Goal: Task Accomplishment & Management: Manage account settings

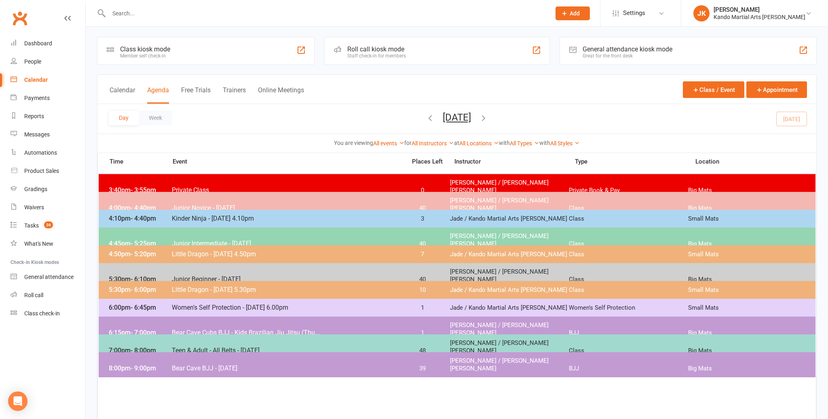
scroll to position [2, 0]
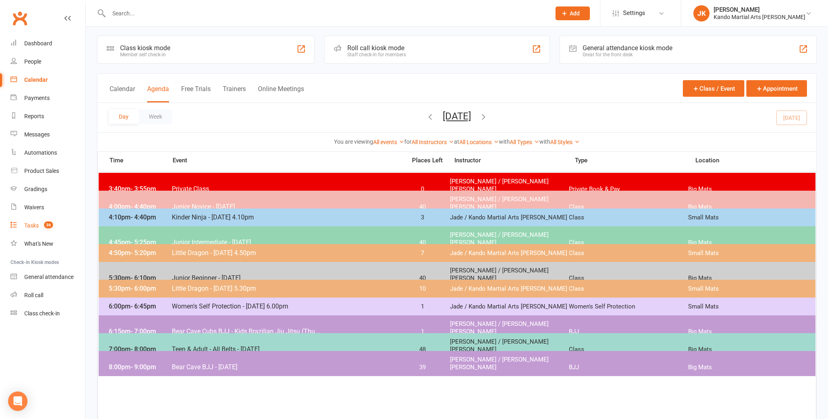
click at [34, 224] on div "Tasks" at bounding box center [31, 225] width 15 height 6
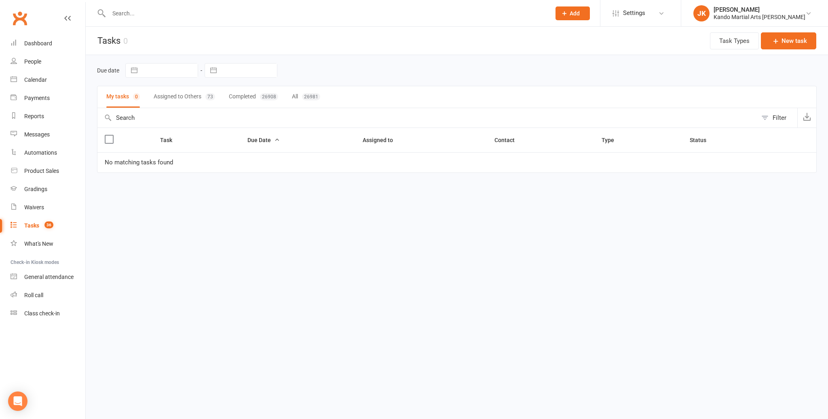
click at [310, 92] on button "All 26981" at bounding box center [306, 96] width 28 height 21
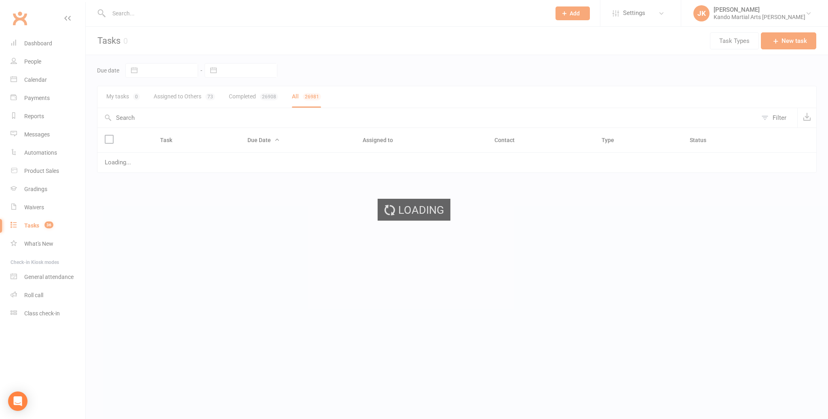
select select "finished"
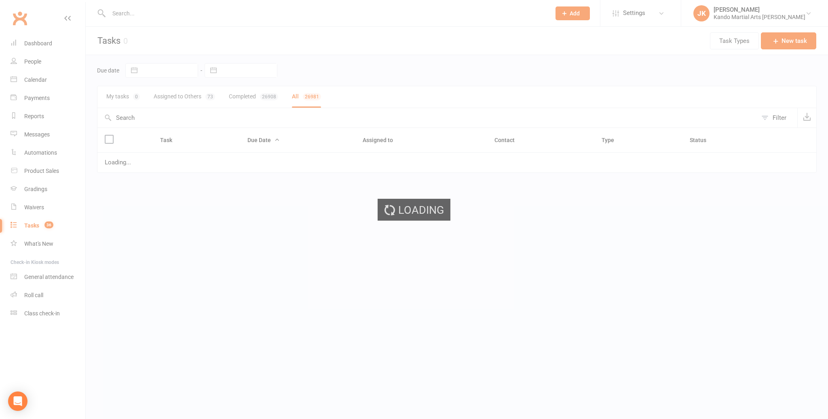
select select "finished"
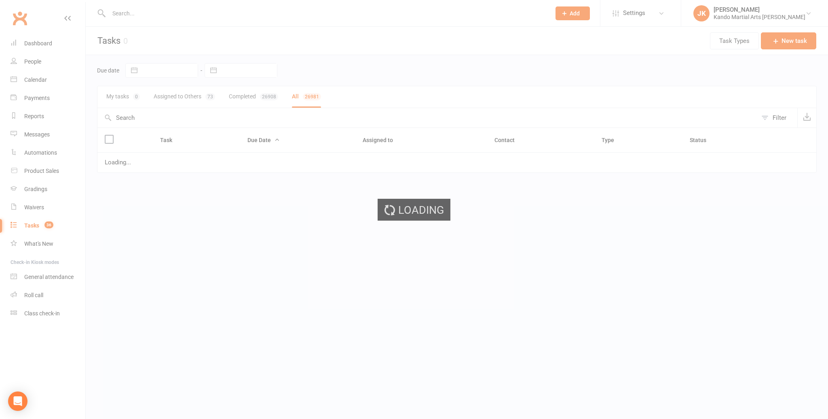
select select "finished"
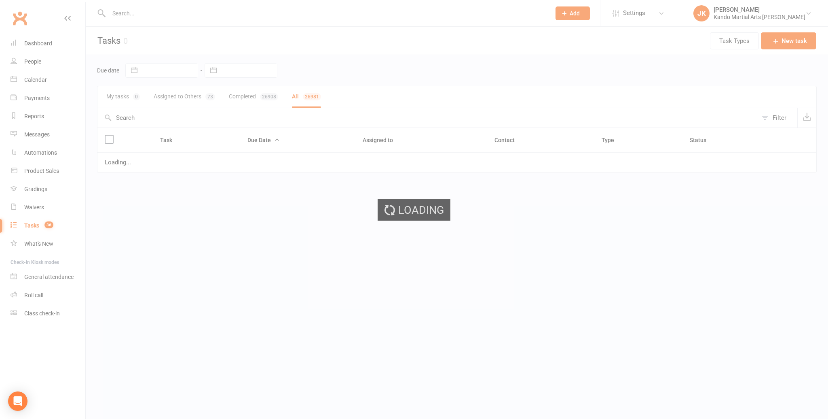
select select "finished"
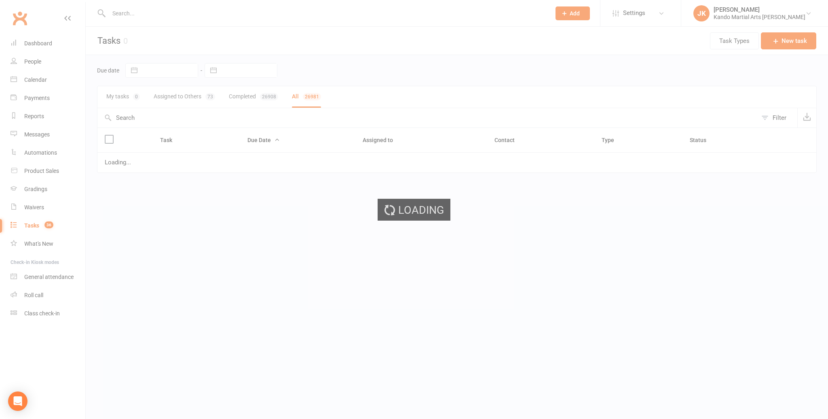
select select "finished"
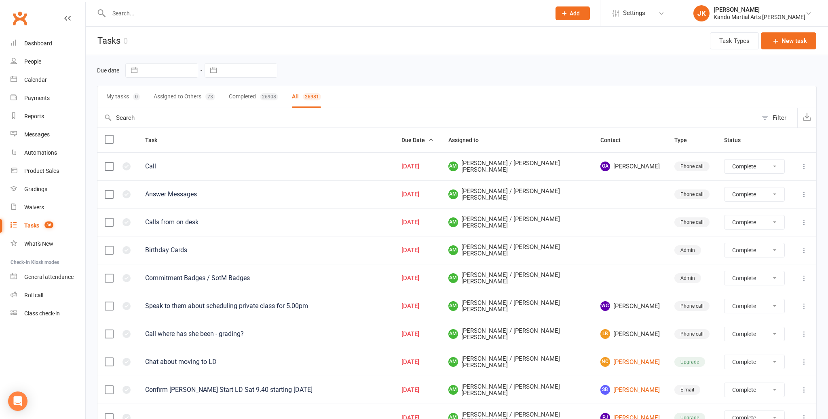
select select "finished"
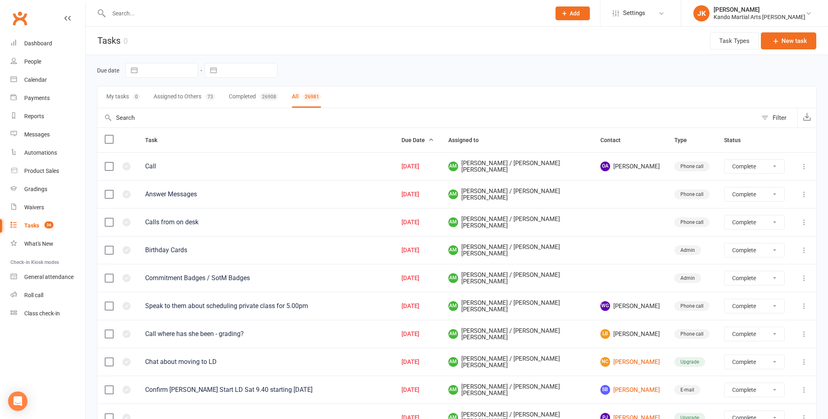
select select "finished"
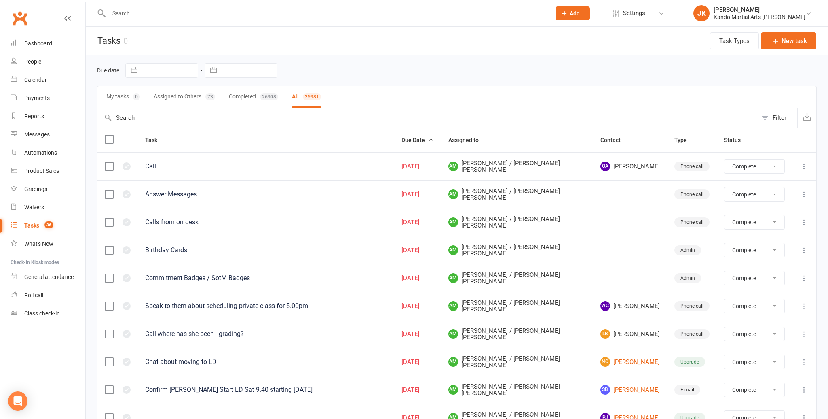
select select "finished"
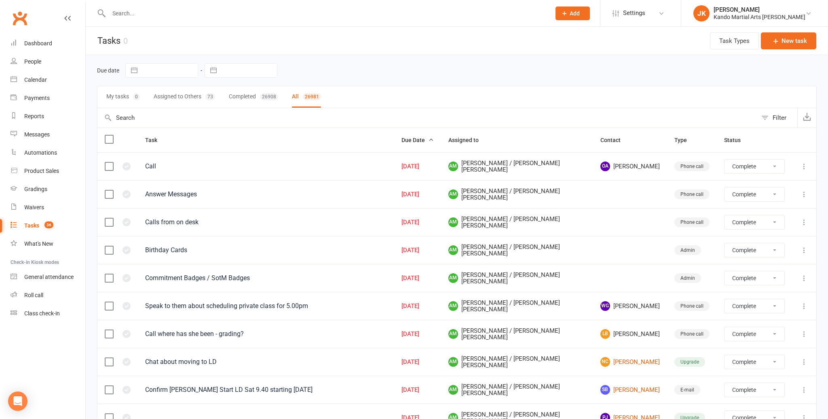
select select "finished"
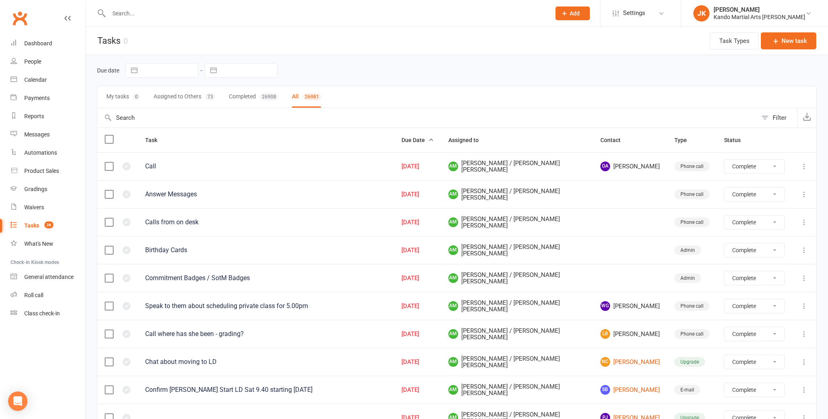
select select "finished"
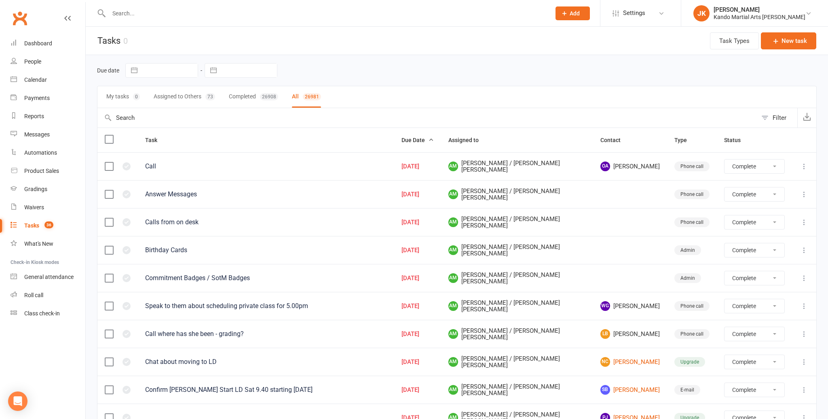
click at [780, 115] on div "Filter" at bounding box center [780, 118] width 14 height 10
select select "finished"
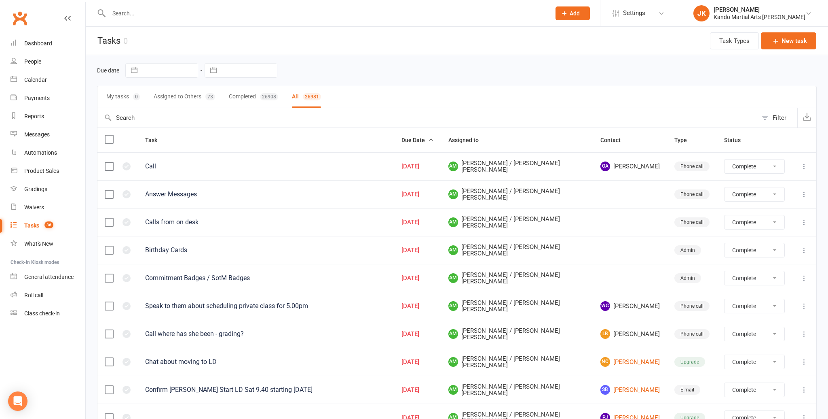
select select "finished"
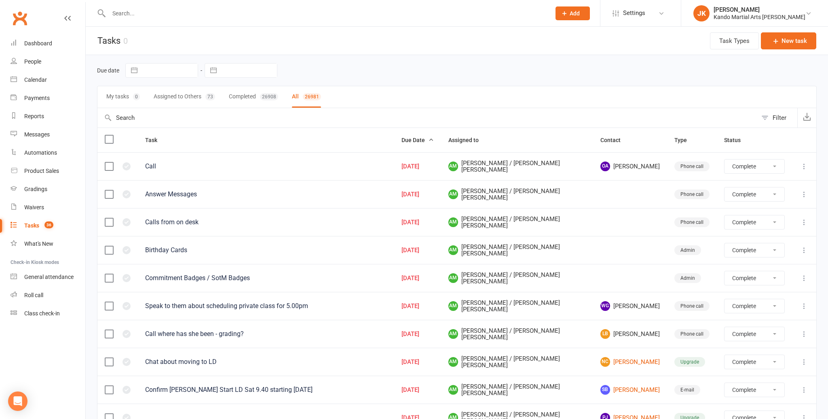
select select "finished"
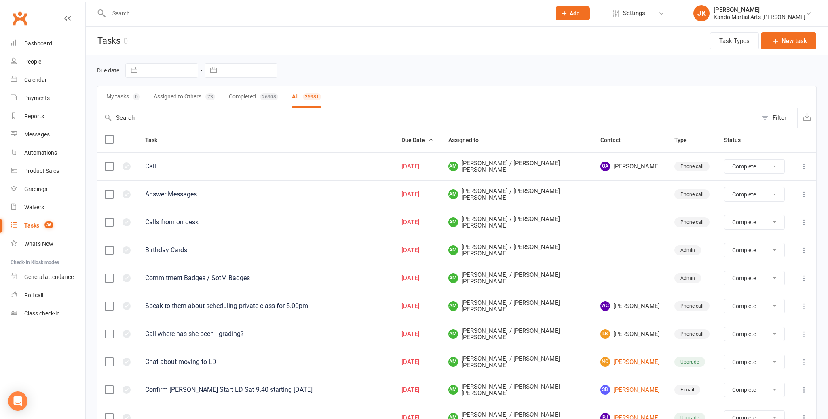
select select "finished"
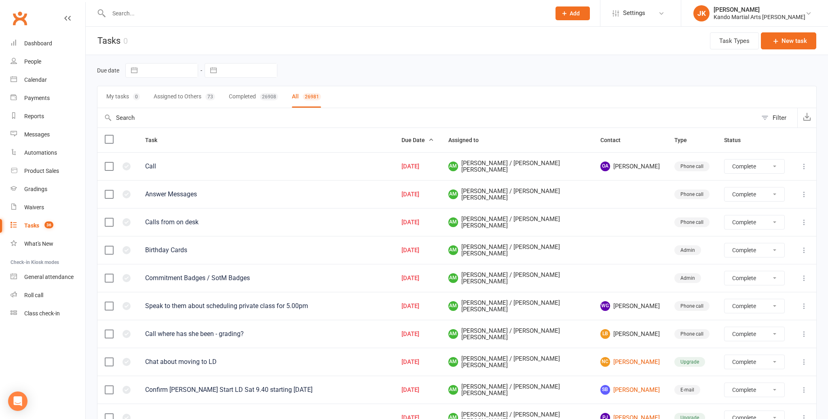
select select "finished"
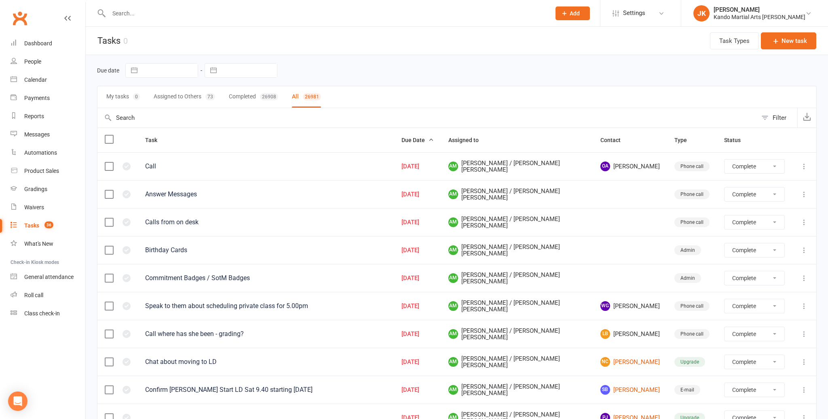
select select "finished"
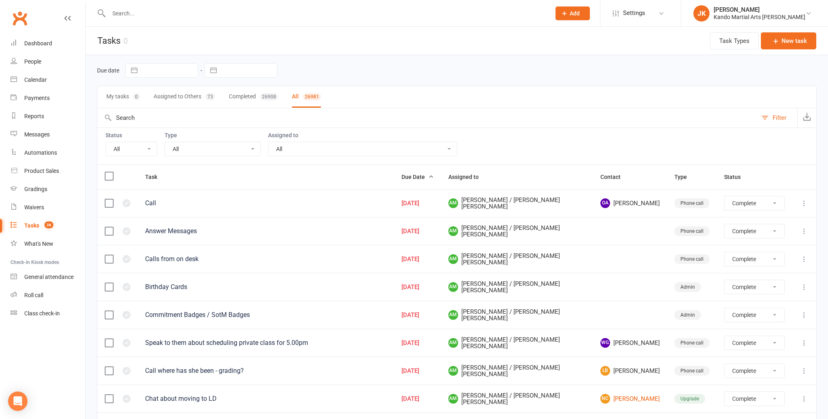
click at [146, 146] on select "All Incomplete Not Started In Progress Waiting Complete" at bounding box center [131, 149] width 51 height 14
select select "incomplete"
select select "finished"
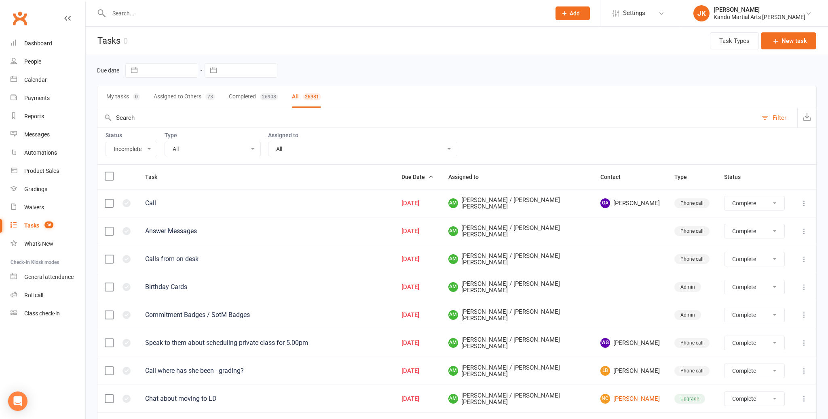
select select "finished"
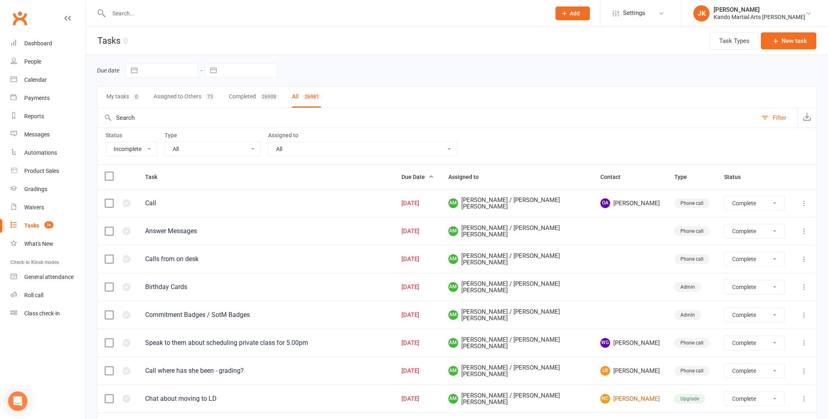
select select "finished"
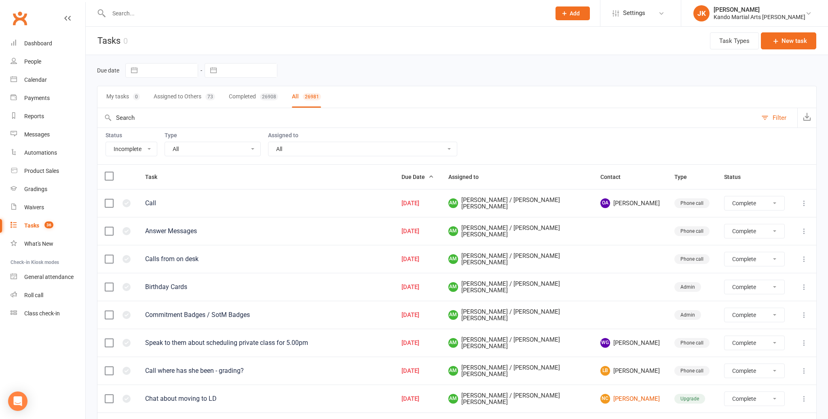
select select "finished"
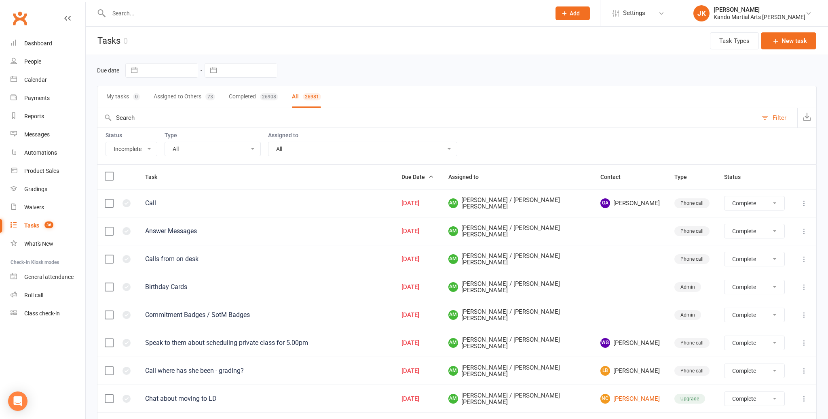
select select "finished"
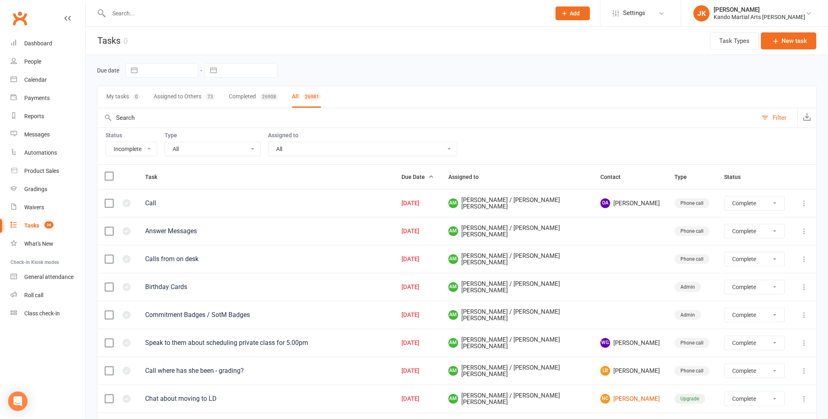
select select "finished"
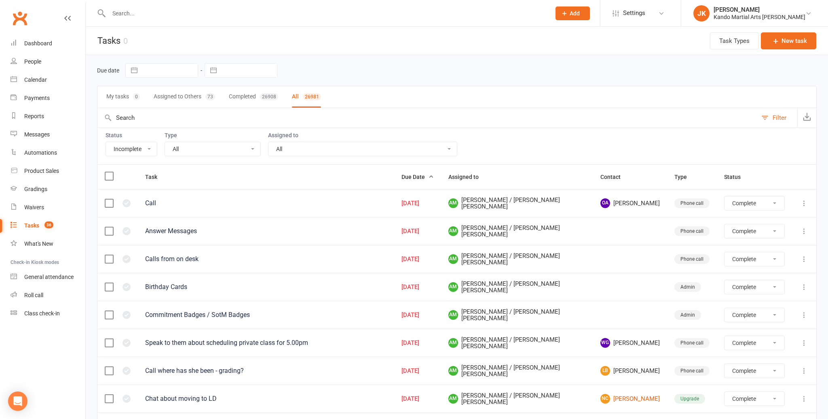
select select "finished"
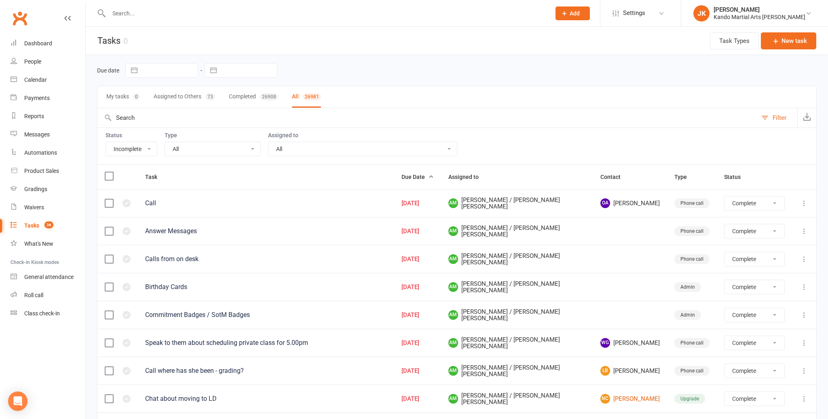
select select "finished"
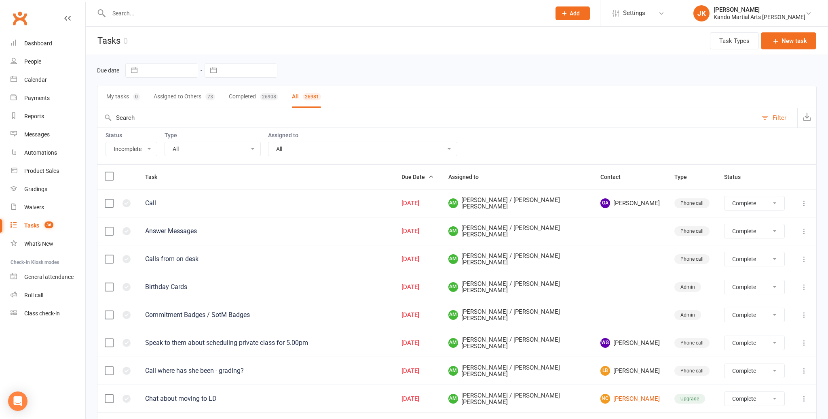
select select "finished"
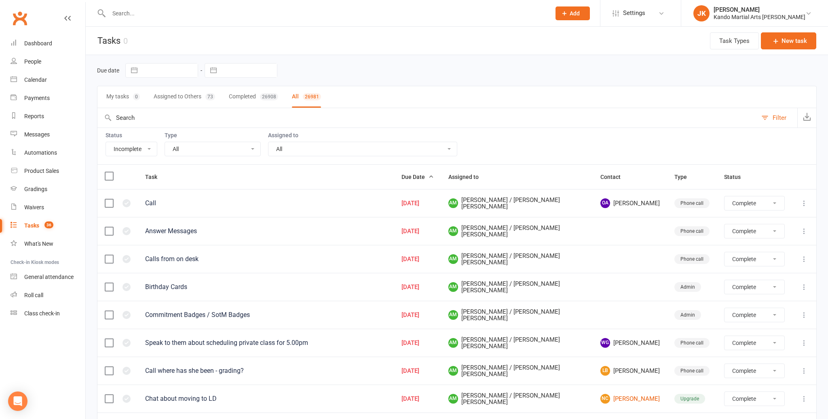
select select "finished"
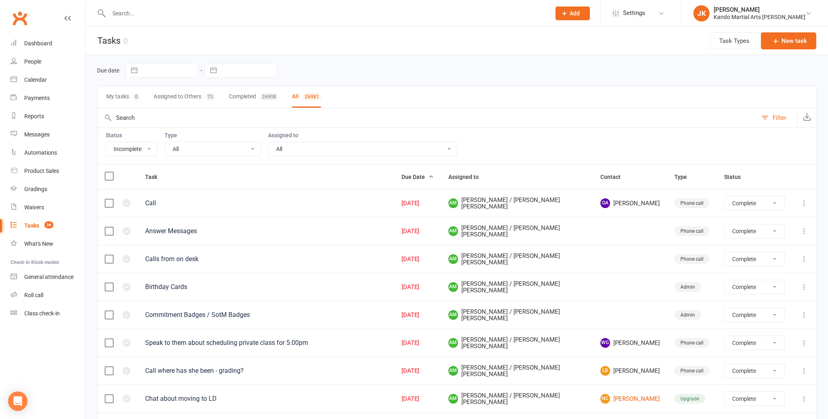
select select "finished"
click at [253, 146] on select "All Admin Bbpc - black belt prep course Cancellation Enquiry Follow-up In-class…" at bounding box center [212, 149] width 95 height 14
select select "finished"
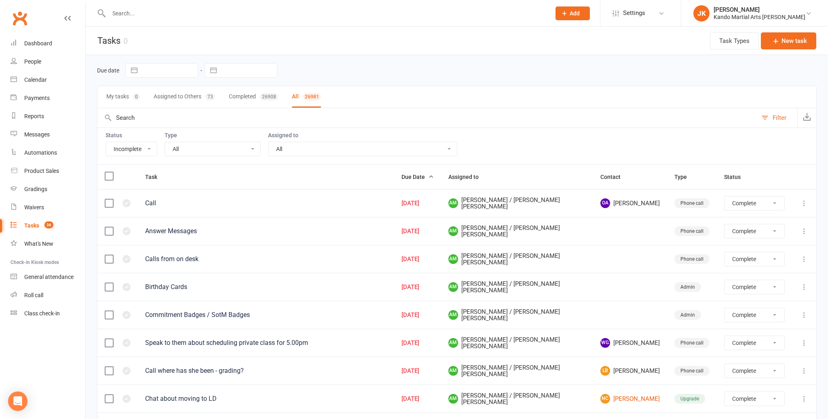
select select "finished"
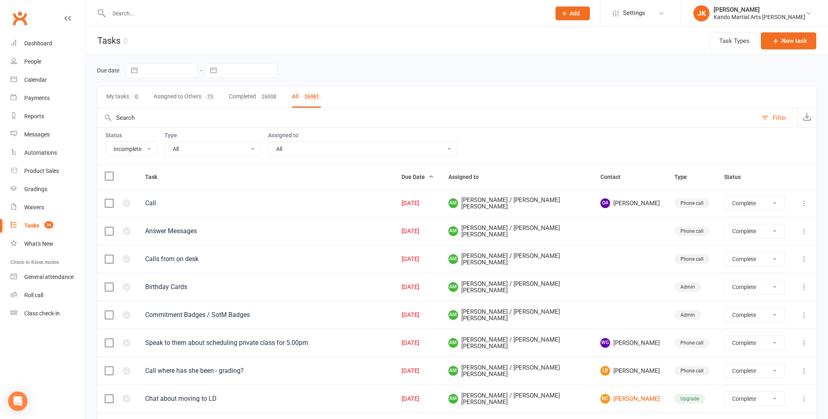
select select "finished"
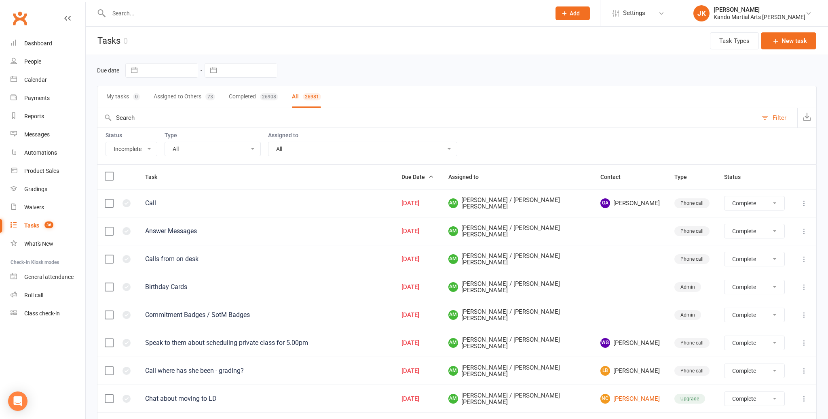
select select "finished"
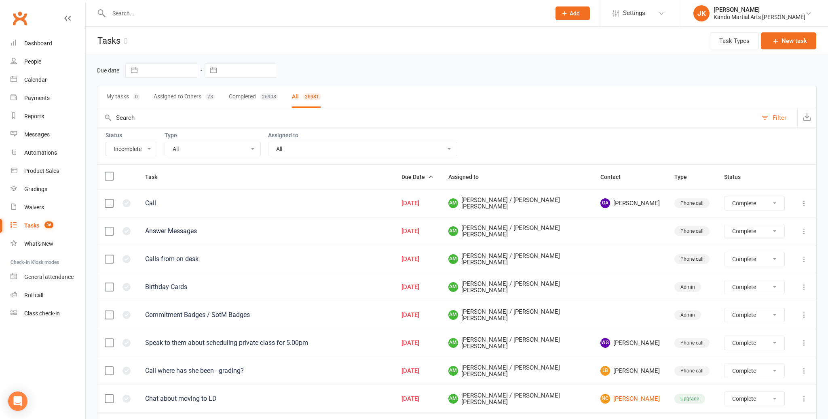
select select "finished"
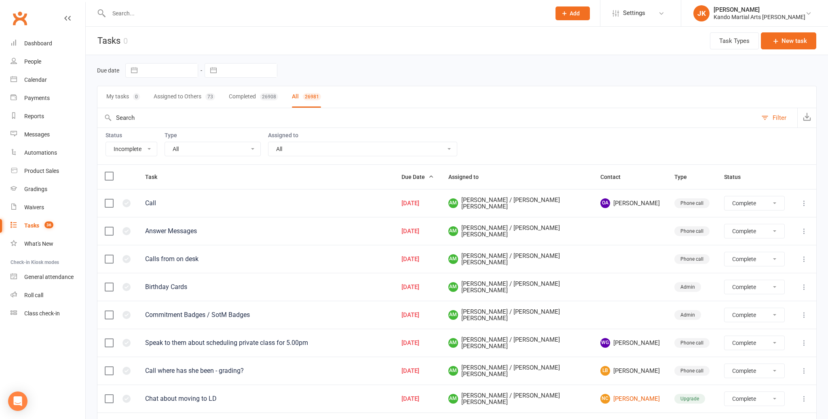
select select "finished"
select select "started"
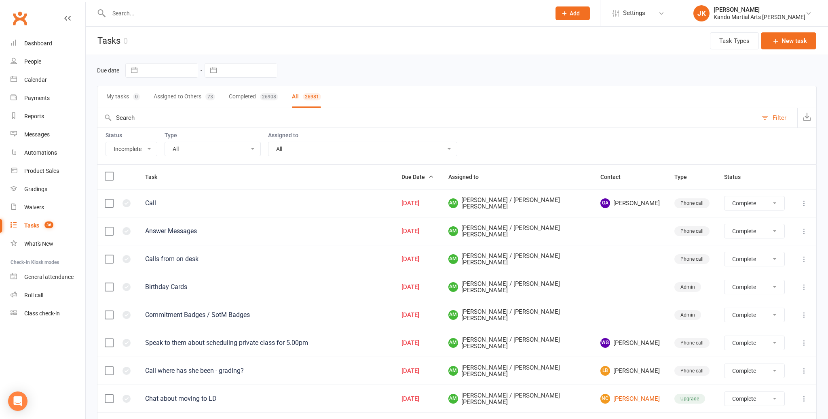
select select "started"
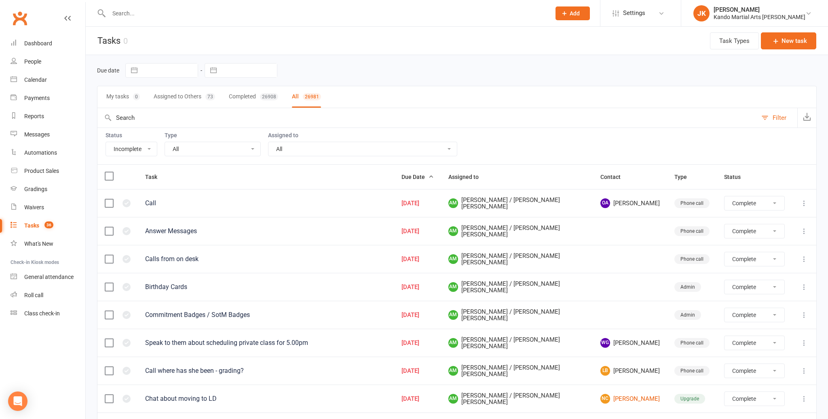
select select "started"
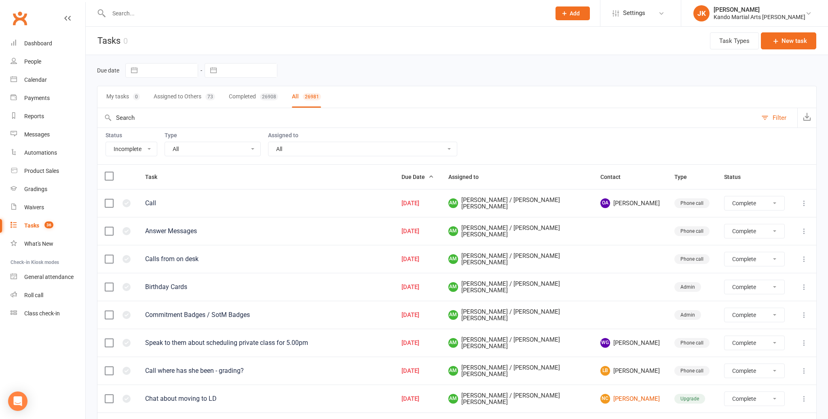
select select "started"
select select "waiting"
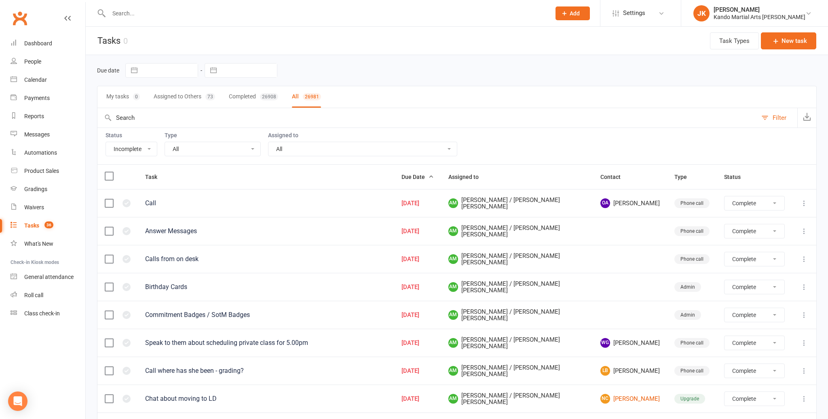
select select "started"
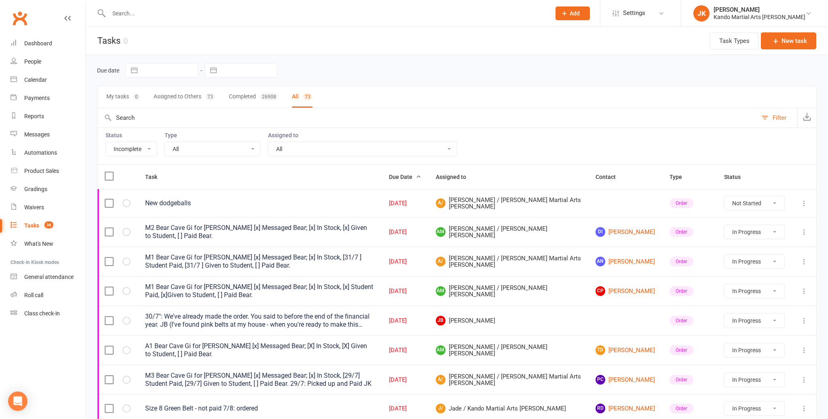
select select "16410"
select select "started"
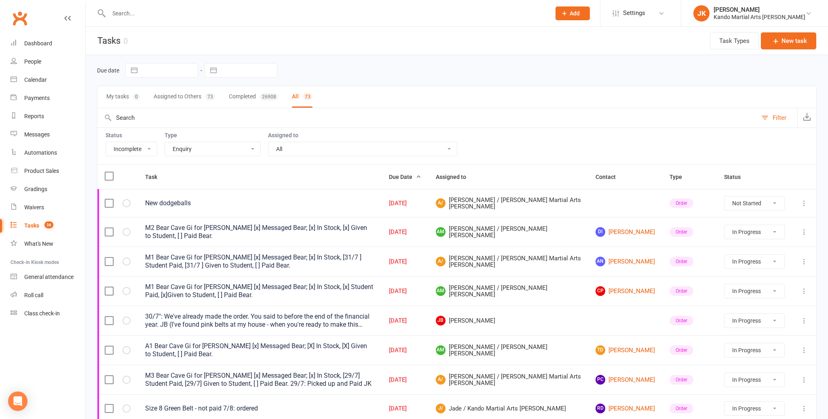
select select "started"
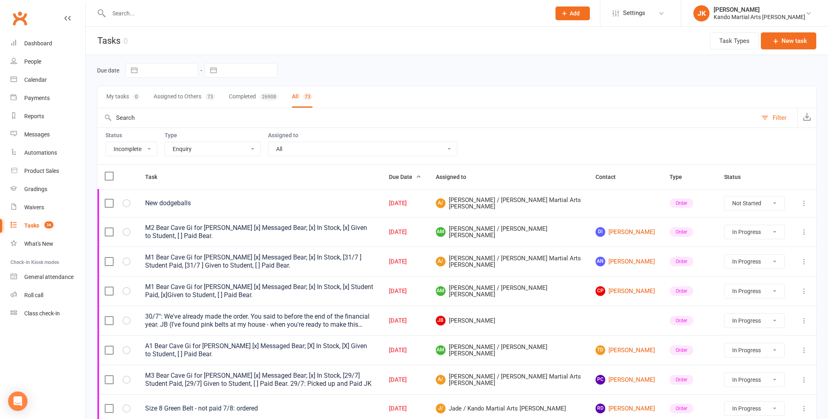
select select "started"
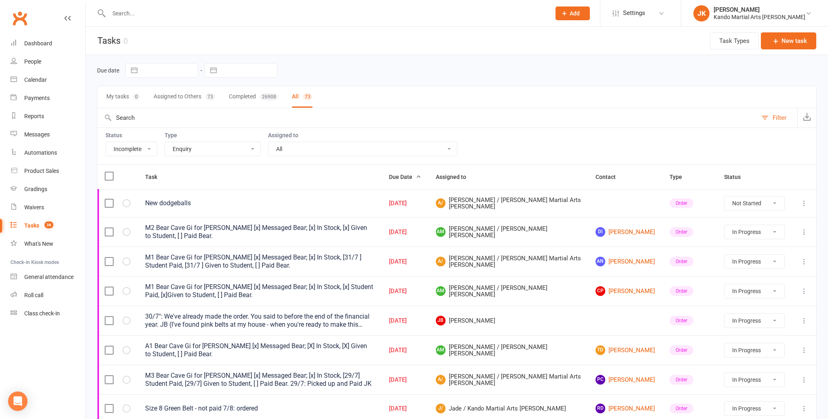
select select "started"
select select "waiting"
select select "started"
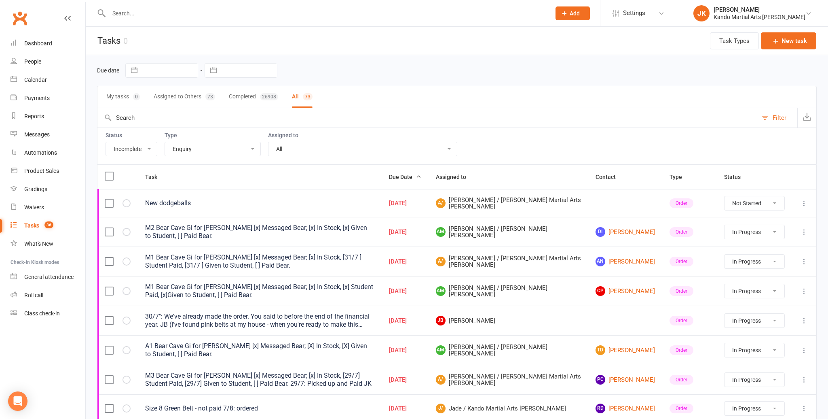
select select "started"
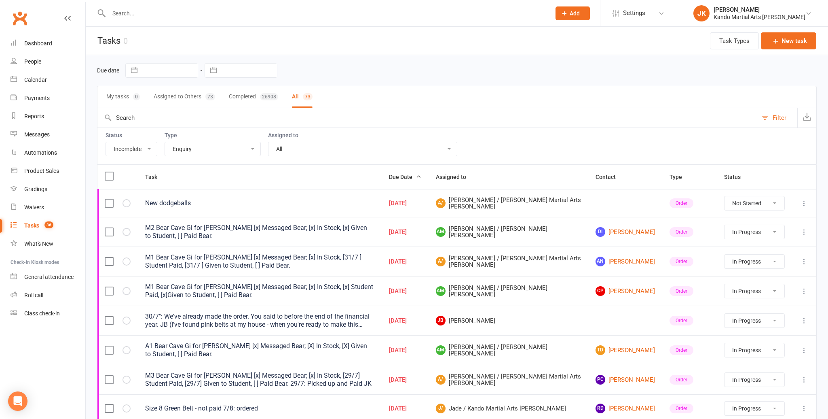
select select "started"
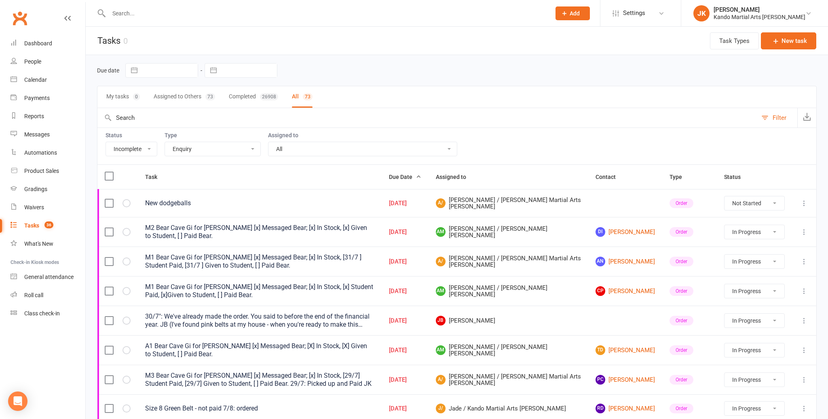
select select "started"
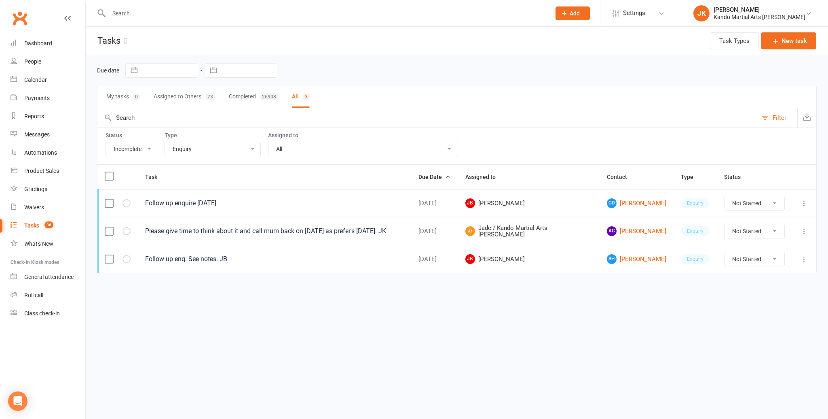
click at [365, 146] on select "All Me All other users [PERSON_NAME] / [PERSON_NAME] [PERSON_NAME] [PERSON_NAME…" at bounding box center [363, 149] width 188 height 14
click at [38, 78] on div "Calendar" at bounding box center [35, 79] width 23 height 6
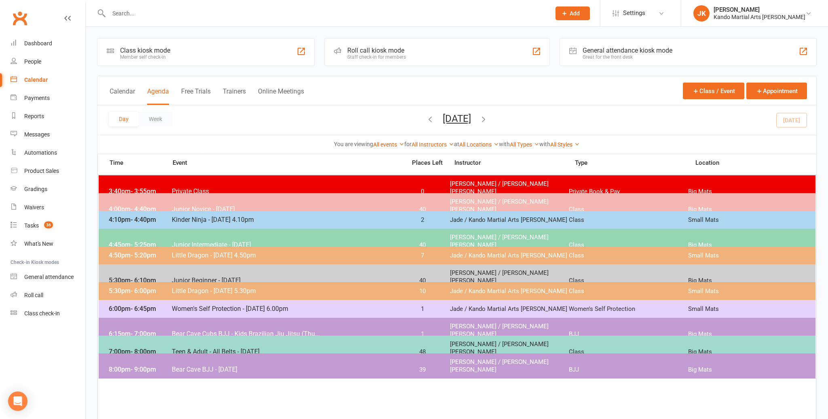
scroll to position [0, 0]
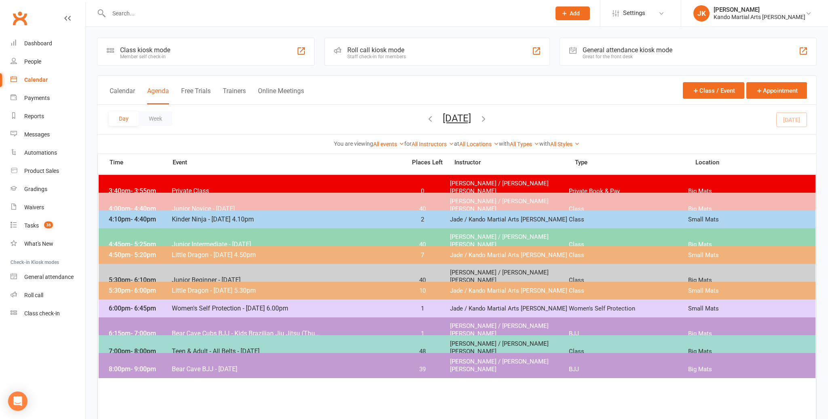
click at [118, 10] on input "text" at bounding box center [325, 13] width 439 height 11
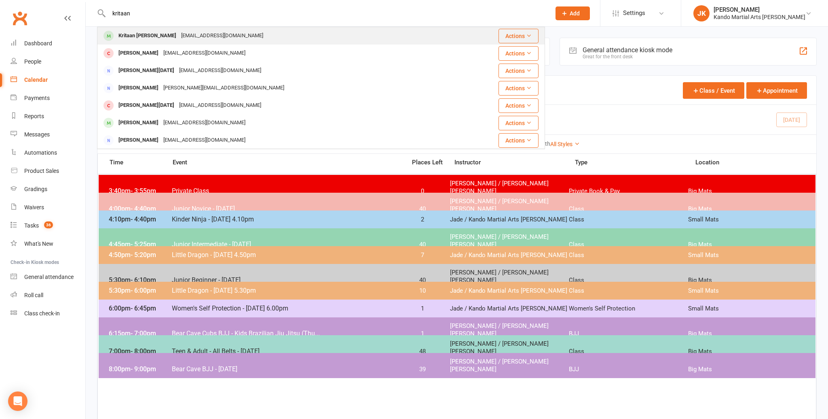
click at [134, 34] on div "Kritaan [PERSON_NAME]" at bounding box center [147, 36] width 63 height 12
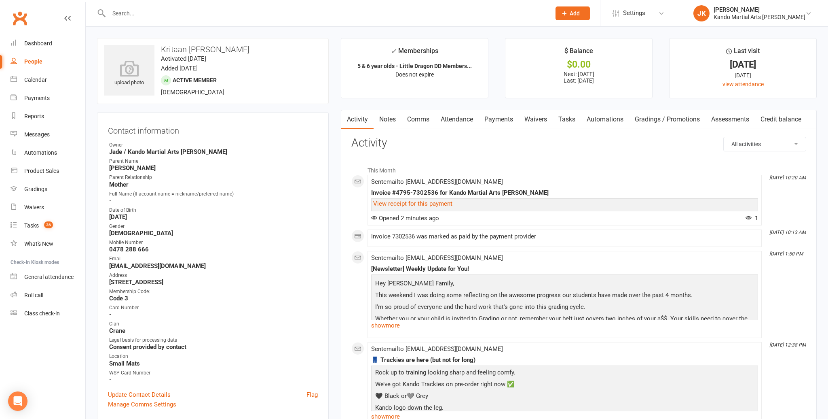
click at [453, 116] on link "Attendance" at bounding box center [457, 119] width 44 height 19
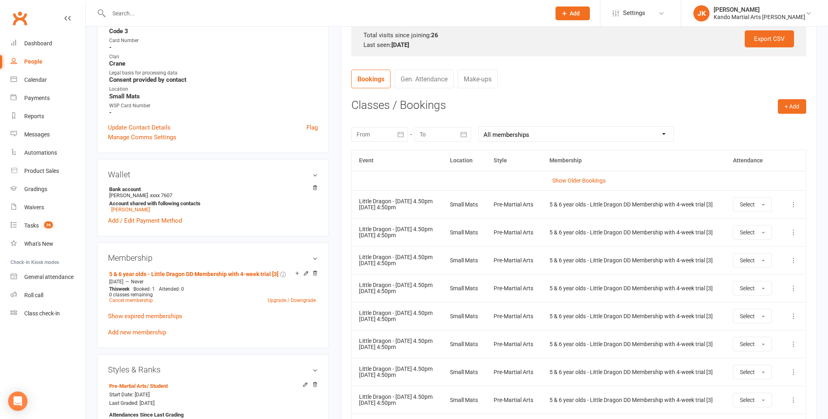
scroll to position [679, 0]
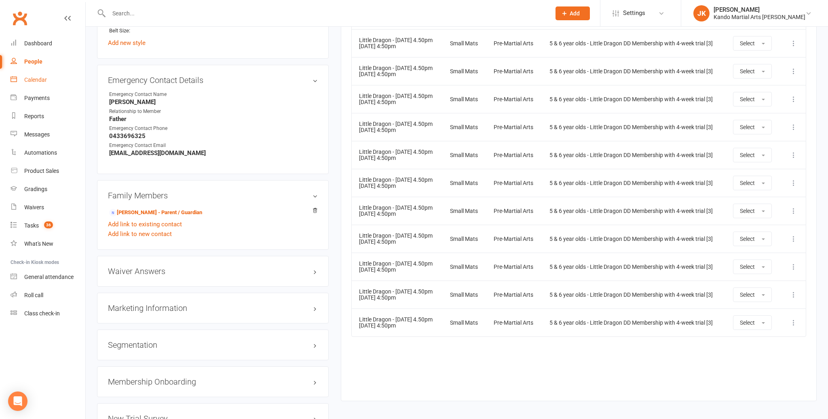
click at [40, 78] on div "Calendar" at bounding box center [35, 79] width 23 height 6
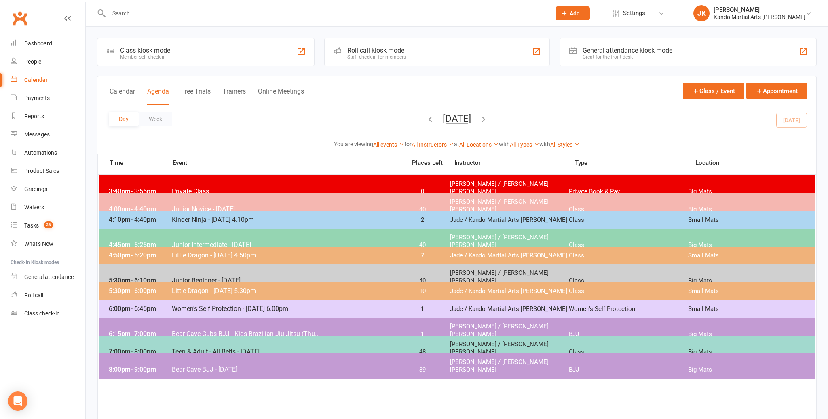
click at [384, 287] on span "Little Dragon - [DATE] 5.30pm" at bounding box center [287, 291] width 230 height 8
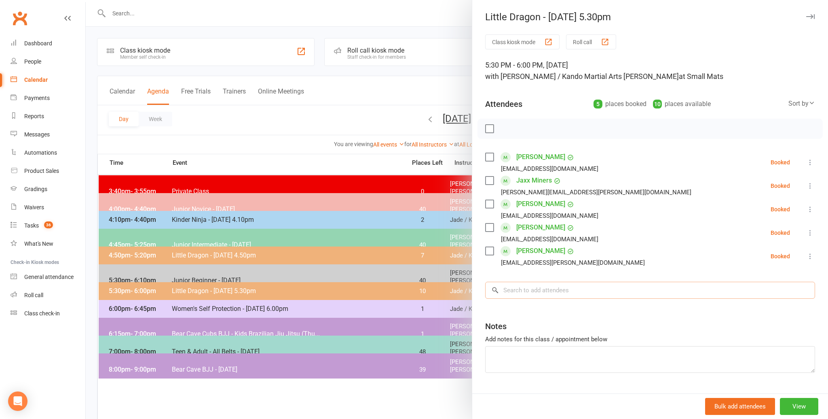
click at [519, 291] on input "search" at bounding box center [650, 290] width 330 height 17
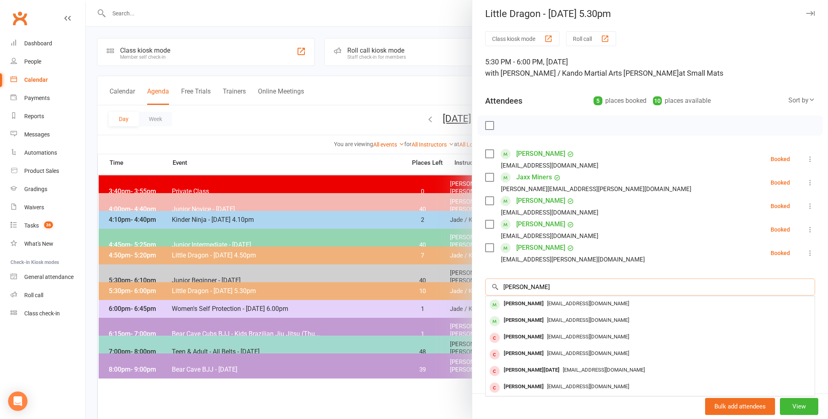
scroll to position [4, 0]
click at [525, 301] on div "[PERSON_NAME]" at bounding box center [524, 302] width 47 height 12
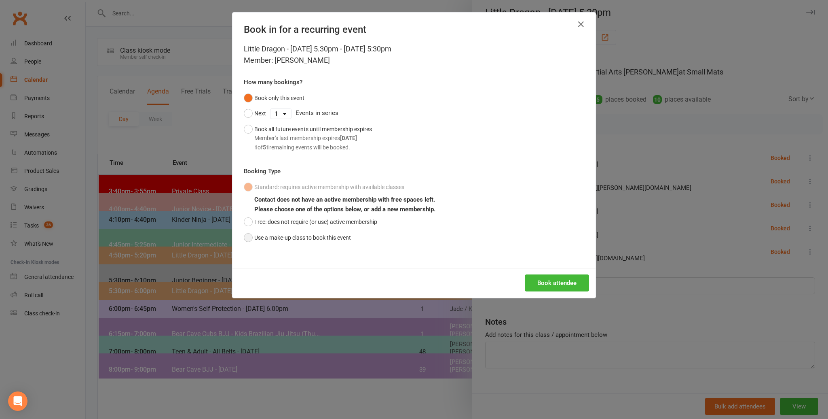
click at [246, 235] on button "Use a make-up class to book this event" at bounding box center [297, 237] width 107 height 15
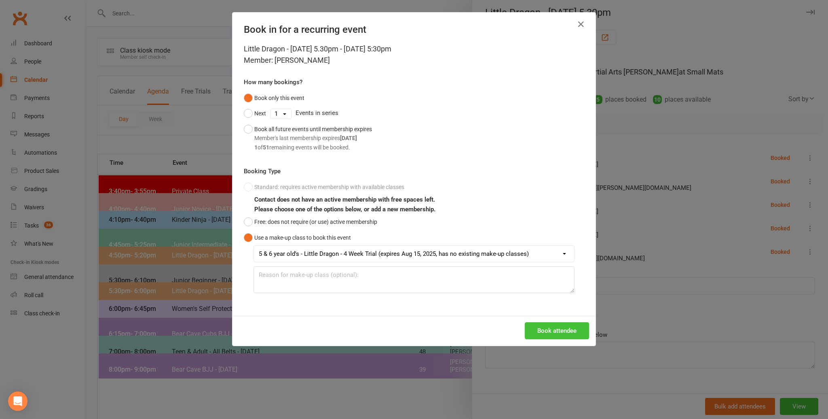
click at [553, 329] on button "Book attendee" at bounding box center [557, 330] width 64 height 17
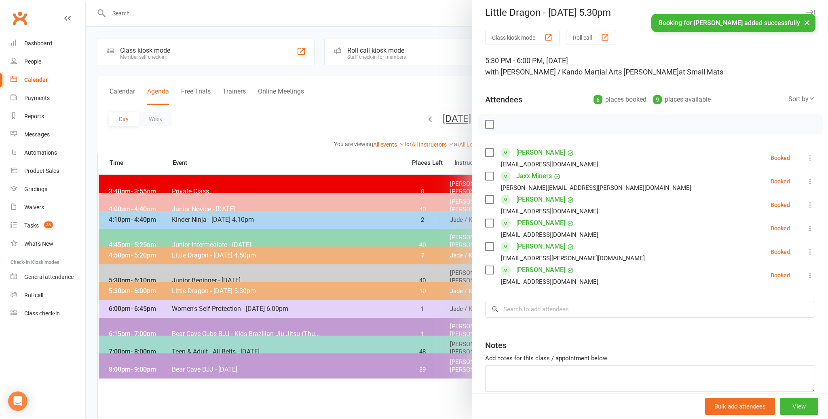
drag, startPoint x: 271, startPoint y: 133, endPoint x: 323, endPoint y: 141, distance: 53.1
click at [276, 134] on div at bounding box center [457, 209] width 743 height 419
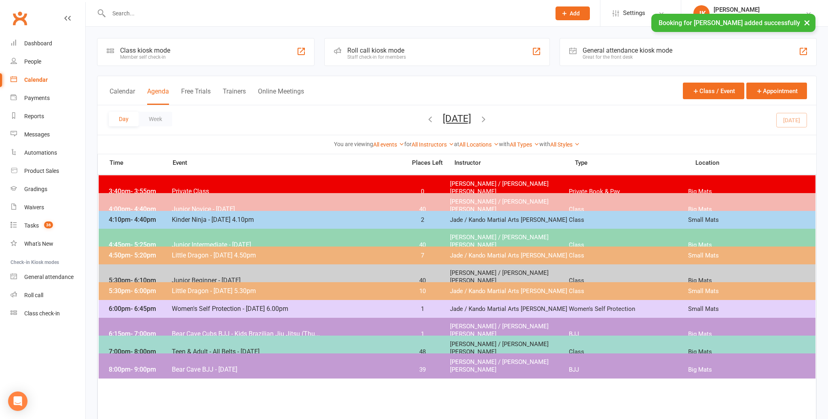
click at [161, 254] on span "4:50pm - 5:20pm" at bounding box center [139, 255] width 65 height 8
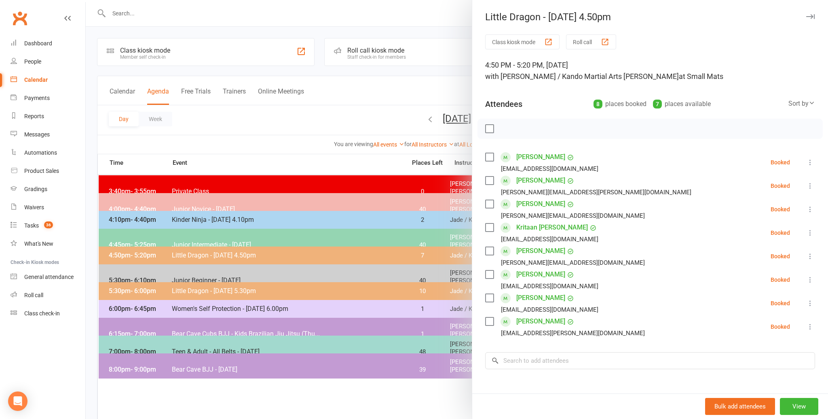
click at [809, 301] on icon at bounding box center [811, 303] width 8 height 8
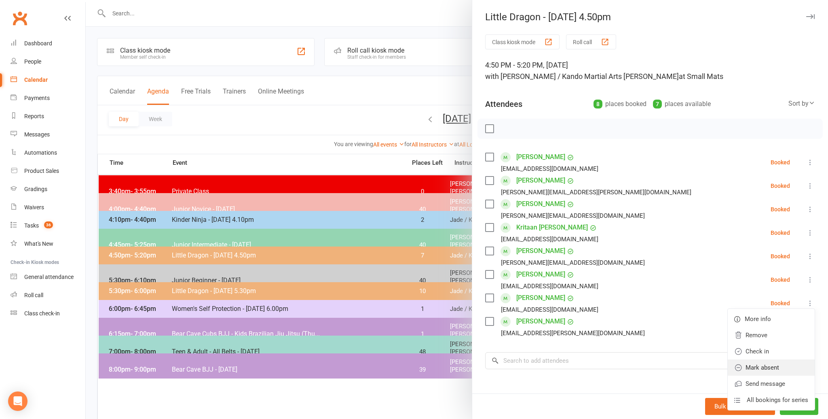
click at [755, 365] on link "Mark absent" at bounding box center [771, 367] width 87 height 16
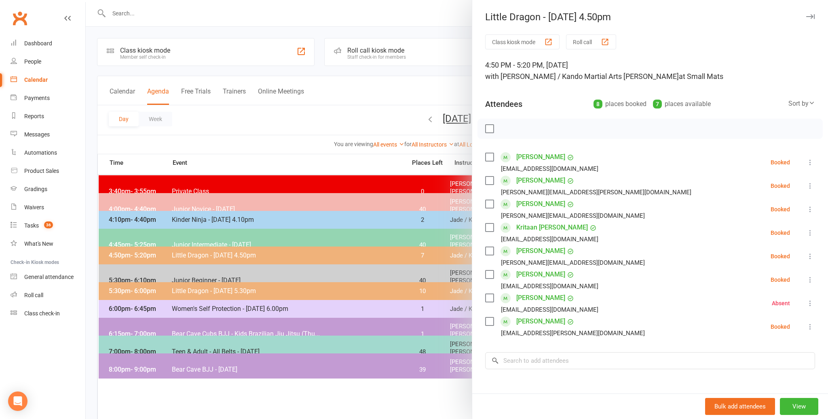
click at [281, 144] on div at bounding box center [457, 209] width 743 height 419
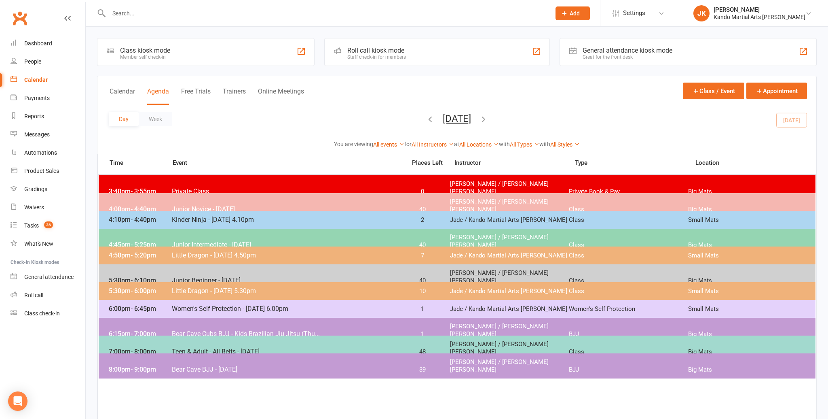
click at [443, 119] on button "[DATE]" at bounding box center [457, 118] width 28 height 11
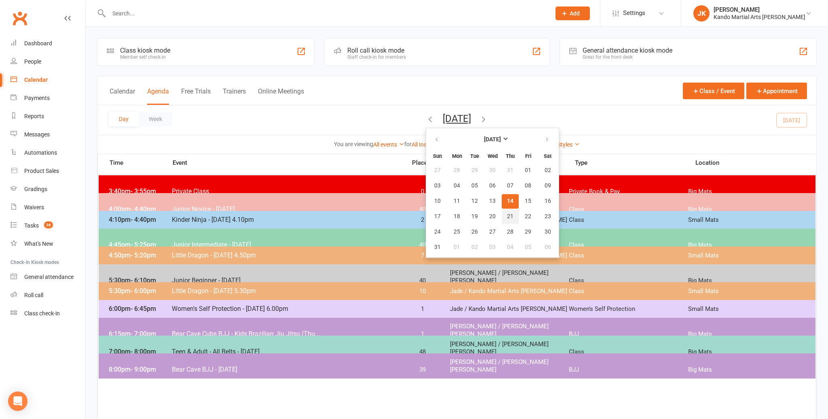
click at [502, 213] on button "21" at bounding box center [510, 216] width 17 height 15
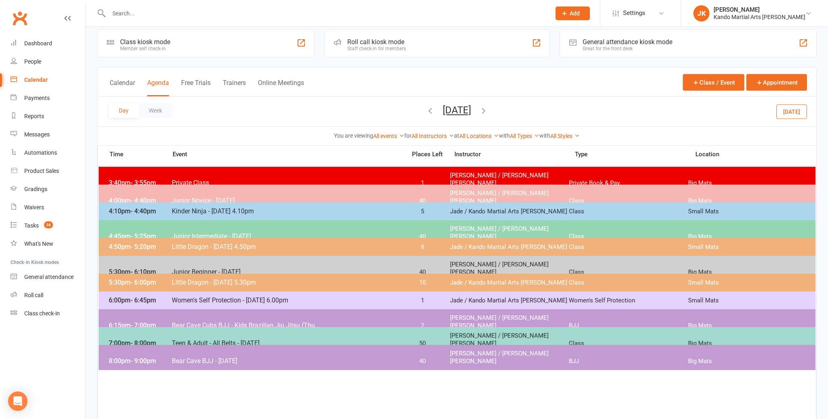
scroll to position [15, 0]
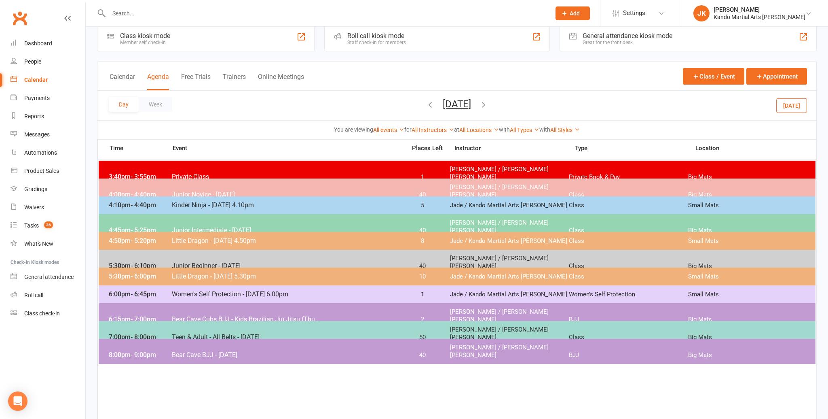
click at [133, 237] on span "- 5:20pm" at bounding box center [143, 241] width 25 height 8
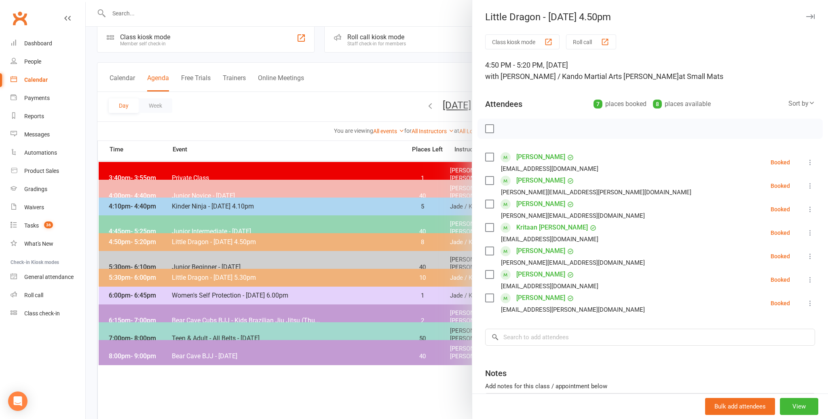
scroll to position [13, 0]
click at [811, 278] on icon at bounding box center [811, 279] width 8 height 8
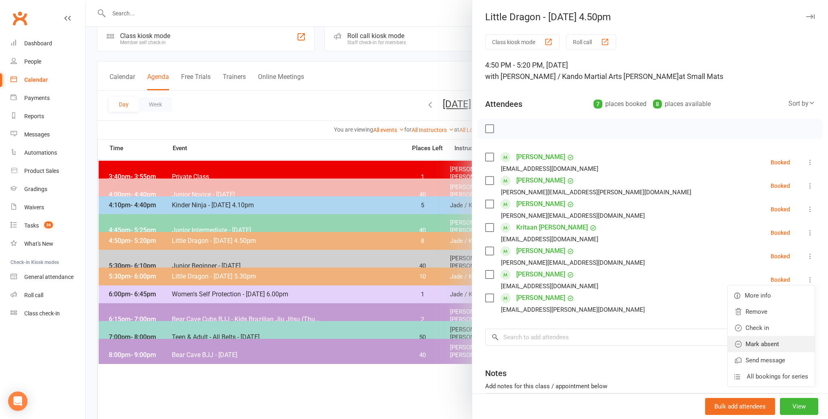
click at [762, 338] on link "Mark absent" at bounding box center [771, 344] width 87 height 16
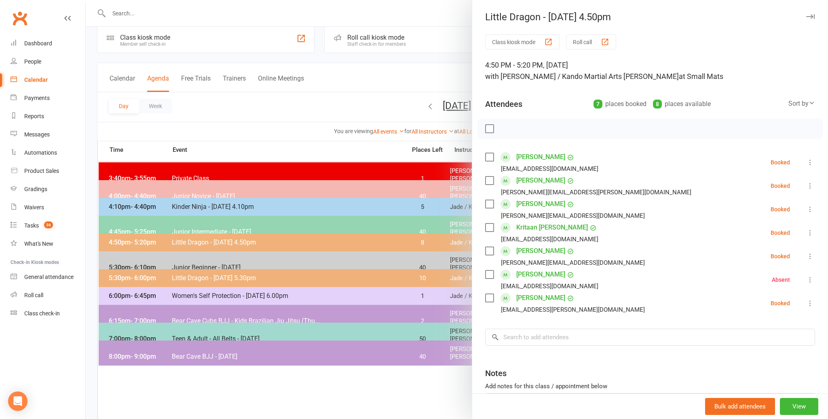
click at [238, 120] on div at bounding box center [457, 209] width 743 height 419
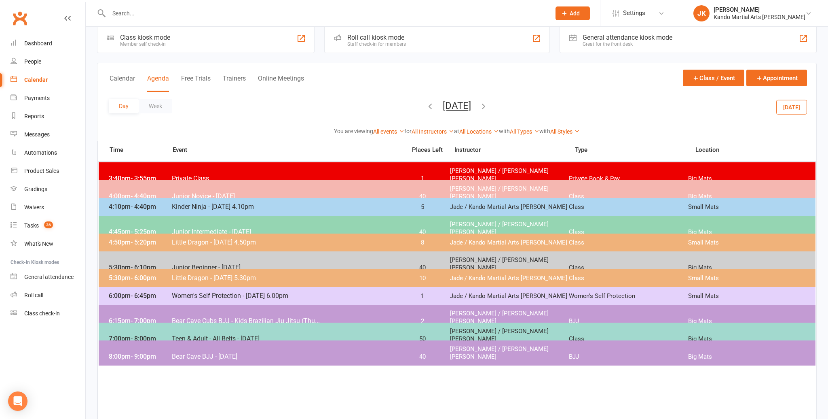
click at [443, 107] on button "[DATE]" at bounding box center [457, 105] width 28 height 11
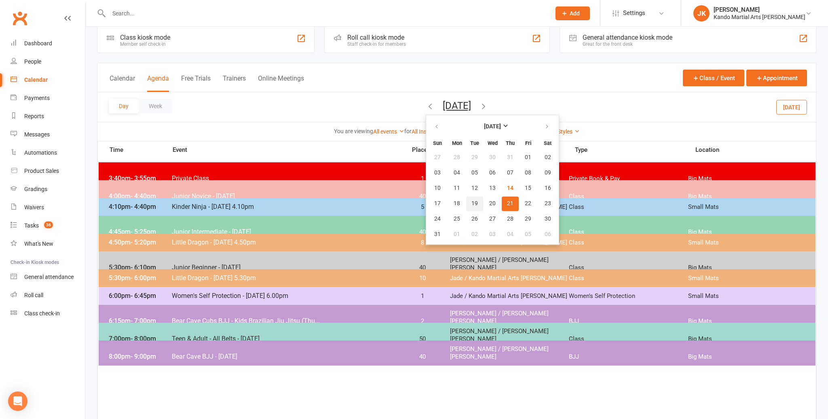
click at [472, 200] on span "19" at bounding box center [475, 203] width 6 height 6
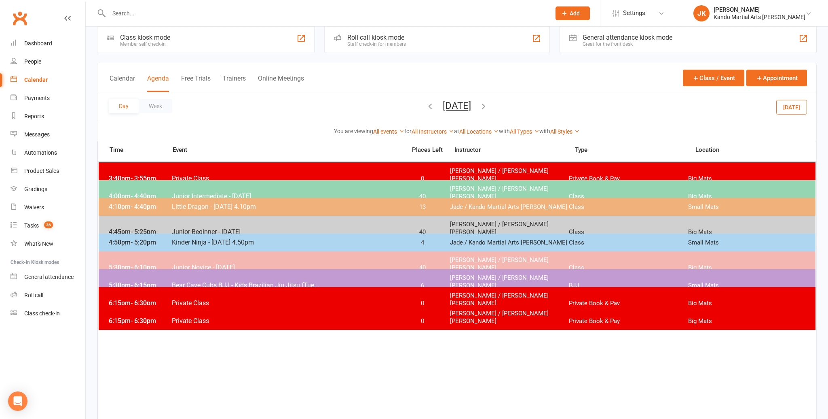
click at [163, 202] on div "4:10pm - 4:40pm Little Dragon - [DATE] 4.10pm 13 [PERSON_NAME] / Kando Martial …" at bounding box center [457, 207] width 717 height 18
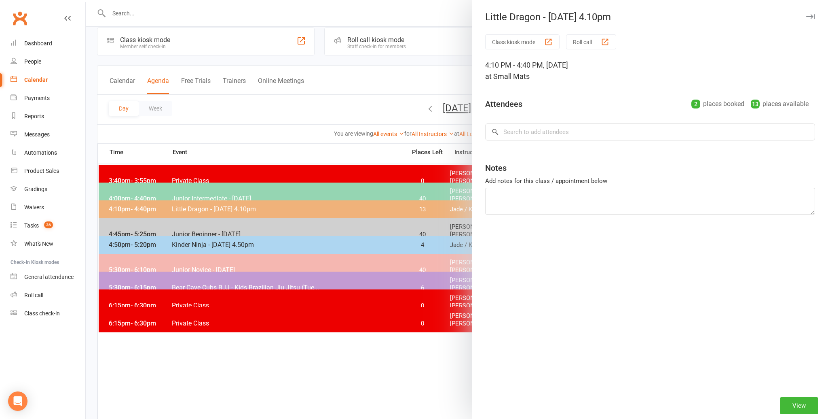
scroll to position [9, 0]
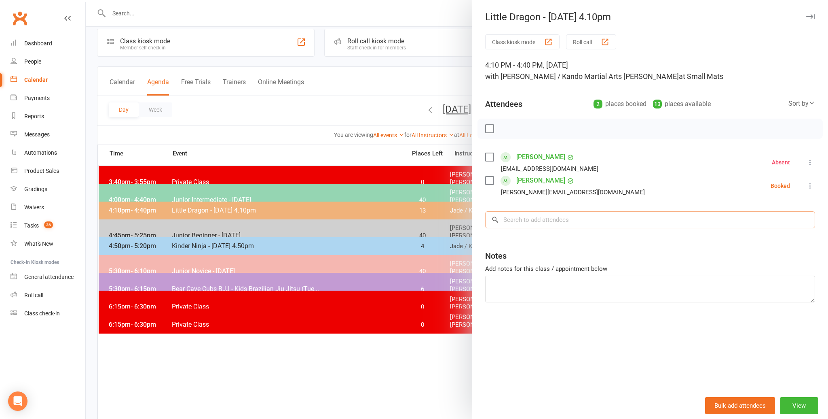
click at [516, 219] on input "search" at bounding box center [650, 219] width 330 height 17
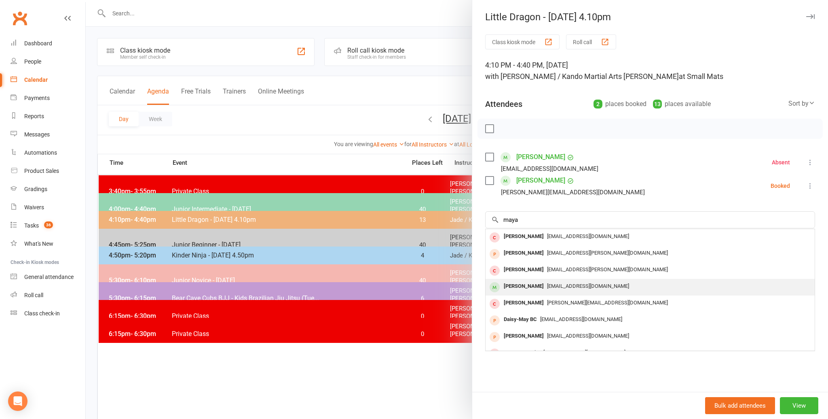
click at [519, 283] on div "[PERSON_NAME]" at bounding box center [524, 286] width 47 height 12
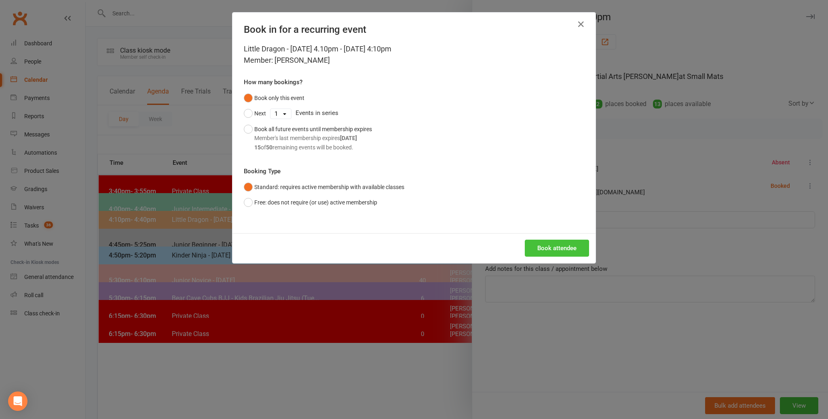
click at [548, 247] on button "Book attendee" at bounding box center [557, 247] width 64 height 17
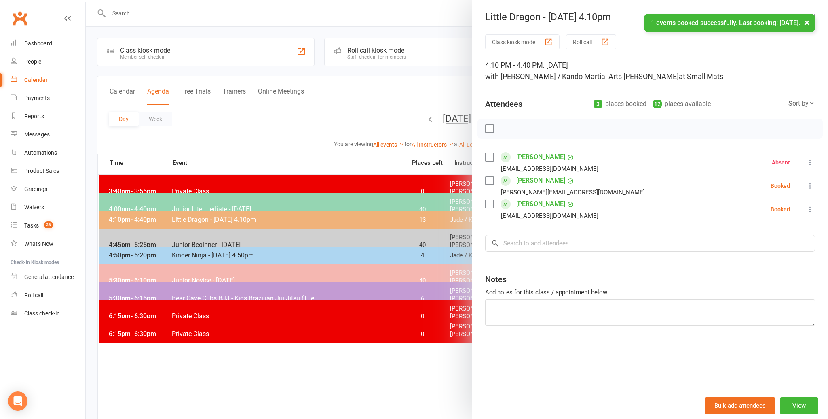
click at [318, 380] on div at bounding box center [457, 209] width 743 height 419
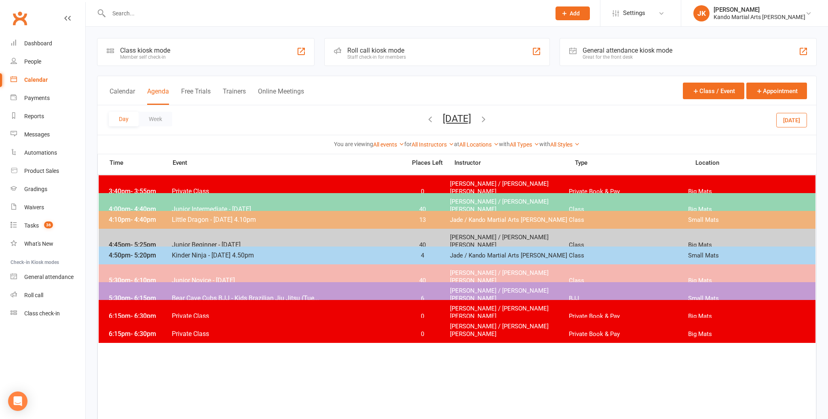
click at [793, 118] on button "[DATE]" at bounding box center [792, 119] width 31 height 15
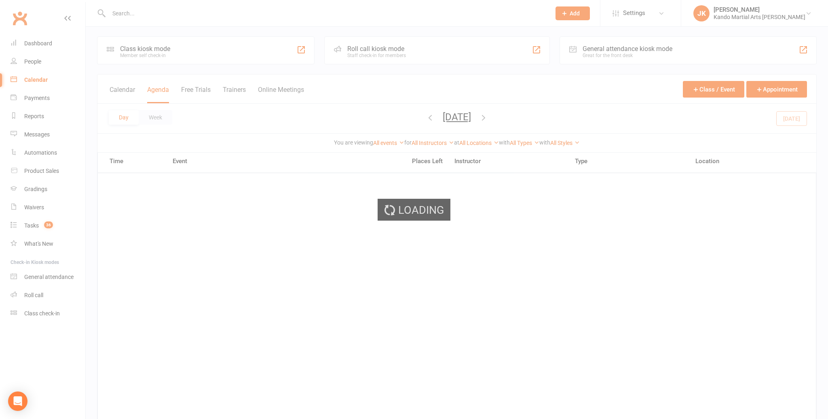
scroll to position [3, 0]
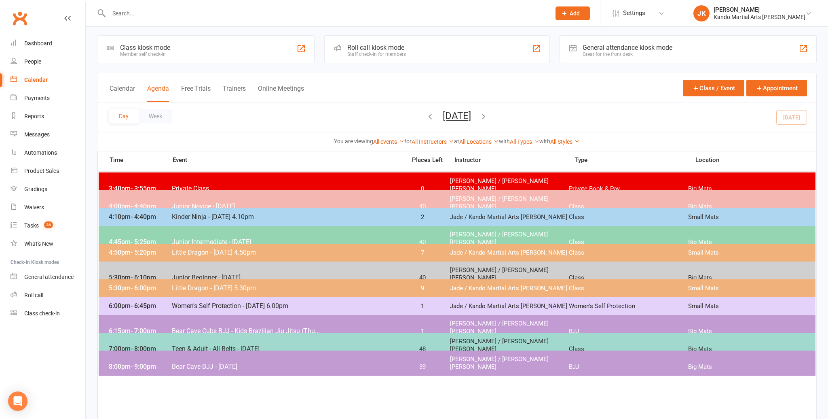
click at [34, 78] on div "Calendar" at bounding box center [35, 79] width 23 height 6
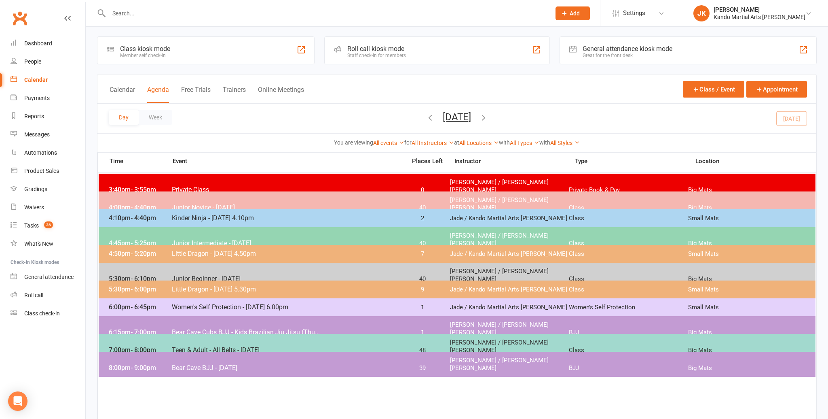
scroll to position [0, 0]
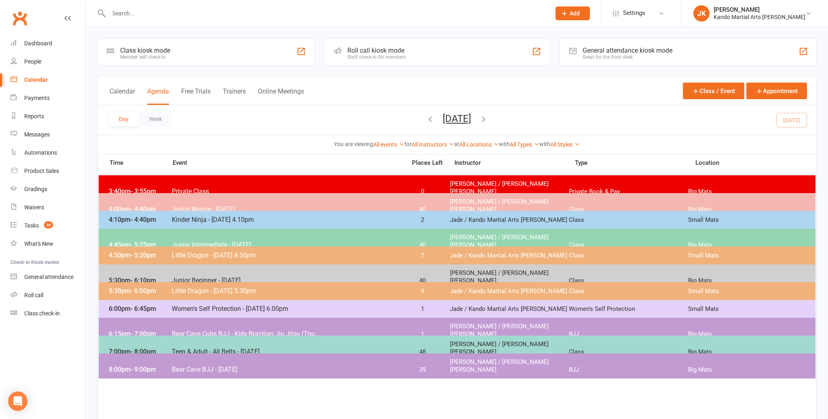
click at [133, 12] on input "text" at bounding box center [325, 13] width 439 height 11
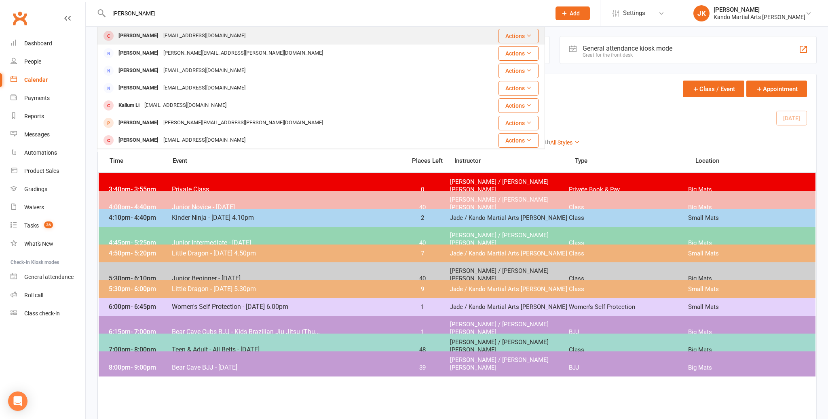
scroll to position [0, 0]
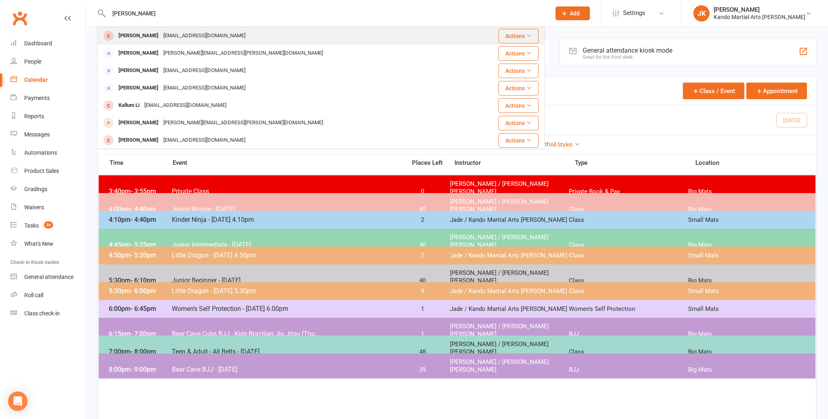
click at [161, 34] on div "[EMAIL_ADDRESS][DOMAIN_NAME]" at bounding box center [204, 36] width 87 height 12
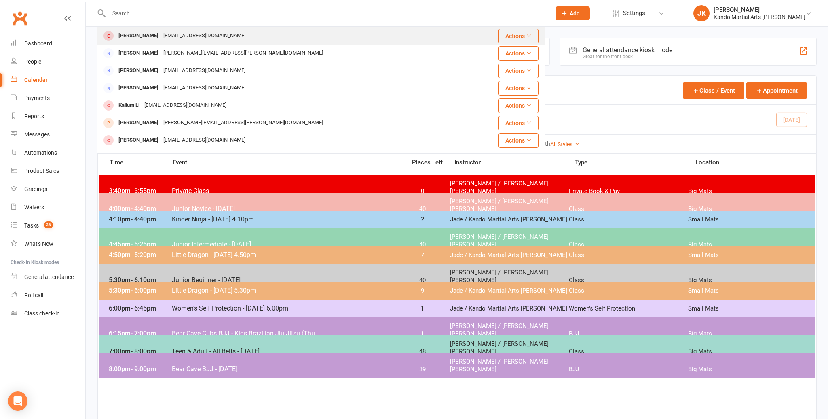
scroll to position [0, 0]
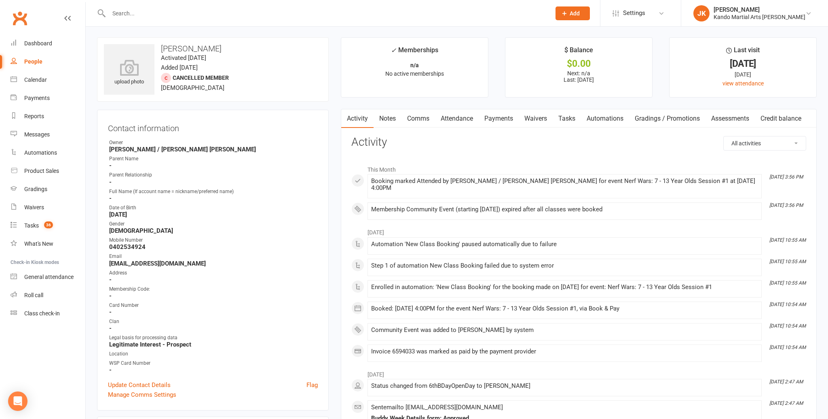
scroll to position [0, 0]
click at [390, 116] on link "Notes" at bounding box center [388, 119] width 28 height 19
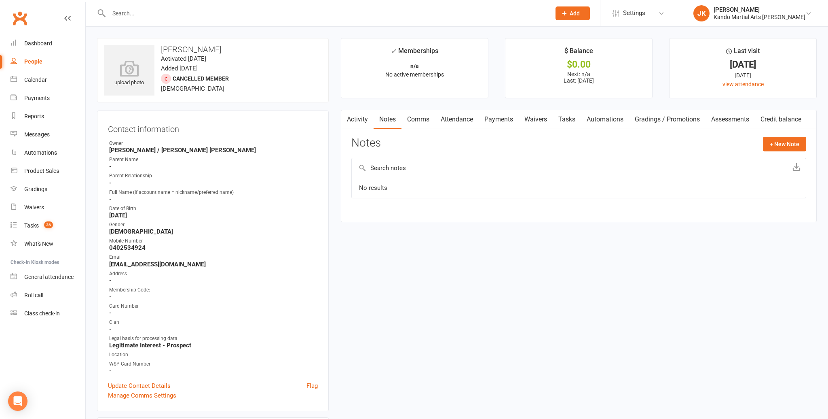
click at [445, 116] on link "Attendance" at bounding box center [457, 119] width 44 height 19
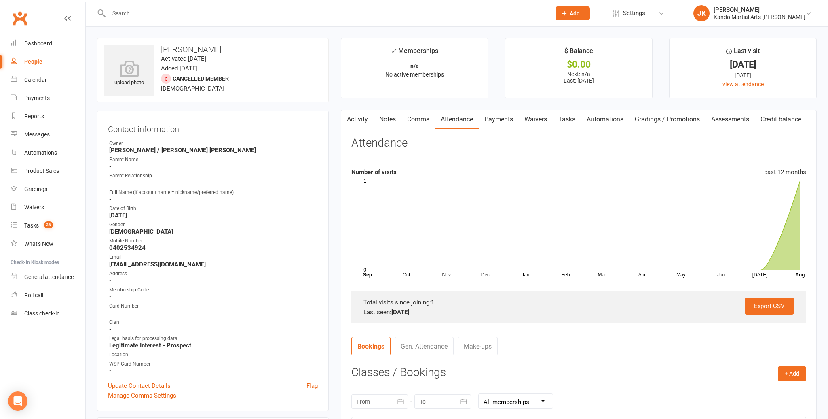
click at [534, 119] on link "Waivers" at bounding box center [536, 119] width 34 height 19
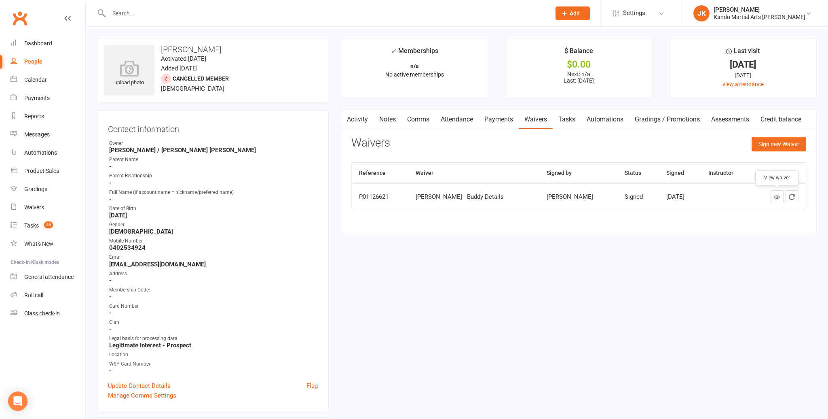
click at [775, 194] on icon at bounding box center [777, 197] width 6 height 6
click at [388, 117] on link "Notes" at bounding box center [388, 119] width 28 height 19
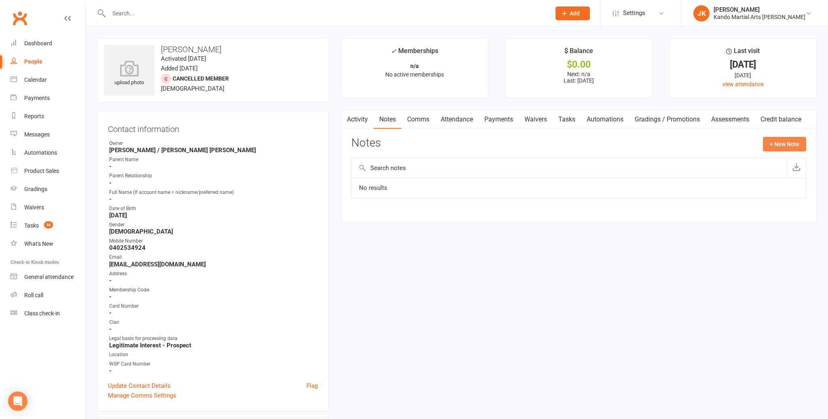
click at [781, 139] on button "+ New Note" at bounding box center [784, 144] width 43 height 15
click at [370, 216] on textarea at bounding box center [579, 223] width 455 height 27
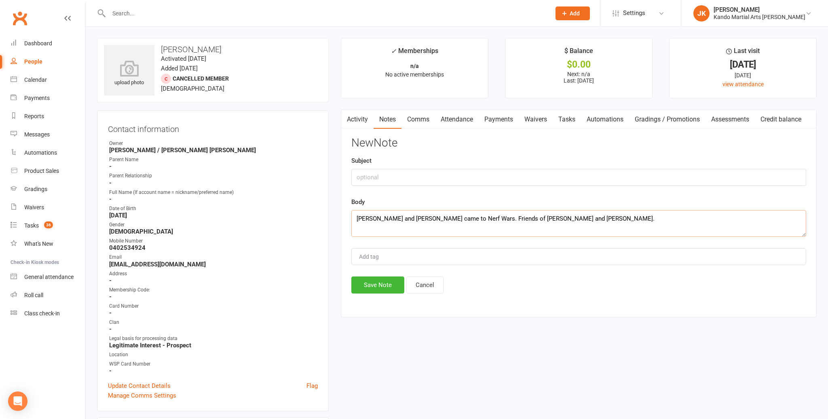
click at [355, 217] on textarea "[PERSON_NAME] and [PERSON_NAME] came to Nerf Wars. Friends of [PERSON_NAME] and…" at bounding box center [579, 223] width 455 height 27
click at [364, 180] on input "text" at bounding box center [579, 177] width 455 height 17
click at [367, 216] on textarea "9/8:[PERSON_NAME] and [PERSON_NAME] came to Nerf Wars. Friends of [PERSON_NAME]…" at bounding box center [579, 223] width 455 height 27
click at [356, 172] on input "text" at bounding box center [579, 177] width 455 height 17
click at [366, 283] on button "Save Note" at bounding box center [378, 284] width 53 height 17
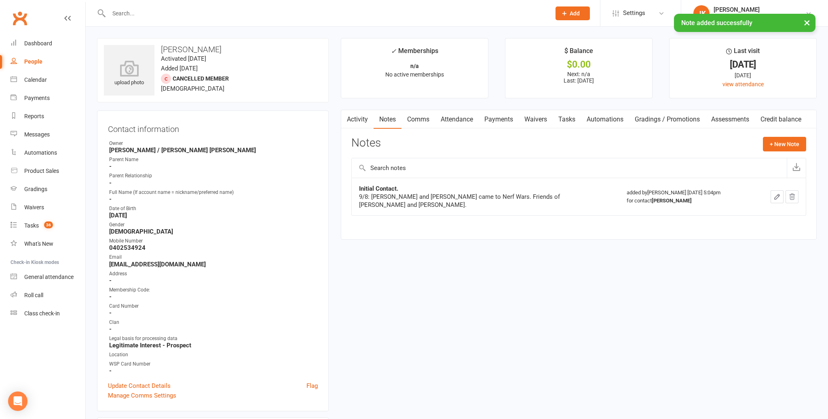
click at [571, 117] on link "Tasks" at bounding box center [567, 119] width 28 height 19
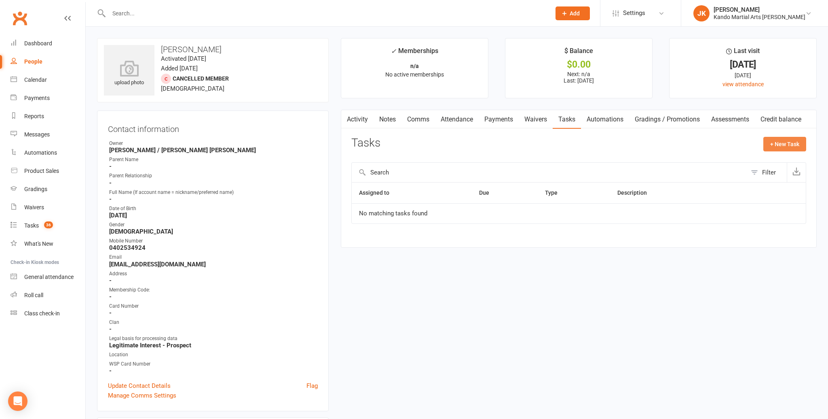
click at [779, 144] on button "+ New Task" at bounding box center [785, 144] width 43 height 15
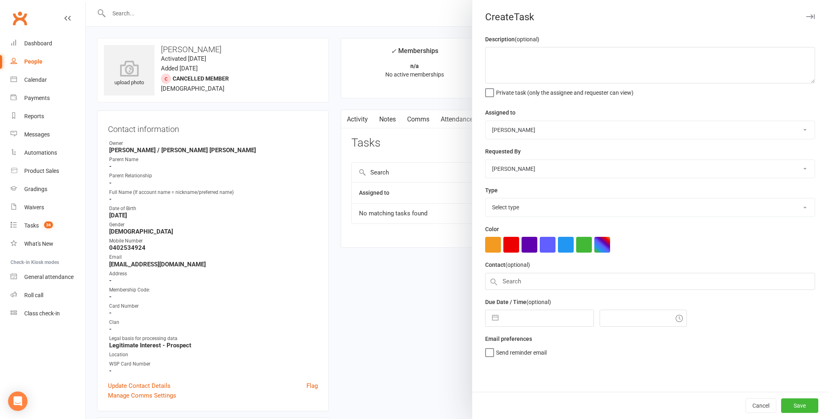
click at [449, 148] on div at bounding box center [457, 209] width 743 height 419
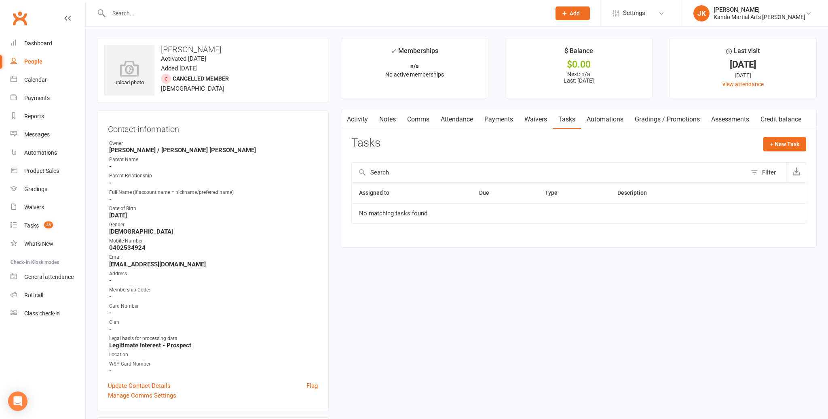
click at [385, 118] on link "Notes" at bounding box center [388, 119] width 28 height 19
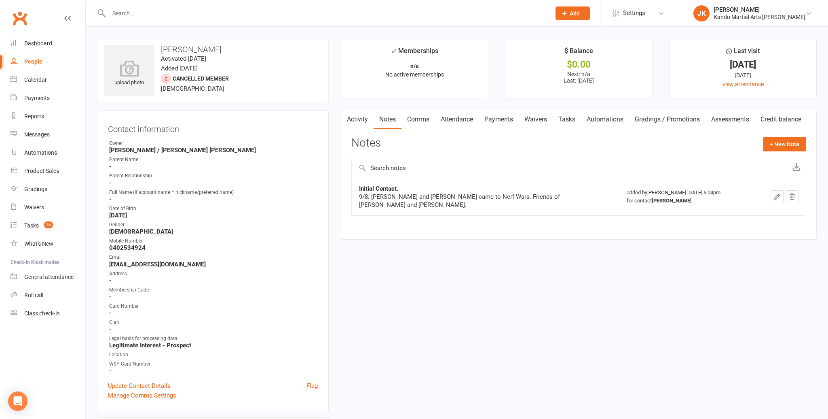
click at [777, 194] on icon "button" at bounding box center [777, 196] width 7 height 7
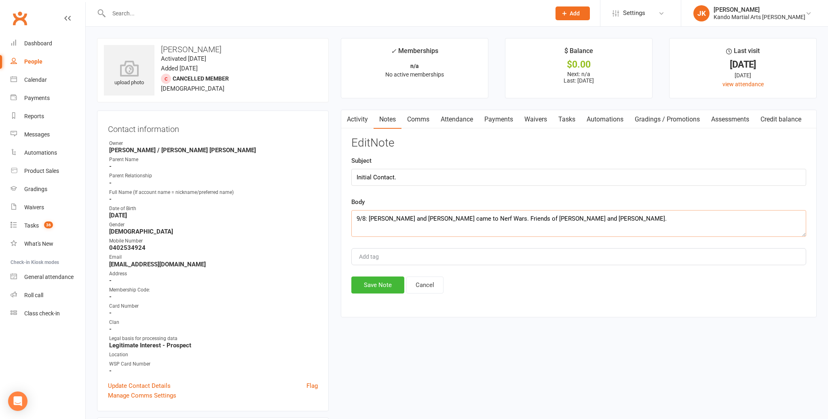
click at [413, 218] on textarea "9/8: [PERSON_NAME] and [PERSON_NAME] came to Nerf Wars. Friends of [PERSON_NAME…" at bounding box center [579, 223] width 455 height 27
click at [355, 216] on textarea "9/8: [PERSON_NAME] and [PERSON_NAME] came to Nerf Wars. Friends of [PERSON_NAME…" at bounding box center [579, 223] width 455 height 27
click at [355, 213] on textarea "9/8: [PERSON_NAME] and [PERSON_NAME] came to Nerf Wars. Friends of [PERSON_NAME…" at bounding box center [579, 223] width 455 height 27
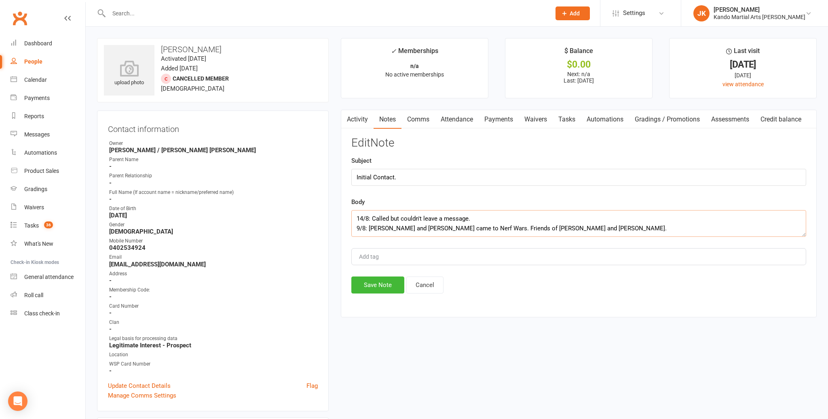
click at [390, 217] on textarea "14/8: Called but couldn't leave a message. 9/8: [PERSON_NAME] and [PERSON_NAME]…" at bounding box center [579, 223] width 455 height 27
click at [441, 217] on textarea "14/8: Called to follow up to see if they are interested in a VIP pass for [PERS…" at bounding box center [579, 223] width 455 height 27
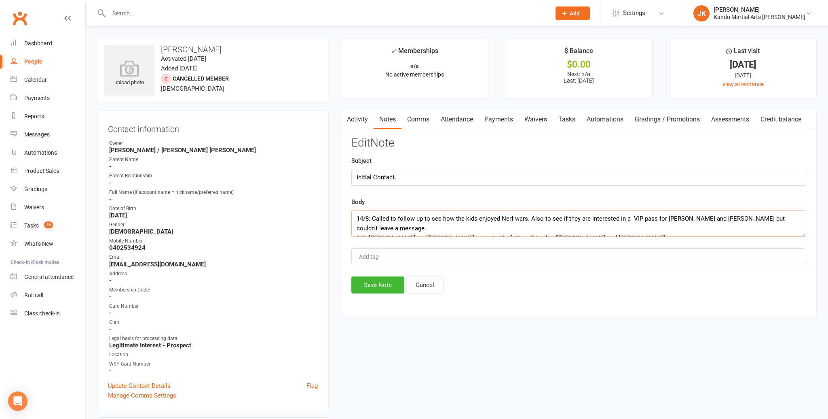
click at [712, 216] on textarea "14/8: Called to follow up to see how the kids enjoyed Nerf wars. Also to see if…" at bounding box center [579, 223] width 455 height 27
click at [755, 216] on textarea "14/8: Called to follow up to see how the kids enjoyed Nerf wars. Also to see if…" at bounding box center [579, 223] width 455 height 27
click at [360, 227] on textarea "14/8: Called to follow up to see how the kids enjoyed Nerf wars. Also to see if…" at bounding box center [579, 223] width 455 height 27
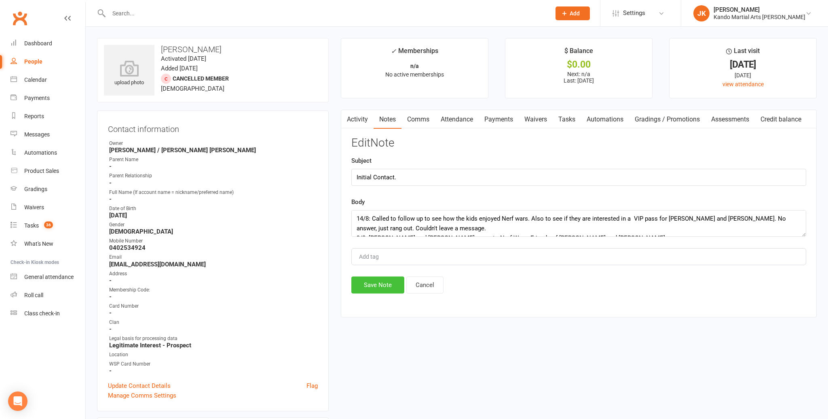
click at [374, 282] on button "Save Note" at bounding box center [378, 284] width 53 height 17
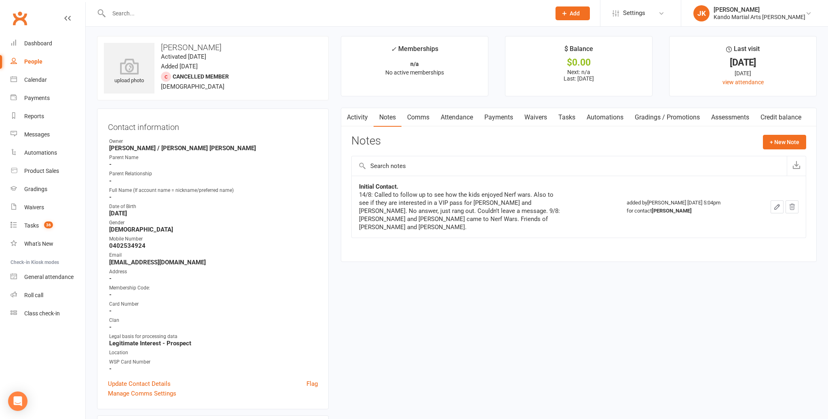
scroll to position [2, 0]
click at [570, 114] on link "Tasks" at bounding box center [567, 117] width 28 height 19
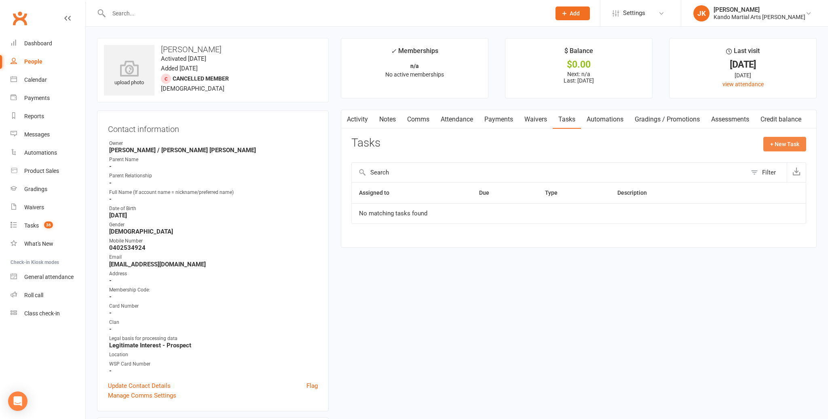
click at [779, 143] on button "+ New Task" at bounding box center [785, 144] width 43 height 15
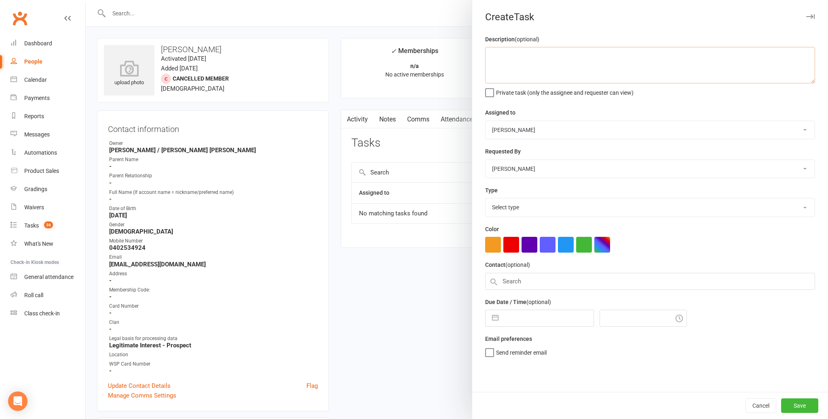
click at [498, 57] on textarea at bounding box center [650, 65] width 330 height 36
click at [803, 127] on select "[PERSON_NAME] / [PERSON_NAME] [PERSON_NAME] [PERSON_NAME] [PERSON_NAME] [PERSON…" at bounding box center [650, 130] width 329 height 18
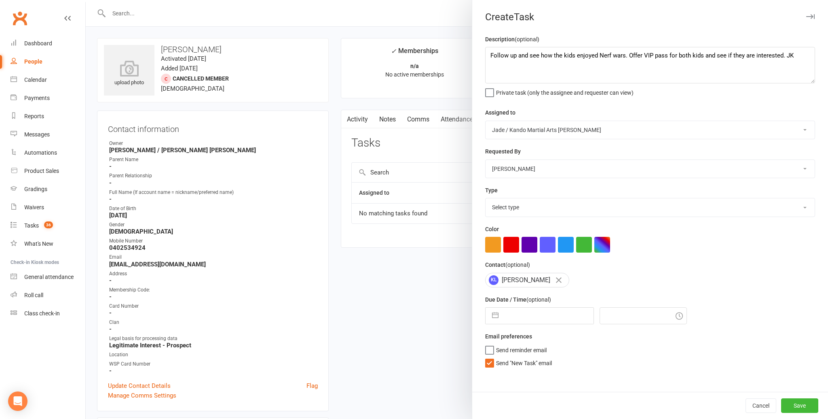
click at [808, 207] on select "Select type Admin Bbpc - black belt prep course Cancellation Enquiry Follow-up …" at bounding box center [650, 207] width 329 height 18
click at [489, 362] on label "Send "New Task" email" at bounding box center [518, 361] width 67 height 8
click at [489, 357] on input "Send "New Task" email" at bounding box center [518, 357] width 67 height 0
click at [497, 315] on button "button" at bounding box center [495, 315] width 15 height 16
drag, startPoint x: 565, startPoint y: 407, endPoint x: 593, endPoint y: 402, distance: 28.6
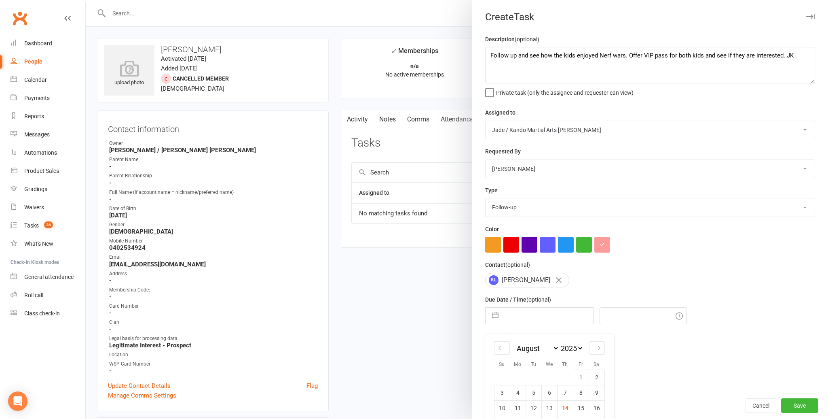
click at [570, 406] on td "14" at bounding box center [565, 407] width 16 height 15
click at [800, 405] on button "Save" at bounding box center [799, 405] width 37 height 15
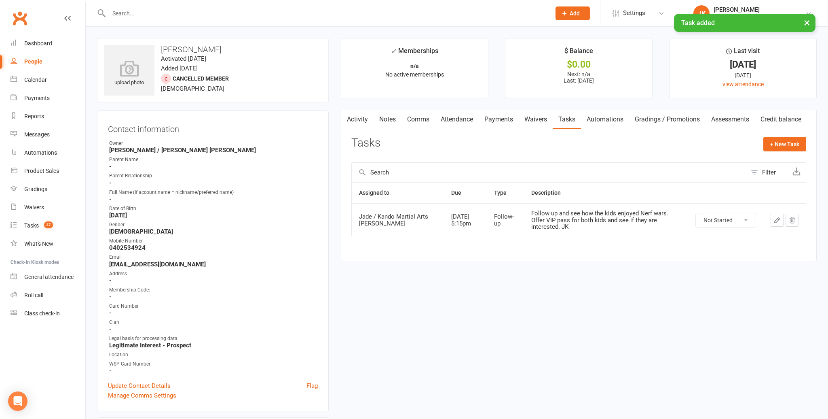
click at [780, 216] on icon "button" at bounding box center [777, 219] width 7 height 7
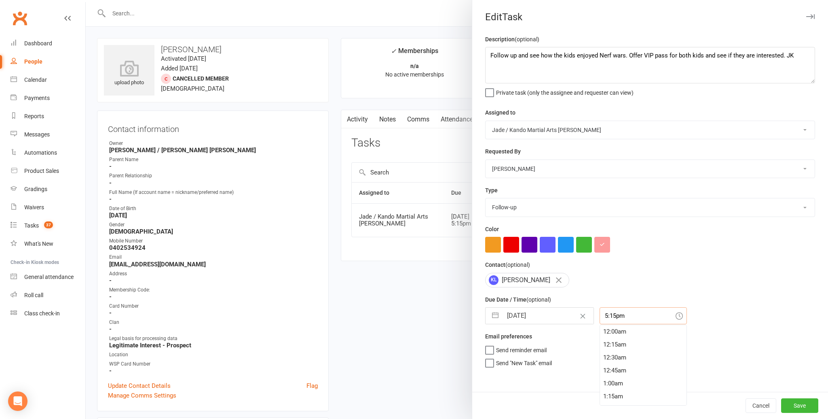
click at [606, 316] on input "5:15pm" at bounding box center [643, 315] width 87 height 17
click at [609, 315] on input "[DOMAIN_NAME]" at bounding box center [643, 315] width 87 height 17
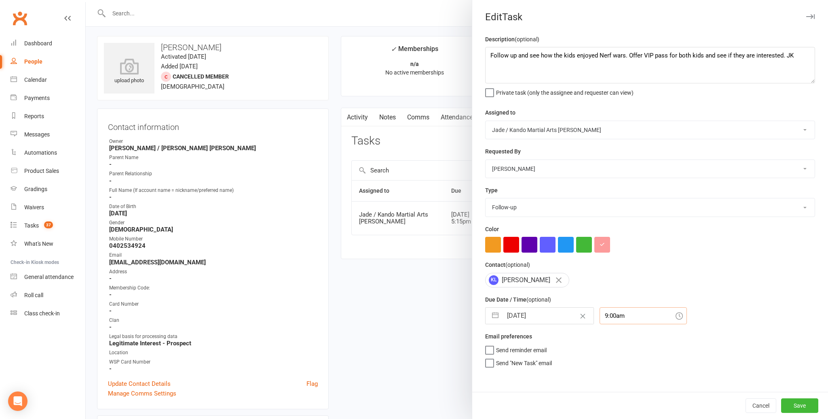
scroll to position [4, 0]
click at [803, 402] on button "Save" at bounding box center [799, 405] width 37 height 15
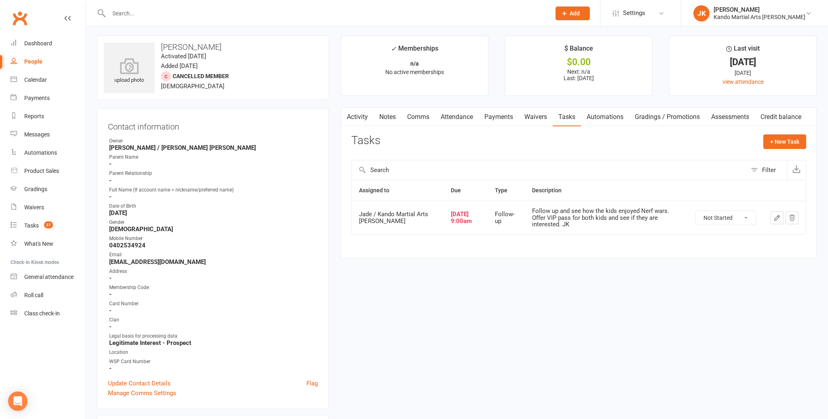
click at [775, 214] on icon "button" at bounding box center [777, 217] width 7 height 7
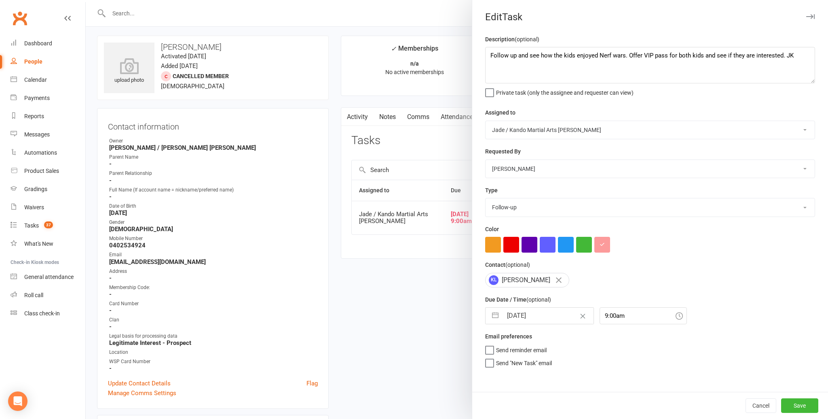
click at [495, 315] on button "button" at bounding box center [495, 315] width 15 height 16
click at [581, 407] on td "15" at bounding box center [581, 407] width 16 height 15
click at [796, 402] on button "Save" at bounding box center [799, 405] width 37 height 15
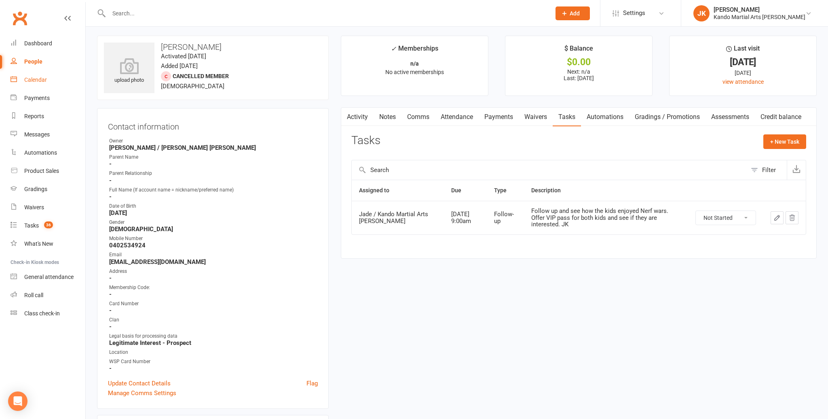
click at [34, 81] on div "Calendar" at bounding box center [35, 79] width 23 height 6
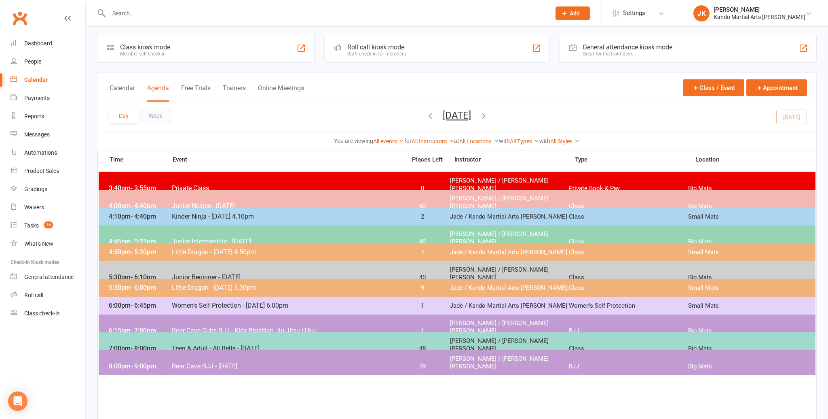
scroll to position [2, 0]
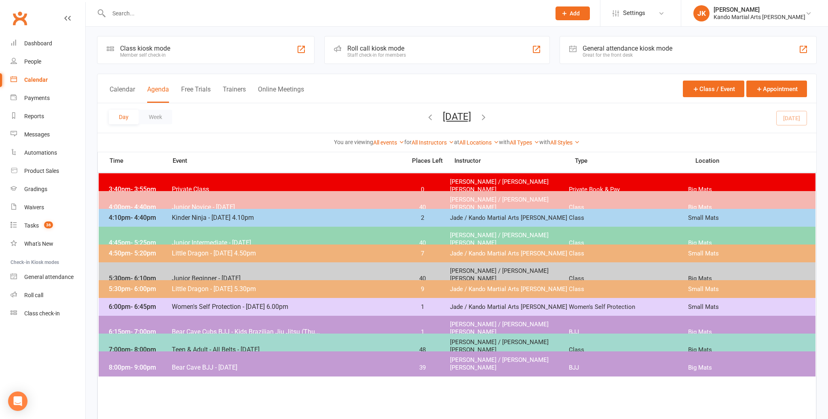
click at [127, 13] on input "text" at bounding box center [325, 13] width 439 height 11
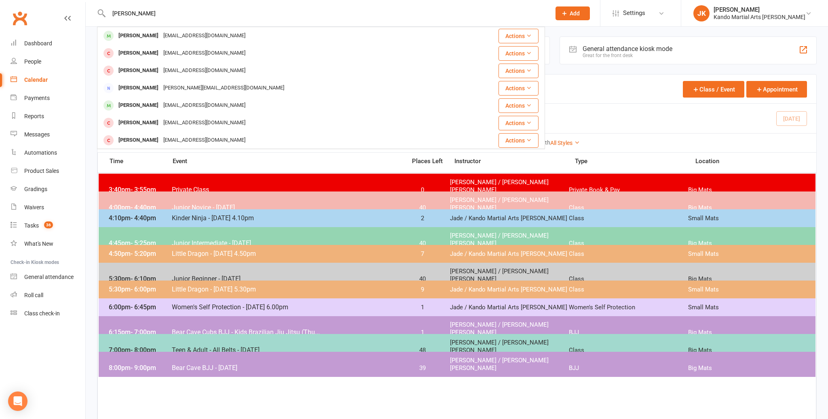
click at [201, 14] on input "[PERSON_NAME]" at bounding box center [325, 13] width 439 height 11
click at [73, 186] on link "Gradings" at bounding box center [48, 189] width 75 height 18
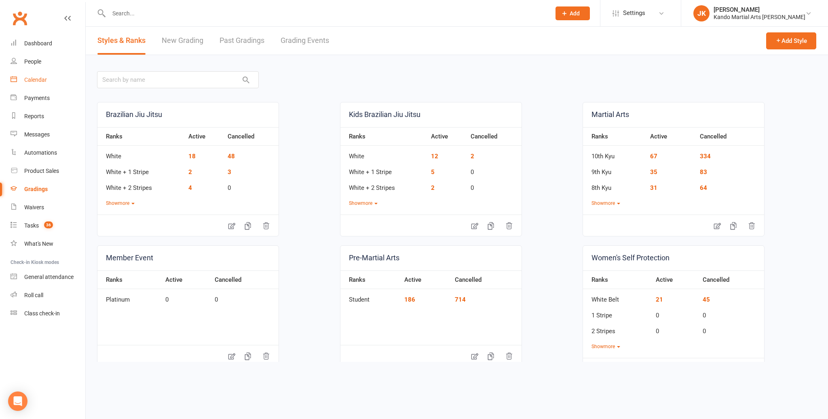
click at [38, 79] on div "Calendar" at bounding box center [35, 79] width 23 height 6
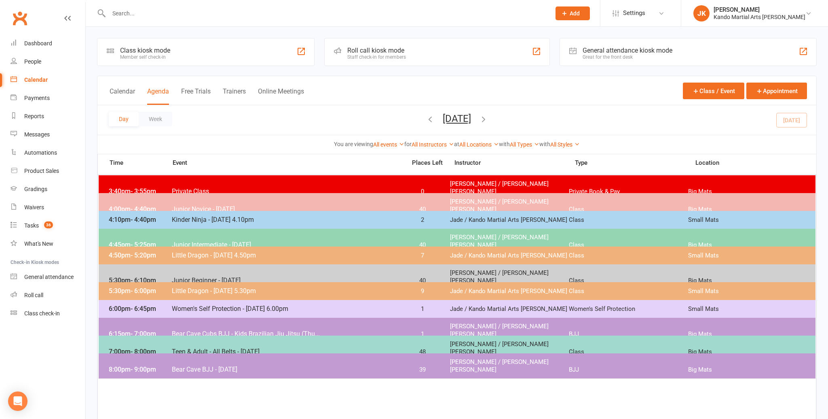
click at [203, 218] on span "Kinder Ninja - [DATE] 4.10pm" at bounding box center [287, 220] width 230 height 8
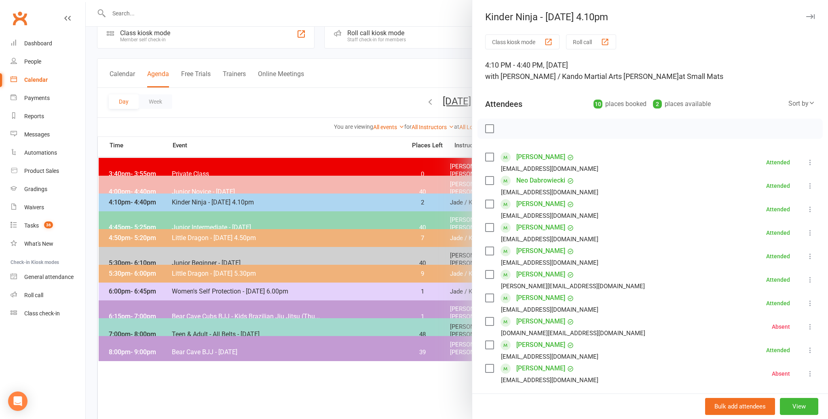
scroll to position [18, 0]
click at [186, 201] on div at bounding box center [457, 209] width 743 height 419
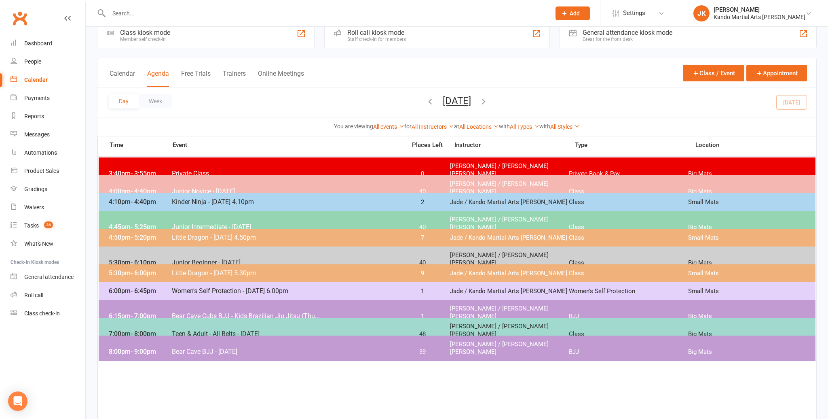
click at [186, 201] on span "Kinder Ninja - [DATE] 4.10pm" at bounding box center [287, 202] width 230 height 8
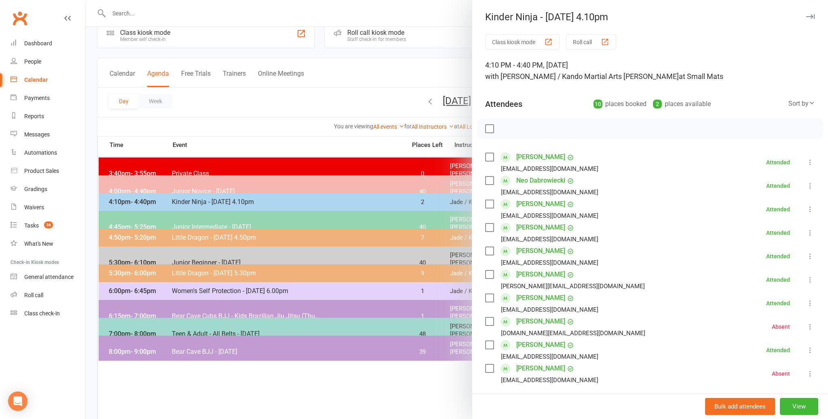
click at [390, 375] on div at bounding box center [457, 209] width 743 height 419
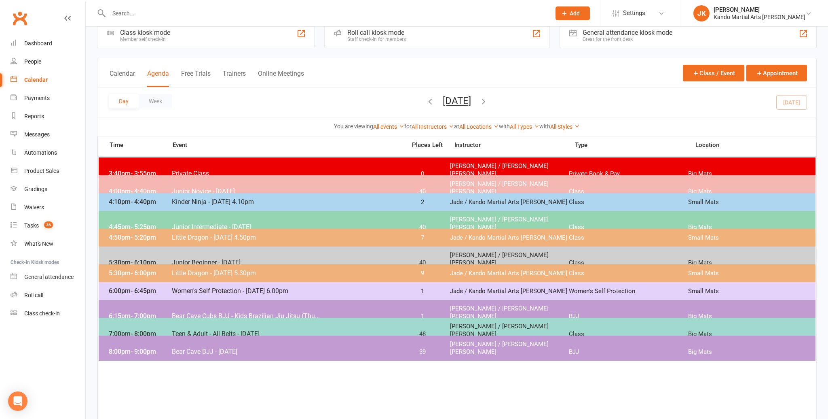
click at [34, 78] on div "Calendar" at bounding box center [35, 79] width 23 height 6
click at [29, 206] on div "Waivers" at bounding box center [34, 207] width 20 height 6
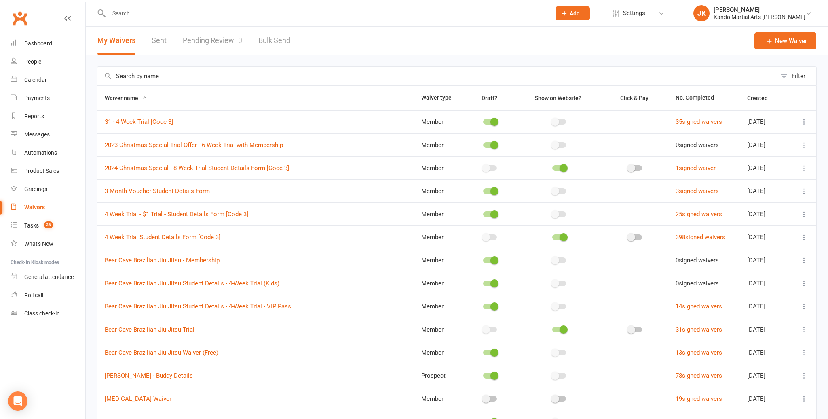
click at [228, 36] on link "Pending Review 0" at bounding box center [212, 41] width 59 height 28
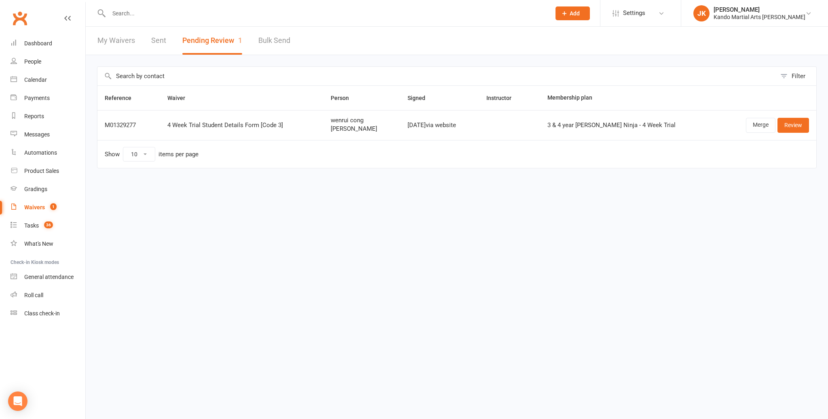
click at [121, 16] on input "text" at bounding box center [325, 13] width 439 height 11
click at [794, 123] on link "Review" at bounding box center [794, 125] width 32 height 15
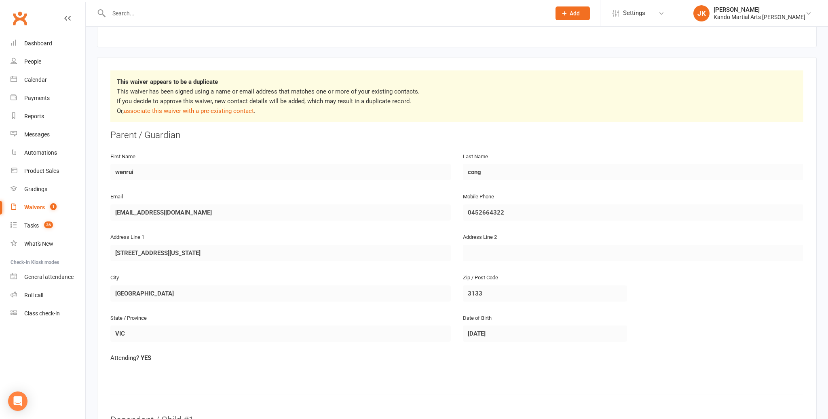
scroll to position [100, 0]
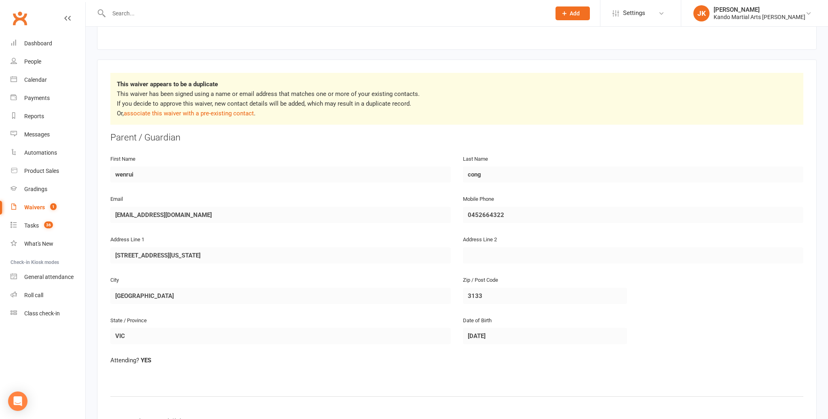
click at [120, 14] on input "text" at bounding box center [325, 13] width 439 height 11
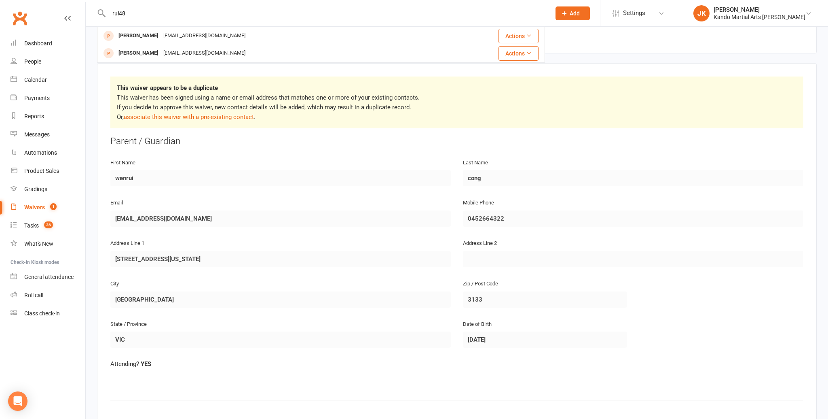
scroll to position [91, 0]
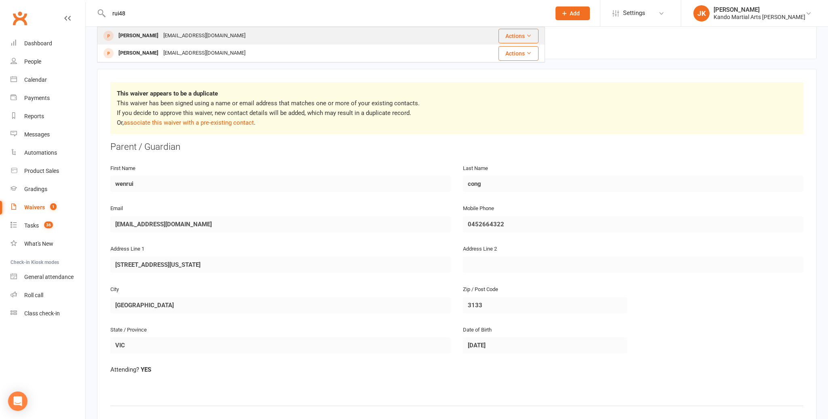
click at [145, 35] on div "[PERSON_NAME]" at bounding box center [138, 36] width 45 height 12
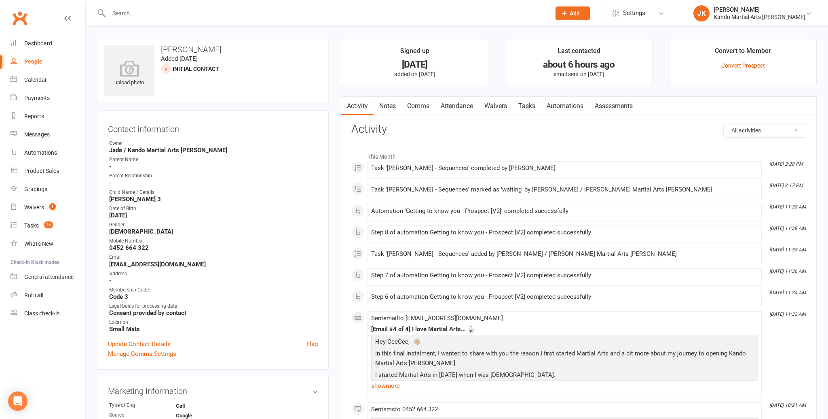
click at [391, 103] on link "Notes" at bounding box center [388, 106] width 28 height 19
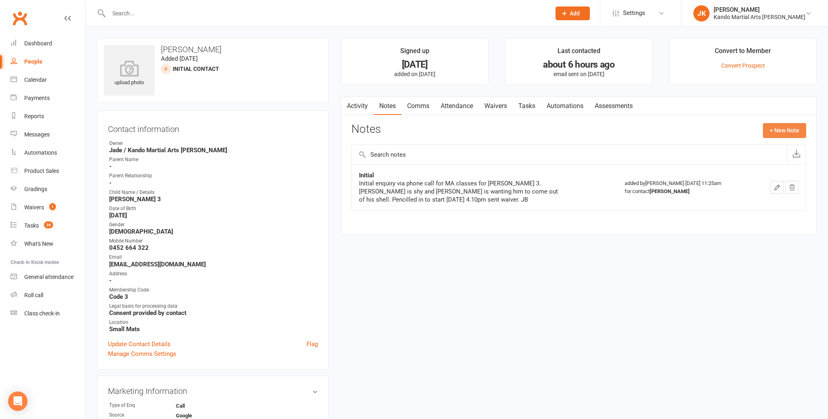
click at [778, 127] on button "+ New Note" at bounding box center [784, 130] width 43 height 15
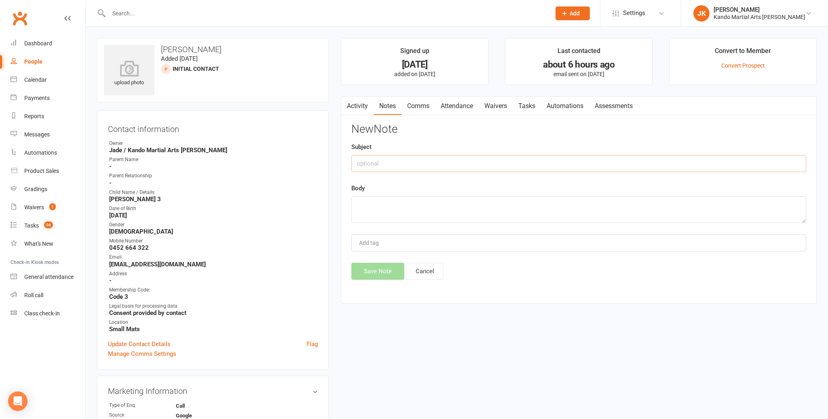
click at [371, 164] on input "text" at bounding box center [579, 163] width 455 height 17
click at [367, 205] on textarea at bounding box center [579, 209] width 455 height 27
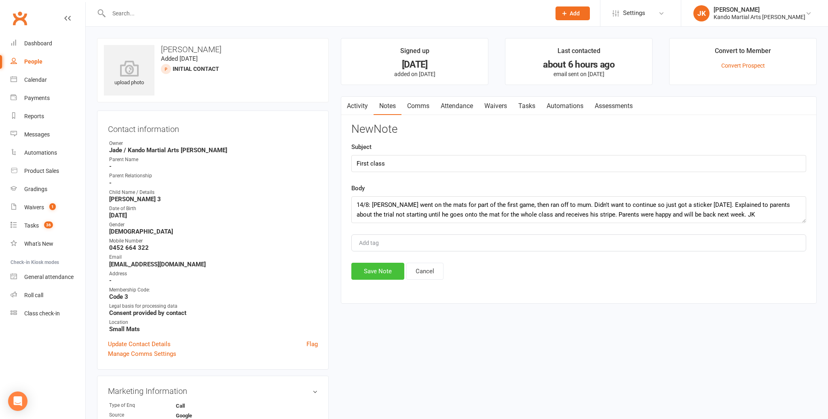
click at [381, 267] on button "Save Note" at bounding box center [378, 271] width 53 height 17
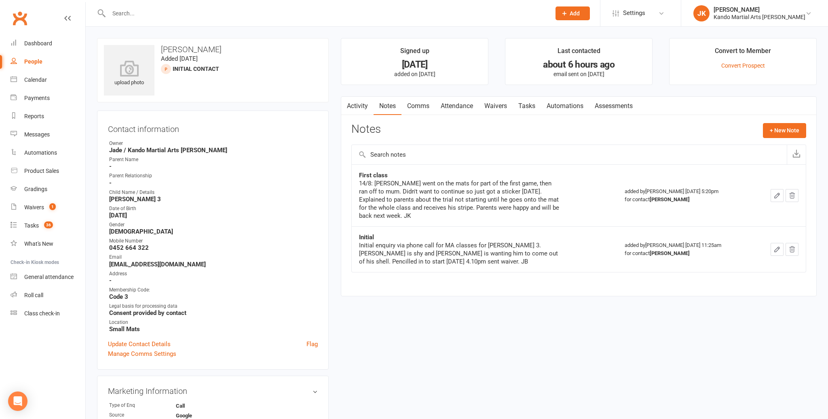
scroll to position [10, 0]
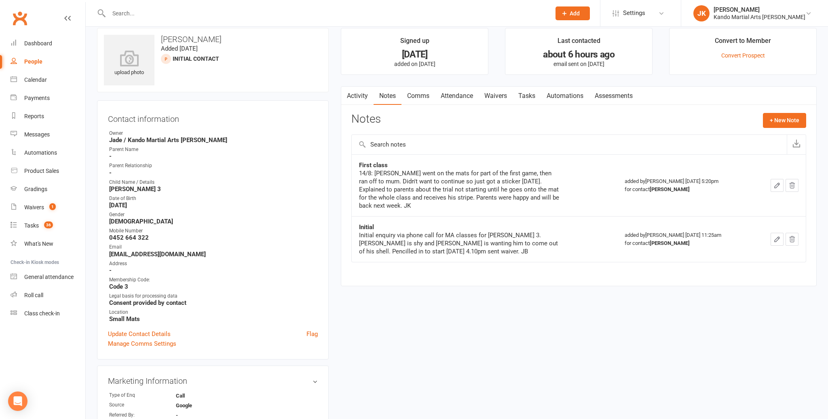
click at [123, 11] on input "text" at bounding box center [325, 13] width 439 height 11
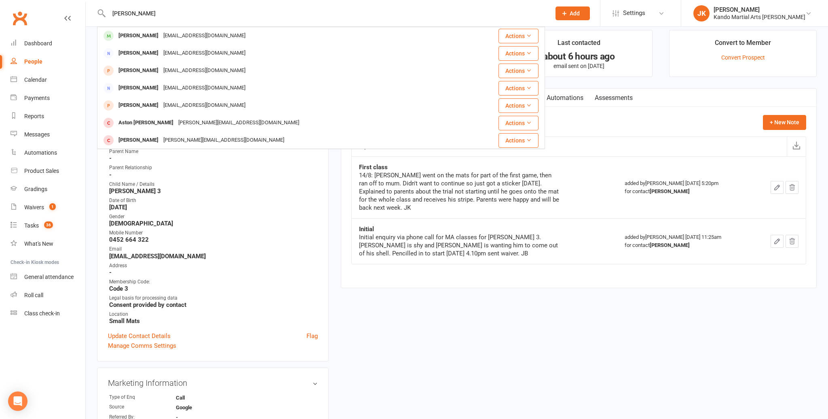
scroll to position [10, 0]
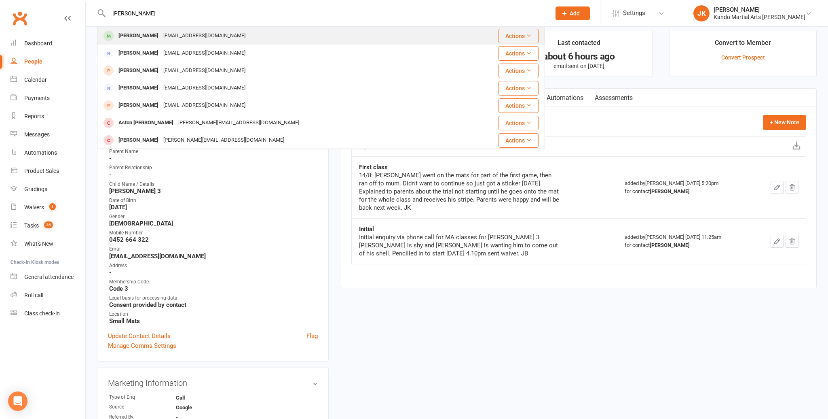
click at [143, 33] on div "[PERSON_NAME]" at bounding box center [138, 36] width 45 height 12
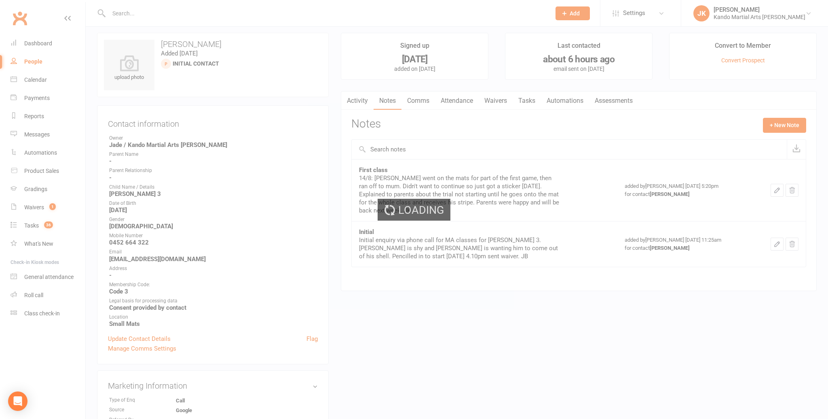
scroll to position [7, 0]
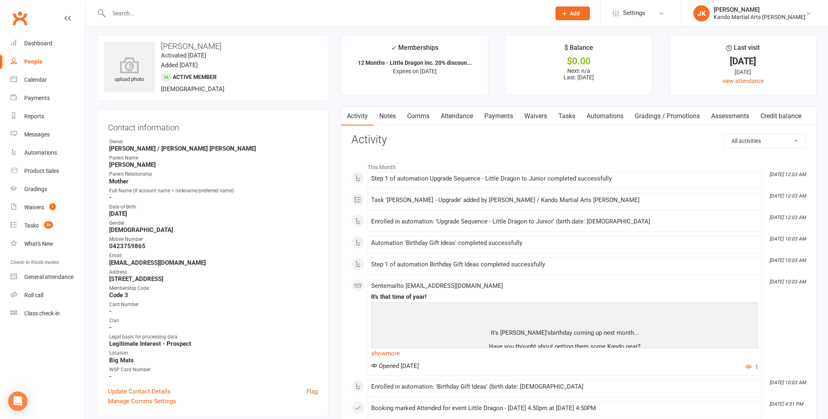
scroll to position [4, 0]
click at [568, 113] on link "Tasks" at bounding box center [567, 115] width 28 height 19
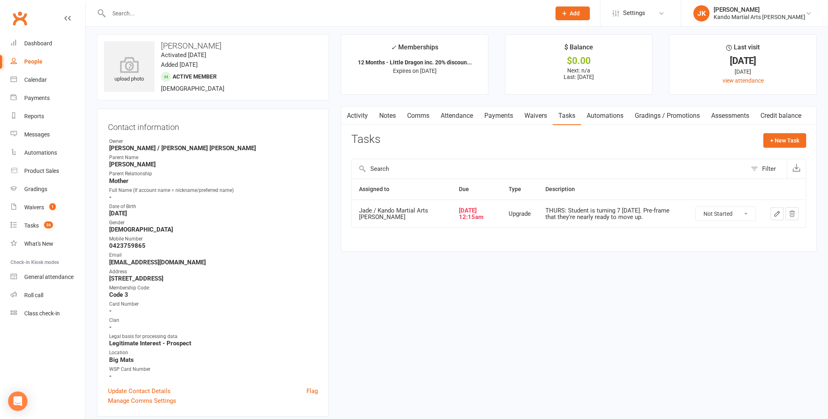
scroll to position [4, 0]
click at [745, 210] on select "Not Started In Progress Waiting Complete" at bounding box center [726, 213] width 60 height 14
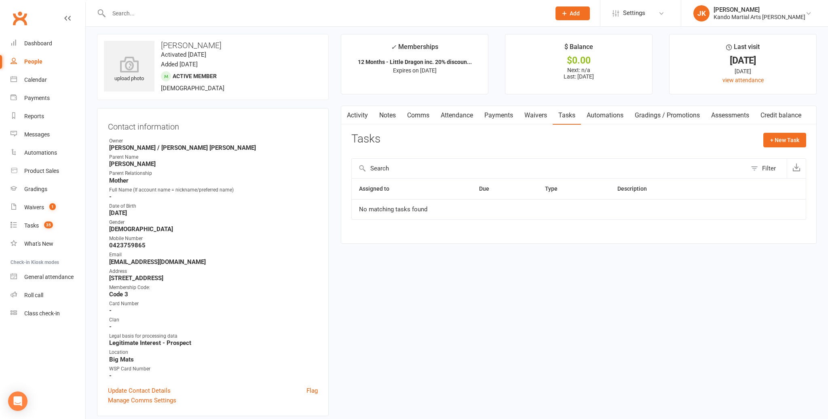
scroll to position [2, 0]
click at [38, 76] on div "Calendar" at bounding box center [35, 79] width 23 height 6
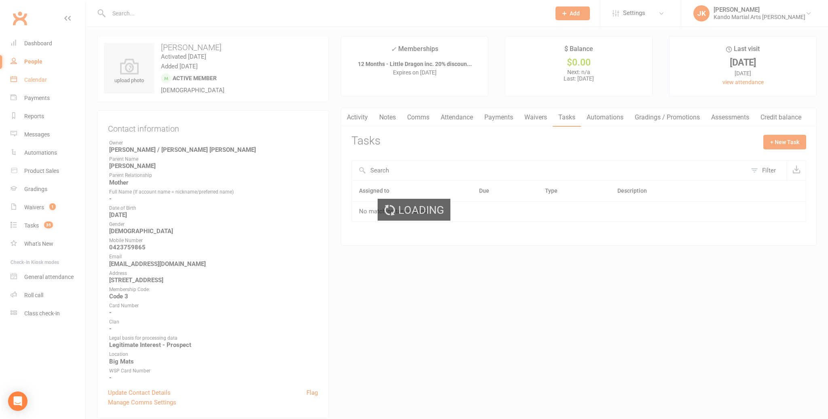
scroll to position [0, 0]
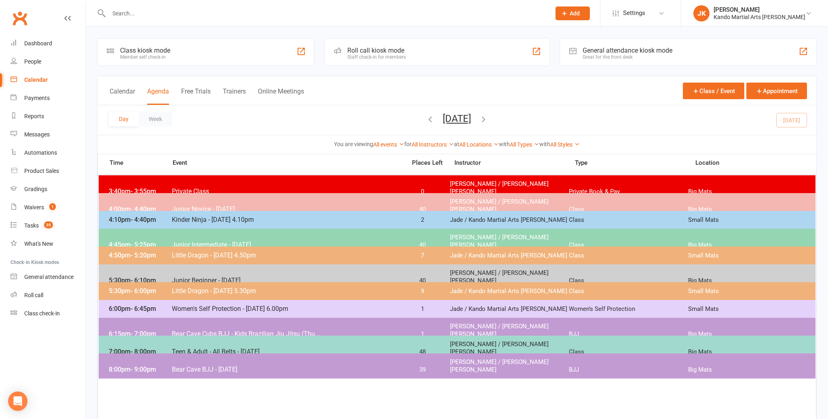
click at [205, 241] on span "Junior Intermediate - [DATE]" at bounding box center [287, 245] width 230 height 8
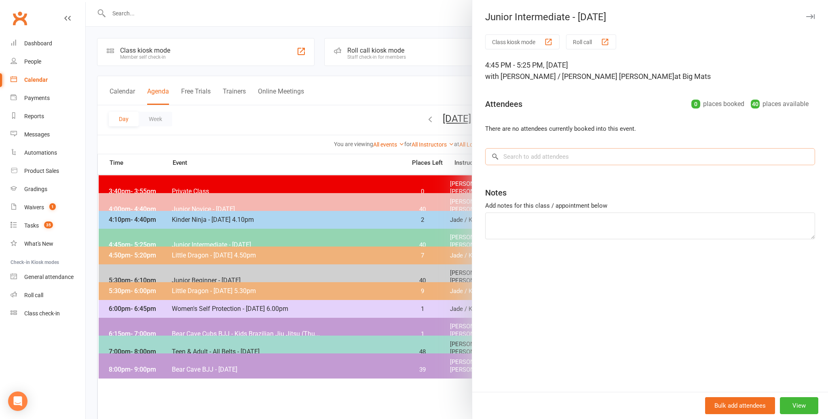
click at [513, 154] on input "search" at bounding box center [650, 156] width 330 height 17
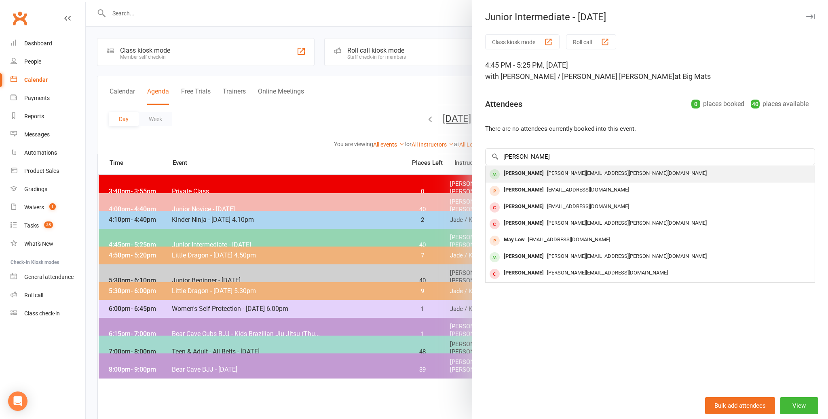
click at [523, 172] on div "[PERSON_NAME]" at bounding box center [524, 173] width 47 height 12
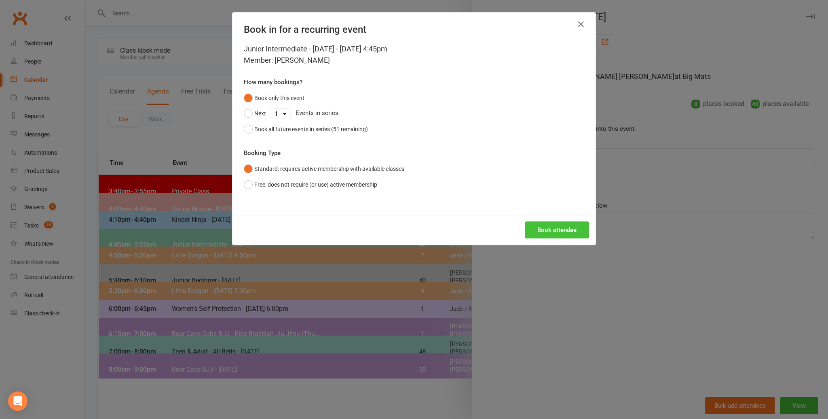
click at [566, 224] on button "Book attendee" at bounding box center [557, 229] width 64 height 17
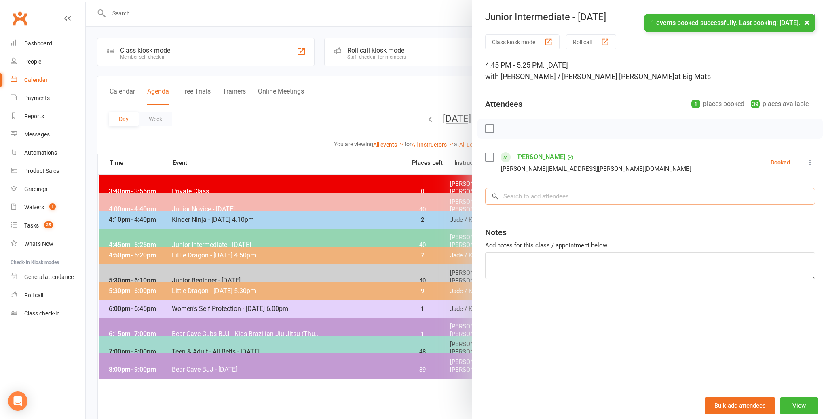
click at [514, 197] on input "search" at bounding box center [650, 196] width 330 height 17
click at [510, 197] on input "search" at bounding box center [650, 196] width 330 height 17
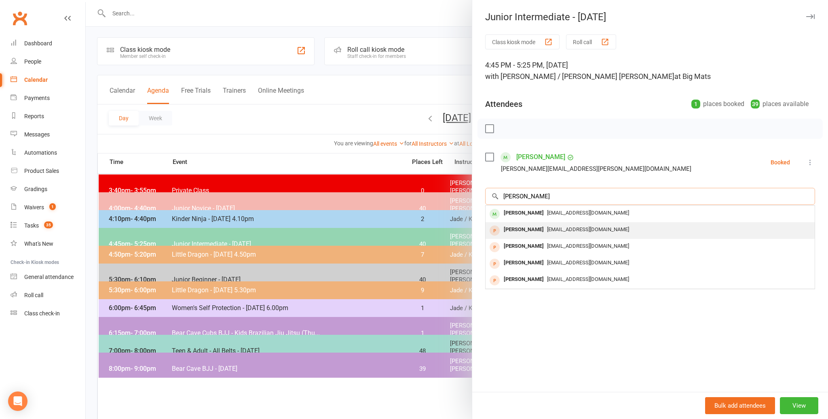
scroll to position [2, 0]
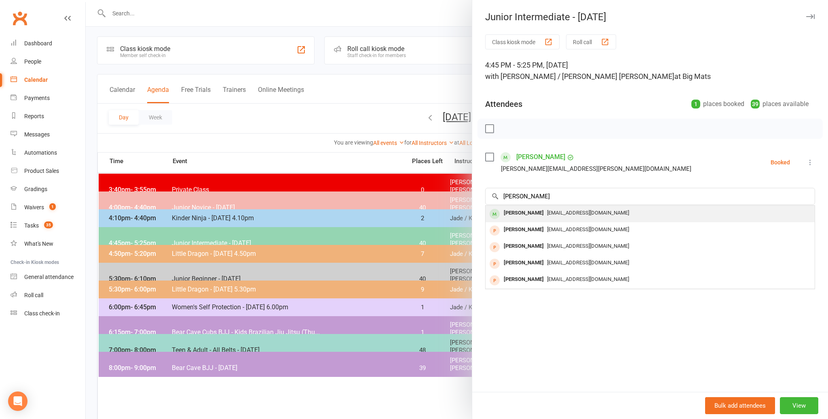
click at [527, 212] on div "[PERSON_NAME]" at bounding box center [524, 213] width 47 height 12
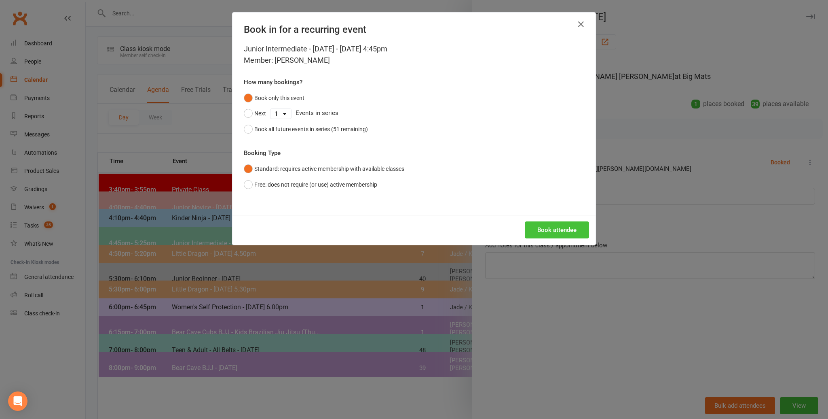
click at [553, 227] on button "Book attendee" at bounding box center [557, 229] width 64 height 17
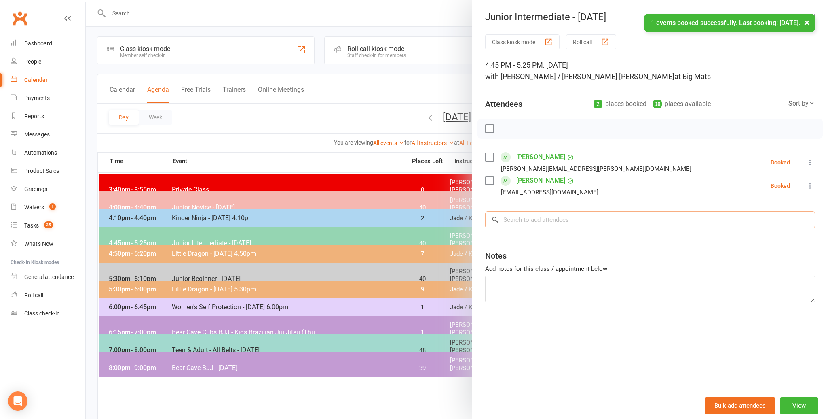
click at [512, 218] on input "search" at bounding box center [650, 219] width 330 height 17
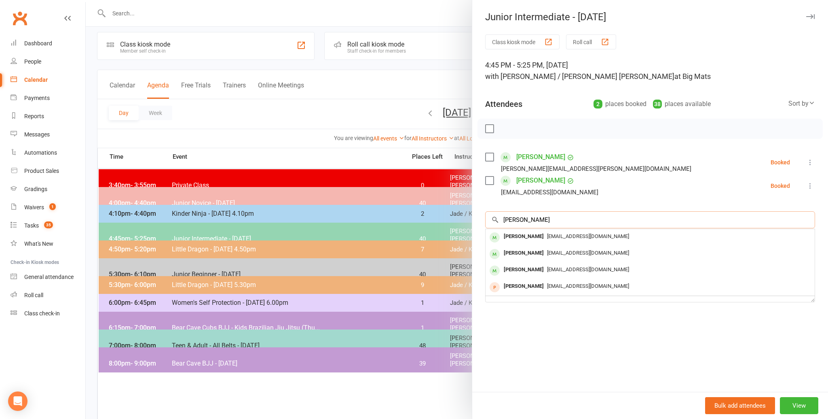
scroll to position [7, 0]
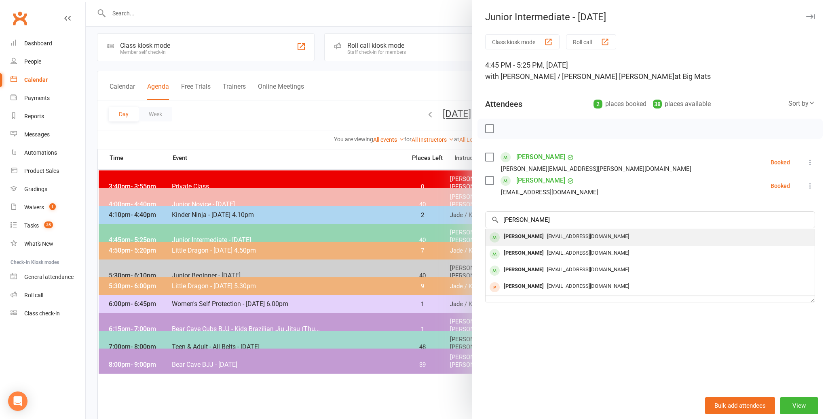
click at [515, 235] on div "[PERSON_NAME]" at bounding box center [524, 237] width 47 height 12
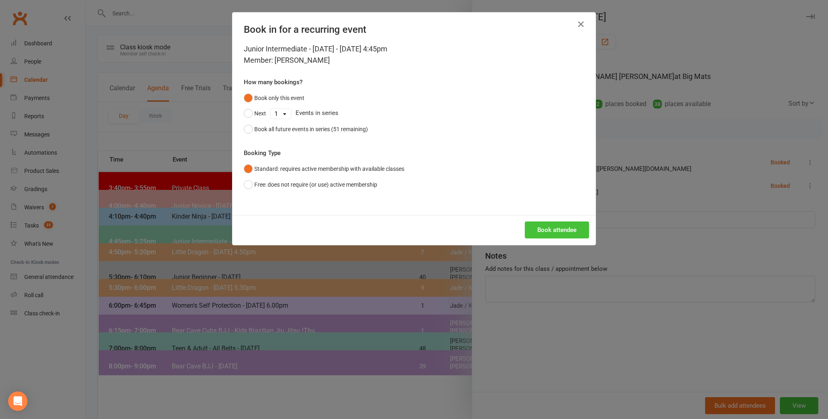
scroll to position [1, 0]
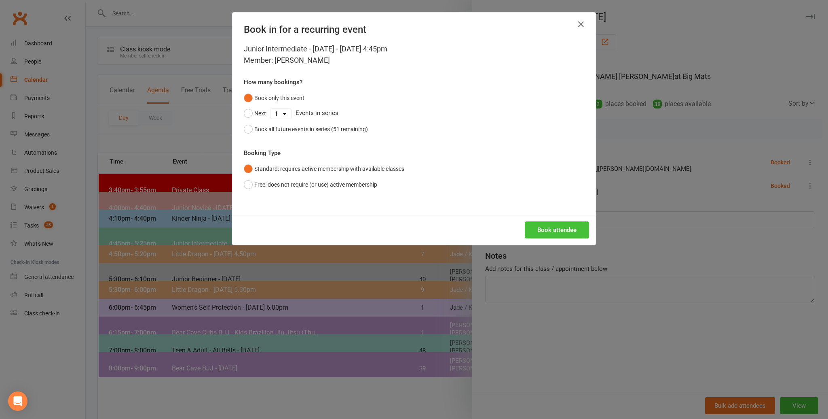
click at [554, 228] on button "Book attendee" at bounding box center [557, 229] width 64 height 17
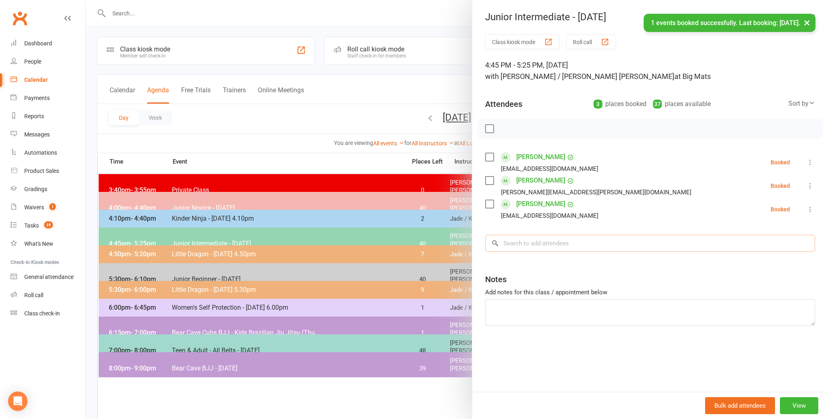
click at [508, 244] on input "search" at bounding box center [650, 243] width 330 height 17
click at [508, 243] on input "search" at bounding box center [650, 243] width 330 height 17
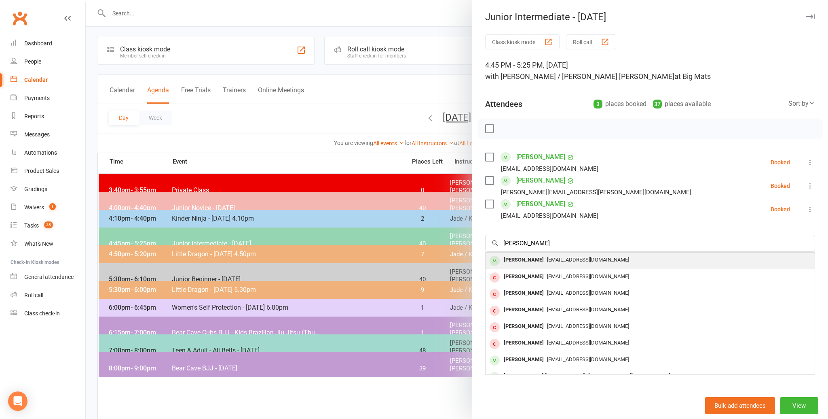
click at [523, 258] on div "[PERSON_NAME]" at bounding box center [524, 260] width 47 height 12
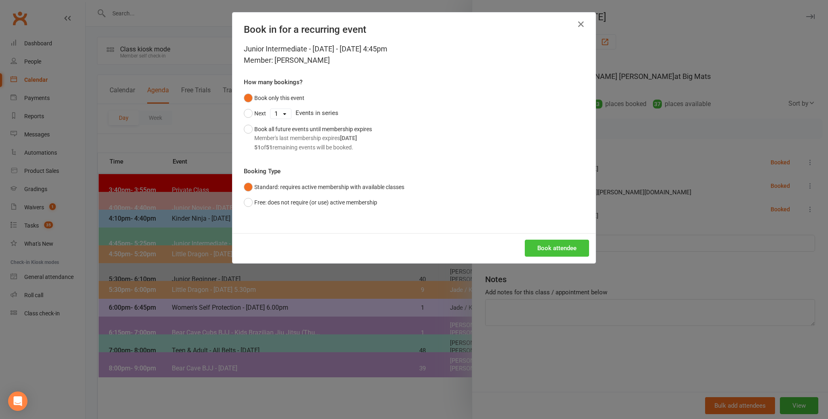
drag, startPoint x: 561, startPoint y: 244, endPoint x: 573, endPoint y: 235, distance: 14.2
click at [561, 244] on button "Book attendee" at bounding box center [557, 247] width 64 height 17
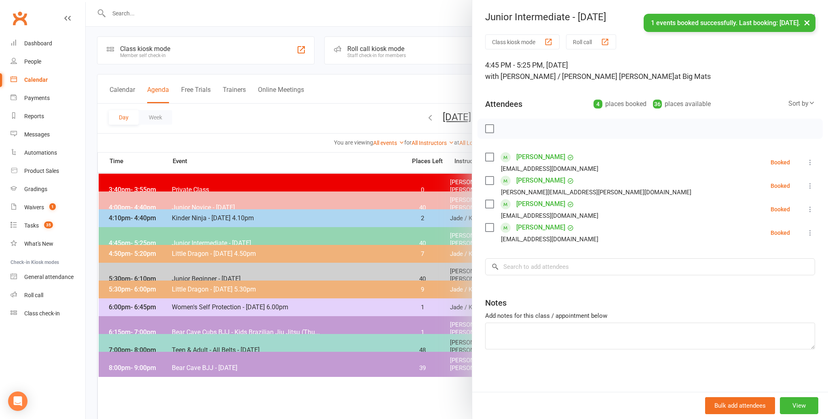
scroll to position [0, 0]
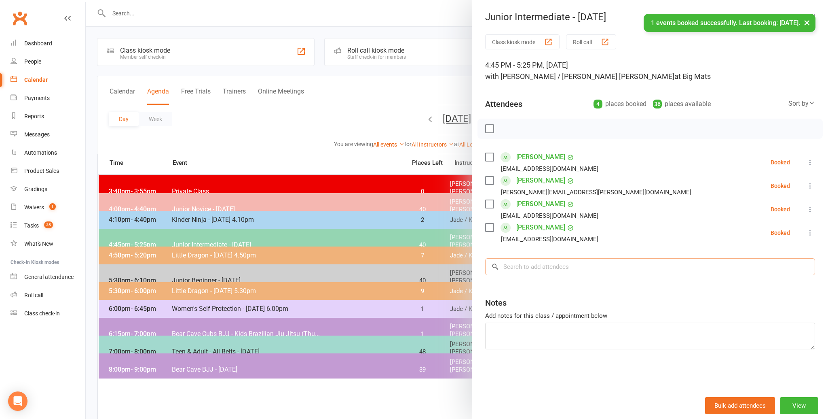
click at [507, 268] on input "search" at bounding box center [650, 266] width 330 height 17
click at [515, 270] on input "search" at bounding box center [650, 266] width 330 height 17
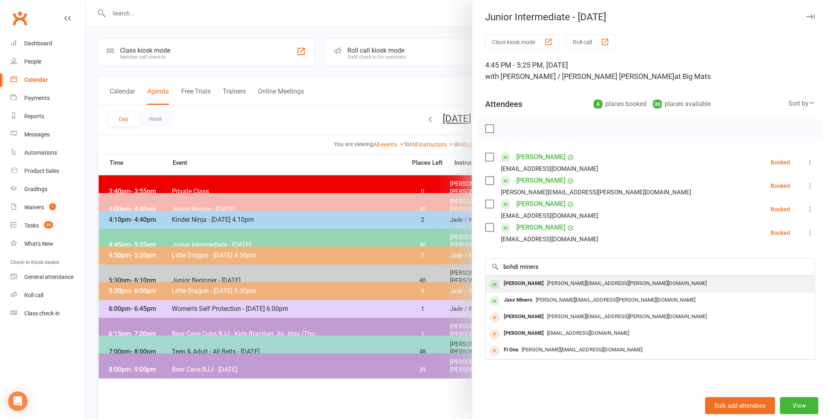
click at [514, 282] on div "[PERSON_NAME]" at bounding box center [524, 283] width 47 height 12
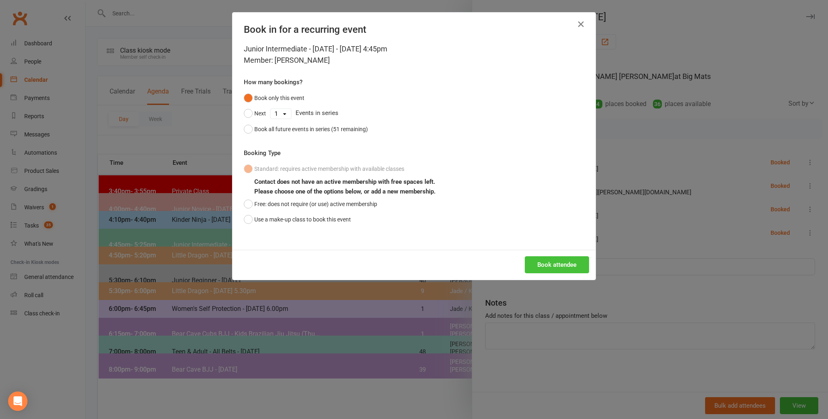
click at [549, 263] on button "Book attendee" at bounding box center [557, 264] width 64 height 17
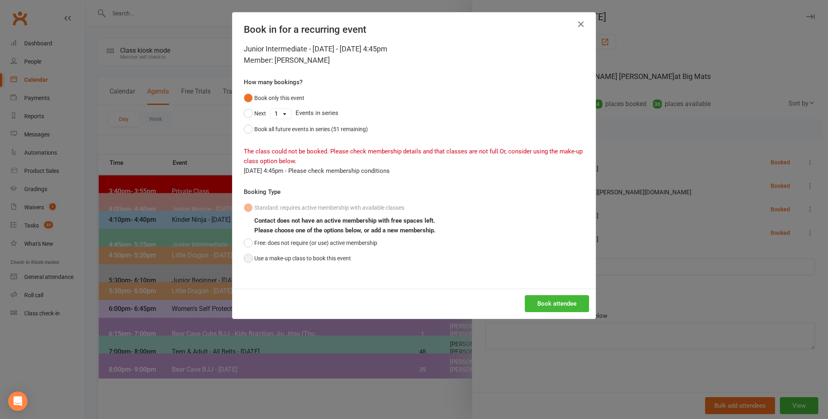
click at [248, 257] on button "Use a make-up class to book this event" at bounding box center [297, 257] width 107 height 15
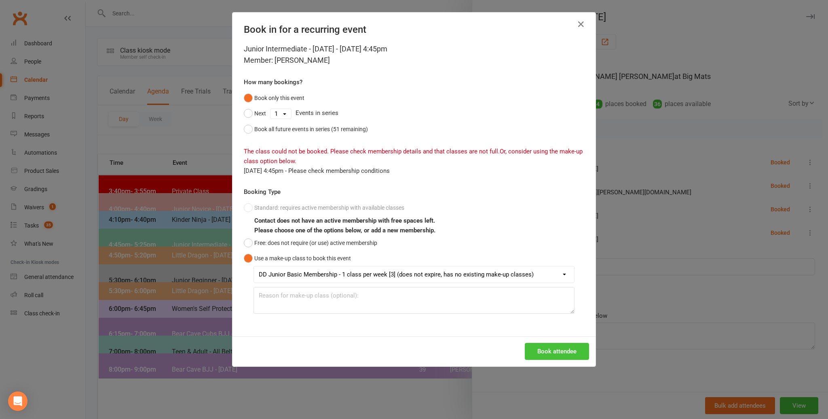
click at [557, 343] on button "Book attendee" at bounding box center [557, 351] width 64 height 17
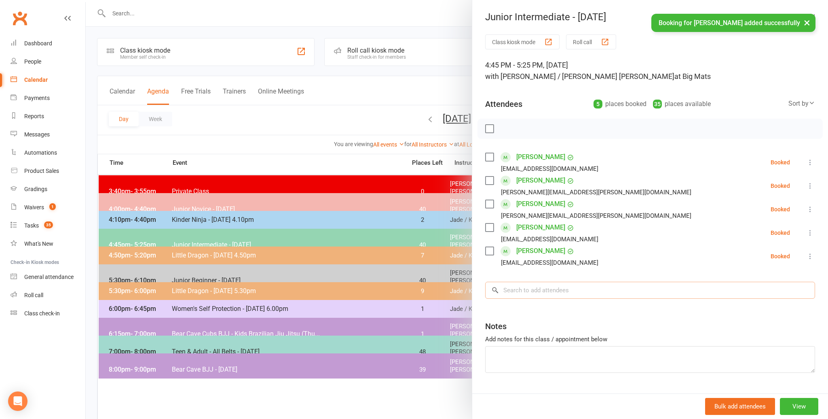
click at [519, 290] on input "search" at bounding box center [650, 290] width 330 height 17
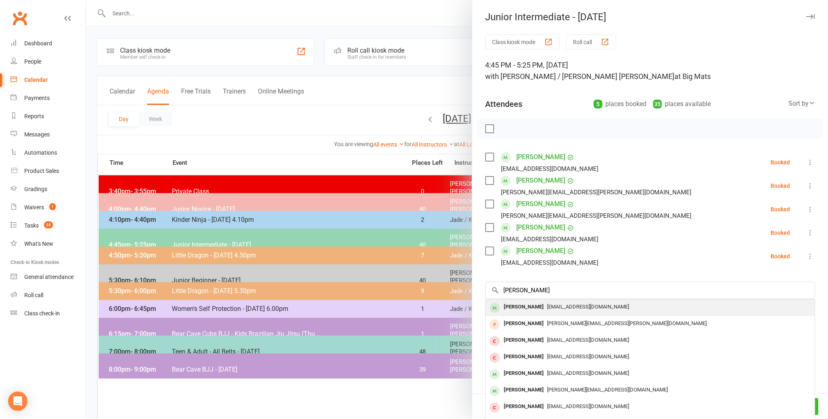
click at [511, 305] on div "[PERSON_NAME]" at bounding box center [524, 307] width 47 height 12
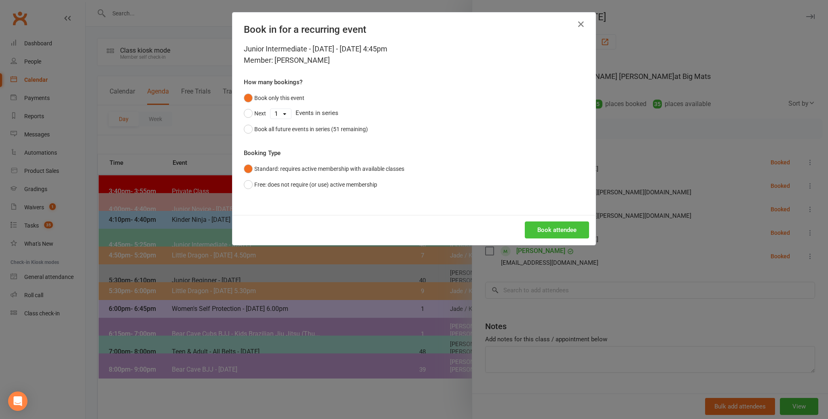
click at [558, 232] on button "Book attendee" at bounding box center [557, 229] width 64 height 17
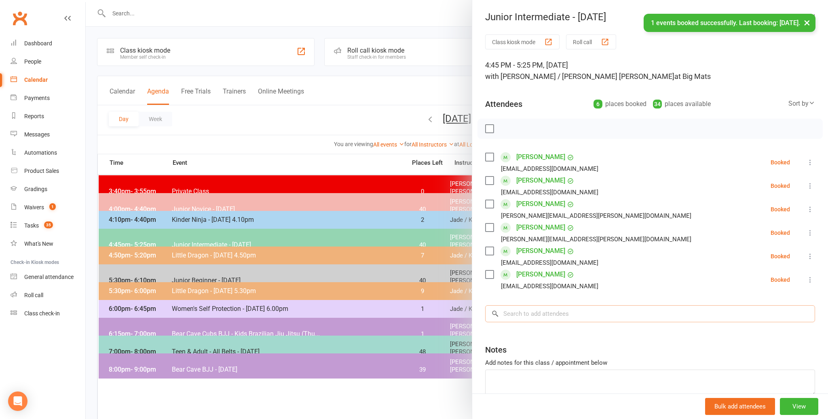
click at [509, 309] on input "search" at bounding box center [650, 313] width 330 height 17
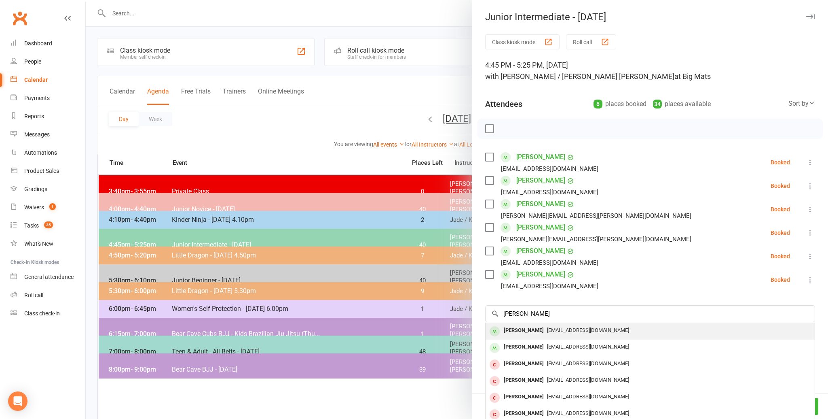
click at [516, 330] on div "[PERSON_NAME]" at bounding box center [524, 330] width 47 height 12
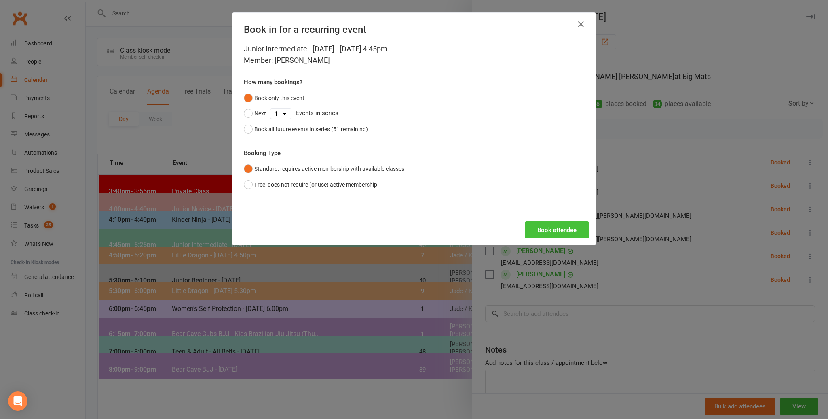
click at [553, 231] on button "Book attendee" at bounding box center [557, 229] width 64 height 17
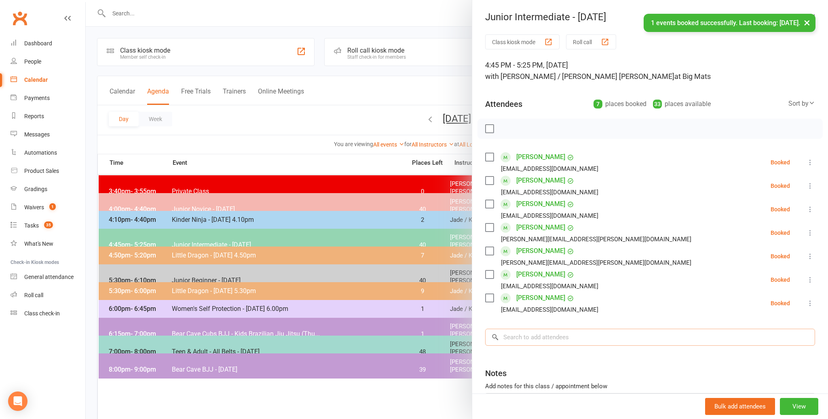
click at [507, 337] on input "search" at bounding box center [650, 336] width 330 height 17
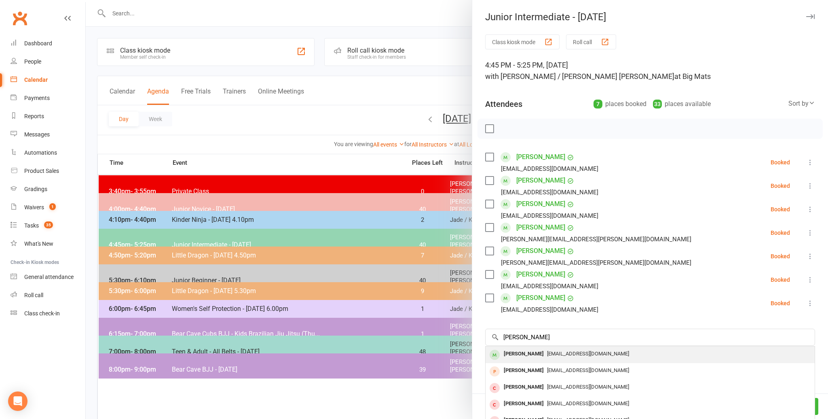
click at [514, 352] on div "[PERSON_NAME]" at bounding box center [524, 354] width 47 height 12
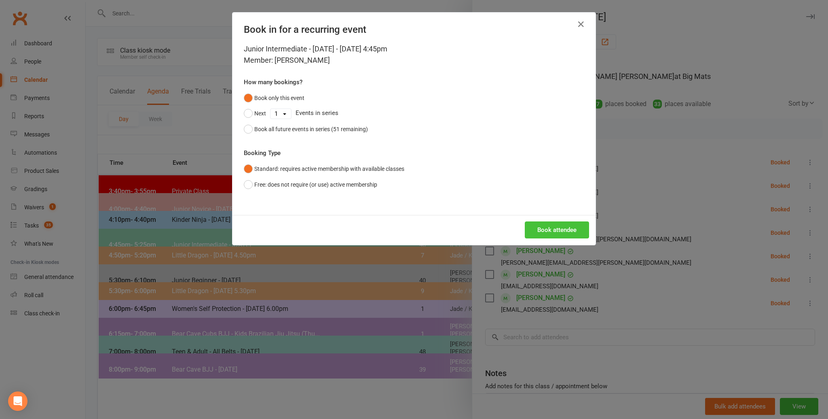
click at [570, 229] on button "Book attendee" at bounding box center [557, 229] width 64 height 17
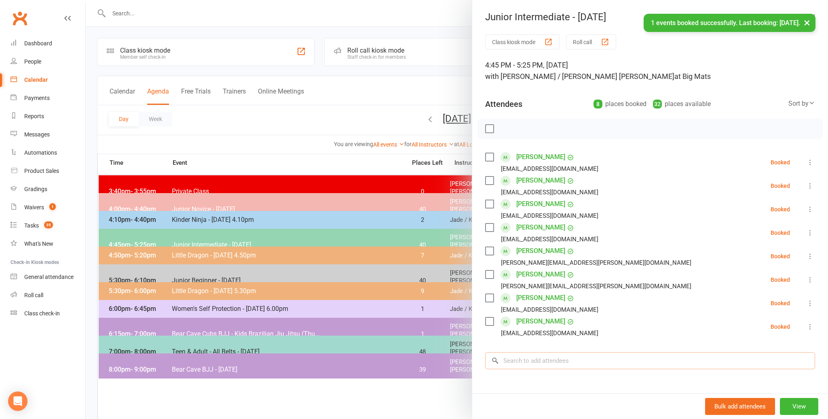
click at [527, 358] on input "search" at bounding box center [650, 360] width 330 height 17
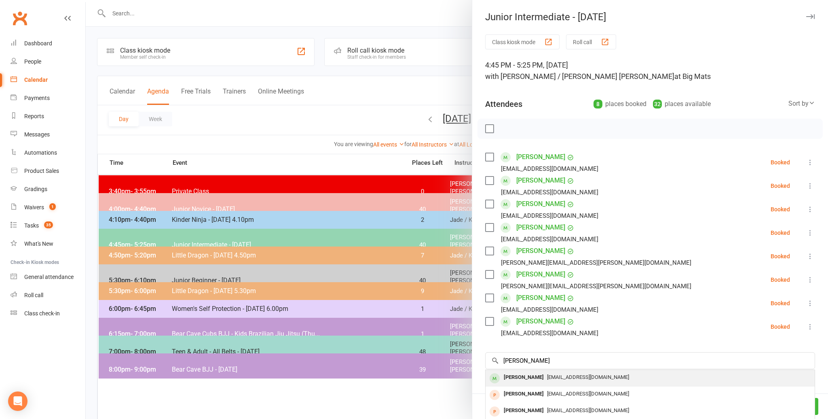
click at [517, 376] on div "[PERSON_NAME]" at bounding box center [524, 377] width 47 height 12
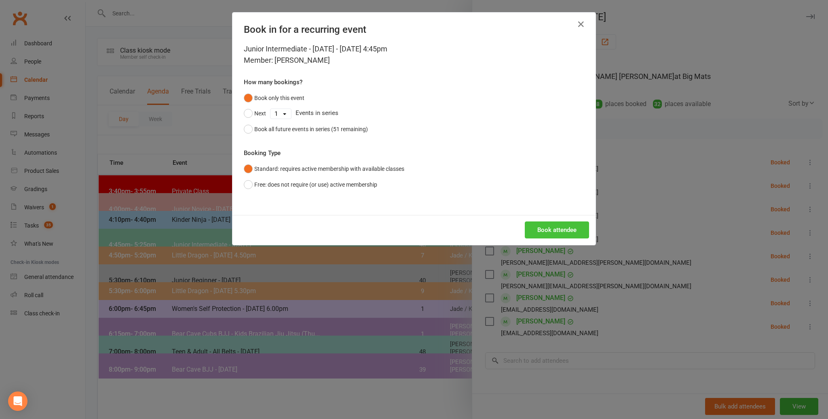
click at [551, 226] on button "Book attendee" at bounding box center [557, 229] width 64 height 17
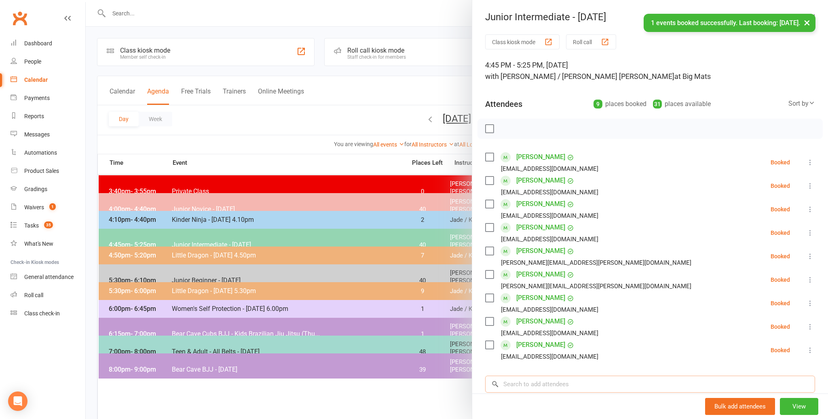
click at [515, 385] on input "search" at bounding box center [650, 383] width 330 height 17
click at [512, 382] on input "search" at bounding box center [650, 383] width 330 height 17
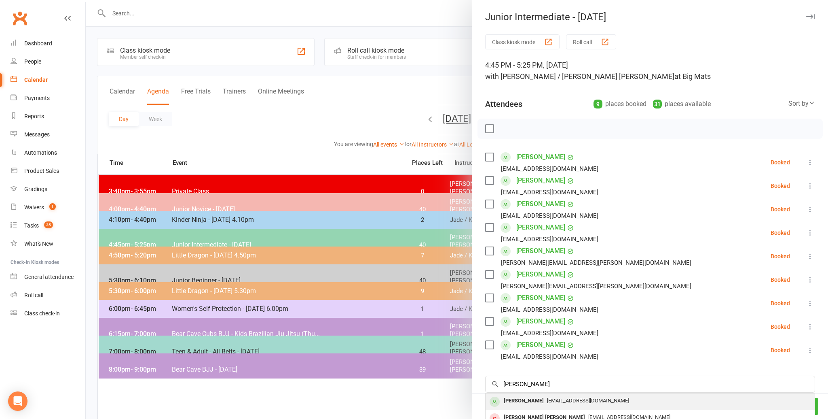
click at [512, 398] on div "[PERSON_NAME]" at bounding box center [524, 401] width 47 height 12
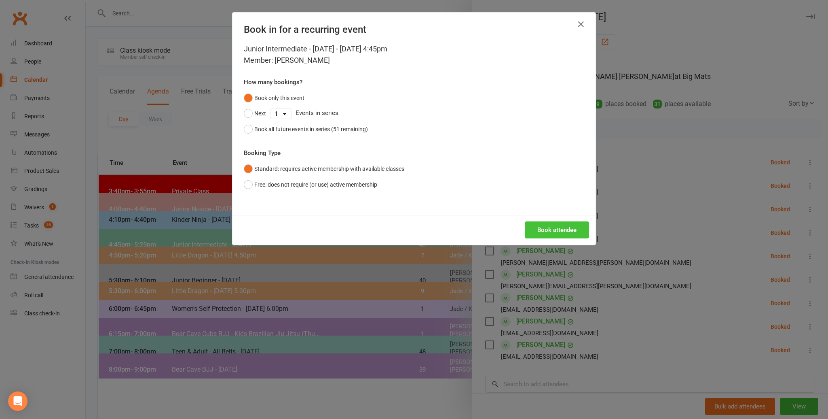
click at [542, 229] on button "Book attendee" at bounding box center [557, 229] width 64 height 17
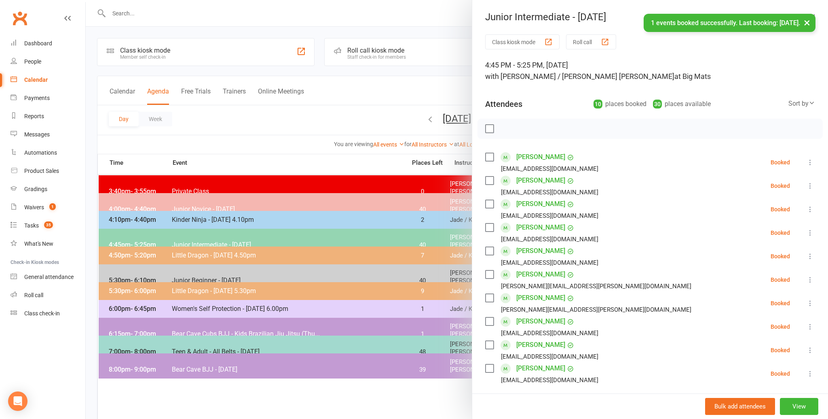
click at [623, 259] on li "[PERSON_NAME] [PERSON_NAME][EMAIL_ADDRESS][DOMAIN_NAME] Booked More info Remove…" at bounding box center [650, 255] width 330 height 23
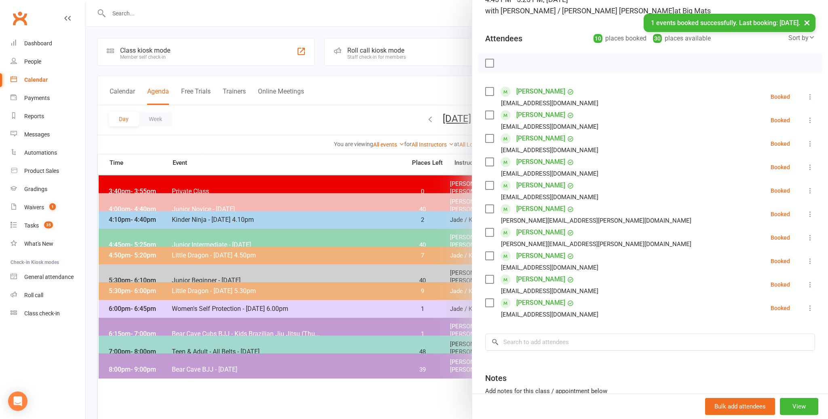
scroll to position [136, 0]
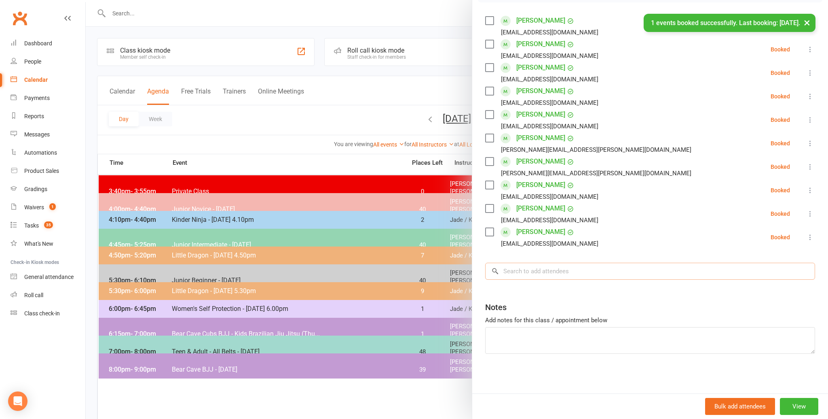
click at [512, 268] on input "search" at bounding box center [650, 271] width 330 height 17
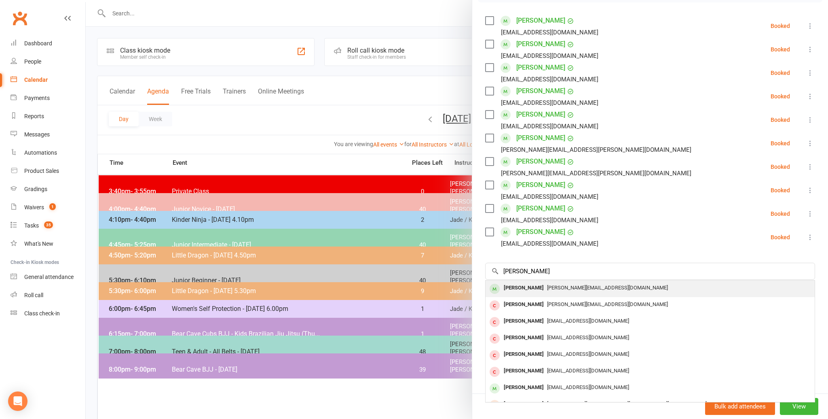
click at [518, 286] on div "[PERSON_NAME]" at bounding box center [524, 288] width 47 height 12
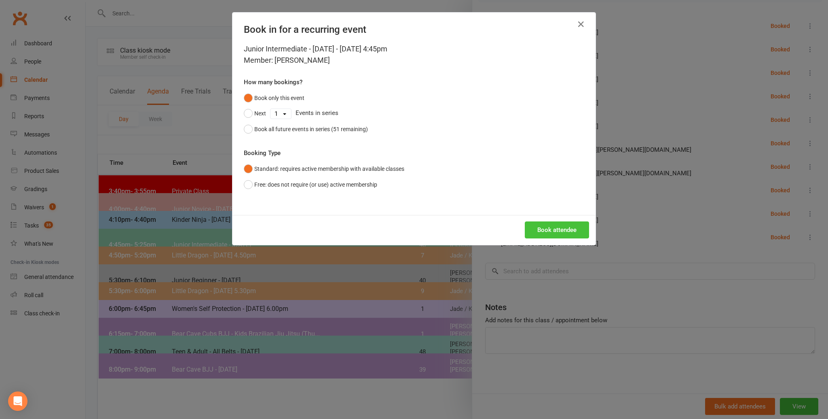
click at [554, 227] on button "Book attendee" at bounding box center [557, 229] width 64 height 17
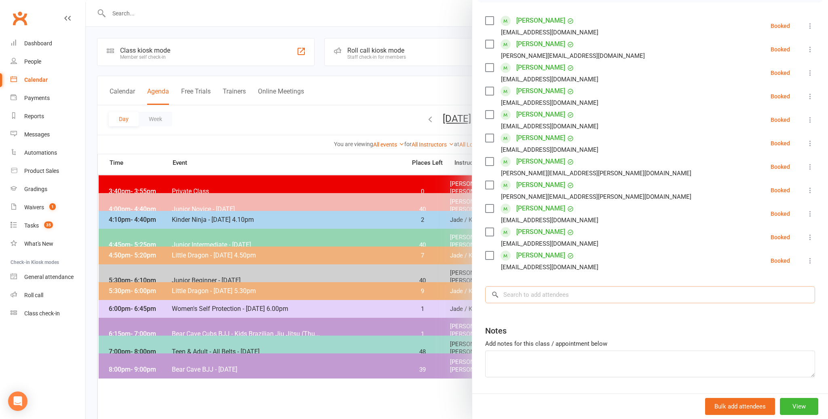
click at [519, 291] on input "search" at bounding box center [650, 294] width 330 height 17
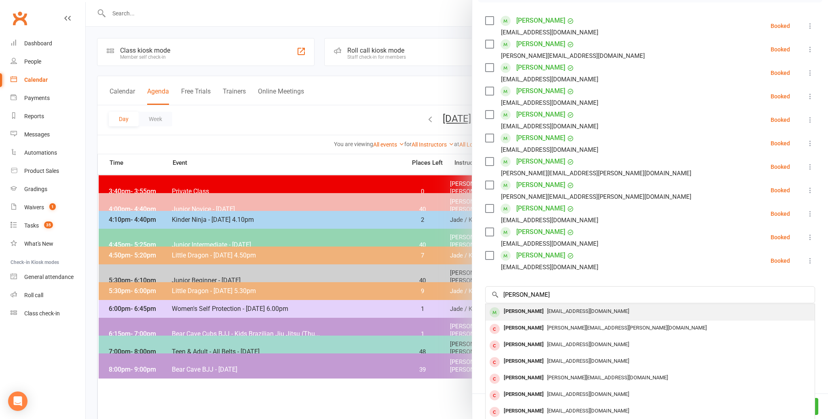
click at [521, 309] on div "[PERSON_NAME]" at bounding box center [524, 311] width 47 height 12
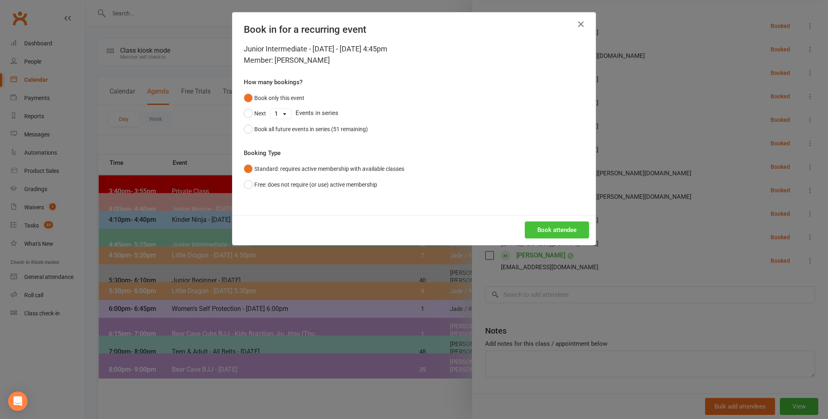
click at [563, 226] on button "Book attendee" at bounding box center [557, 229] width 64 height 17
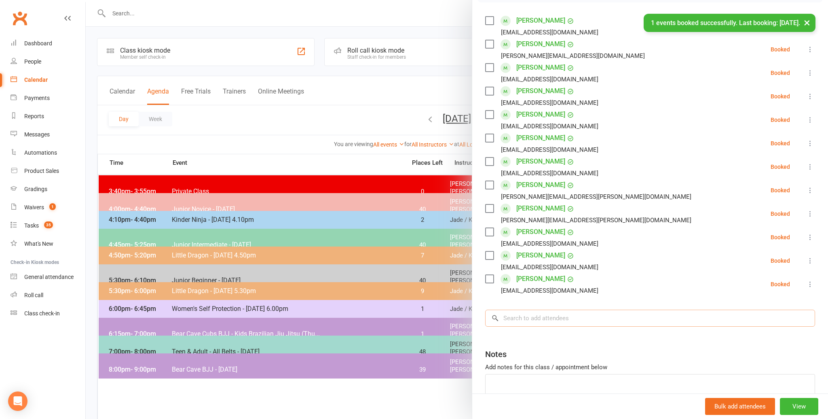
click at [519, 322] on input "search" at bounding box center [650, 317] width 330 height 17
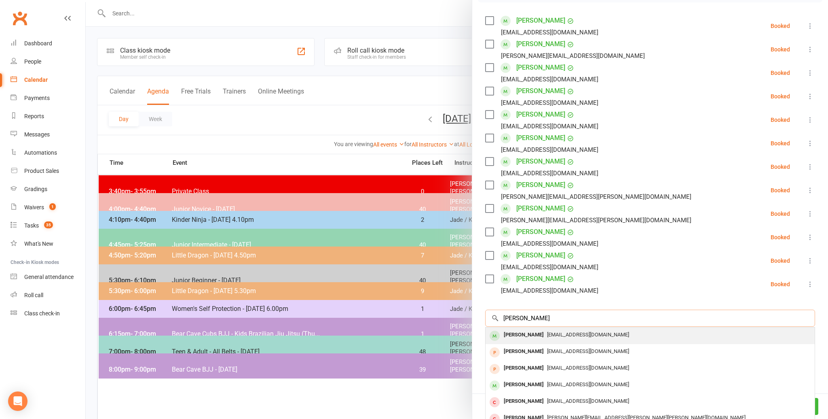
scroll to position [137, 0]
click at [512, 331] on div "[PERSON_NAME]" at bounding box center [524, 334] width 47 height 12
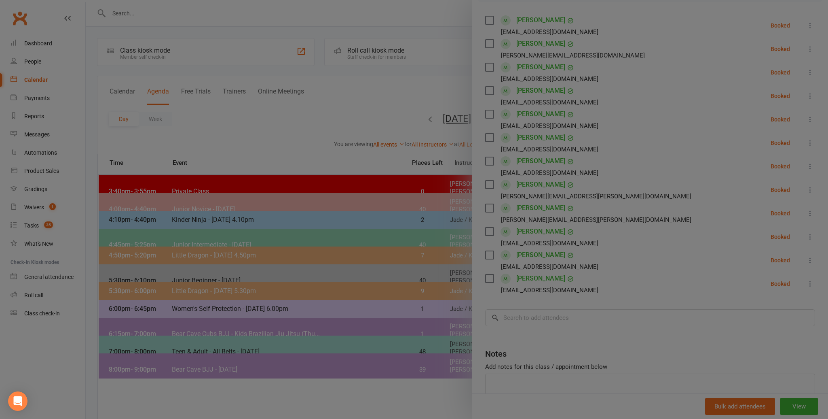
scroll to position [0, 0]
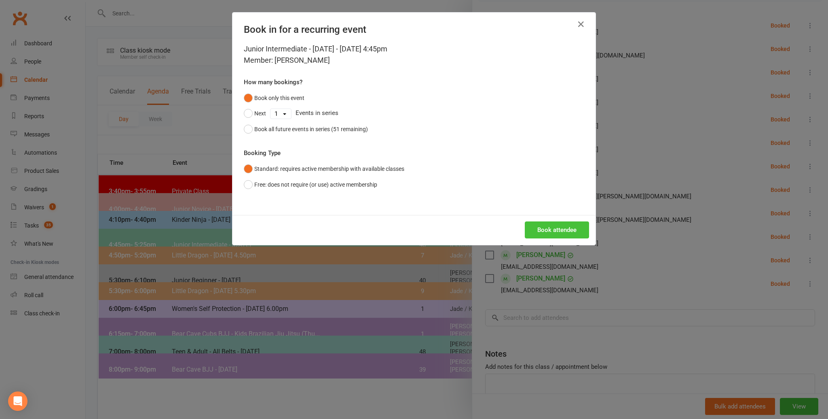
click at [551, 229] on button "Book attendee" at bounding box center [557, 229] width 64 height 17
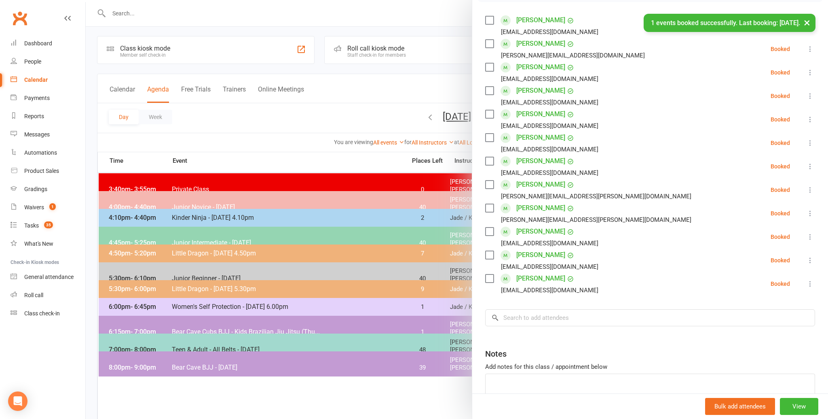
scroll to position [2, 0]
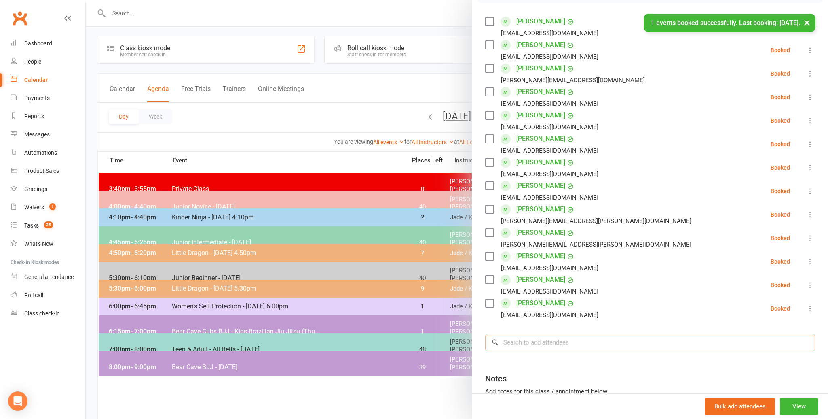
click at [536, 341] on input "search" at bounding box center [650, 342] width 330 height 17
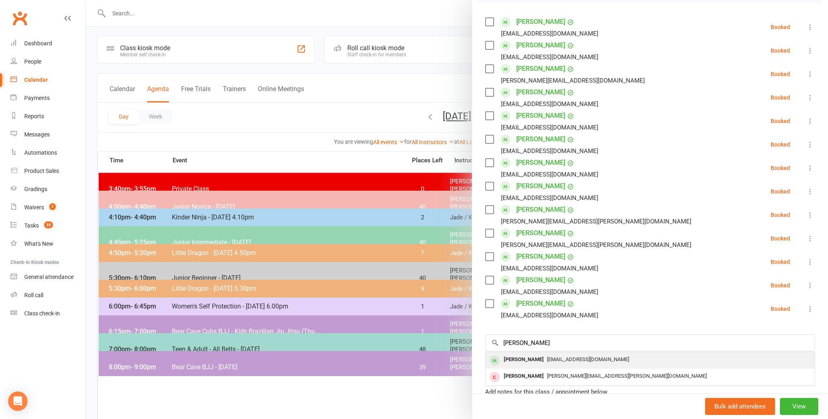
click at [525, 358] on div "[PERSON_NAME]" at bounding box center [524, 360] width 47 height 12
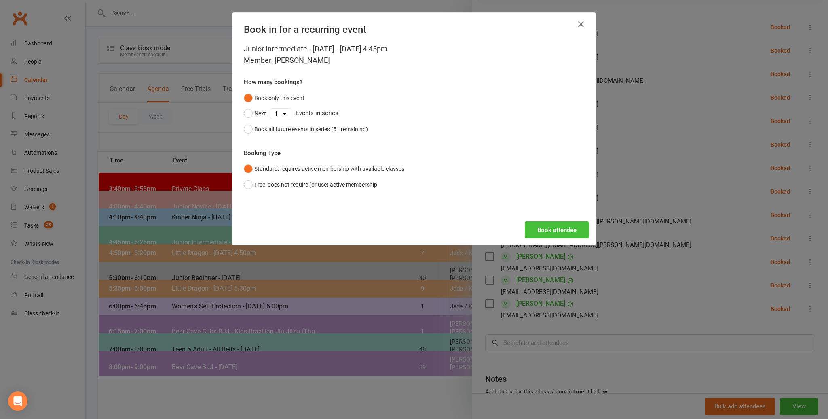
click at [559, 231] on button "Book attendee" at bounding box center [557, 229] width 64 height 17
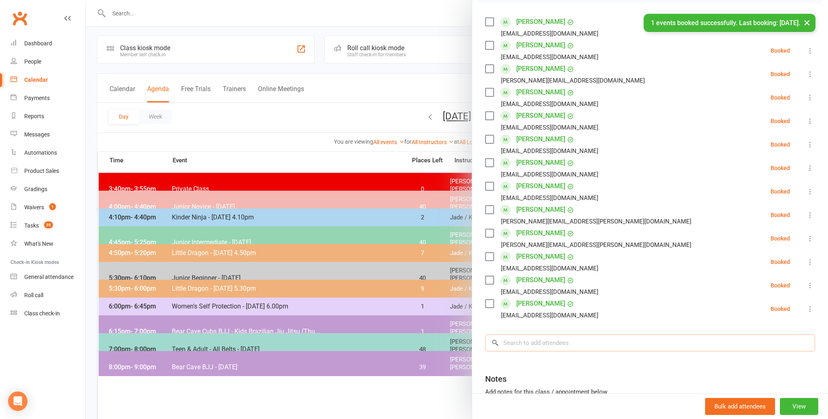
click at [511, 345] on div "Class kiosk mode Roll call 4:45 PM - 5:25 PM, [DATE] with [PERSON_NAME] / [PERS…" at bounding box center [650, 182] width 356 height 566
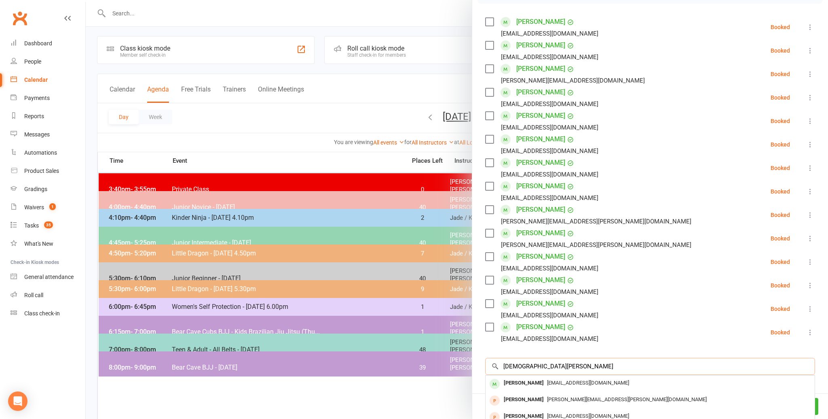
scroll to position [2, 0]
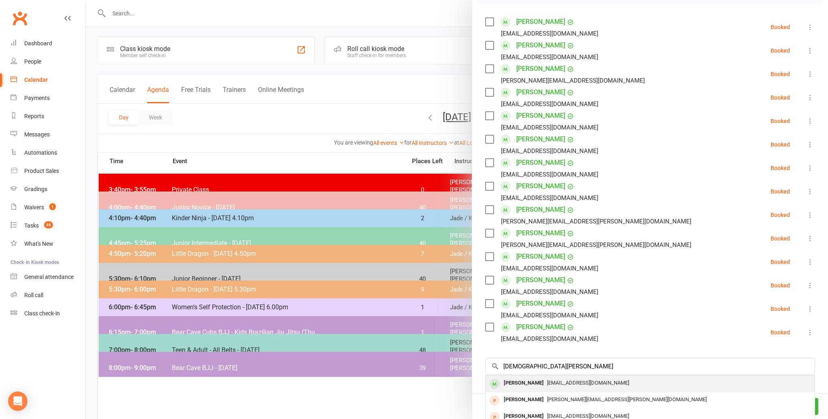
click at [524, 383] on div "[PERSON_NAME]" at bounding box center [524, 383] width 47 height 12
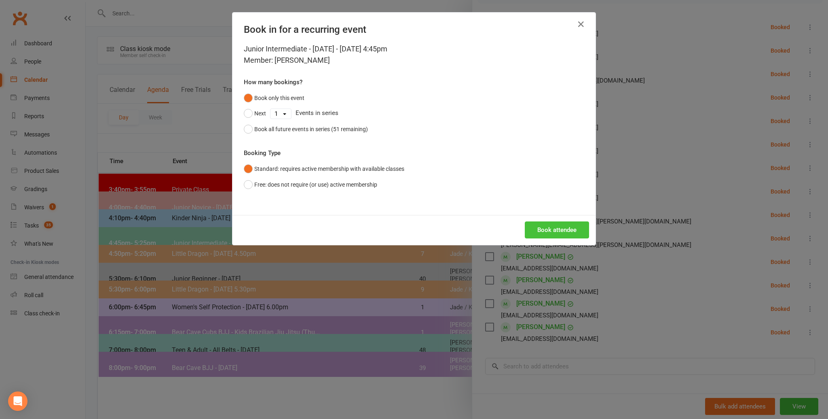
click at [543, 229] on button "Book attendee" at bounding box center [557, 229] width 64 height 17
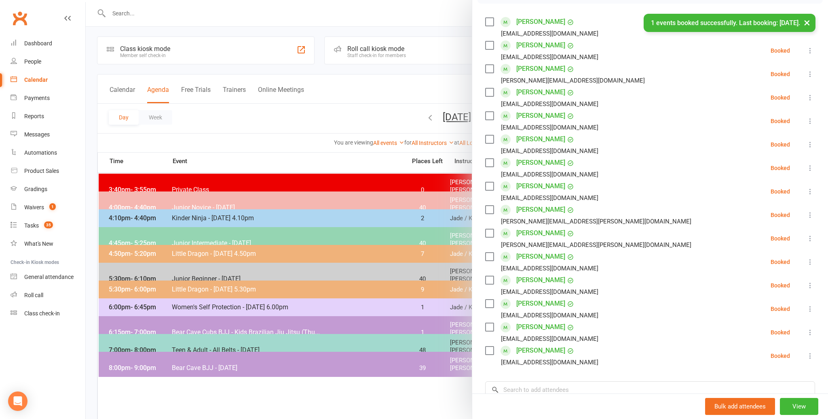
click at [642, 312] on li "[PERSON_NAME] [EMAIL_ADDRESS][DOMAIN_NAME] Booked More info Remove Check in Mar…" at bounding box center [650, 308] width 330 height 23
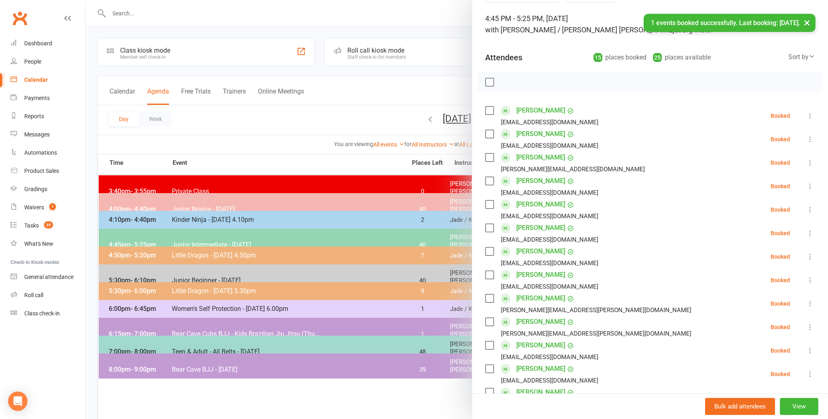
scroll to position [0, 0]
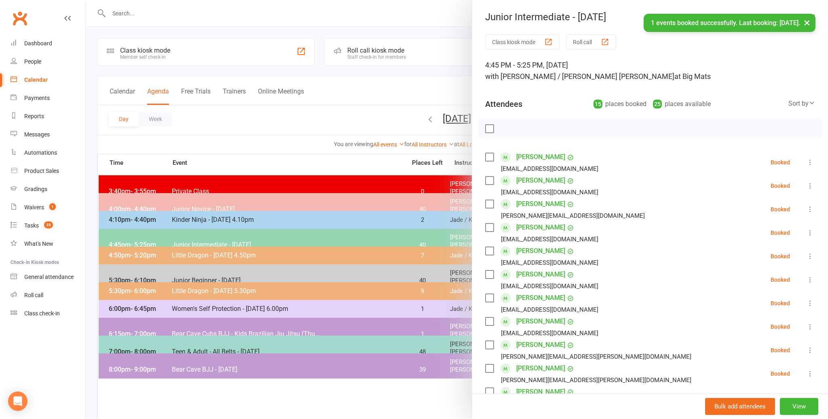
click at [487, 125] on label at bounding box center [489, 129] width 8 height 8
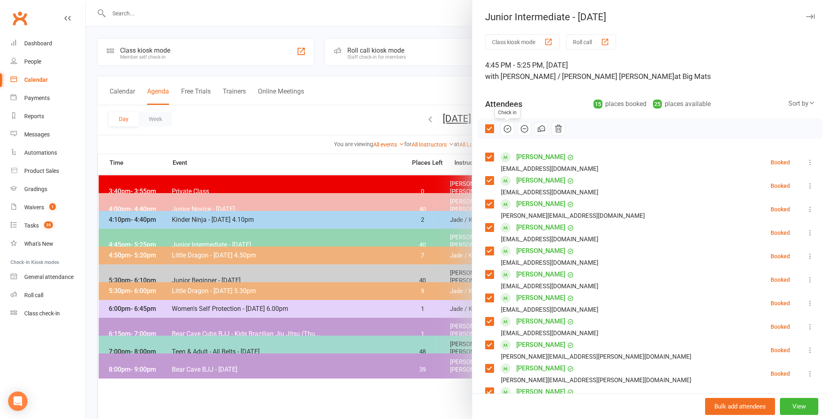
click at [505, 126] on icon "button" at bounding box center [507, 128] width 9 height 9
click at [347, 112] on div at bounding box center [457, 209] width 743 height 419
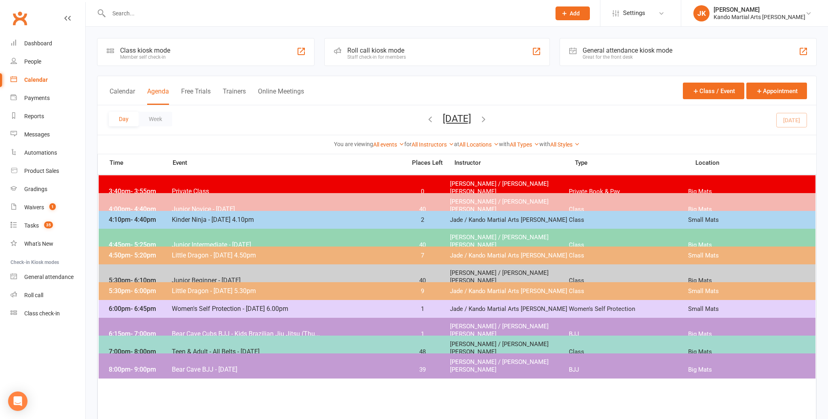
scroll to position [0, 0]
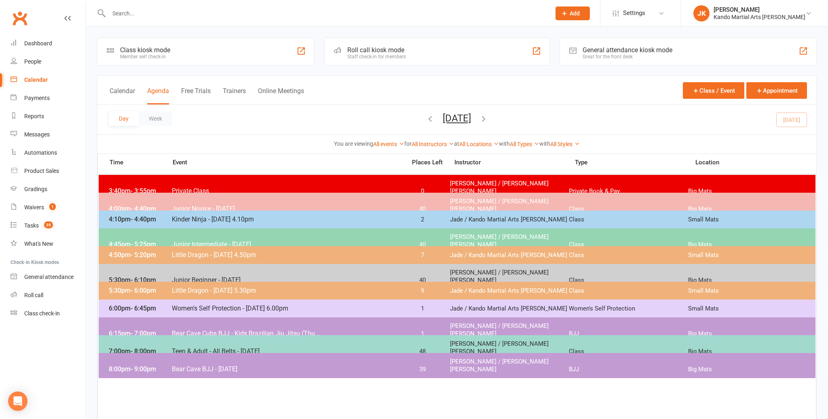
click at [132, 8] on input "text" at bounding box center [325, 13] width 439 height 11
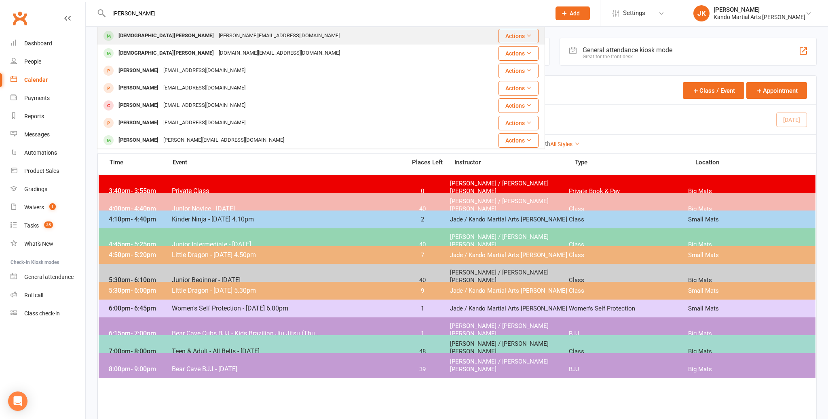
click at [128, 37] on div "[DEMOGRAPHIC_DATA][PERSON_NAME]" at bounding box center [166, 36] width 100 height 12
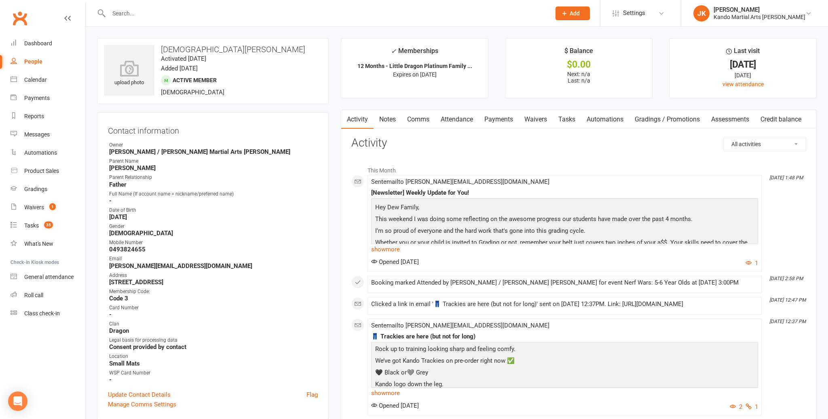
click at [388, 118] on link "Notes" at bounding box center [388, 119] width 28 height 19
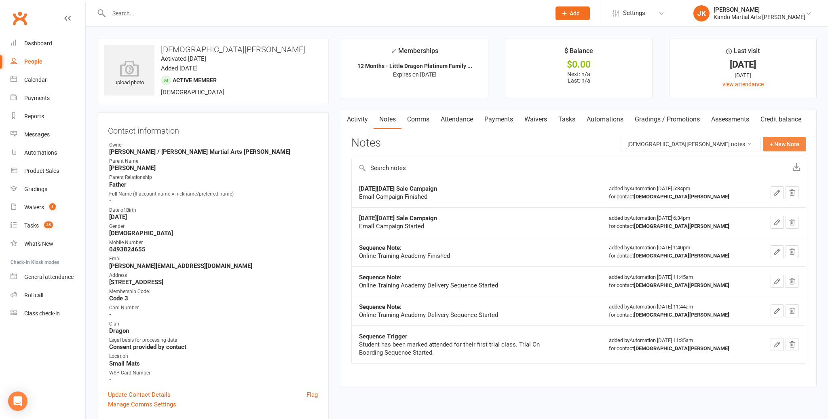
click at [768, 140] on button "+ New Note" at bounding box center [784, 144] width 43 height 15
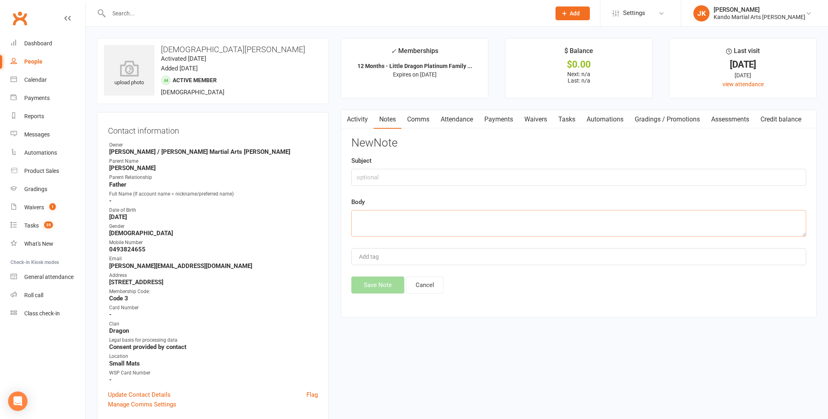
click at [359, 215] on textarea at bounding box center [579, 223] width 455 height 27
click at [375, 178] on input "text" at bounding box center [579, 177] width 455 height 17
drag, startPoint x: 377, startPoint y: 285, endPoint x: 378, endPoint y: 280, distance: 4.6
click at [377, 285] on button "Save Note" at bounding box center [378, 284] width 53 height 17
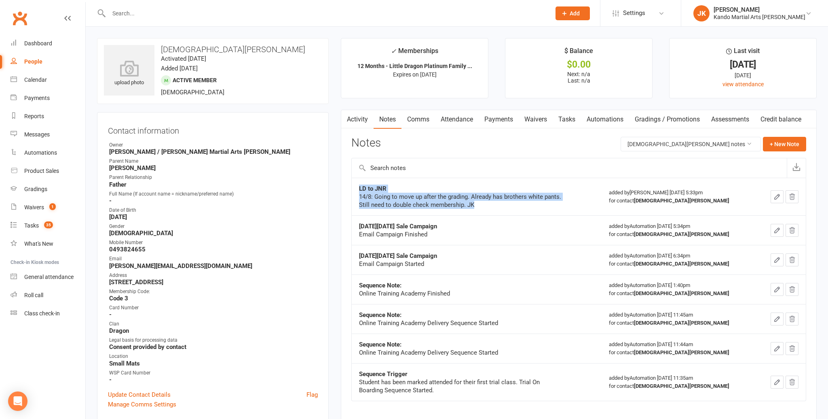
drag, startPoint x: 479, startPoint y: 203, endPoint x: 377, endPoint y: 195, distance: 102.3
click at [364, 195] on div "14/8: Going to move up after the grading. Already has brothers white pants. Sti…" at bounding box center [460, 201] width 202 height 16
drag, startPoint x: 377, startPoint y: 199, endPoint x: 460, endPoint y: 210, distance: 83.2
click at [352, 199] on td "LD to JNR 14/8: Going to move up after the grading. Already has brothers white …" at bounding box center [477, 197] width 250 height 38
click at [458, 208] on td "LD to JNR 14/8: Going to move up after the grading. Already has brothers white …" at bounding box center [477, 197] width 250 height 38
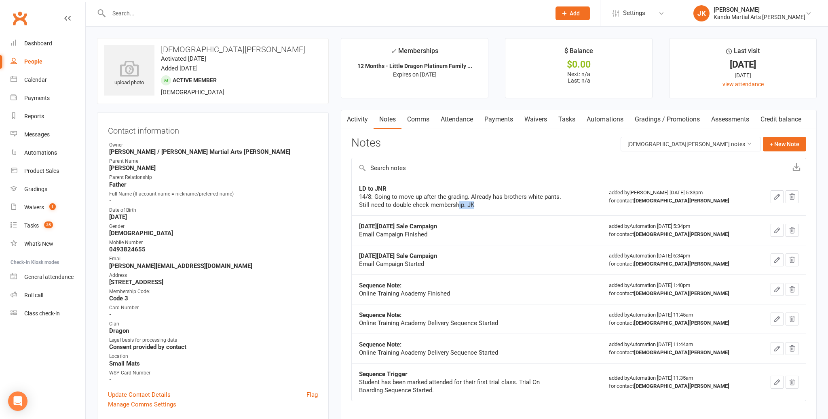
click at [480, 207] on div "14/8: Going to move up after the grading. Already has brothers white pants. Sti…" at bounding box center [460, 201] width 202 height 16
drag, startPoint x: 480, startPoint y: 207, endPoint x: 353, endPoint y: 192, distance: 127.8
click at [349, 192] on div "Activity Notes Comms Attendance Payments Waivers Tasks Automations Gradings / P…" at bounding box center [579, 267] width 476 height 315
copy div "LD to JNR 14/8: Going to move up after the grading. Already has brothers white …"
click at [491, 182] on td "LD to JNR 14/8: Going to move up after the grading. Already has brothers white …" at bounding box center [477, 197] width 250 height 38
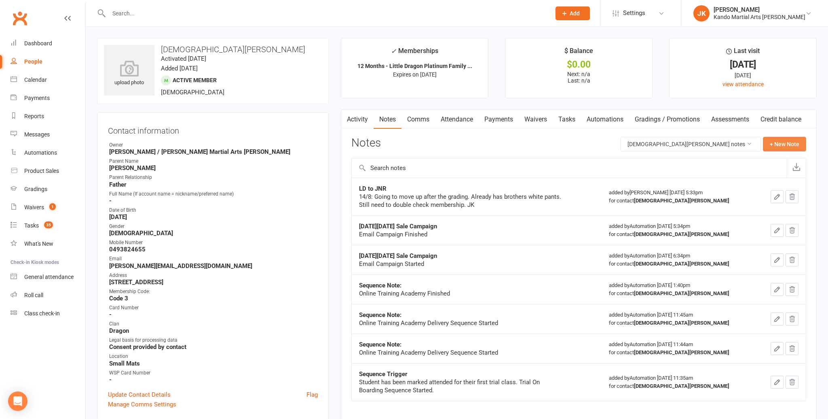
click at [788, 143] on button "+ New Note" at bounding box center [784, 144] width 43 height 15
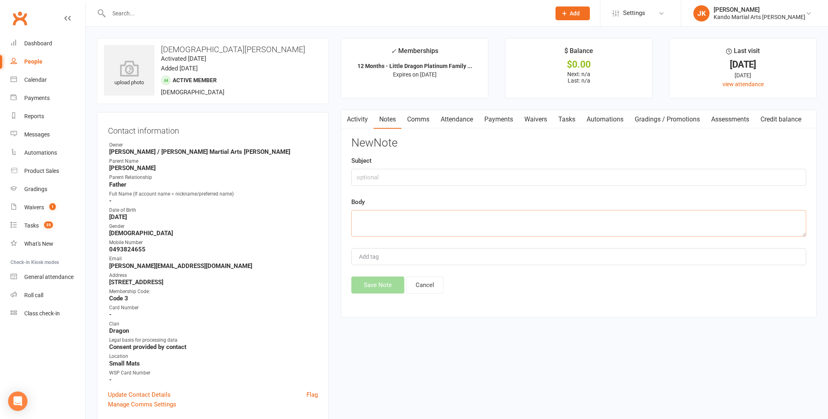
paste textarea "LD to JNR 14/8: Going to move up after the grading. Already has brothers white …"
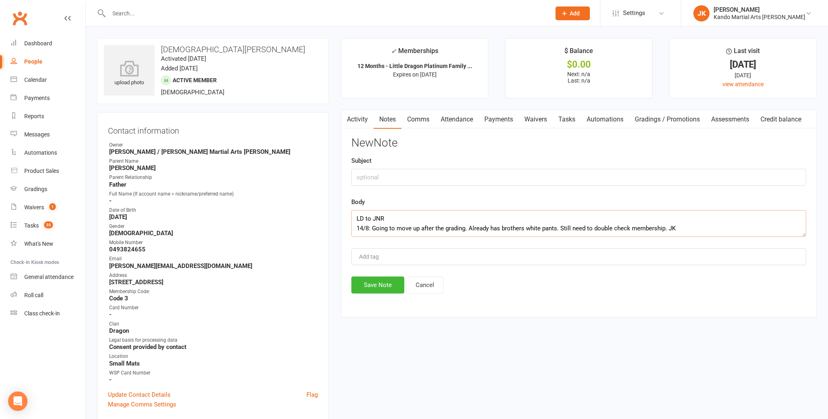
scroll to position [5, 0]
click at [354, 221] on textarea "LD to JNR 14/8: Going to move up after the grading. Already has brothers white …" at bounding box center [579, 223] width 455 height 27
drag, startPoint x: 686, startPoint y: 229, endPoint x: 347, endPoint y: 217, distance: 339.6
click at [347, 217] on div "Activity Notes Comms Attendance Payments Waivers Tasks Automations Gradings / P…" at bounding box center [579, 214] width 476 height 208
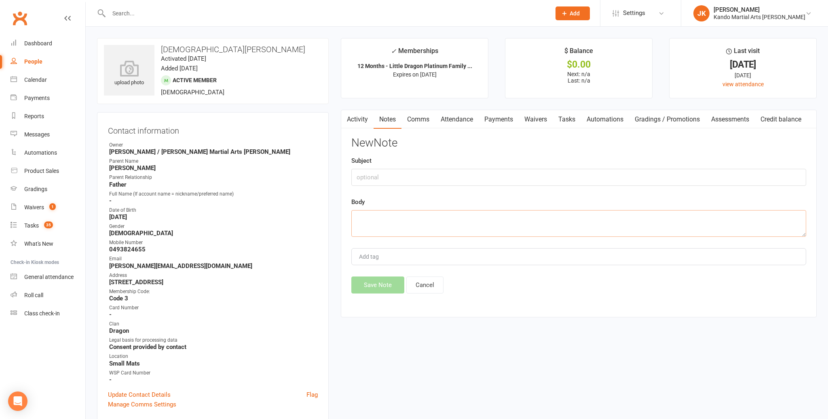
click at [568, 116] on link "Tasks" at bounding box center [567, 119] width 28 height 19
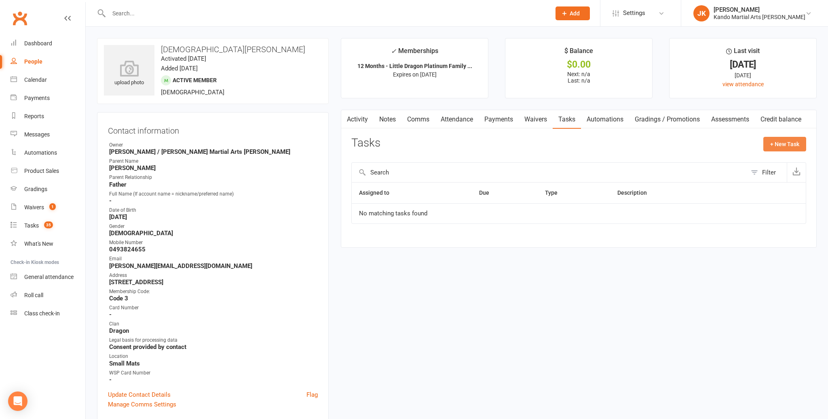
click at [780, 140] on button "+ New Task" at bounding box center [785, 144] width 43 height 15
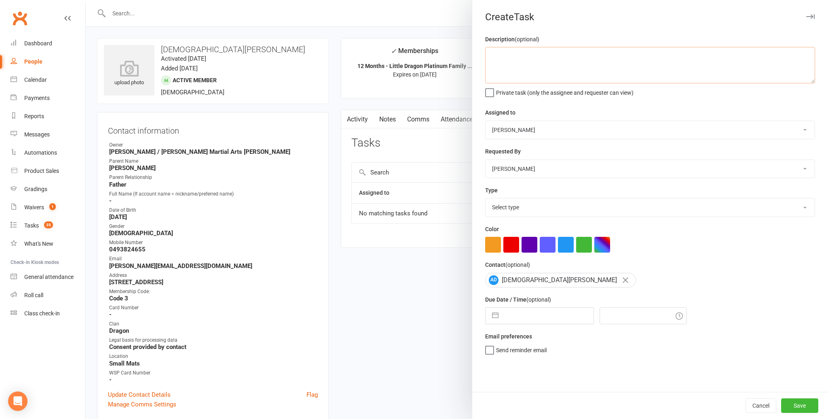
paste textarea "LD to JNR 14/8: Going to move up after the grading. Already has brothers white …"
click at [805, 127] on select "[PERSON_NAME] / [PERSON_NAME] [PERSON_NAME] [PERSON_NAME] [PERSON_NAME] [PERSON…" at bounding box center [650, 130] width 329 height 18
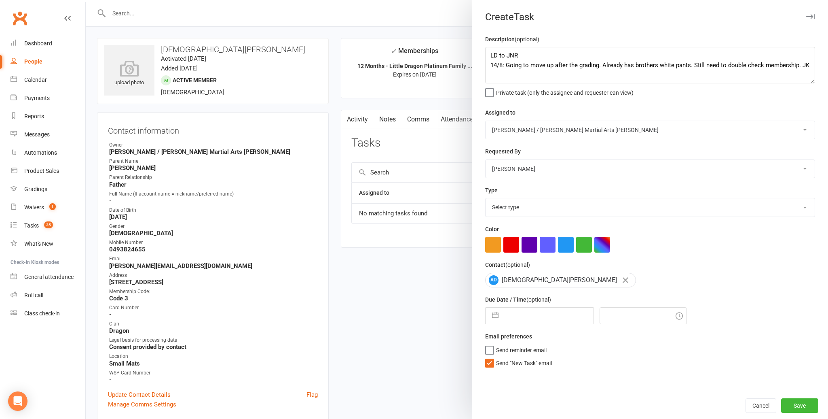
click at [805, 205] on select "Select type Admin Bbpc - black belt prep course Cancellation Enquiry Follow-up …" at bounding box center [650, 207] width 329 height 18
drag, startPoint x: 492, startPoint y: 314, endPoint x: 501, endPoint y: 315, distance: 8.5
click at [493, 314] on button "button" at bounding box center [495, 315] width 15 height 16
click at [565, 407] on td "14" at bounding box center [565, 407] width 16 height 15
drag, startPoint x: 488, startPoint y: 363, endPoint x: 536, endPoint y: 368, distance: 48.0
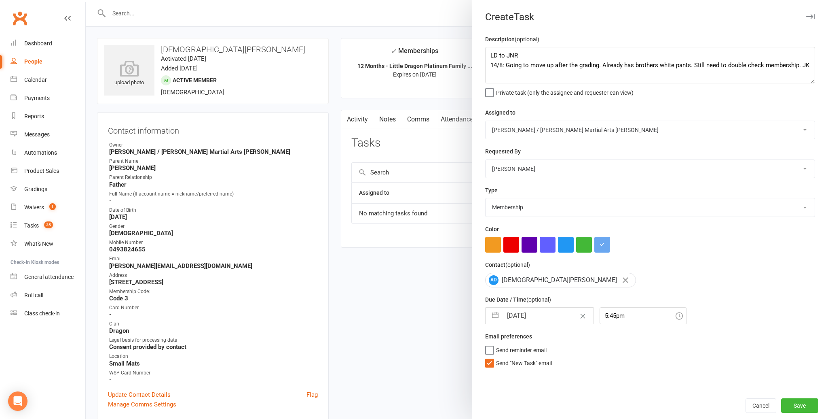
click at [490, 363] on label "Send "New Task" email" at bounding box center [518, 361] width 67 height 8
click at [490, 357] on input "Send "New Task" email" at bounding box center [518, 357] width 67 height 0
click at [805, 402] on button "Save" at bounding box center [799, 405] width 37 height 15
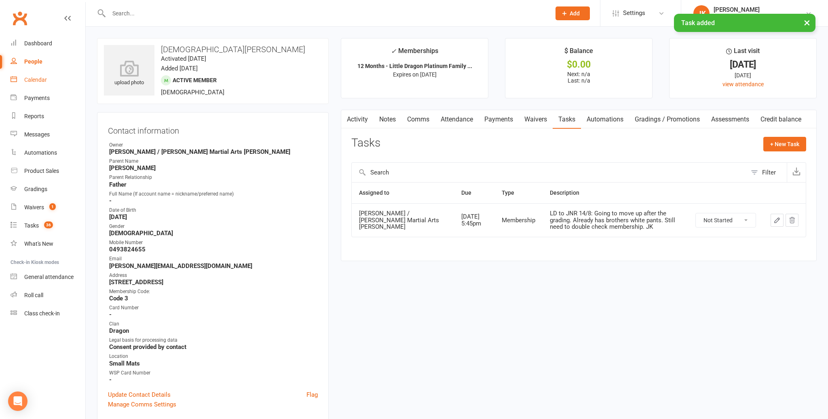
click at [38, 80] on div "Calendar" at bounding box center [35, 79] width 23 height 6
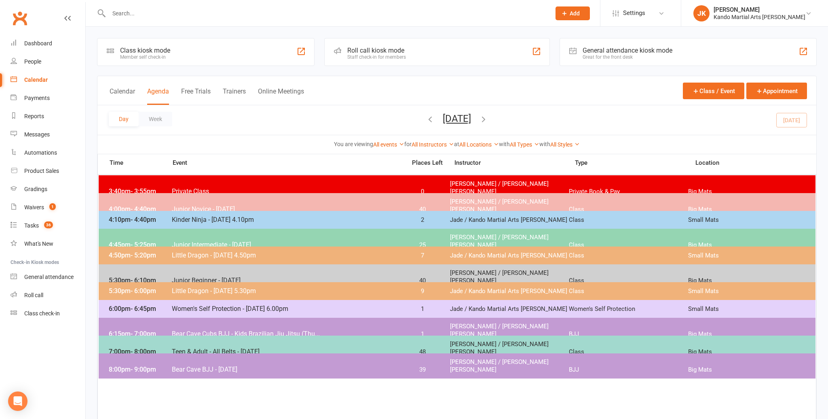
click at [188, 241] on span "Junior Intermediate - [DATE]" at bounding box center [287, 245] width 230 height 8
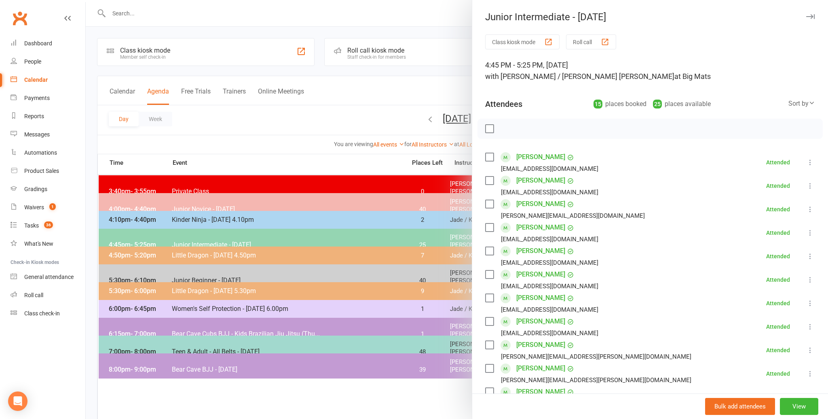
click at [491, 125] on label at bounding box center [489, 129] width 8 height 8
click at [557, 127] on icon "button" at bounding box center [558, 128] width 9 height 9
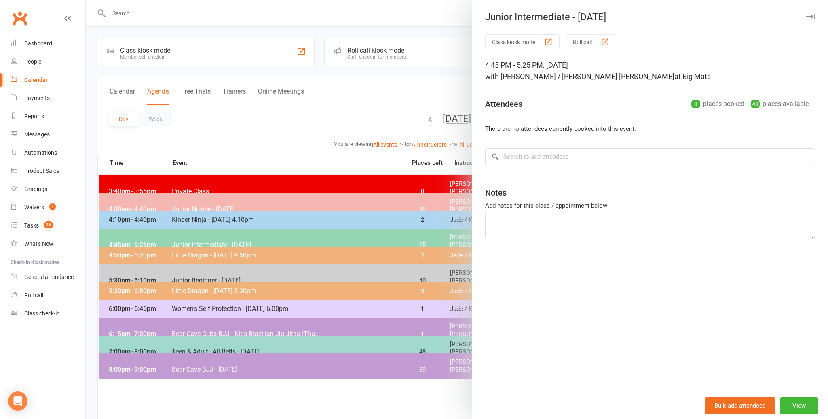
drag, startPoint x: 297, startPoint y: 124, endPoint x: 354, endPoint y: 124, distance: 56.6
click at [297, 124] on div at bounding box center [457, 209] width 743 height 419
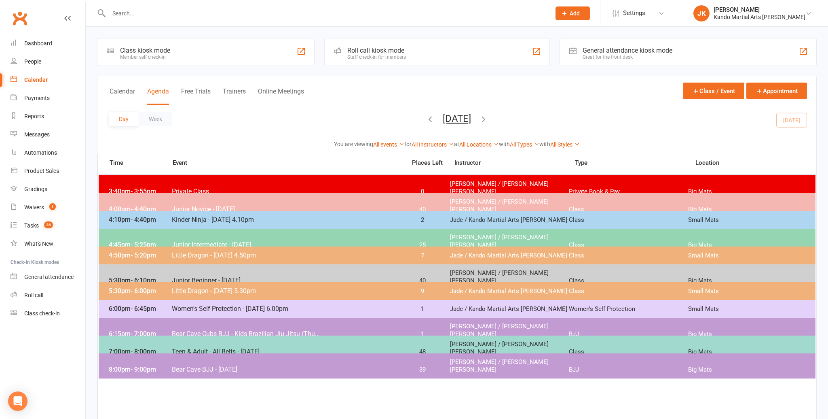
click at [443, 115] on button "[DATE]" at bounding box center [457, 118] width 28 height 11
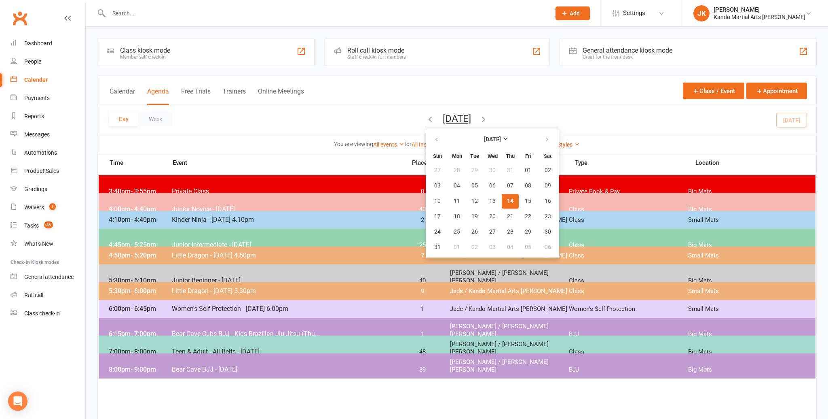
click at [319, 122] on div "Day Week [DATE] [DATE] Sun Mon Tue Wed Thu Fri Sat 27 28 29 30 31 01 02 03 04 0…" at bounding box center [456, 120] width 719 height 30
click at [187, 205] on span "Junior Novice - [DATE]" at bounding box center [287, 209] width 230 height 8
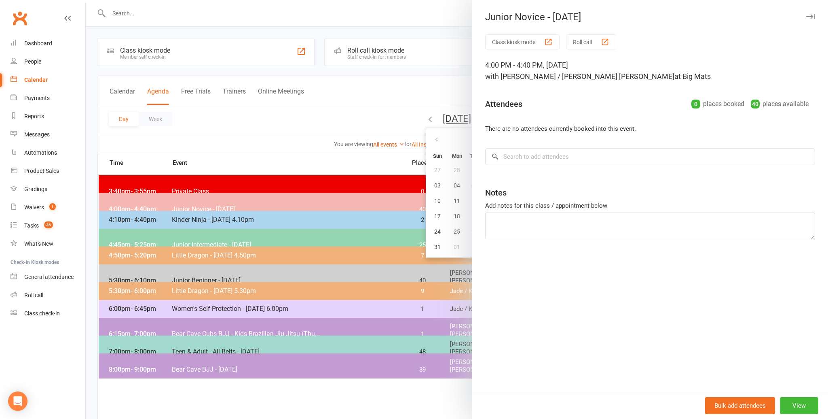
click at [352, 83] on div at bounding box center [457, 209] width 743 height 419
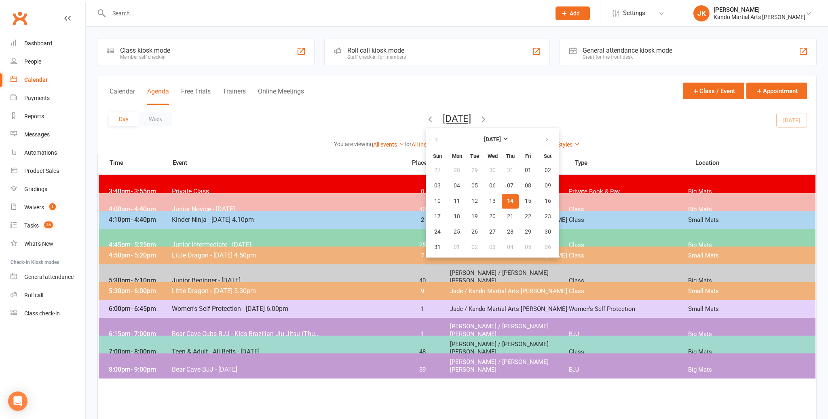
click at [587, 104] on div "Calendar Agenda Free Trials Trainers Online Meetings Class / Event Appointment" at bounding box center [456, 90] width 719 height 29
click at [798, 120] on div "Day Week [DATE] [DATE] Sun Mon Tue Wed Thu Fri Sat 27 28 29 30 31 01 02 03 04 0…" at bounding box center [456, 120] width 719 height 30
click at [800, 113] on div "Day Week [DATE] [DATE] Sun Mon Tue Wed Thu Fri Sat 27 28 29 30 31 01 02 03 04 0…" at bounding box center [456, 120] width 719 height 30
click at [800, 116] on div "Day Week [DATE] [DATE] Sun Mon Tue Wed Thu Fri Sat 27 28 29 30 31 01 02 03 04 0…" at bounding box center [456, 120] width 719 height 30
click at [214, 205] on span "Junior Novice - [DATE]" at bounding box center [287, 209] width 230 height 8
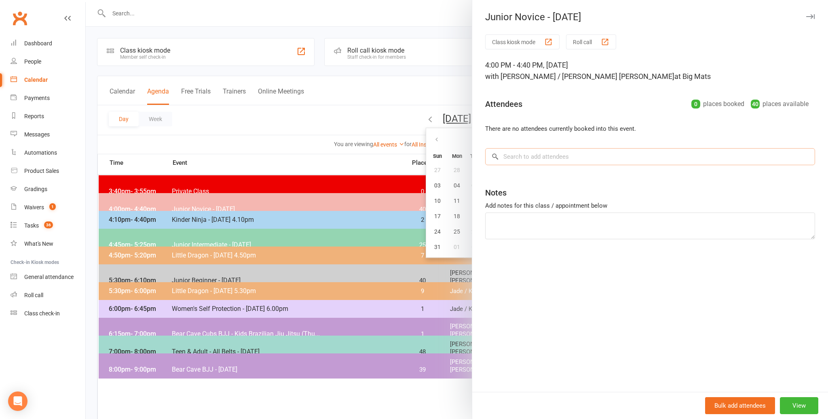
click at [504, 155] on input "search" at bounding box center [650, 156] width 330 height 17
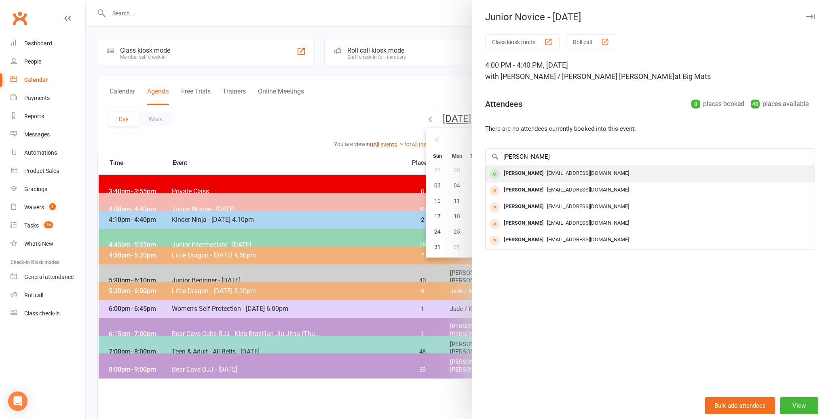
click at [525, 171] on div "[PERSON_NAME]" at bounding box center [524, 173] width 47 height 12
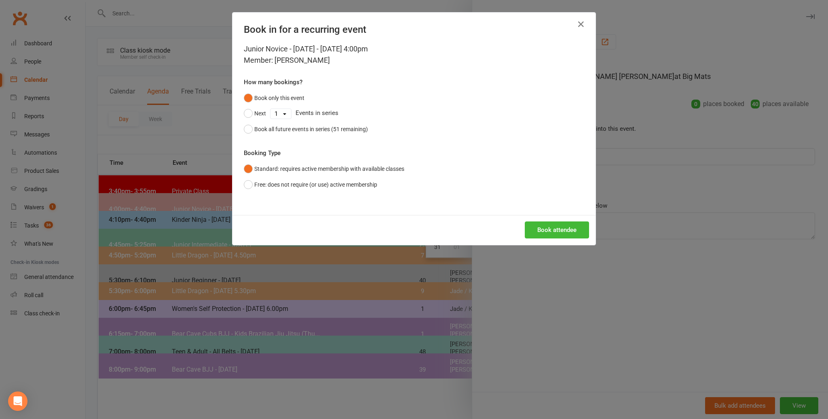
click at [552, 220] on div "Book attendee" at bounding box center [414, 230] width 363 height 30
click at [553, 231] on button "Book attendee" at bounding box center [557, 229] width 64 height 17
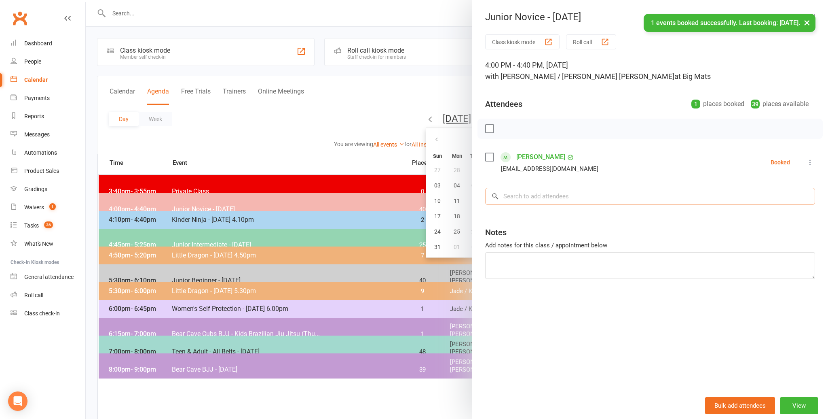
click at [519, 194] on input "search" at bounding box center [650, 196] width 330 height 17
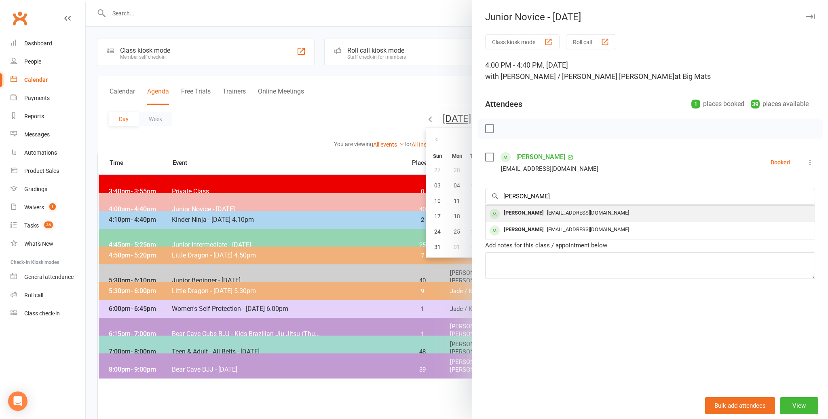
click at [522, 210] on div "[PERSON_NAME]" at bounding box center [524, 213] width 47 height 12
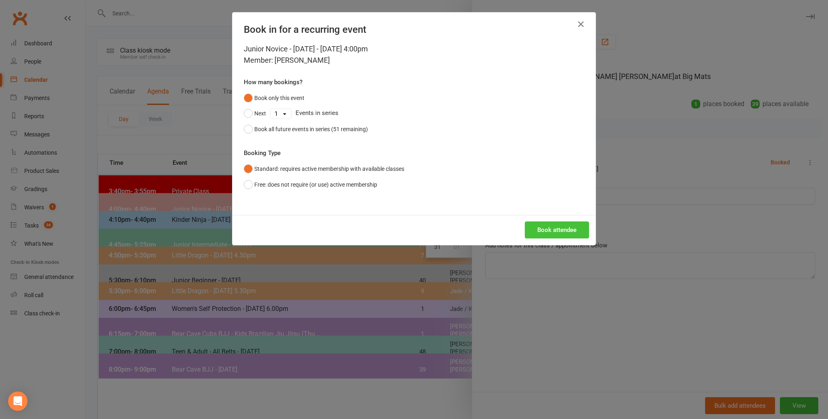
click at [566, 227] on button "Book attendee" at bounding box center [557, 229] width 64 height 17
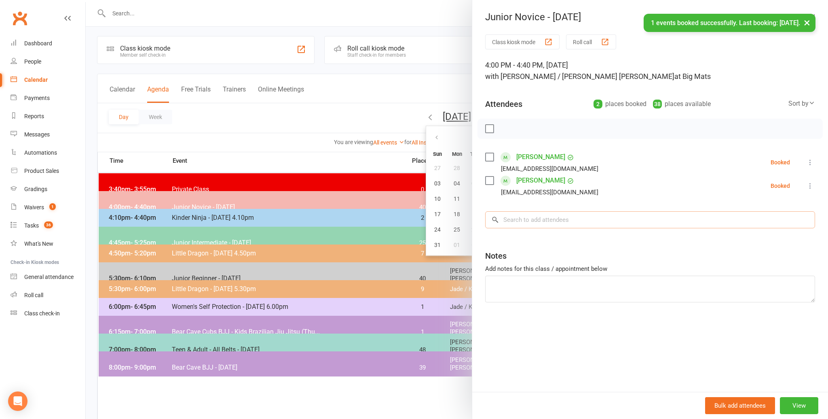
click at [514, 220] on input "search" at bounding box center [650, 219] width 330 height 17
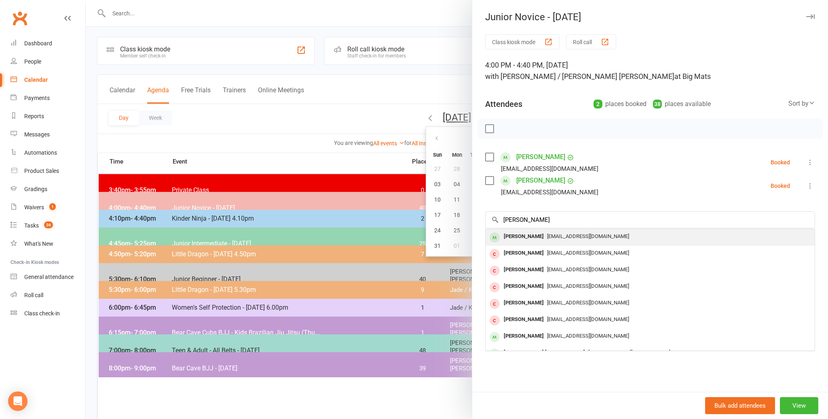
click at [519, 234] on div "[PERSON_NAME]" at bounding box center [524, 237] width 47 height 12
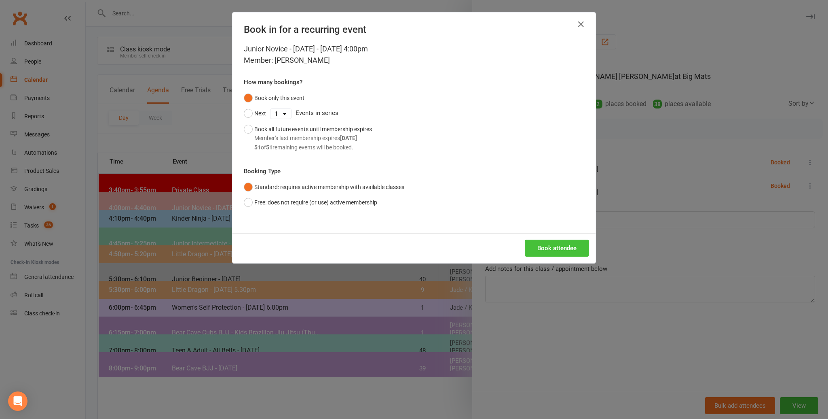
click at [553, 243] on button "Book attendee" at bounding box center [557, 247] width 64 height 17
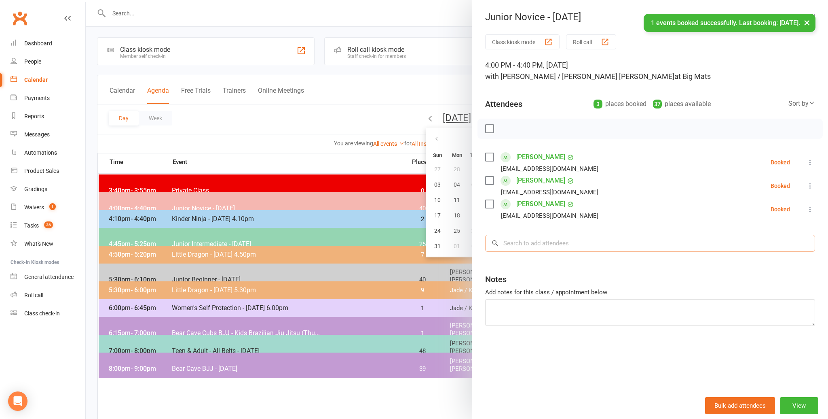
click at [528, 242] on input "search" at bounding box center [650, 243] width 330 height 17
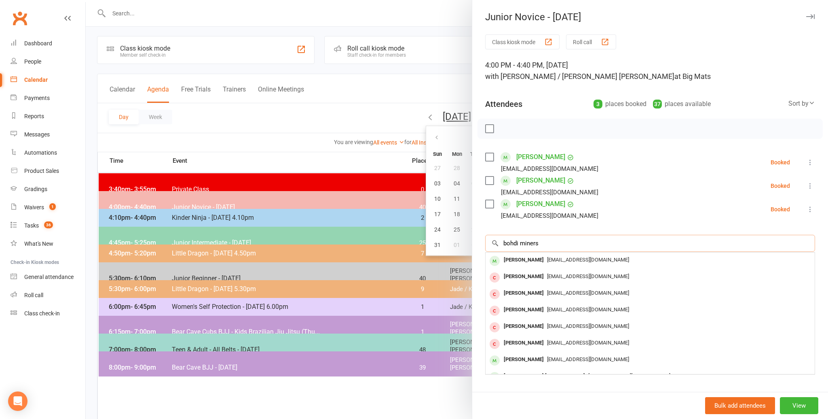
scroll to position [2, 0]
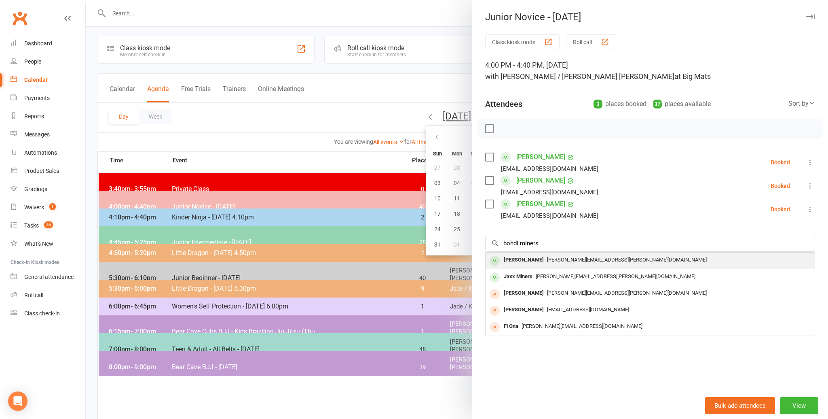
click at [513, 259] on div "[PERSON_NAME]" at bounding box center [524, 260] width 47 height 12
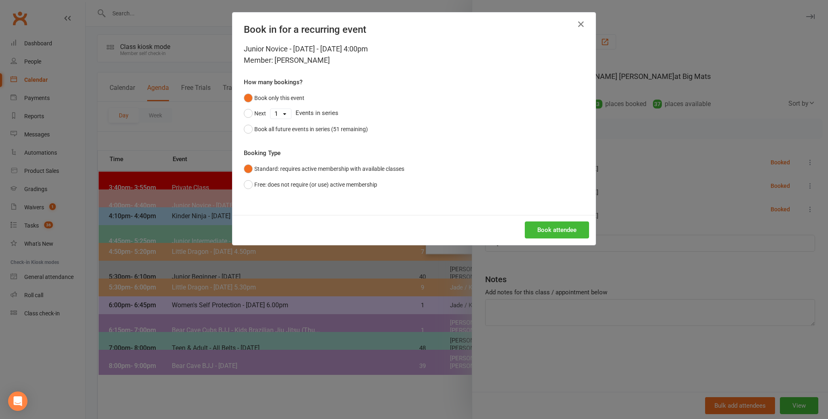
scroll to position [5, 0]
click at [563, 227] on button "Book attendee" at bounding box center [557, 229] width 64 height 17
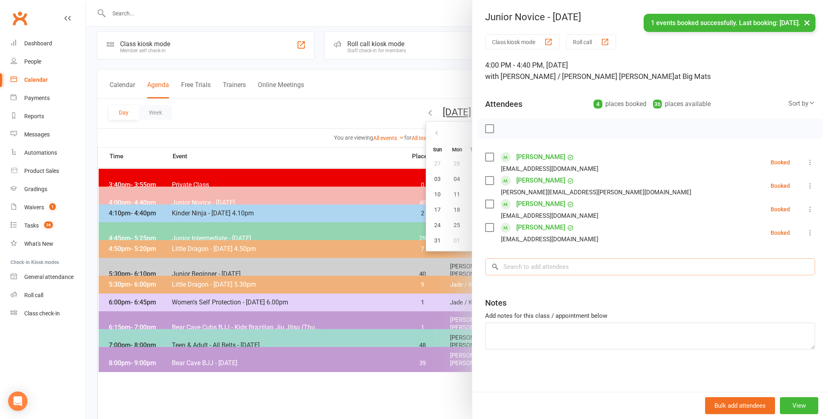
scroll to position [6, 0]
click at [521, 267] on input "search" at bounding box center [650, 266] width 330 height 17
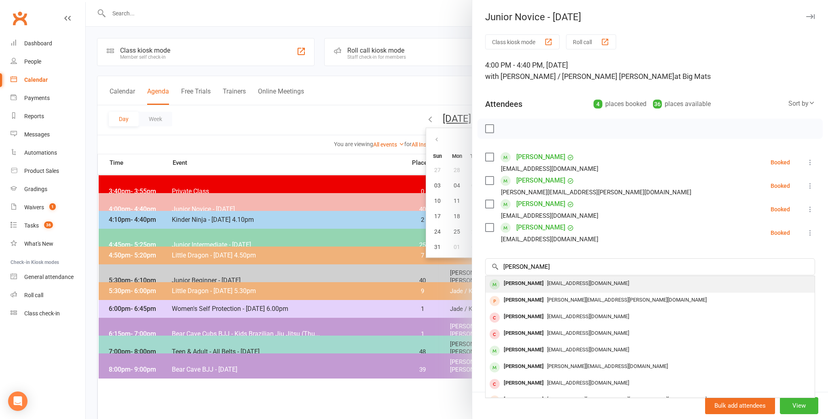
click at [513, 283] on div "[PERSON_NAME]" at bounding box center [524, 283] width 47 height 12
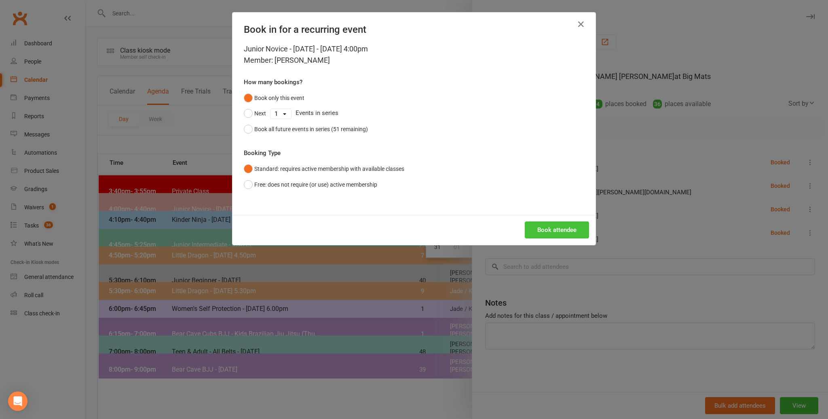
click at [557, 225] on button "Book attendee" at bounding box center [557, 229] width 64 height 17
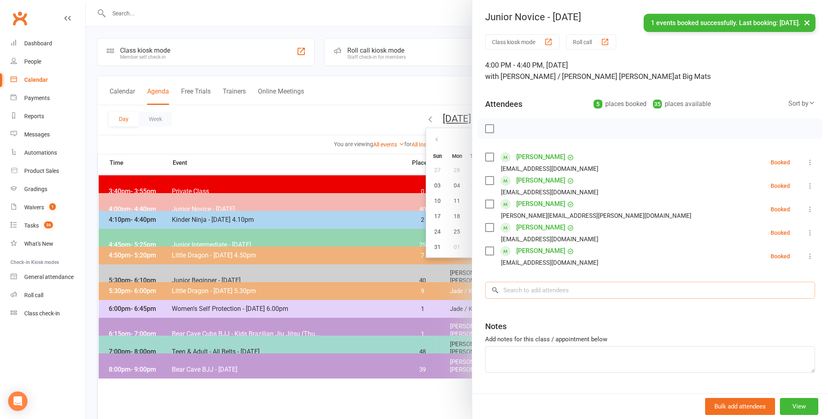
click at [529, 291] on input "search" at bounding box center [650, 290] width 330 height 17
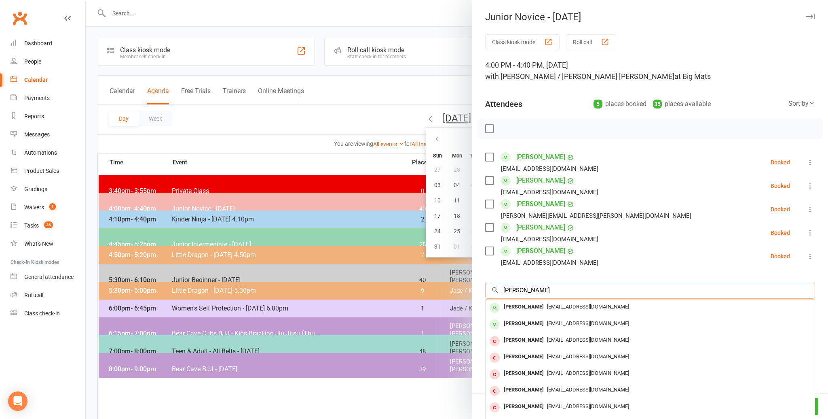
scroll to position [2, 0]
click at [507, 305] on div "[PERSON_NAME]" at bounding box center [524, 307] width 47 height 12
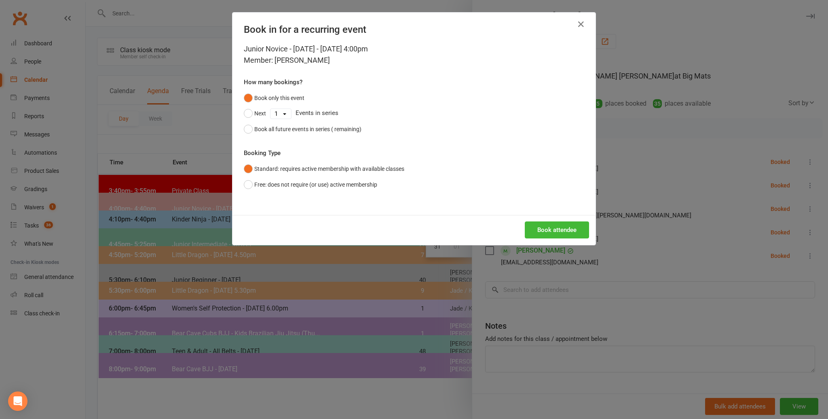
scroll to position [1, 0]
click at [548, 227] on button "Book attendee" at bounding box center [557, 229] width 64 height 17
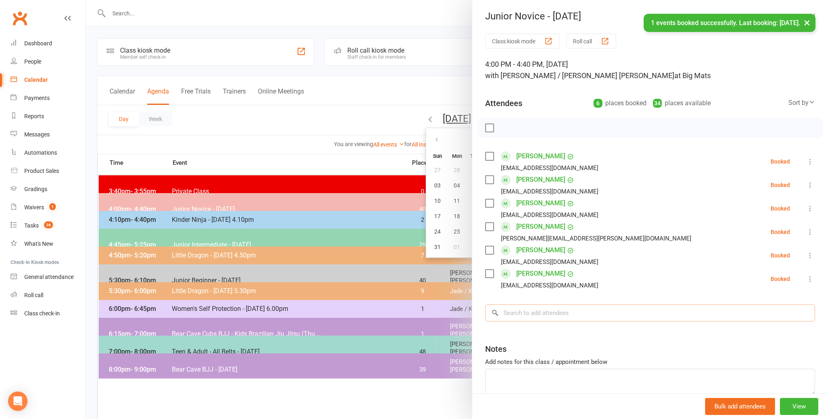
click at [517, 313] on input "search" at bounding box center [650, 312] width 330 height 17
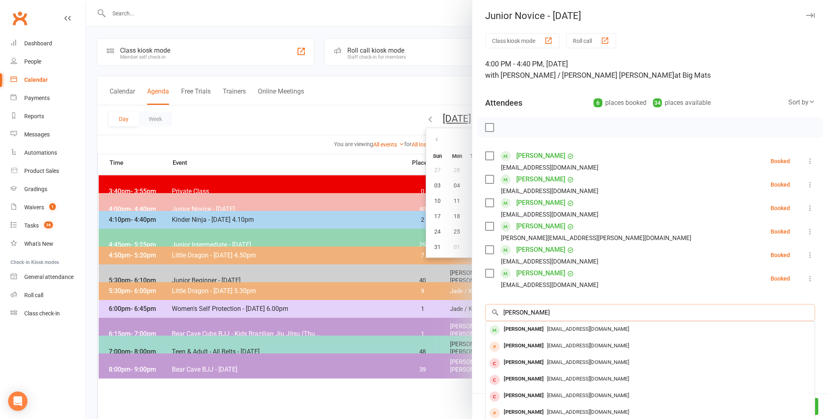
scroll to position [2, 0]
click at [511, 328] on div "[PERSON_NAME]" at bounding box center [524, 329] width 47 height 12
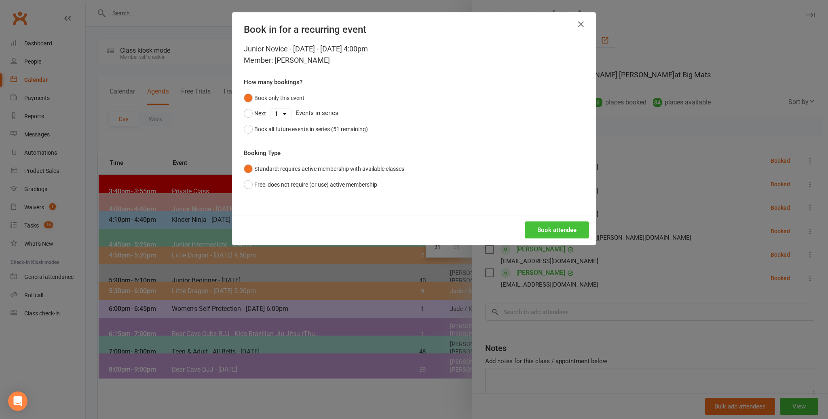
click at [551, 230] on button "Book attendee" at bounding box center [557, 229] width 64 height 17
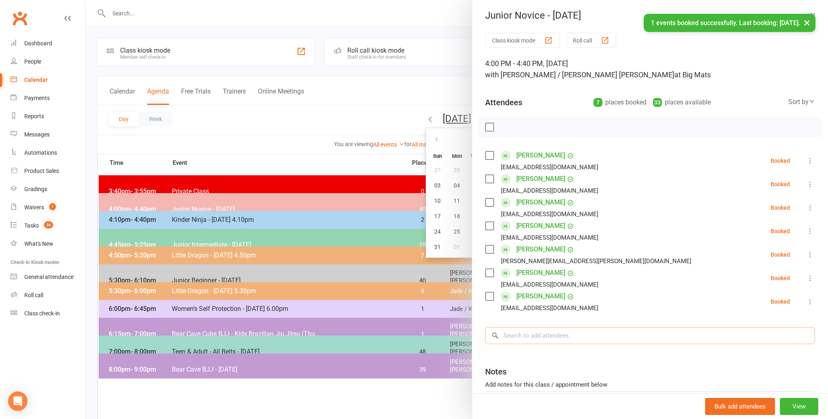
click at [518, 334] on input "search" at bounding box center [650, 335] width 330 height 17
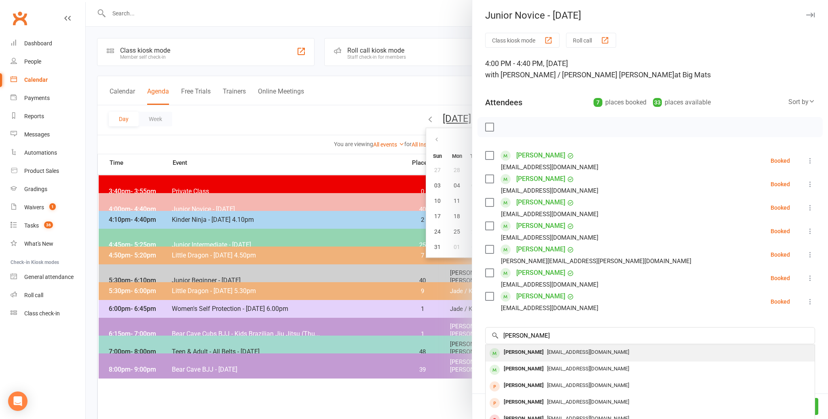
click at [517, 349] on div "[PERSON_NAME]" at bounding box center [524, 352] width 47 height 12
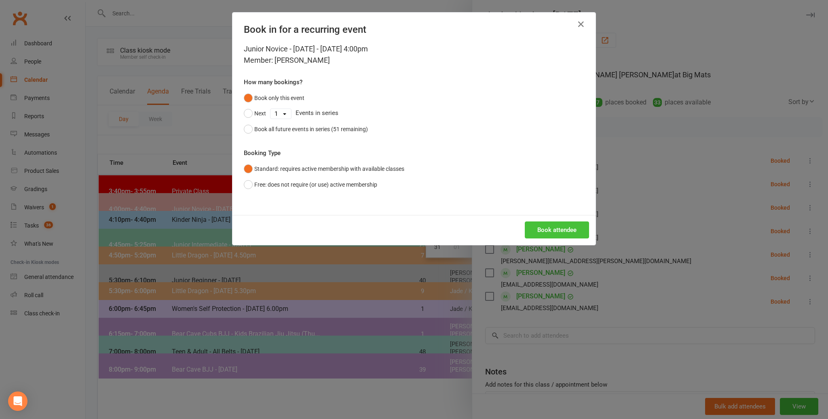
click at [552, 227] on button "Book attendee" at bounding box center [557, 229] width 64 height 17
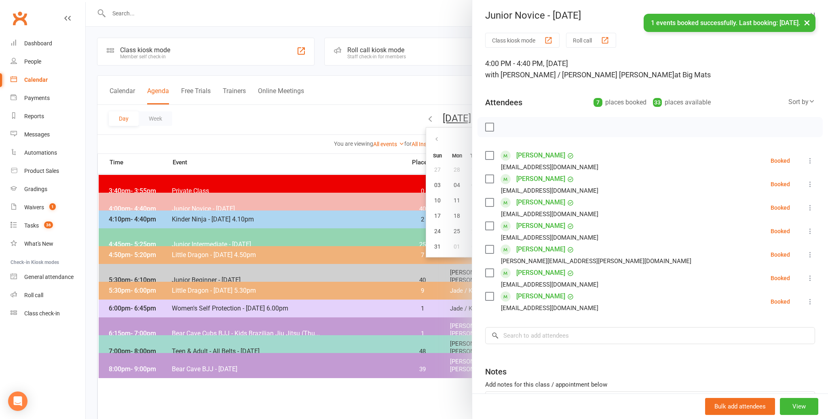
scroll to position [0, 0]
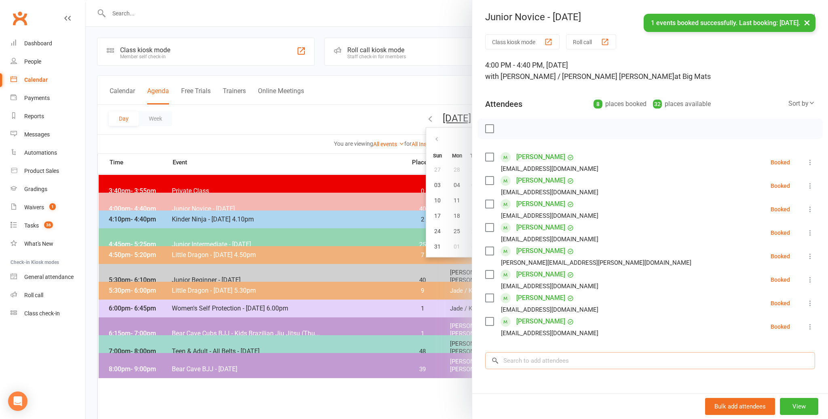
click at [511, 359] on input "search" at bounding box center [650, 360] width 330 height 17
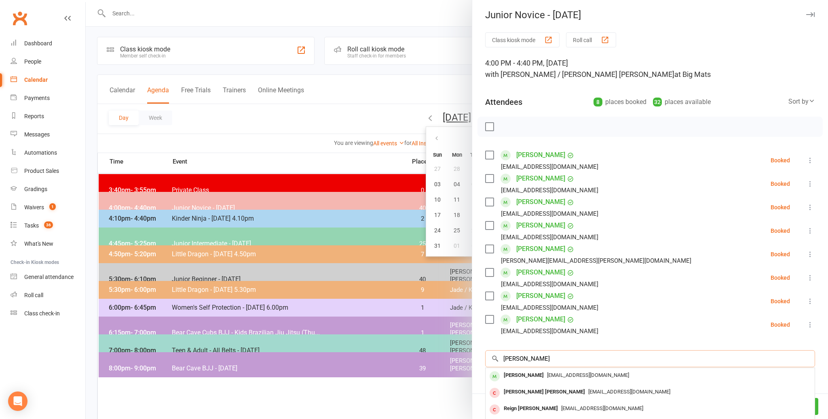
scroll to position [2, 0]
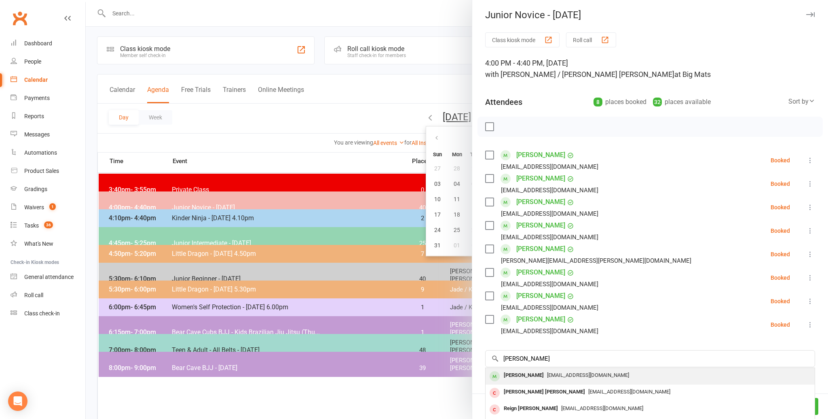
click at [517, 373] on div "[PERSON_NAME]" at bounding box center [524, 375] width 47 height 12
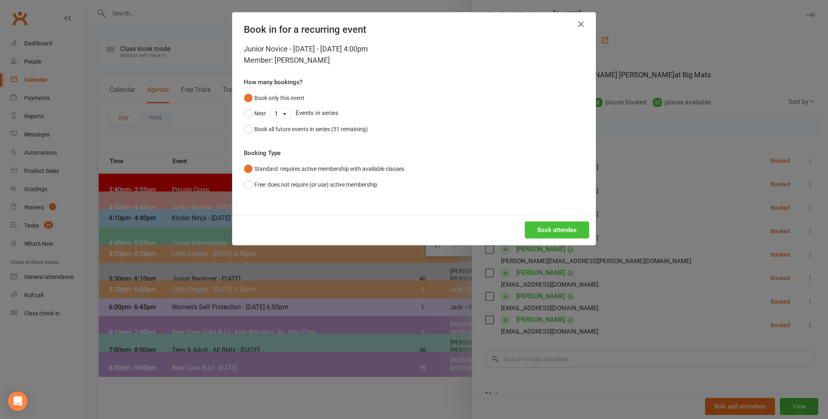
click at [546, 228] on button "Book attendee" at bounding box center [557, 229] width 64 height 17
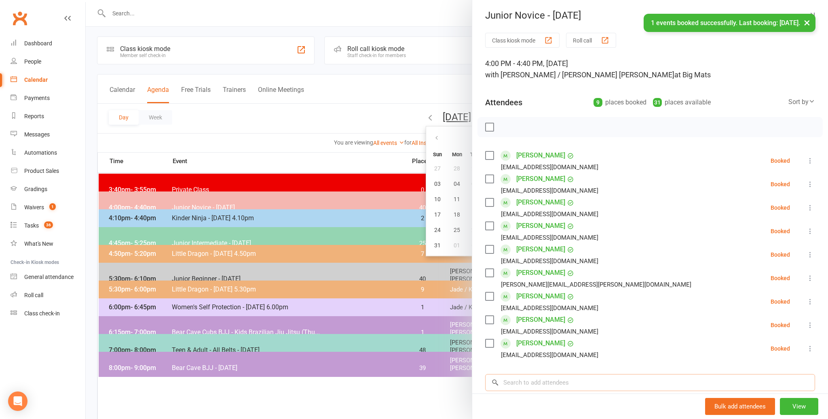
click at [523, 379] on input "search" at bounding box center [650, 382] width 330 height 17
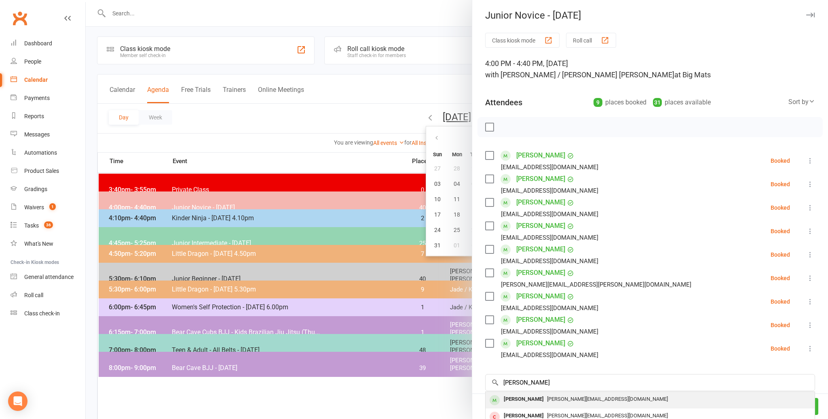
click at [516, 397] on div "[PERSON_NAME]" at bounding box center [524, 399] width 47 height 12
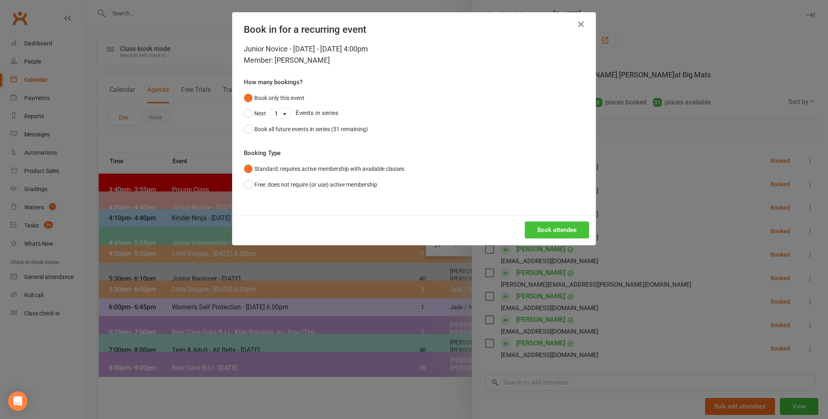
click at [544, 230] on button "Book attendee" at bounding box center [557, 229] width 64 height 17
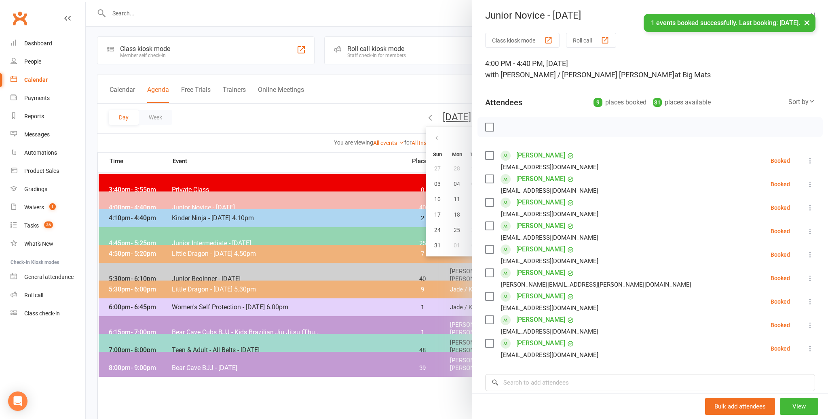
click at [645, 243] on li "[PERSON_NAME] [EMAIL_ADDRESS][DOMAIN_NAME] Booked More info Remove Check in Mar…" at bounding box center [650, 230] width 330 height 23
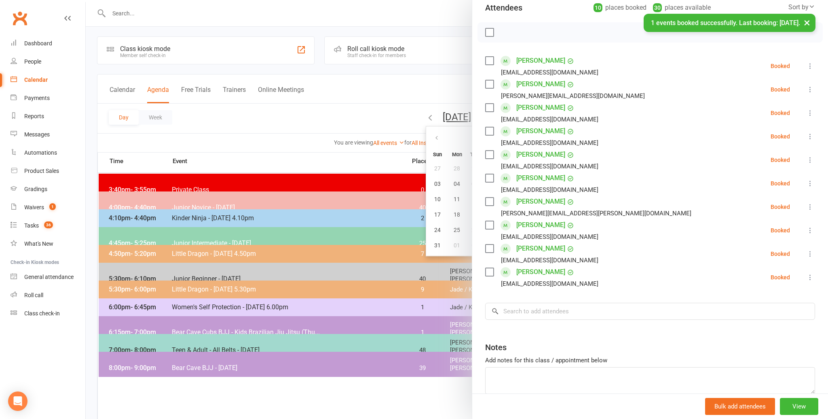
scroll to position [136, 0]
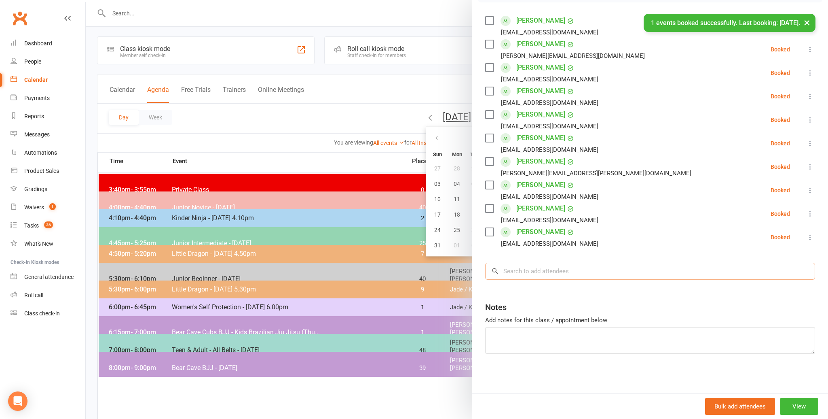
click at [511, 272] on input "search" at bounding box center [650, 271] width 330 height 17
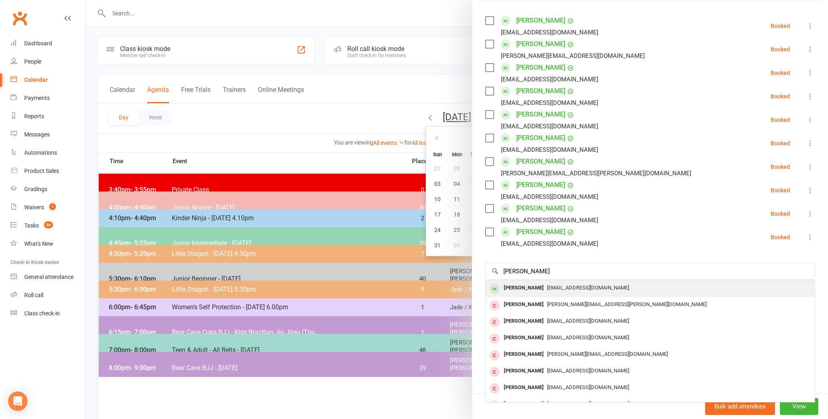
click at [510, 288] on div "[PERSON_NAME]" at bounding box center [524, 288] width 47 height 12
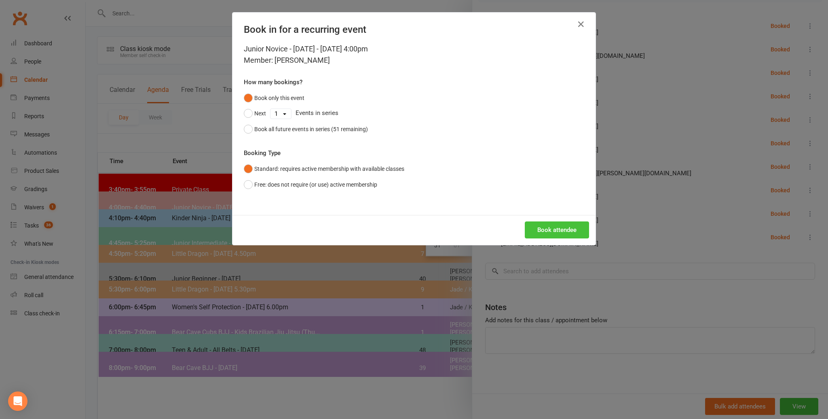
click at [548, 227] on button "Book attendee" at bounding box center [557, 229] width 64 height 17
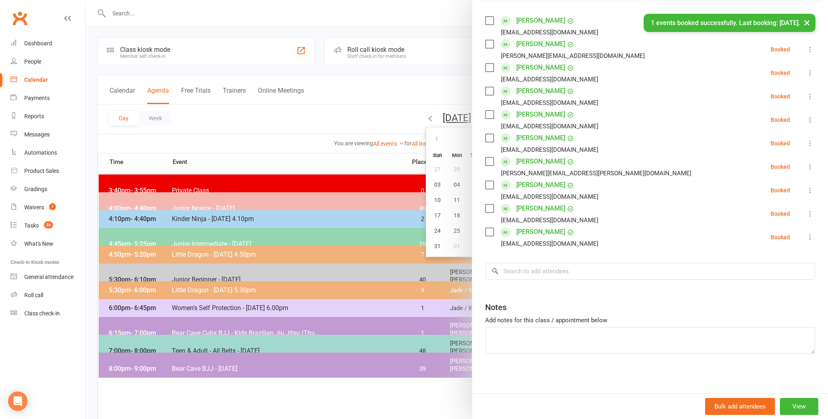
scroll to position [2, 0]
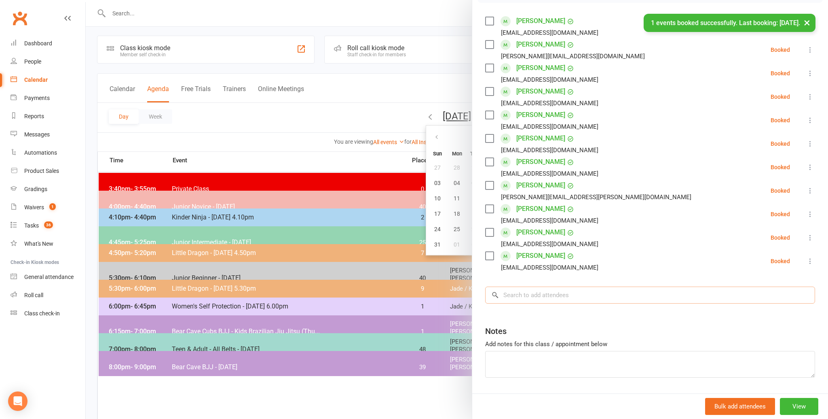
click at [521, 292] on input "search" at bounding box center [650, 294] width 330 height 17
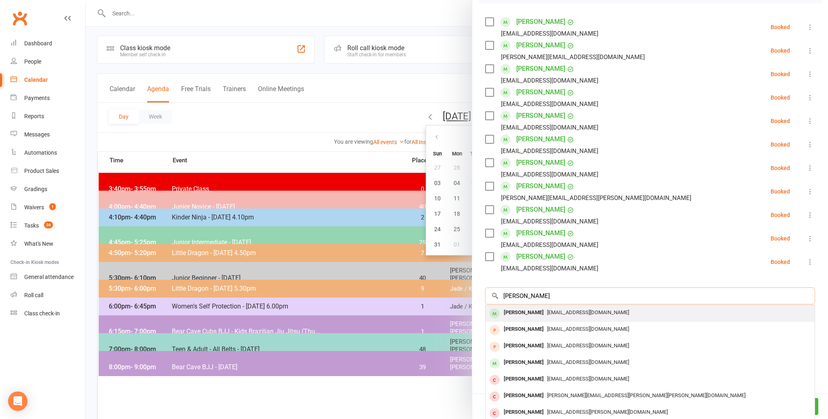
scroll to position [2, 0]
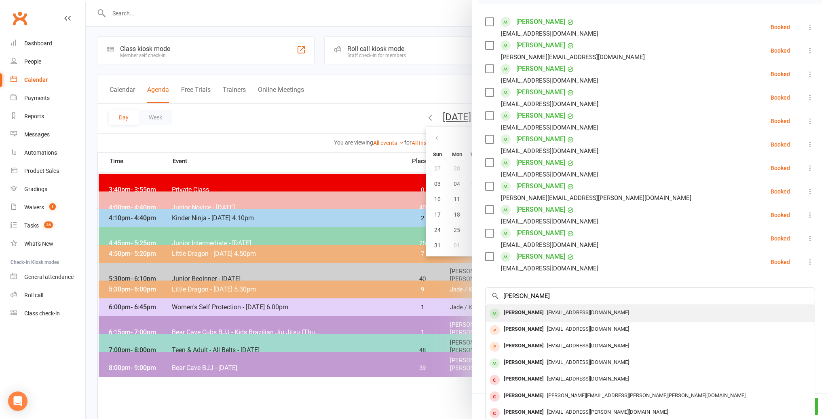
click at [510, 311] on div "[PERSON_NAME]" at bounding box center [524, 313] width 47 height 12
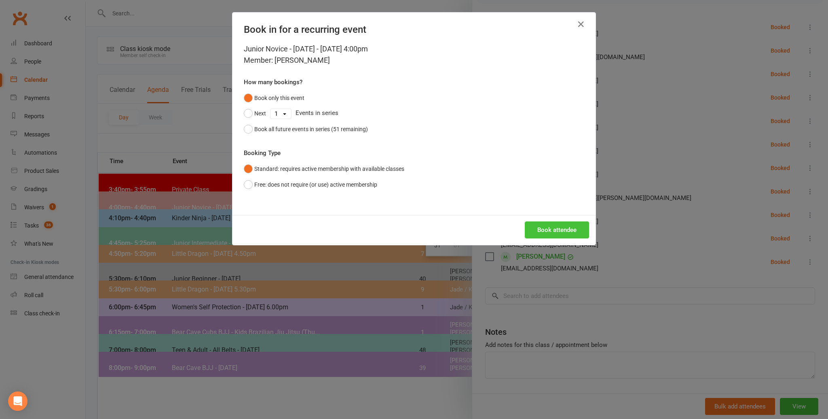
click at [563, 226] on button "Book attendee" at bounding box center [557, 229] width 64 height 17
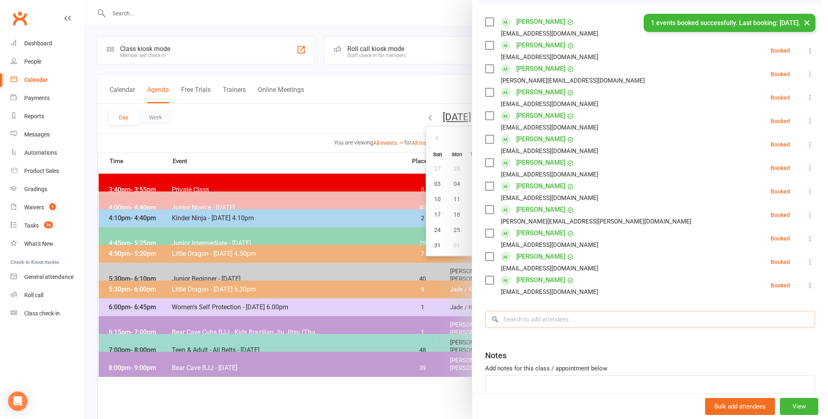
click at [524, 315] on input "search" at bounding box center [650, 319] width 330 height 17
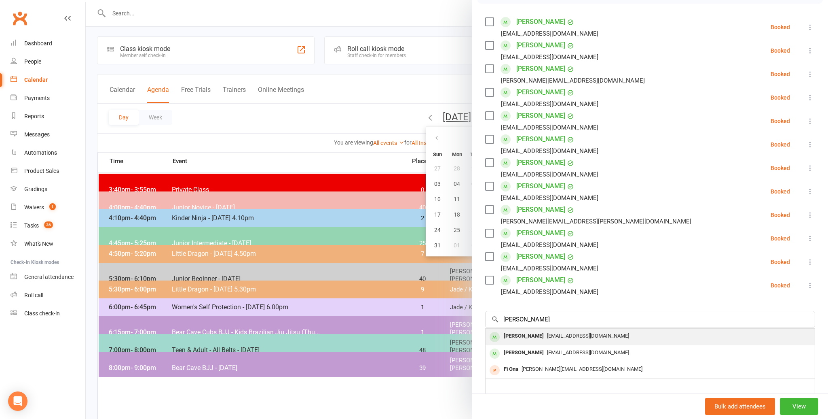
click at [511, 333] on div "[PERSON_NAME]" at bounding box center [524, 336] width 47 height 12
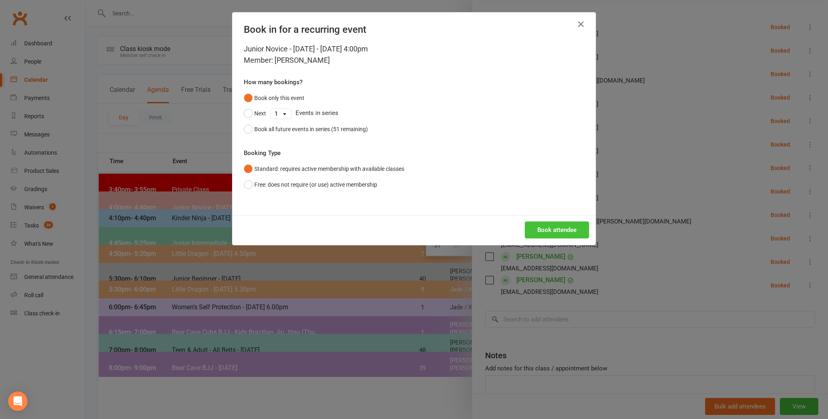
click at [548, 226] on button "Book attendee" at bounding box center [557, 229] width 64 height 17
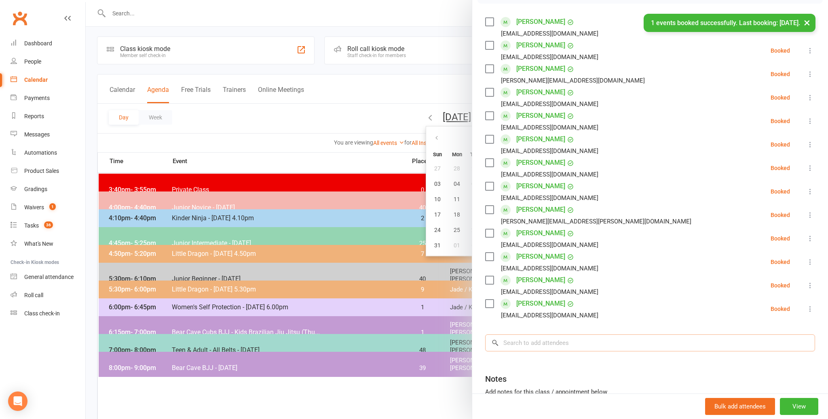
click at [529, 343] on input "search" at bounding box center [650, 342] width 330 height 17
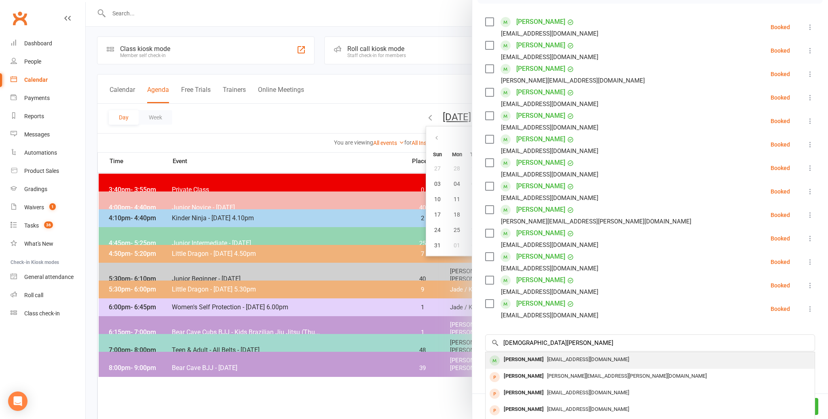
click at [524, 357] on div "[PERSON_NAME]" at bounding box center [524, 360] width 47 height 12
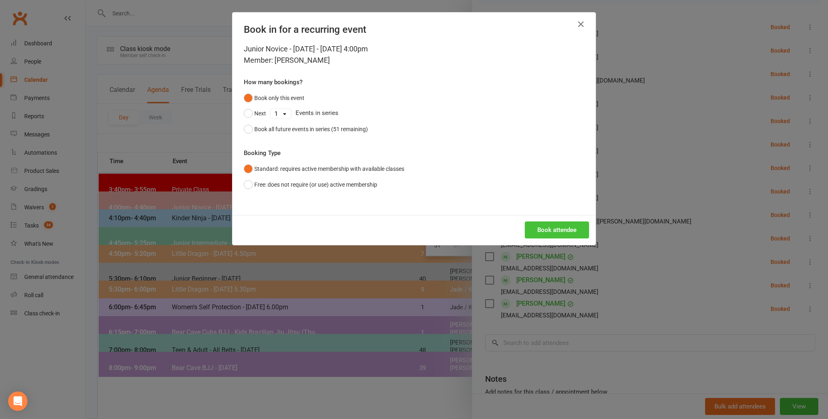
click at [557, 229] on button "Book attendee" at bounding box center [557, 229] width 64 height 17
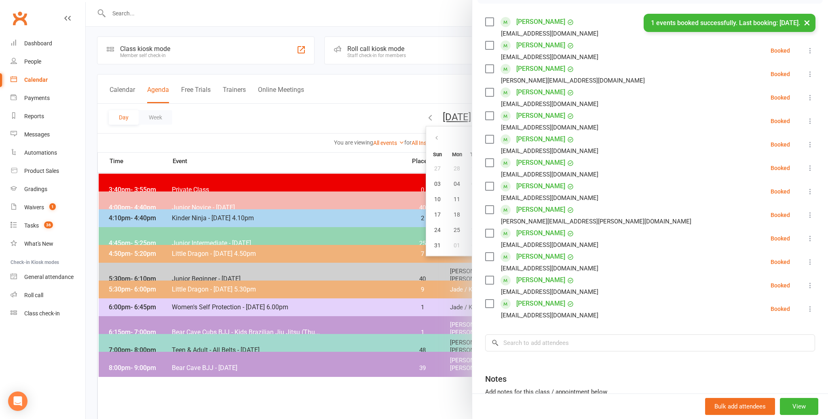
click at [645, 289] on li "[PERSON_NAME] [EMAIL_ADDRESS][DOMAIN_NAME] Booked More info Remove Check in Mar…" at bounding box center [650, 284] width 330 height 23
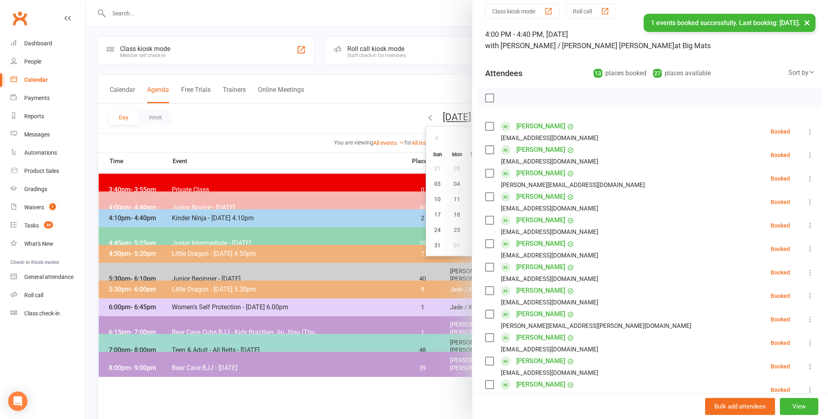
scroll to position [0, 0]
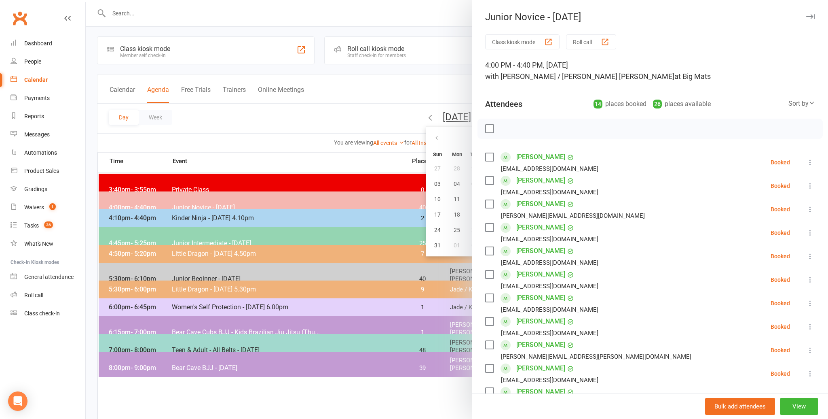
click at [487, 127] on label at bounding box center [489, 129] width 8 height 8
click at [507, 127] on icon "button" at bounding box center [507, 128] width 9 height 9
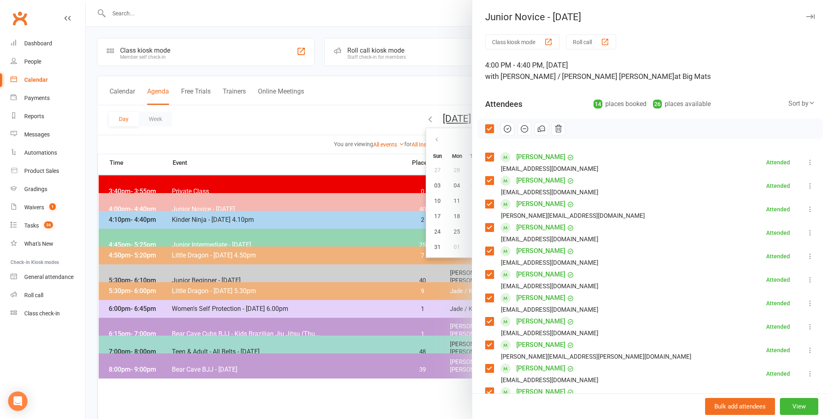
click at [304, 118] on div at bounding box center [457, 209] width 743 height 419
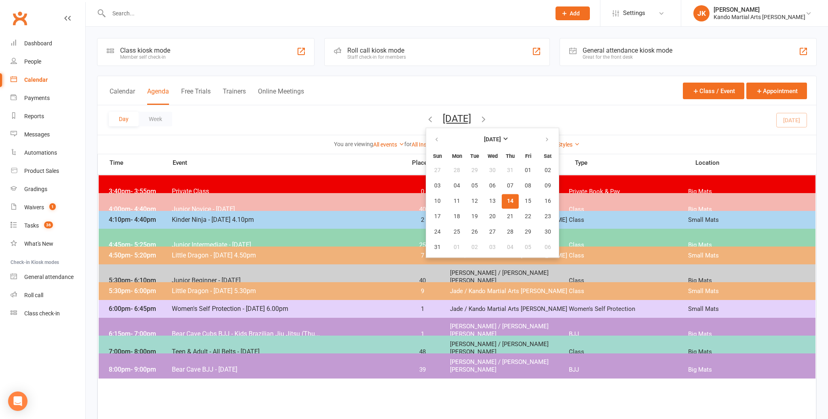
click at [324, 136] on div "You are viewing All events All events Empty events Full events Non-empty events…" at bounding box center [456, 144] width 719 height 19
click at [227, 241] on span "Junior Intermediate - [DATE]" at bounding box center [287, 245] width 230 height 8
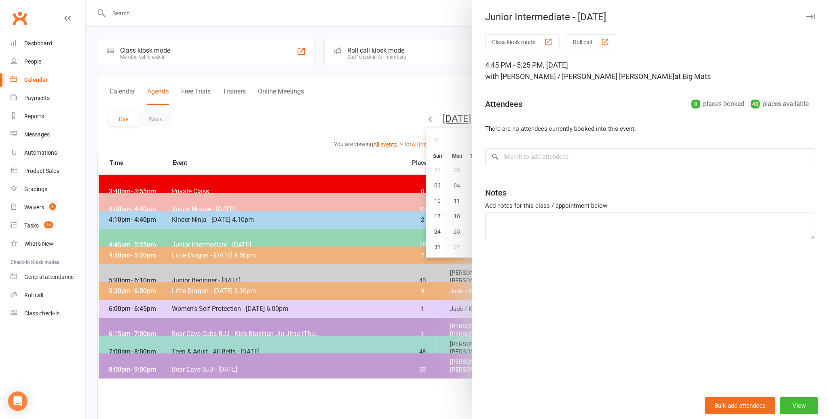
click at [280, 118] on div at bounding box center [457, 209] width 743 height 419
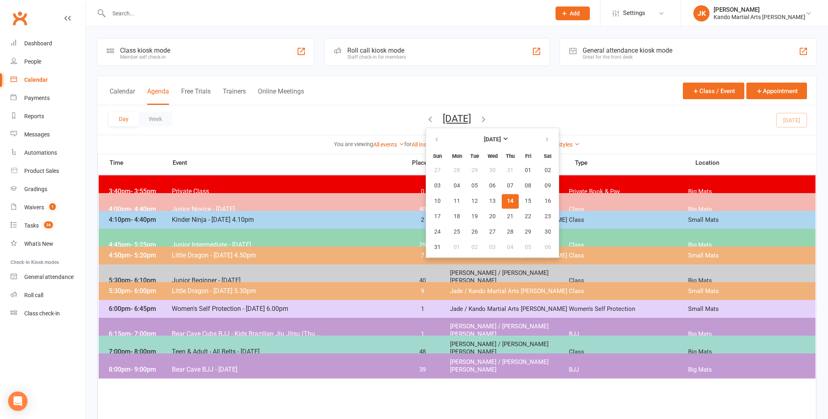
click at [426, 116] on icon "button" at bounding box center [430, 118] width 9 height 9
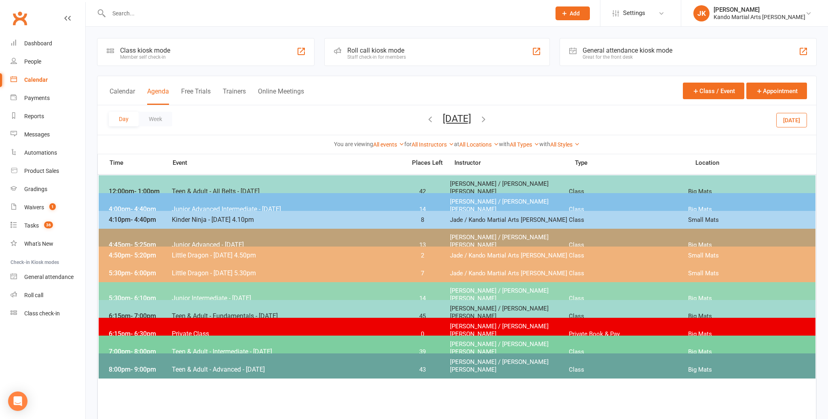
scroll to position [0, 0]
click at [794, 116] on button "[DATE]" at bounding box center [792, 119] width 31 height 15
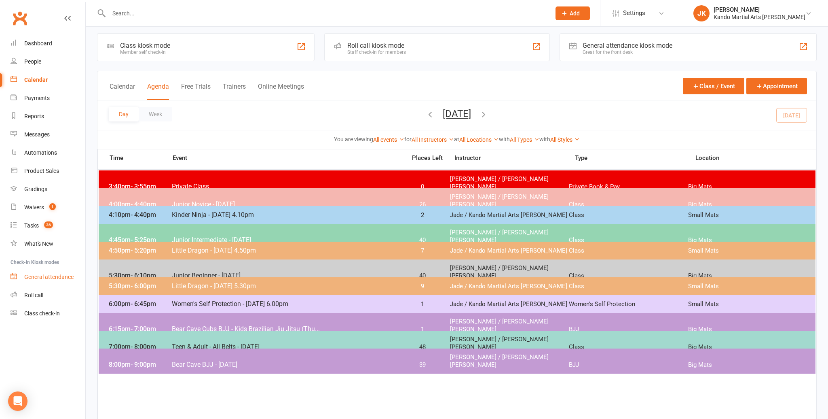
scroll to position [4, 0]
click at [214, 236] on span "Junior Intermediate - [DATE]" at bounding box center [287, 240] width 230 height 8
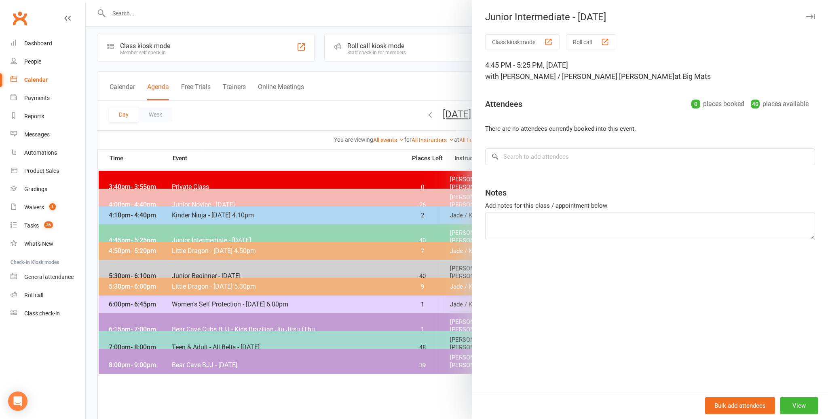
click at [244, 136] on div at bounding box center [457, 209] width 743 height 419
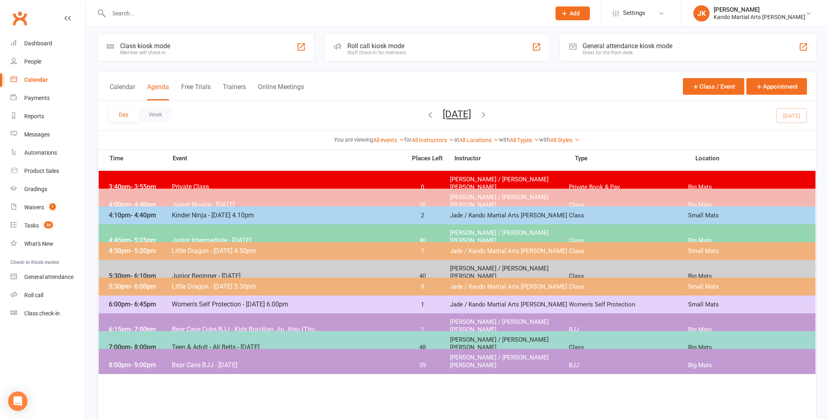
click at [195, 236] on span "Junior Intermediate - [DATE]" at bounding box center [287, 240] width 230 height 8
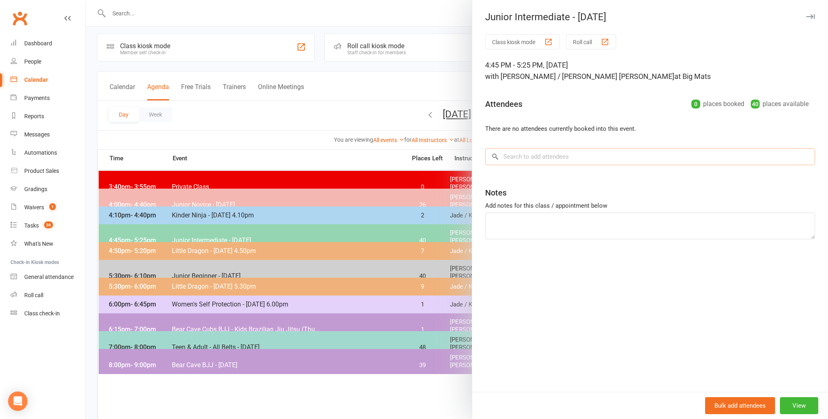
click at [517, 151] on input "search" at bounding box center [650, 156] width 330 height 17
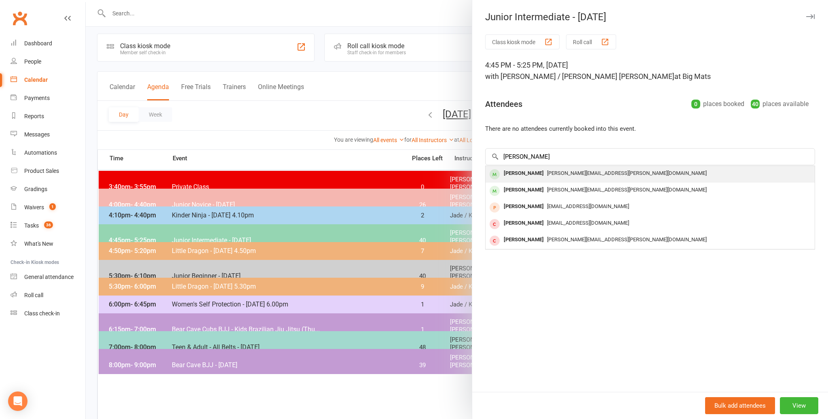
click at [511, 174] on div "[PERSON_NAME]" at bounding box center [524, 173] width 47 height 12
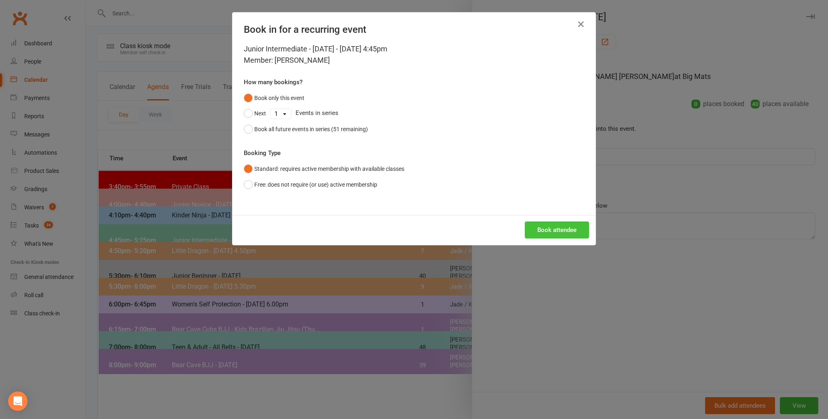
click at [547, 229] on button "Book attendee" at bounding box center [557, 229] width 64 height 17
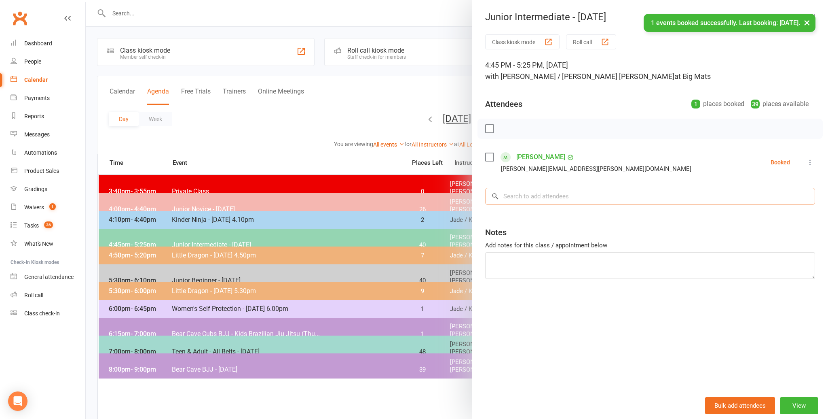
click at [527, 192] on input "search" at bounding box center [650, 196] width 330 height 17
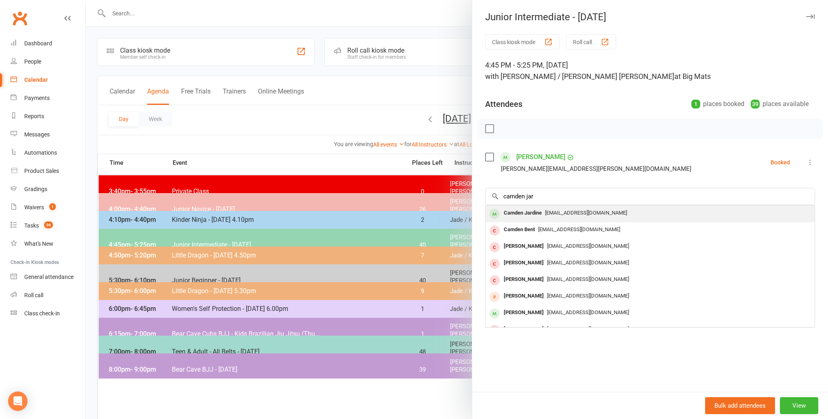
click at [517, 210] on div "Camden Jardine" at bounding box center [523, 213] width 44 height 12
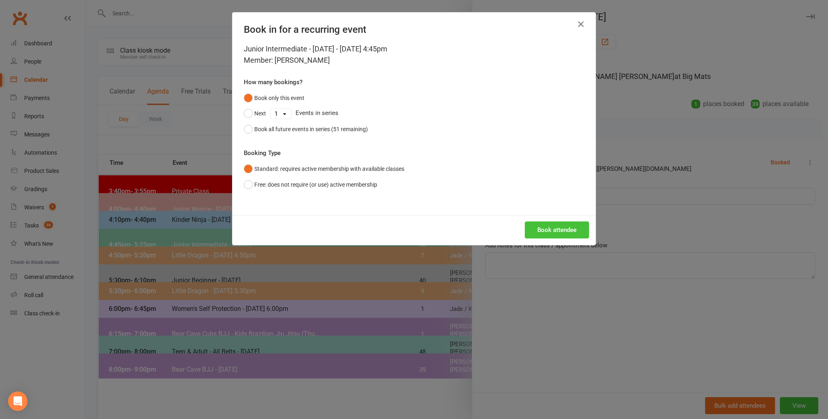
click at [547, 228] on button "Book attendee" at bounding box center [557, 229] width 64 height 17
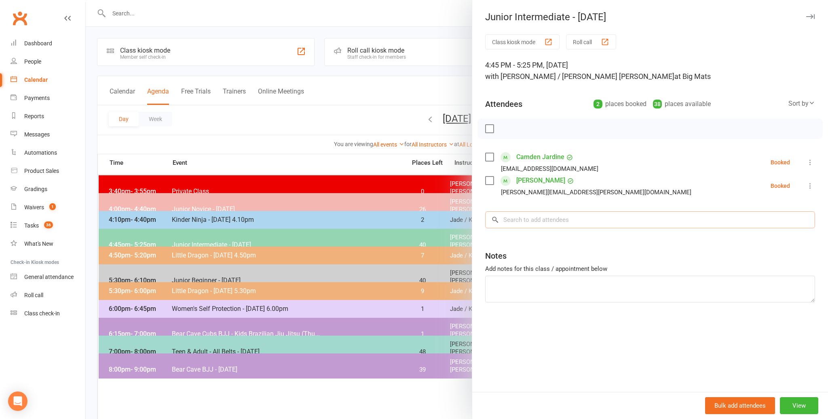
click at [515, 218] on input "search" at bounding box center [650, 219] width 330 height 17
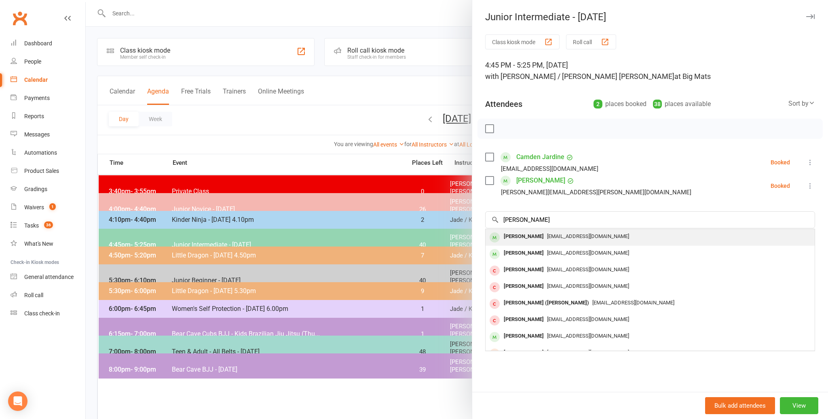
click at [521, 236] on div "[PERSON_NAME]" at bounding box center [524, 237] width 47 height 12
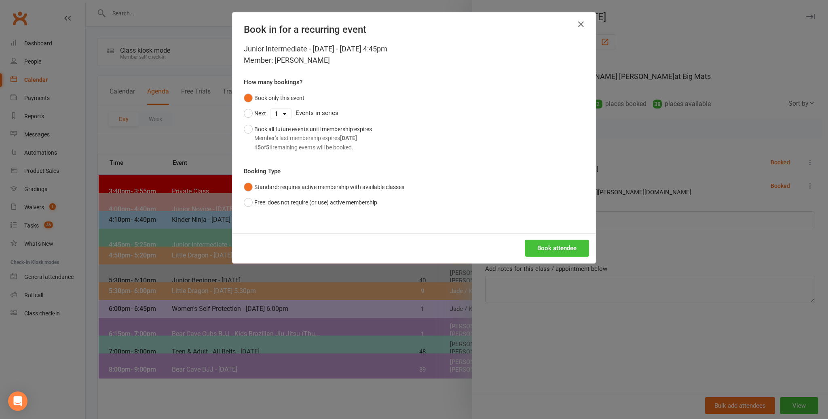
click at [553, 248] on button "Book attendee" at bounding box center [557, 247] width 64 height 17
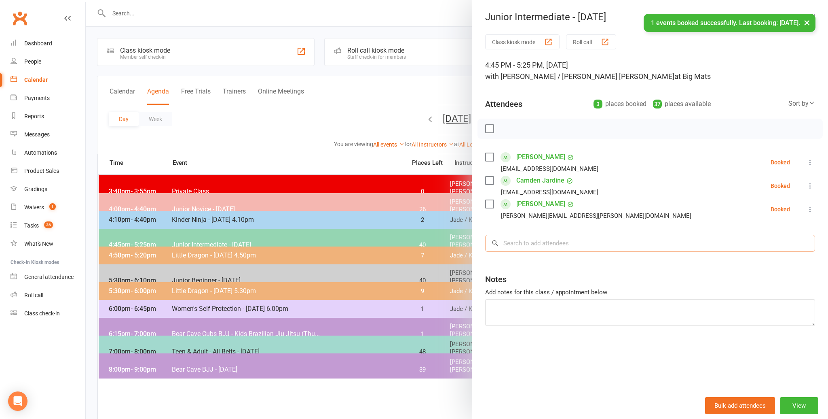
click at [520, 244] on input "search" at bounding box center [650, 243] width 330 height 17
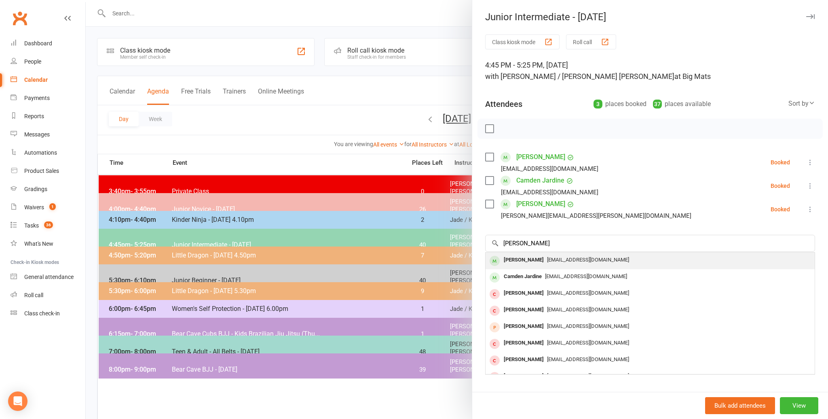
click at [519, 258] on div "[PERSON_NAME]" at bounding box center [524, 260] width 47 height 12
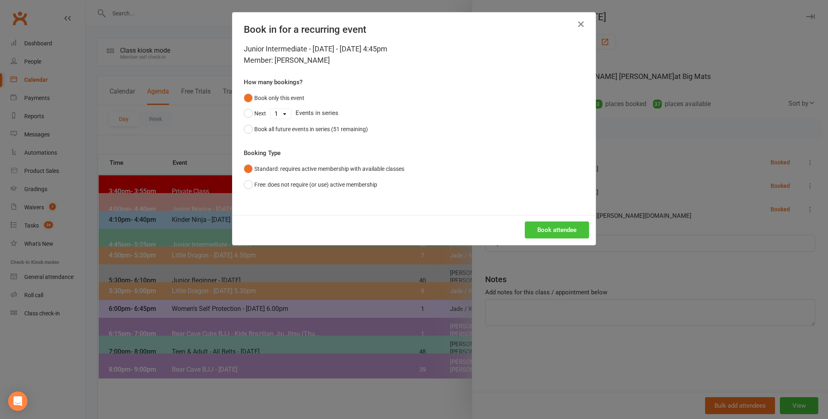
click at [558, 227] on button "Book attendee" at bounding box center [557, 229] width 64 height 17
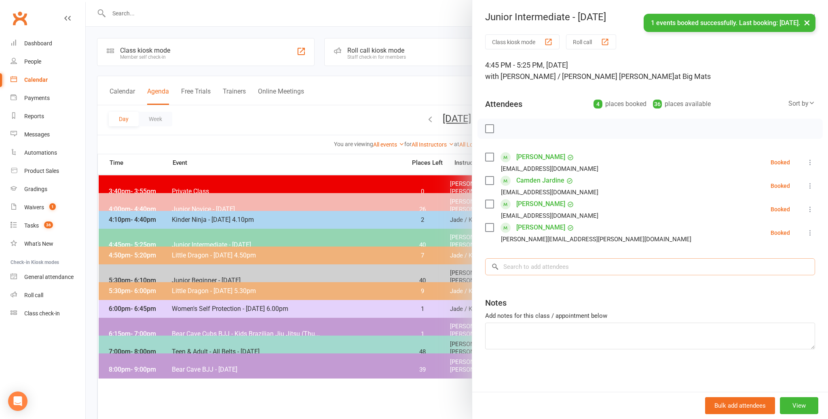
click at [537, 264] on input "search" at bounding box center [650, 266] width 330 height 17
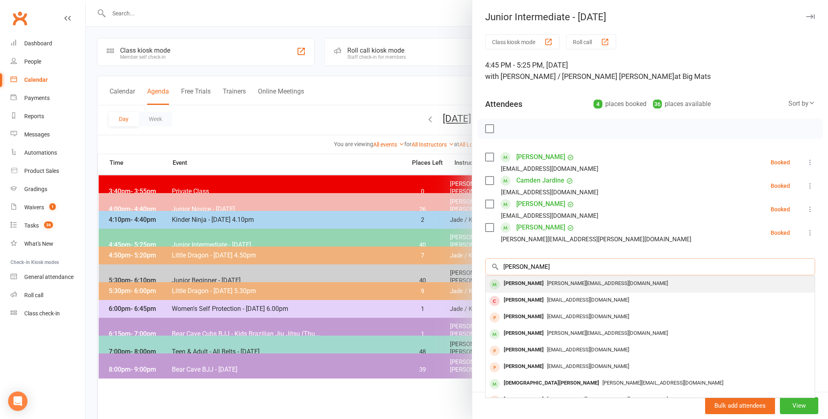
scroll to position [1, 0]
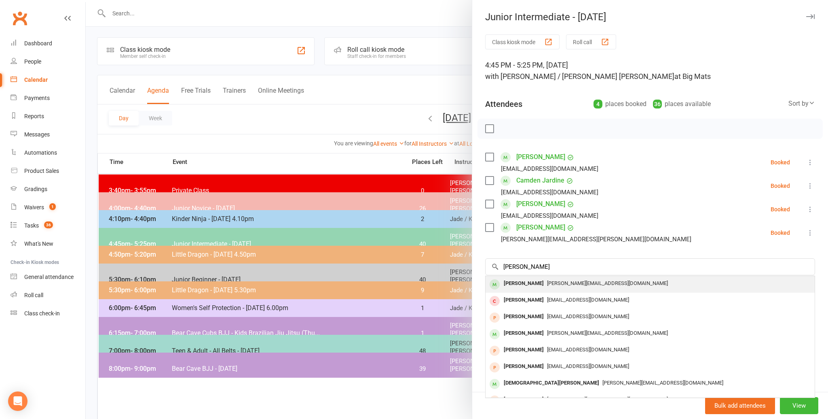
click at [525, 280] on div "[PERSON_NAME]" at bounding box center [524, 283] width 47 height 12
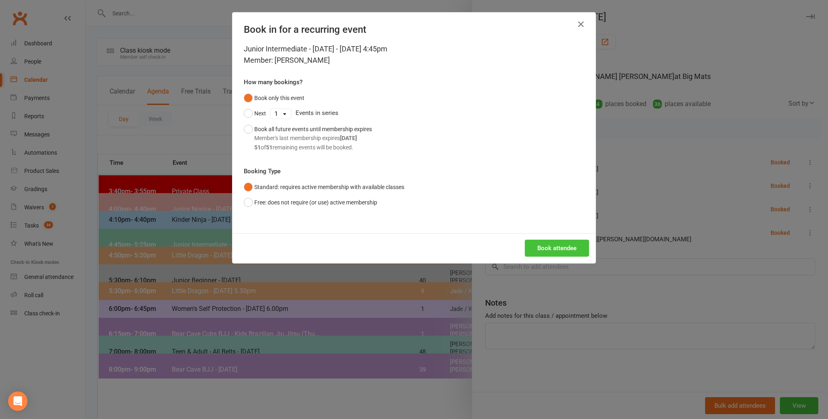
click at [560, 246] on button "Book attendee" at bounding box center [557, 247] width 64 height 17
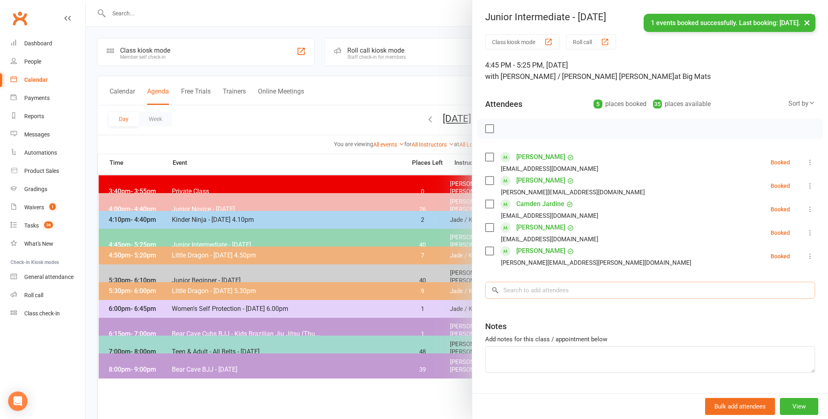
click at [527, 288] on input "search" at bounding box center [650, 290] width 330 height 17
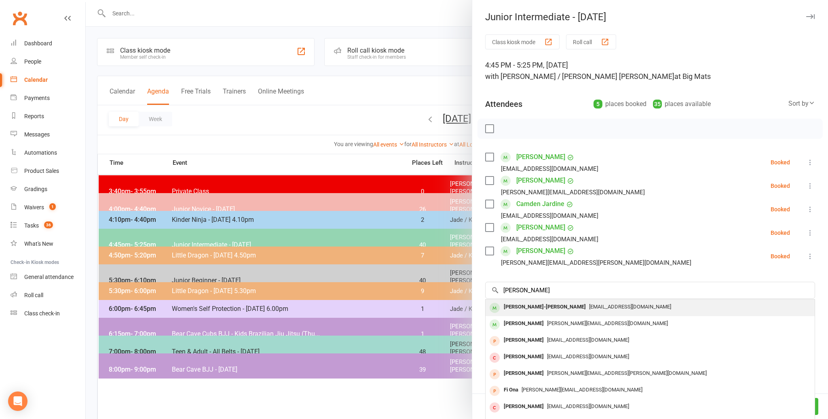
click at [526, 306] on div "[PERSON_NAME]-[PERSON_NAME]" at bounding box center [545, 307] width 89 height 12
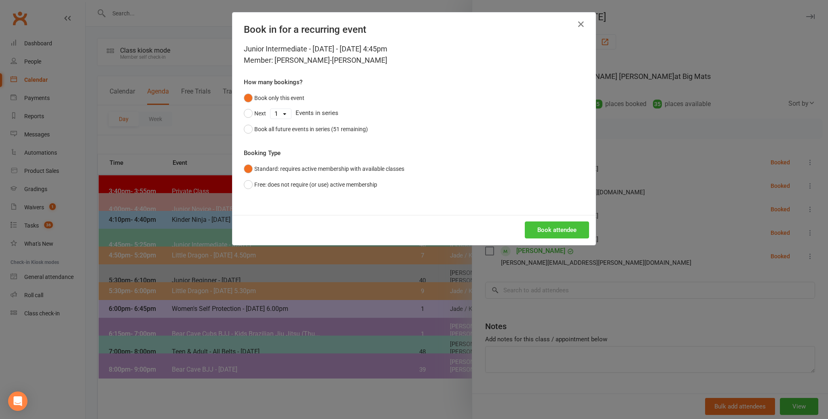
drag, startPoint x: 570, startPoint y: 230, endPoint x: 606, endPoint y: 227, distance: 36.2
click at [568, 230] on button "Book attendee" at bounding box center [557, 229] width 64 height 17
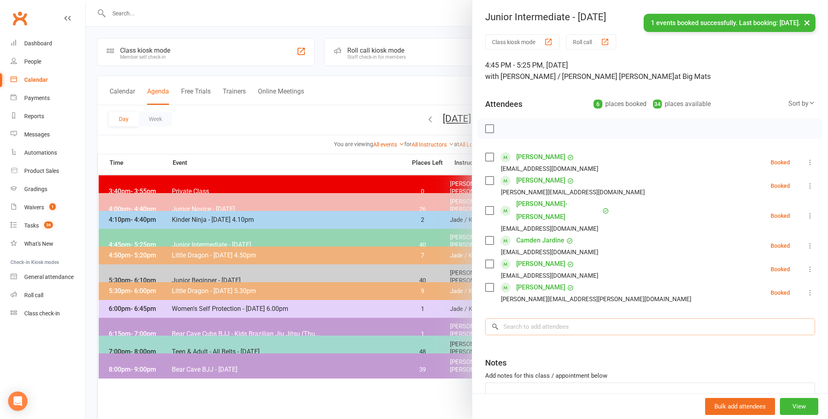
click at [521, 318] on input "search" at bounding box center [650, 326] width 330 height 17
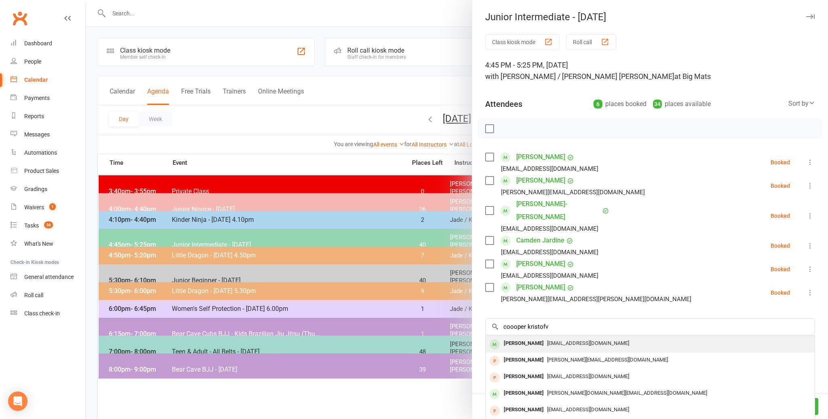
click at [518, 337] on div "[PERSON_NAME]" at bounding box center [524, 343] width 47 height 12
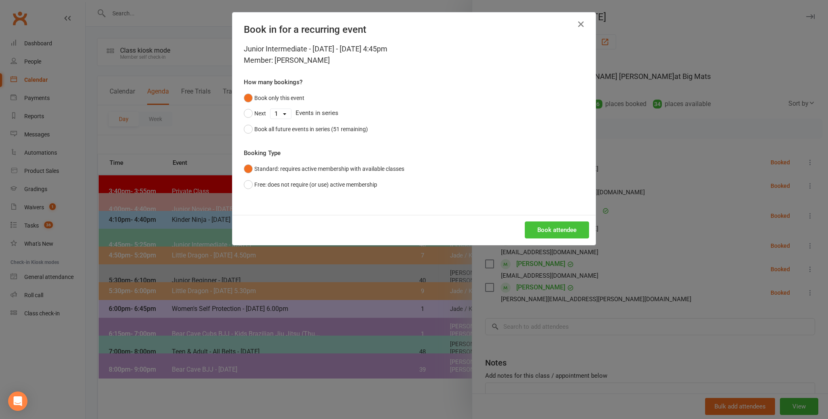
click at [554, 225] on button "Book attendee" at bounding box center [557, 229] width 64 height 17
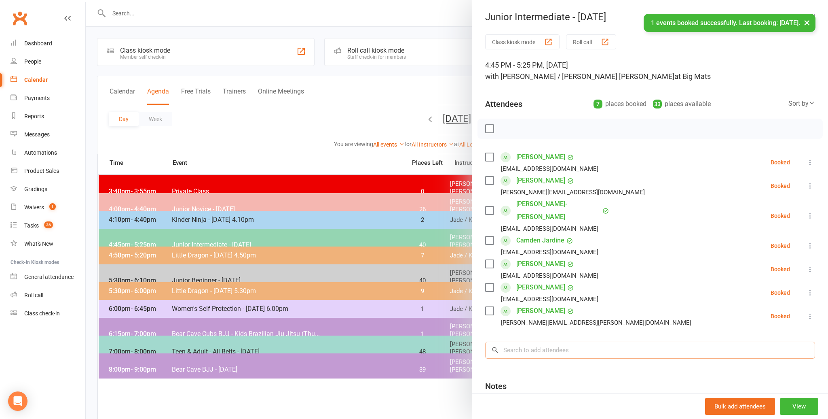
click at [524, 341] on input "search" at bounding box center [650, 349] width 330 height 17
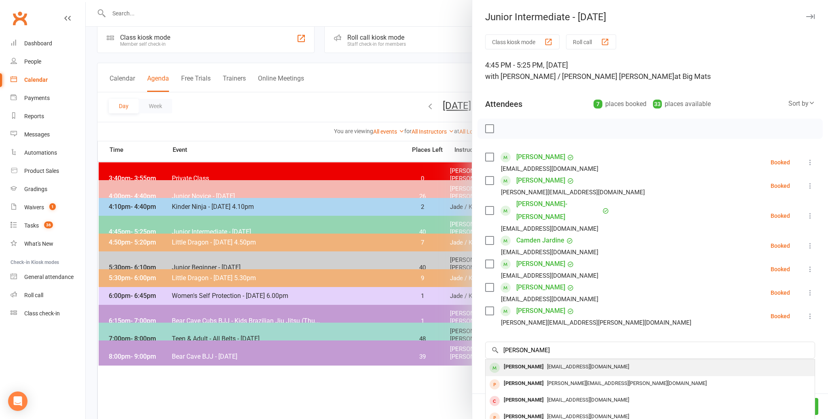
drag, startPoint x: 511, startPoint y: 351, endPoint x: 518, endPoint y: 348, distance: 7.4
click at [518, 361] on div "[PERSON_NAME]" at bounding box center [524, 367] width 47 height 12
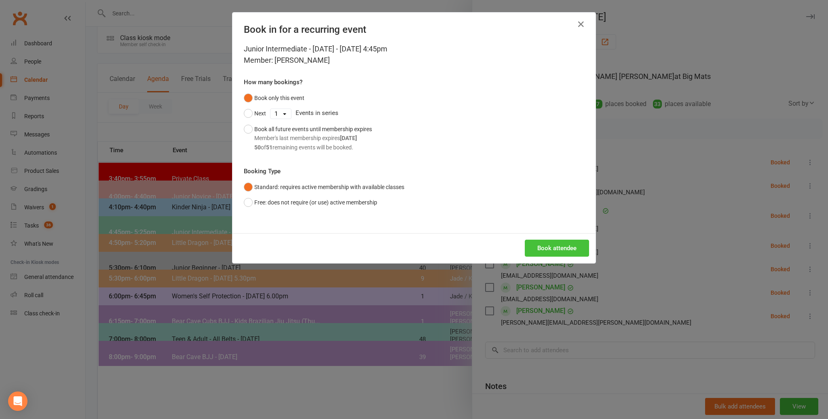
drag, startPoint x: 553, startPoint y: 247, endPoint x: 579, endPoint y: 244, distance: 26.9
click at [553, 247] on button "Book attendee" at bounding box center [557, 247] width 64 height 17
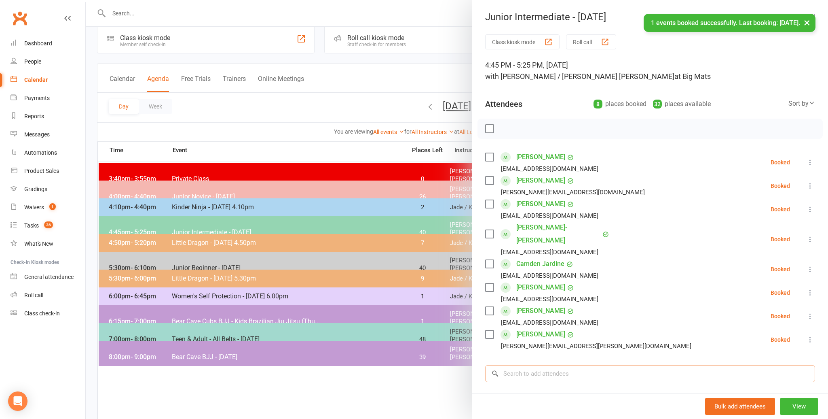
scroll to position [11, 0]
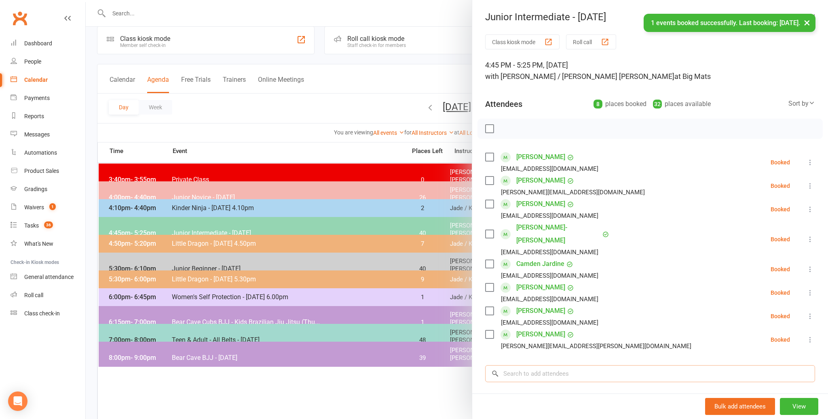
click at [520, 365] on input "search" at bounding box center [650, 373] width 330 height 17
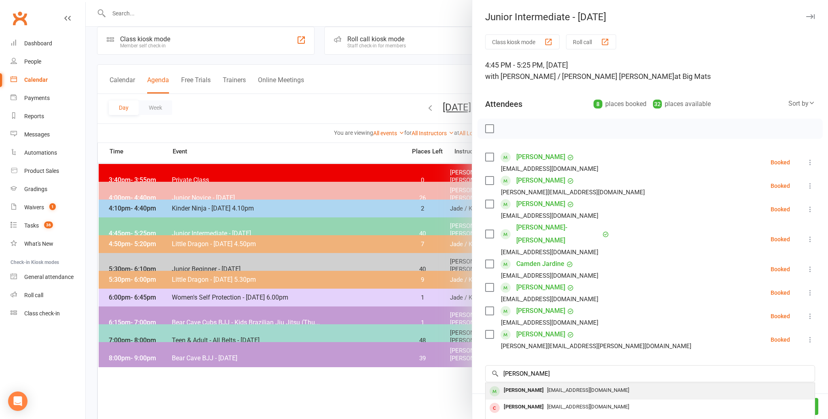
click at [524, 384] on div "[PERSON_NAME]" at bounding box center [524, 390] width 47 height 12
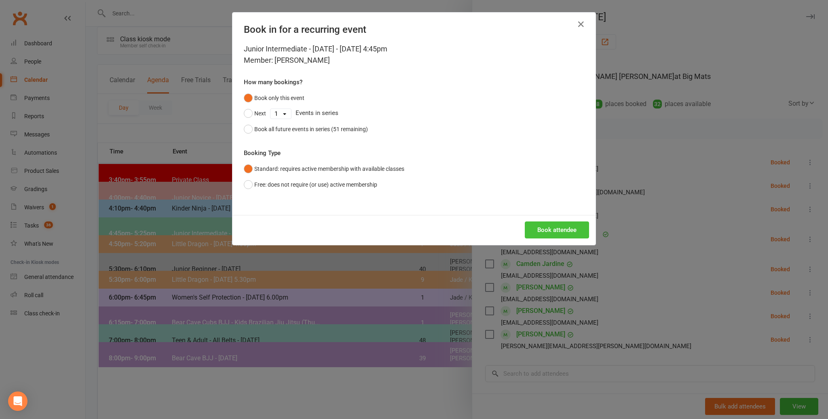
click at [559, 230] on button "Book attendee" at bounding box center [557, 229] width 64 height 17
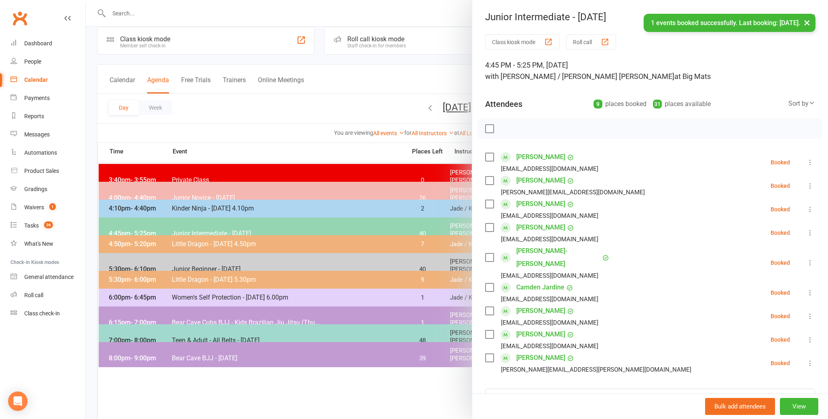
click at [621, 260] on li "[PERSON_NAME]-[PERSON_NAME] [EMAIL_ADDRESS][DOMAIN_NAME] Booked More info Remov…" at bounding box center [650, 262] width 330 height 36
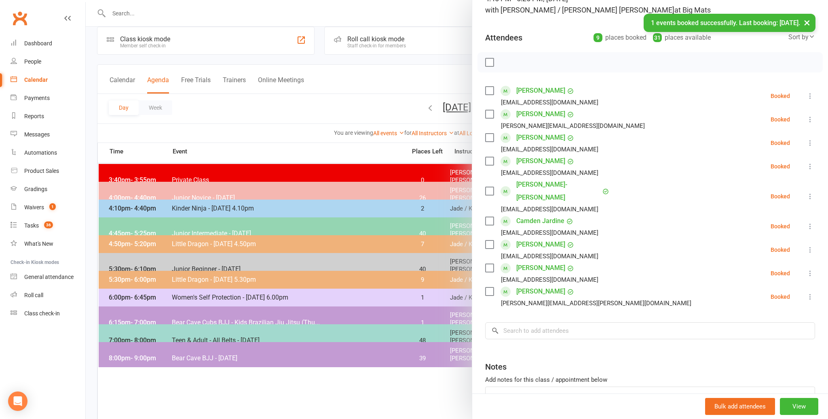
scroll to position [113, 0]
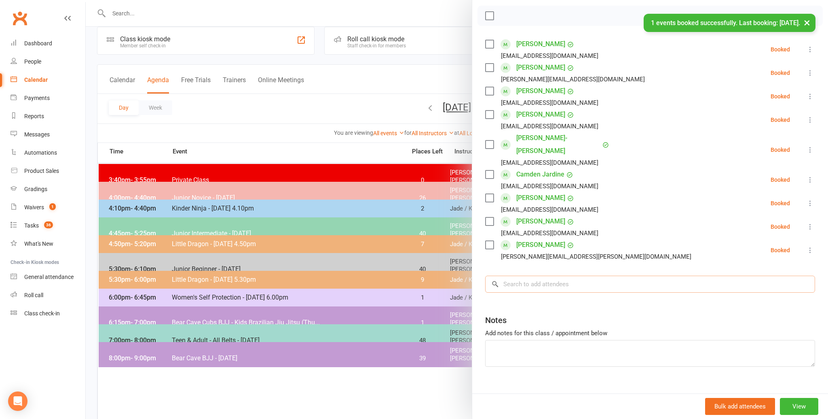
click at [512, 275] on input "search" at bounding box center [650, 283] width 330 height 17
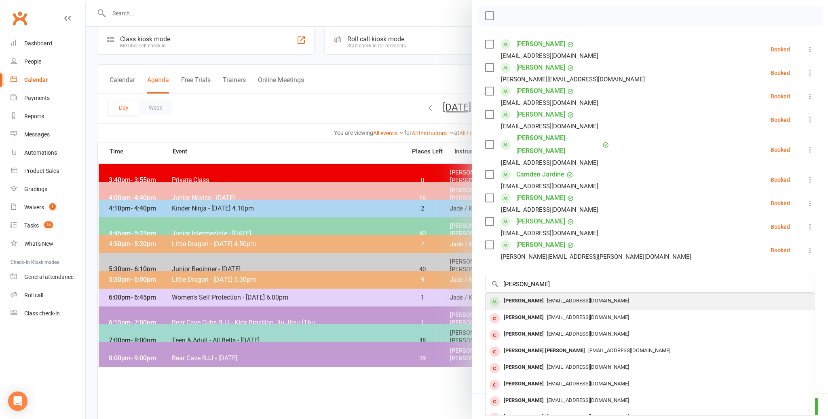
click at [524, 295] on div "[PERSON_NAME]" at bounding box center [524, 301] width 47 height 12
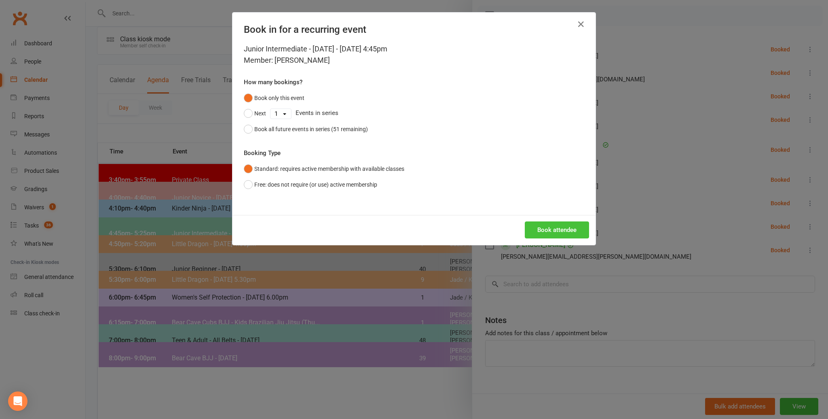
click at [561, 229] on button "Book attendee" at bounding box center [557, 229] width 64 height 17
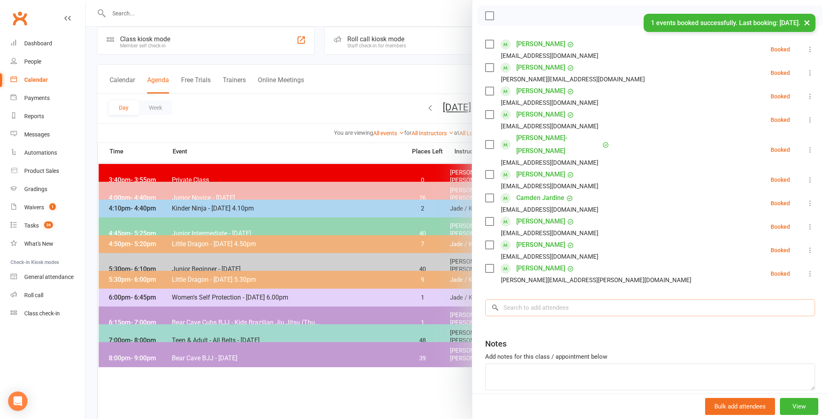
click at [515, 299] on input "search" at bounding box center [650, 307] width 330 height 17
click at [526, 300] on input "search" at bounding box center [650, 308] width 330 height 17
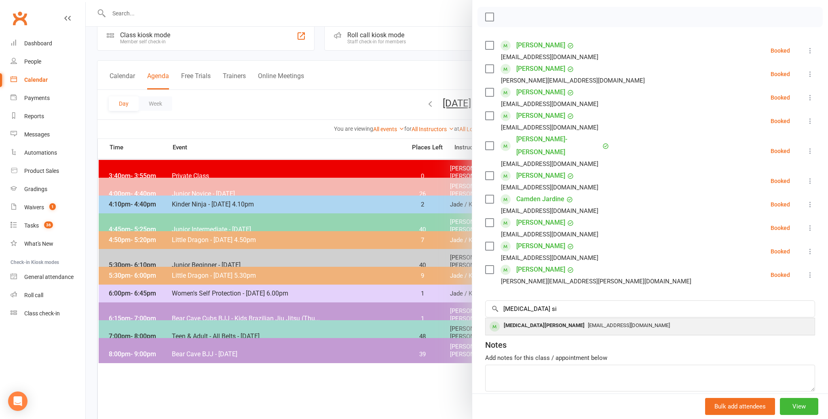
scroll to position [110, 0]
click at [513, 321] on div "[MEDICAL_DATA][PERSON_NAME]" at bounding box center [544, 327] width 87 height 12
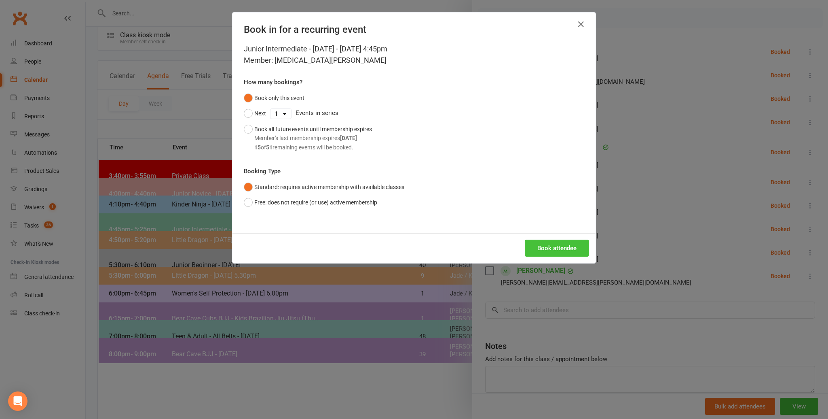
click at [566, 247] on button "Book attendee" at bounding box center [557, 247] width 64 height 17
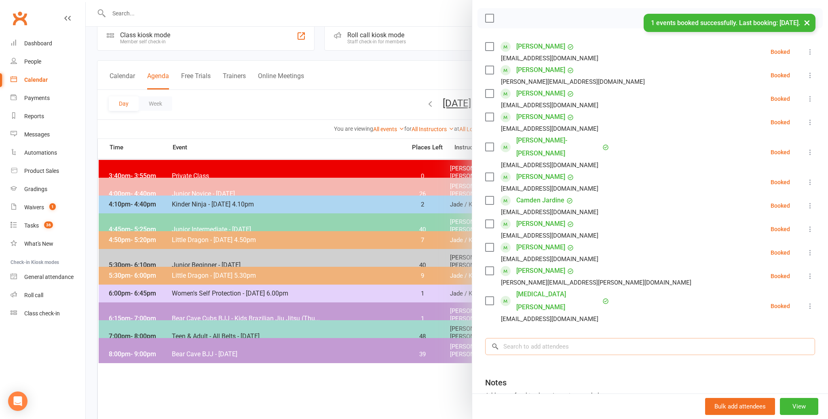
click at [524, 338] on input "search" at bounding box center [650, 346] width 330 height 17
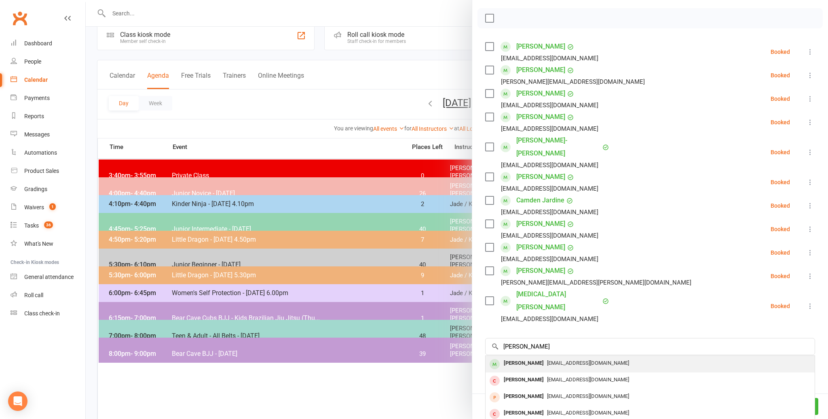
click at [513, 357] on div "[PERSON_NAME]" at bounding box center [524, 363] width 47 height 12
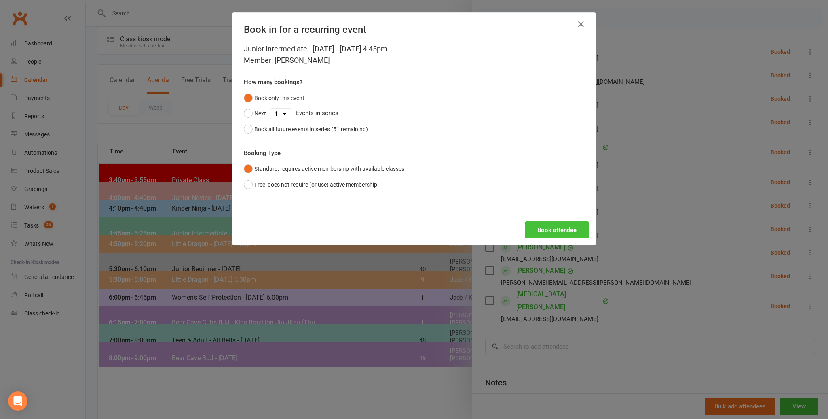
scroll to position [11, 0]
click at [555, 226] on button "Book attendee" at bounding box center [557, 229] width 64 height 17
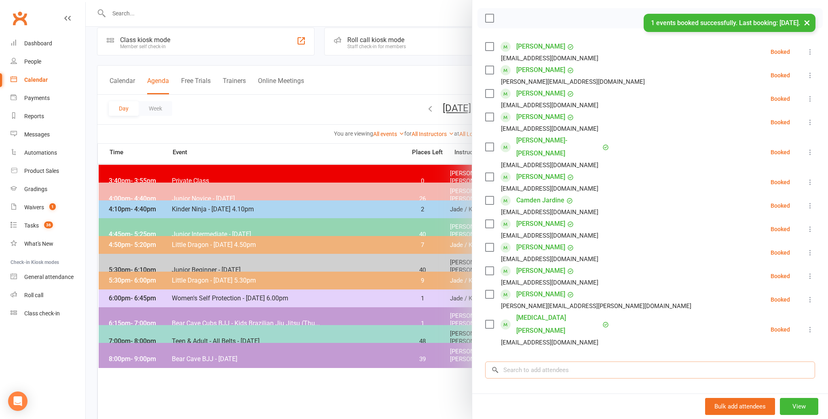
click at [519, 361] on input "search" at bounding box center [650, 369] width 330 height 17
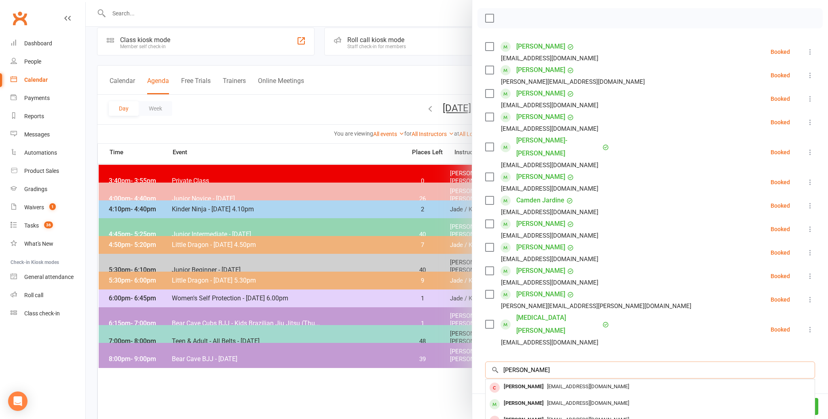
scroll to position [111, 0]
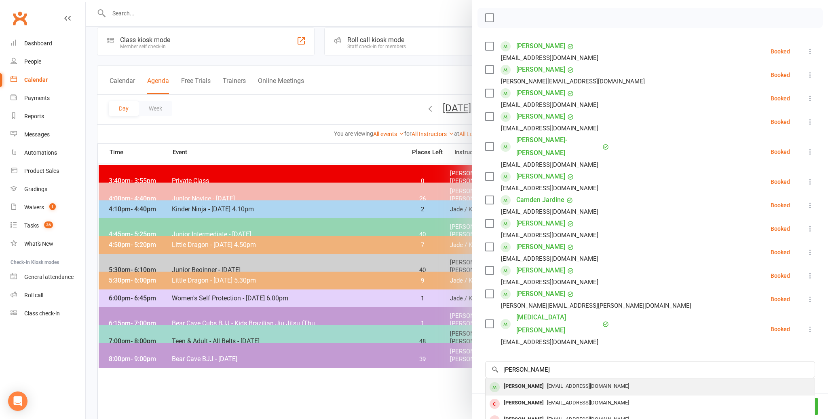
click at [502, 380] on div "[PERSON_NAME]" at bounding box center [524, 386] width 47 height 12
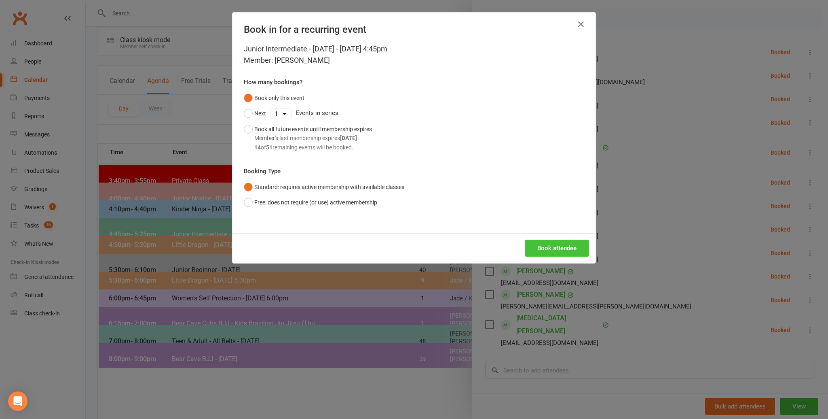
click at [556, 247] on button "Book attendee" at bounding box center [557, 247] width 64 height 17
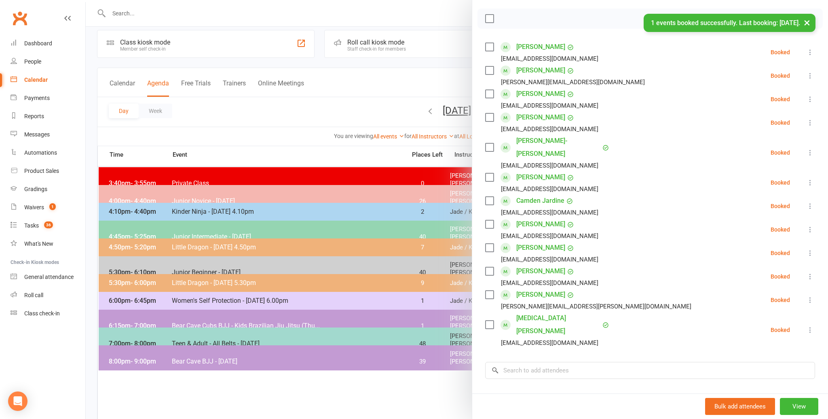
scroll to position [7, 0]
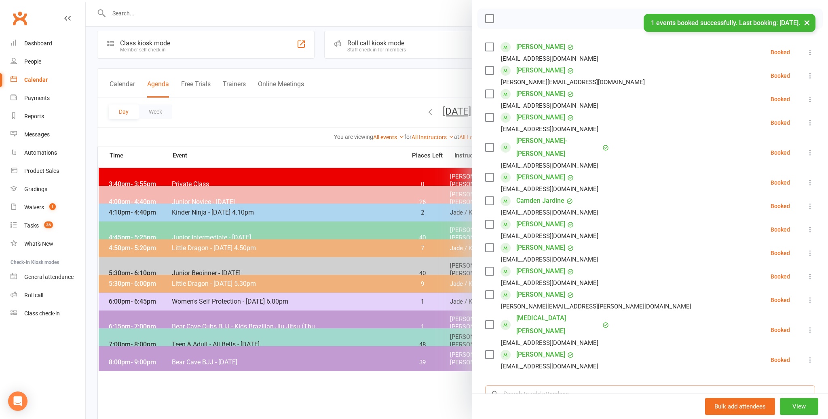
click at [519, 385] on input "search" at bounding box center [650, 393] width 330 height 17
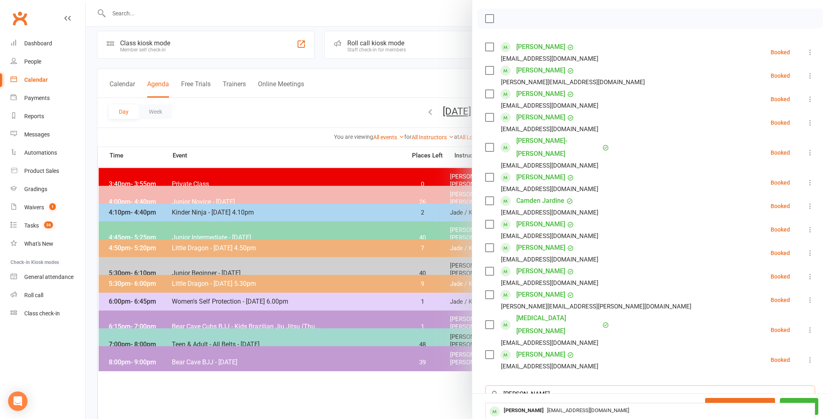
scroll to position [9, 0]
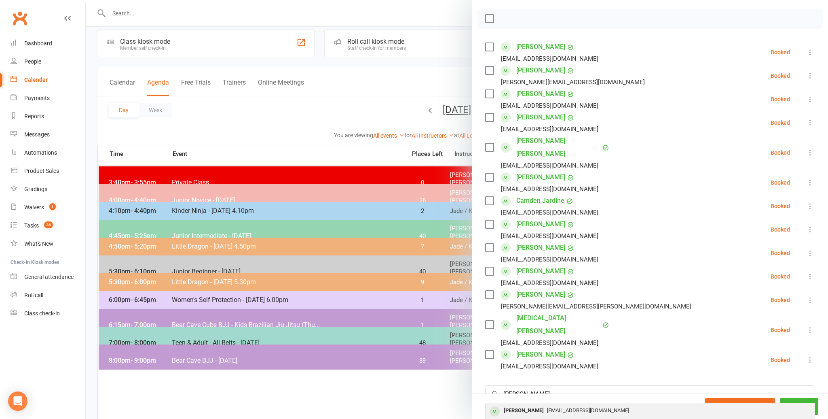
click at [511, 404] on div "[PERSON_NAME]" at bounding box center [524, 410] width 47 height 12
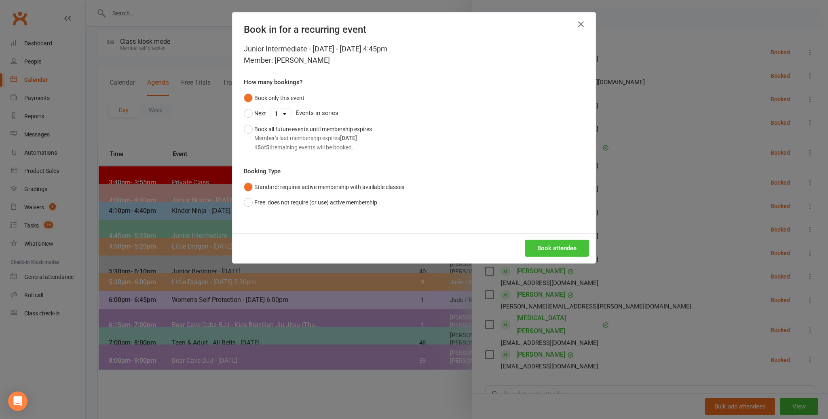
drag, startPoint x: 556, startPoint y: 248, endPoint x: 560, endPoint y: 248, distance: 4.1
click at [556, 248] on button "Book attendee" at bounding box center [557, 247] width 64 height 17
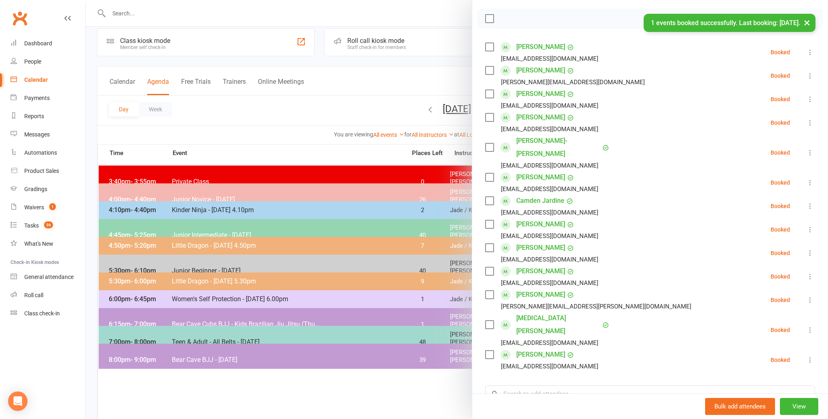
scroll to position [5, 0]
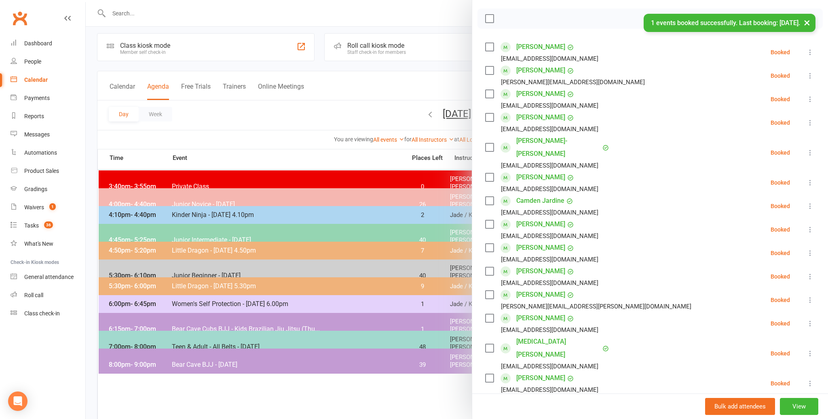
click at [600, 321] on li "[PERSON_NAME] [EMAIL_ADDRESS][DOMAIN_NAME] Booked More info Remove Check in Mar…" at bounding box center [650, 322] width 330 height 23
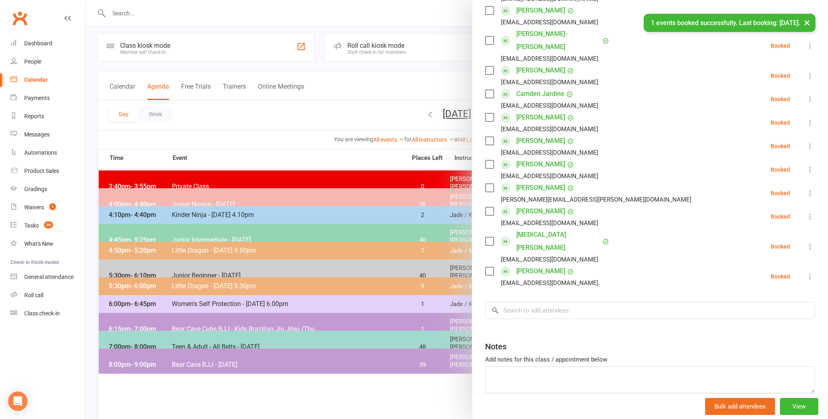
scroll to position [230, 0]
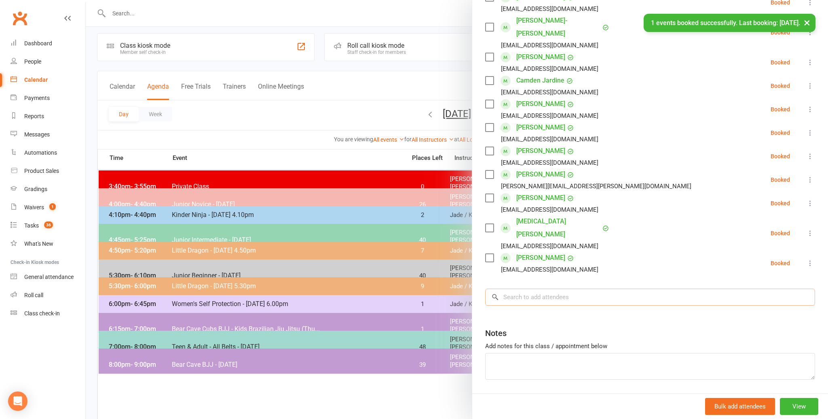
click at [510, 288] on input "search" at bounding box center [650, 296] width 330 height 17
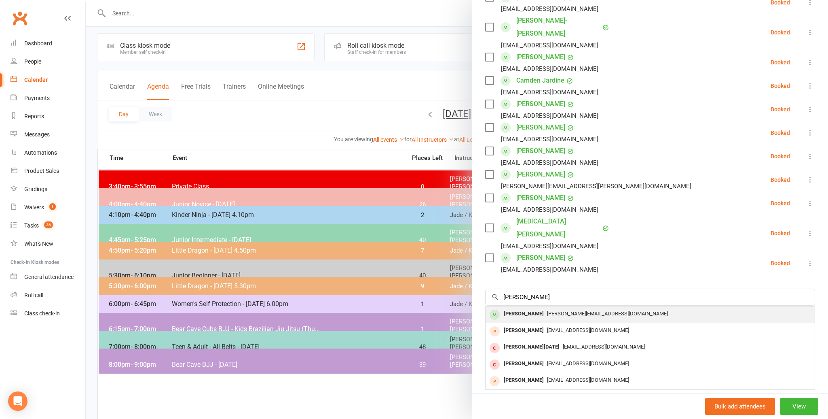
click at [516, 308] on div "[PERSON_NAME]" at bounding box center [524, 314] width 47 height 12
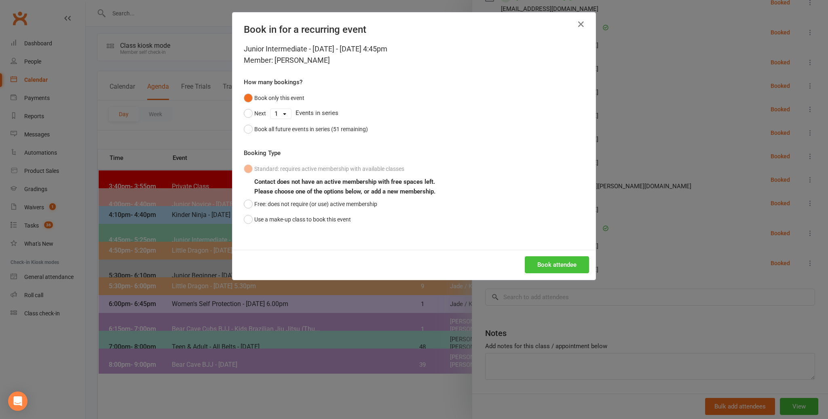
drag, startPoint x: 551, startPoint y: 260, endPoint x: 568, endPoint y: 244, distance: 24.3
click at [550, 260] on button "Book attendee" at bounding box center [557, 264] width 64 height 17
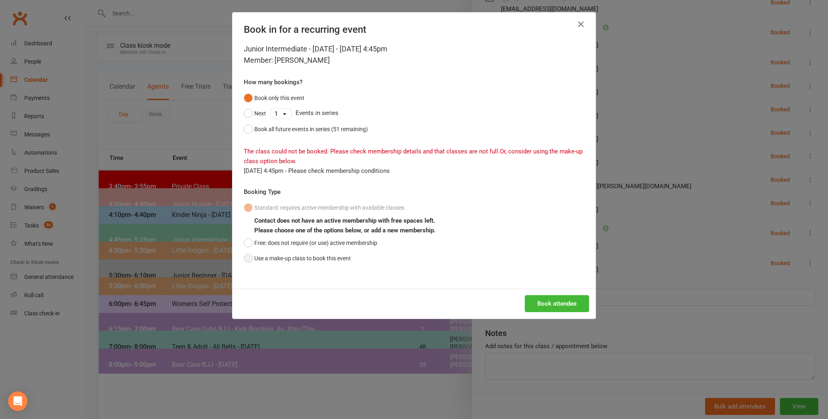
drag, startPoint x: 247, startPoint y: 259, endPoint x: 257, endPoint y: 258, distance: 10.1
click at [247, 258] on button "Use a make-up class to book this event" at bounding box center [297, 257] width 107 height 15
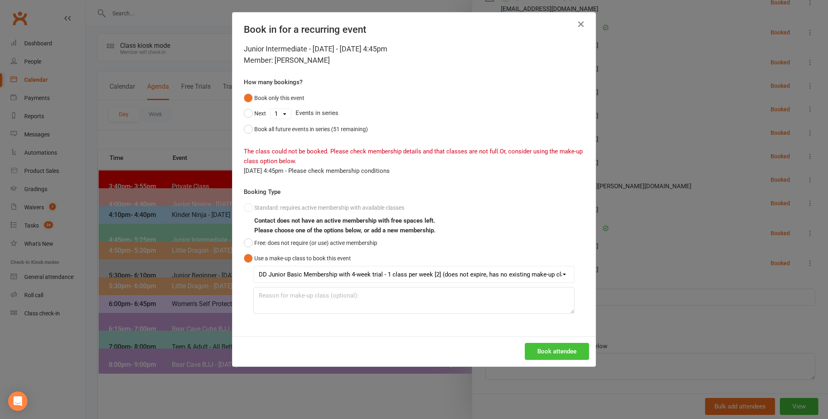
click at [556, 352] on button "Book attendee" at bounding box center [557, 351] width 64 height 17
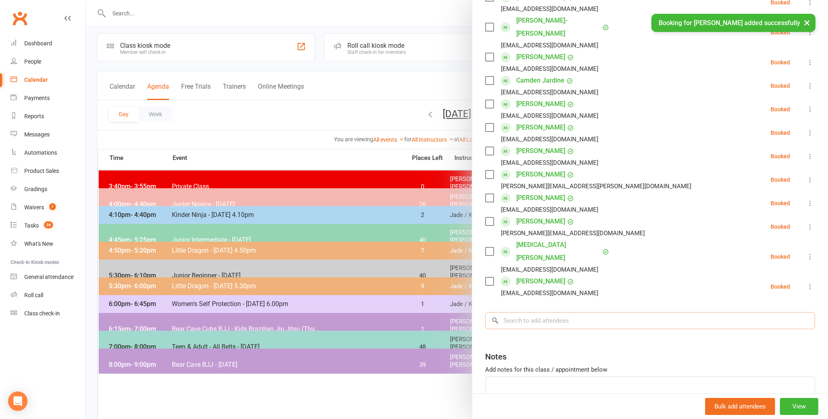
click at [512, 312] on input "search" at bounding box center [650, 320] width 330 height 17
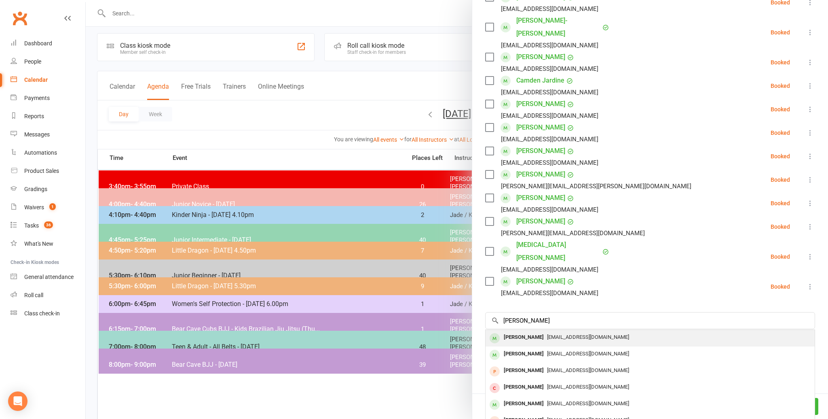
click at [518, 331] on div "[PERSON_NAME]" at bounding box center [524, 337] width 47 height 12
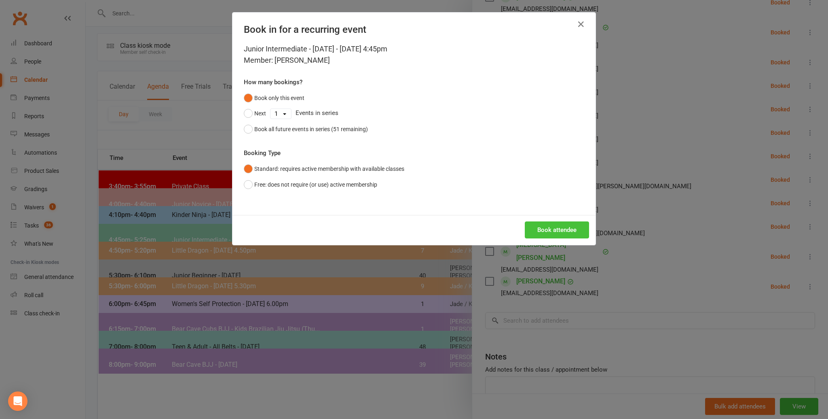
click at [554, 226] on button "Book attendee" at bounding box center [557, 229] width 64 height 17
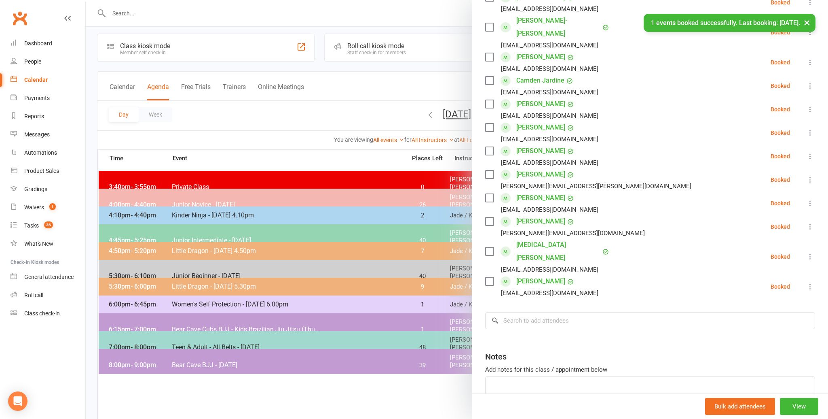
scroll to position [5, 0]
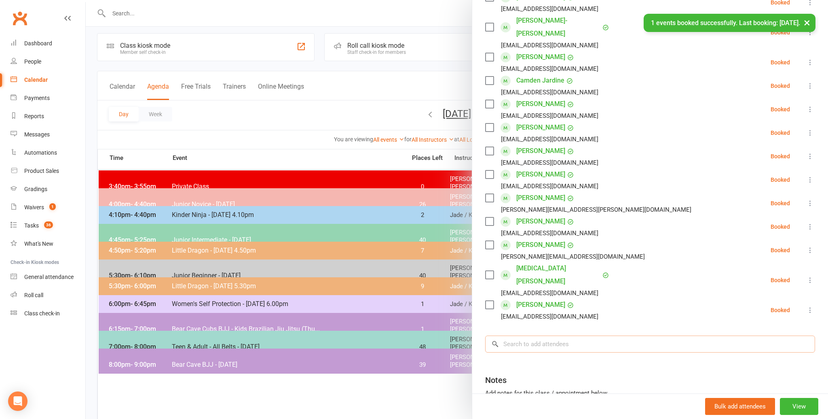
click at [511, 335] on input "search" at bounding box center [650, 343] width 330 height 17
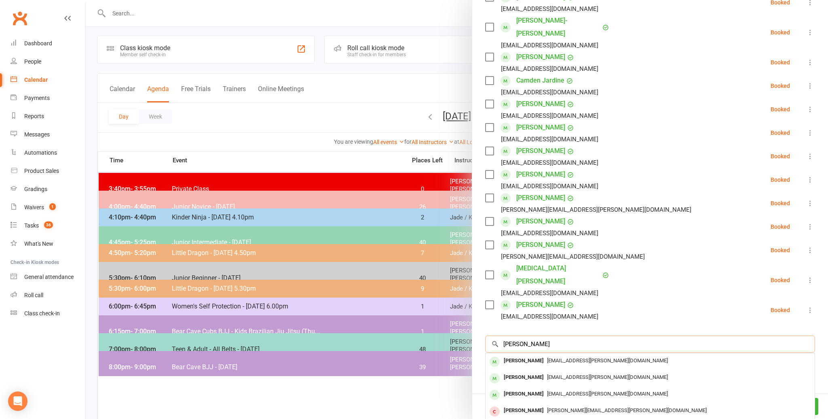
scroll to position [229, 0]
click at [529, 356] on div "[PERSON_NAME]" at bounding box center [524, 362] width 47 height 12
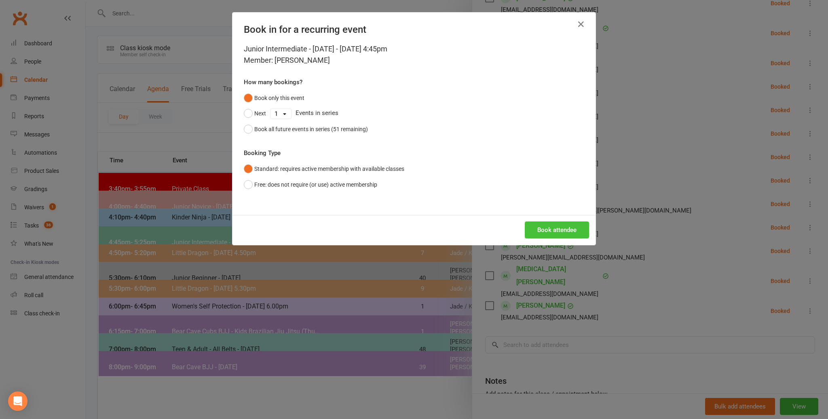
click at [553, 228] on button "Book attendee" at bounding box center [557, 229] width 64 height 17
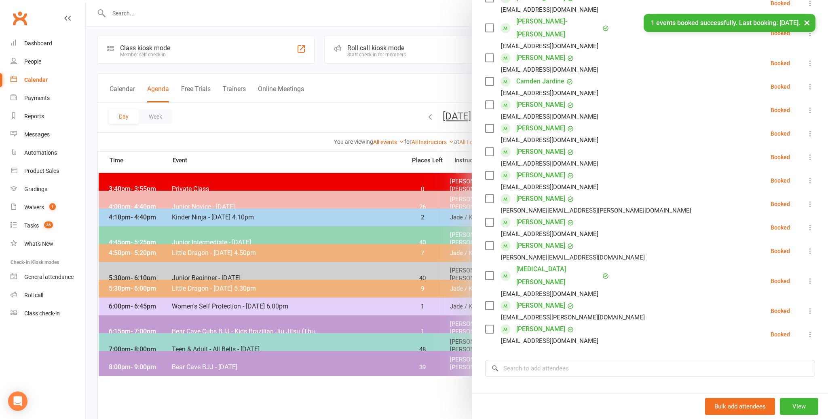
click at [650, 244] on li "Nidhila Ramadoss [EMAIL_ADDRESS][DOMAIN_NAME] Booked More info Remove Check in …" at bounding box center [650, 250] width 330 height 23
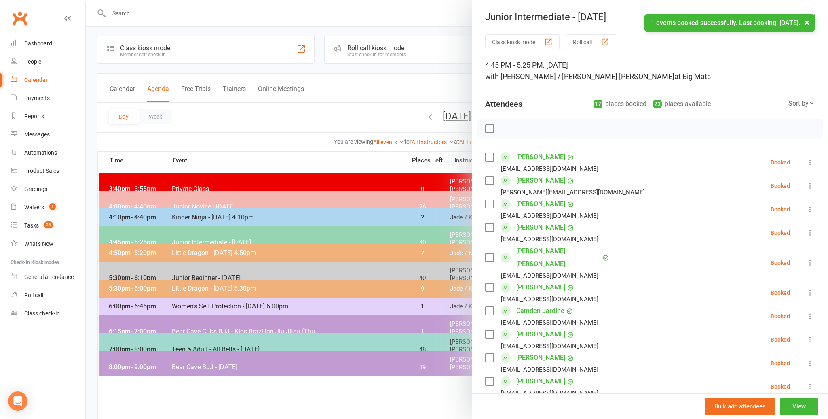
scroll to position [0, 0]
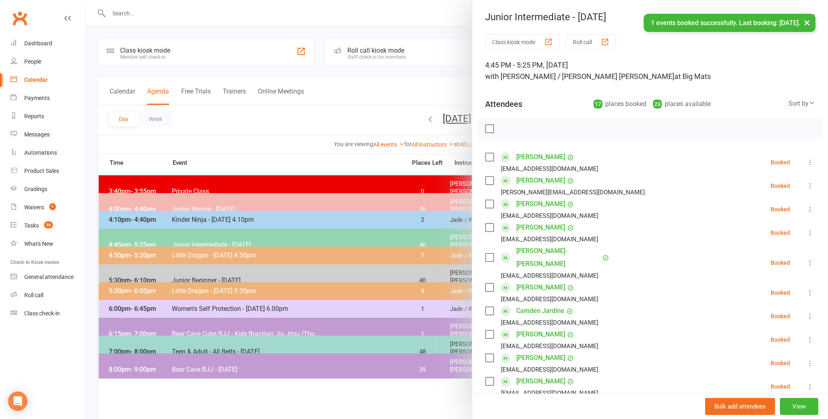
click at [488, 128] on label at bounding box center [489, 129] width 8 height 8
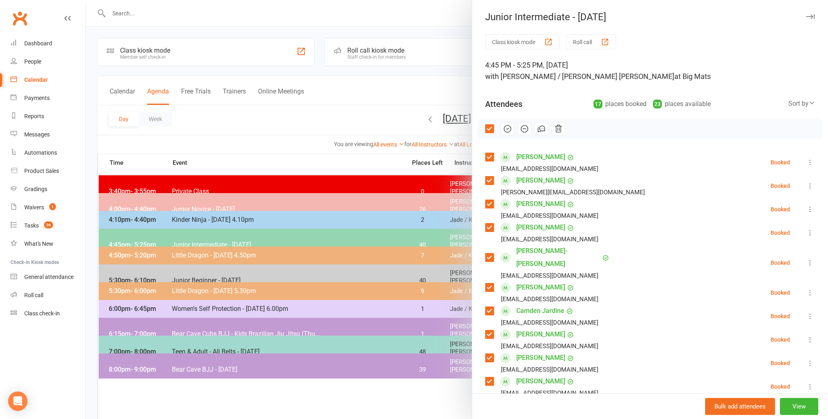
click at [506, 126] on icon "button" at bounding box center [507, 128] width 9 height 9
click at [344, 110] on div at bounding box center [457, 209] width 743 height 419
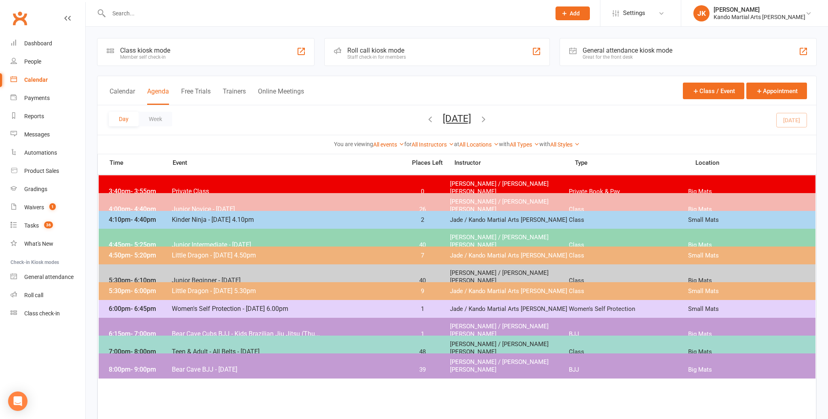
click at [174, 205] on span "Junior Novice - [DATE]" at bounding box center [287, 209] width 230 height 8
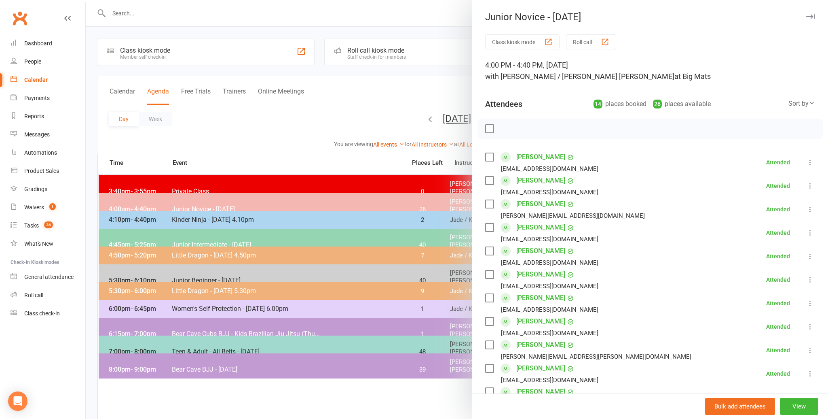
click at [192, 239] on div at bounding box center [457, 209] width 743 height 419
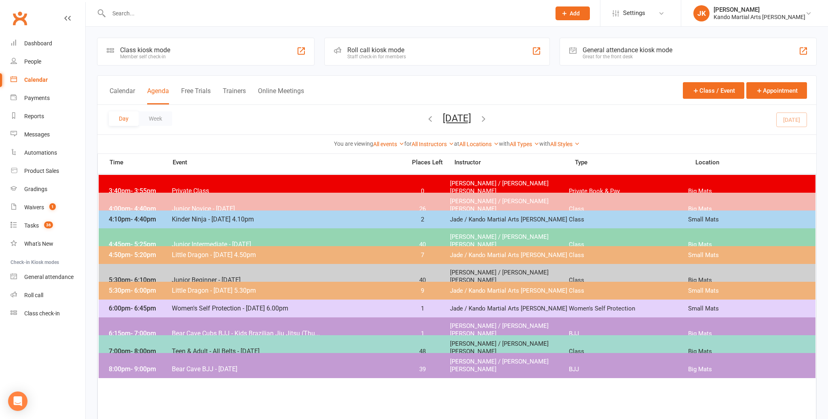
click at [198, 240] on span "Junior Intermediate - [DATE]" at bounding box center [287, 244] width 230 height 8
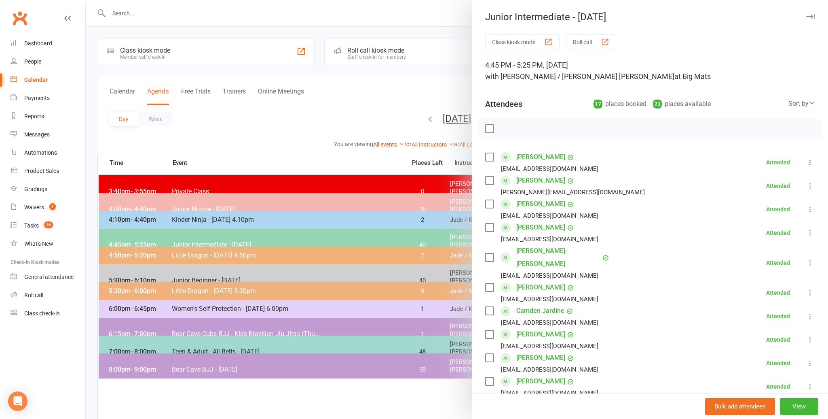
click at [337, 128] on div at bounding box center [457, 209] width 743 height 419
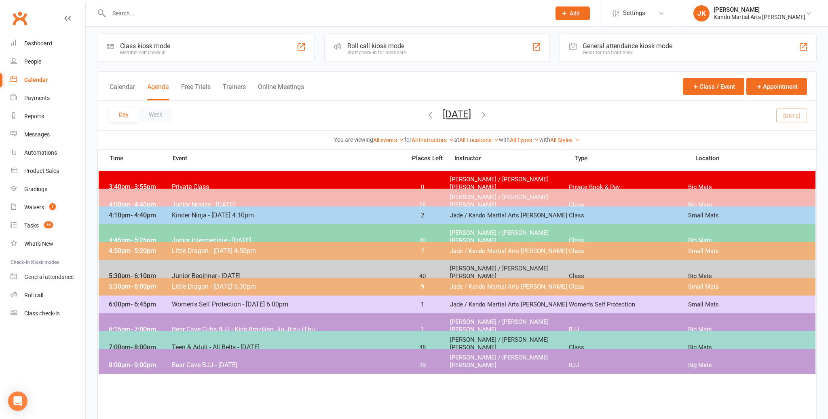
scroll to position [6, 0]
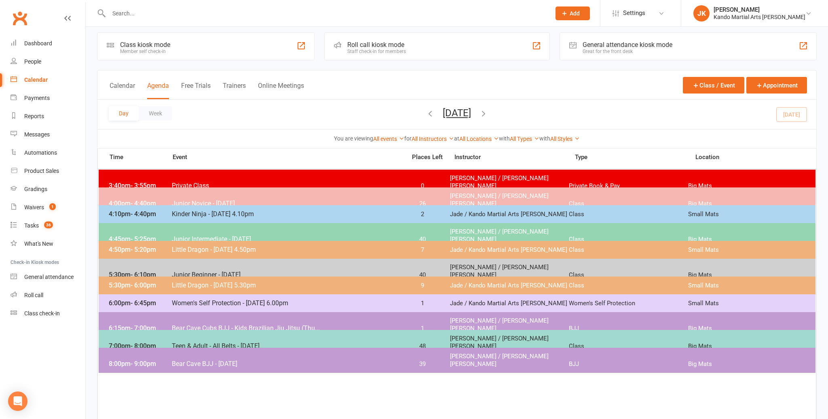
click at [194, 299] on span "Women's Self Protection - [DATE] 6.00pm" at bounding box center [287, 303] width 230 height 8
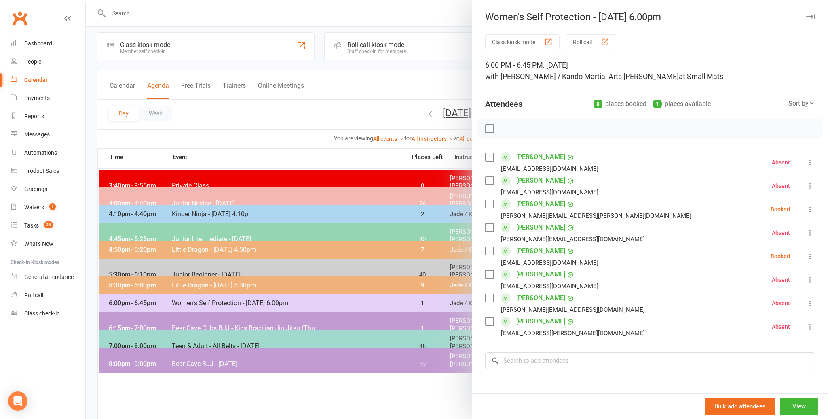
scroll to position [0, 0]
click at [29, 206] on div "Waivers" at bounding box center [34, 207] width 20 height 6
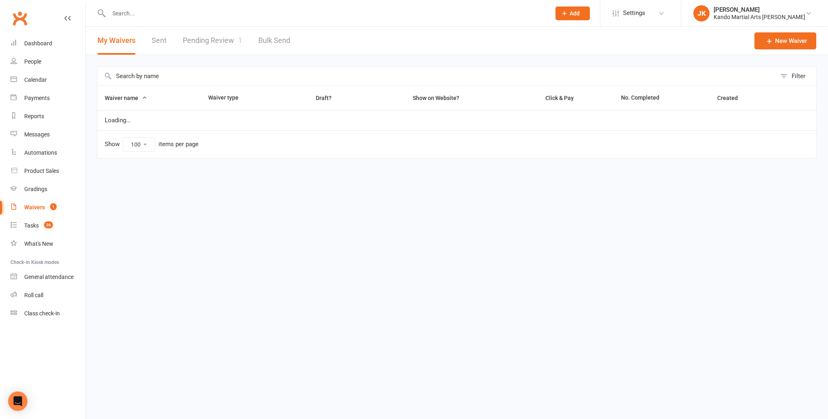
click at [222, 39] on link "Pending Review 1" at bounding box center [212, 41] width 59 height 28
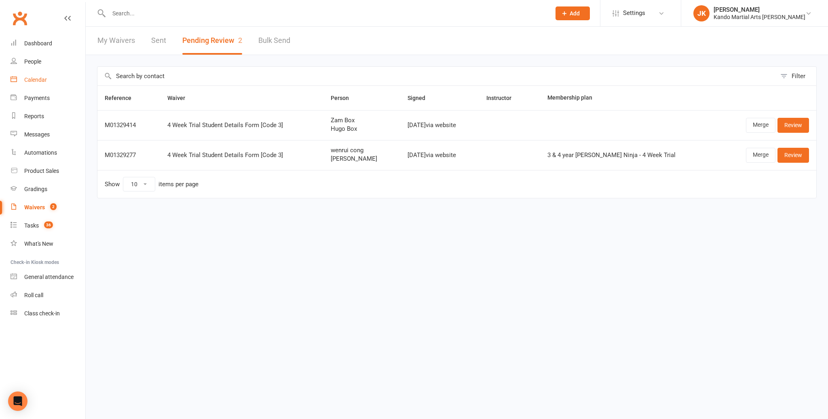
click at [37, 78] on div "Calendar" at bounding box center [35, 79] width 23 height 6
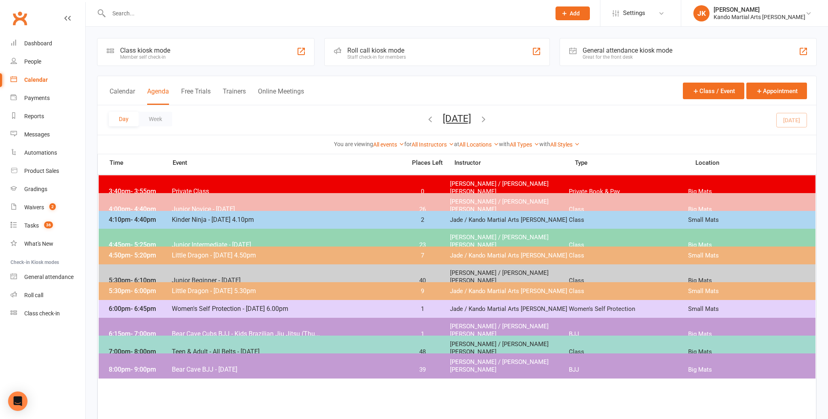
click at [132, 290] on span "- 6:00pm" at bounding box center [143, 291] width 25 height 8
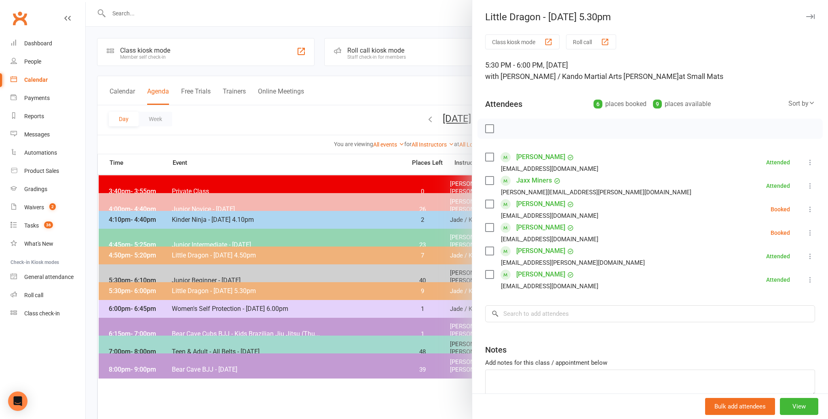
click at [809, 207] on icon at bounding box center [811, 209] width 8 height 8
click at [756, 271] on link "Mark absent" at bounding box center [771, 273] width 87 height 16
click at [246, 141] on div at bounding box center [457, 209] width 743 height 419
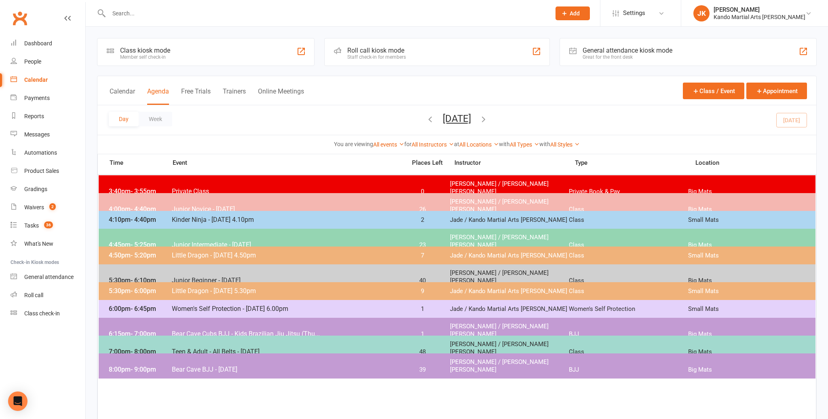
click at [443, 116] on button "[DATE]" at bounding box center [457, 118] width 28 height 11
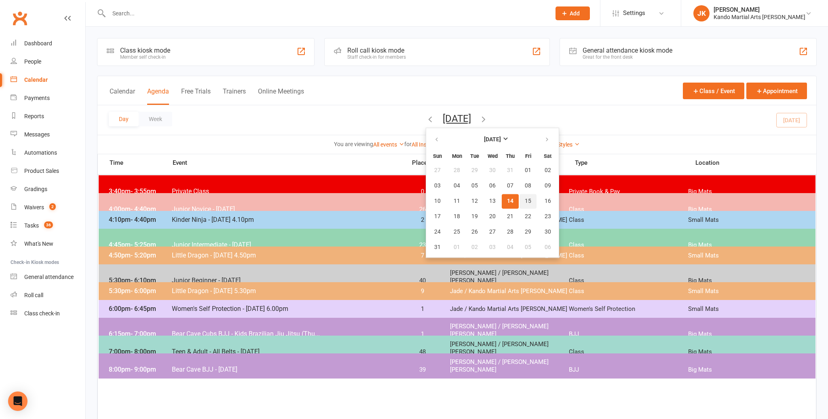
click at [525, 199] on span "15" at bounding box center [528, 201] width 6 height 6
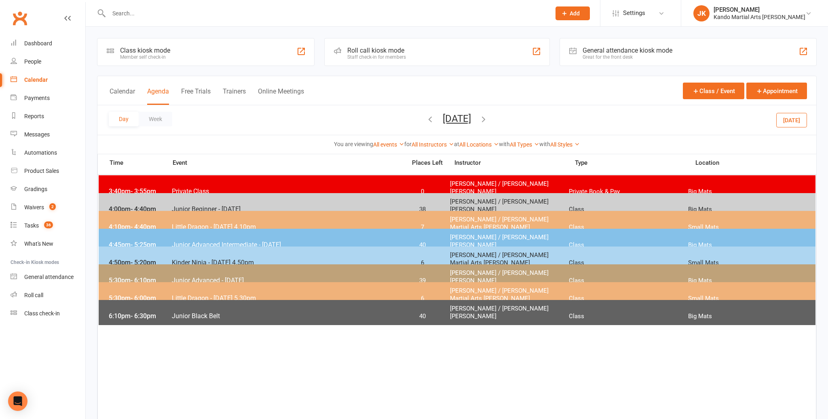
click at [142, 223] on span "- 4:40pm" at bounding box center [143, 227] width 25 height 8
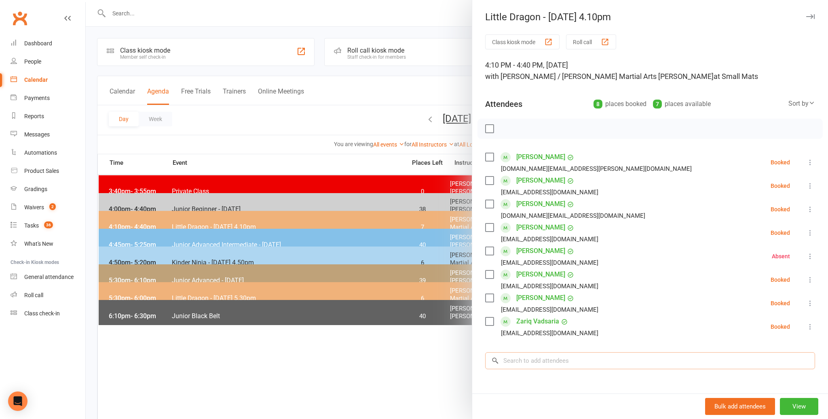
click at [516, 357] on input "search" at bounding box center [650, 360] width 330 height 17
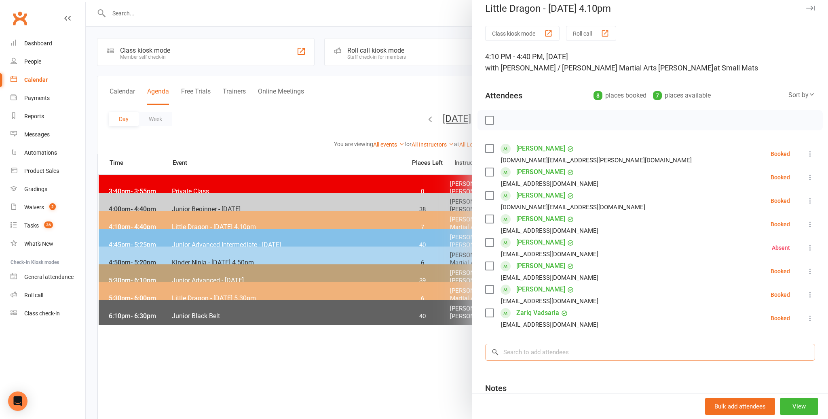
scroll to position [9, 0]
drag, startPoint x: 286, startPoint y: 392, endPoint x: 297, endPoint y: 385, distance: 12.6
click at [292, 388] on div at bounding box center [457, 209] width 743 height 419
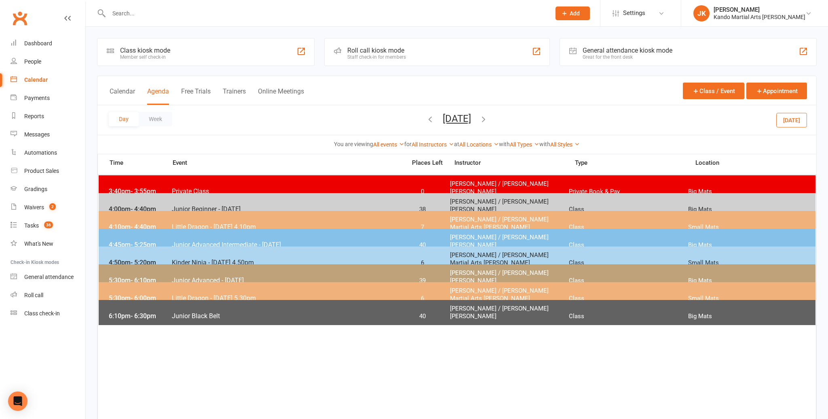
click at [445, 119] on button "[DATE]" at bounding box center [457, 118] width 28 height 11
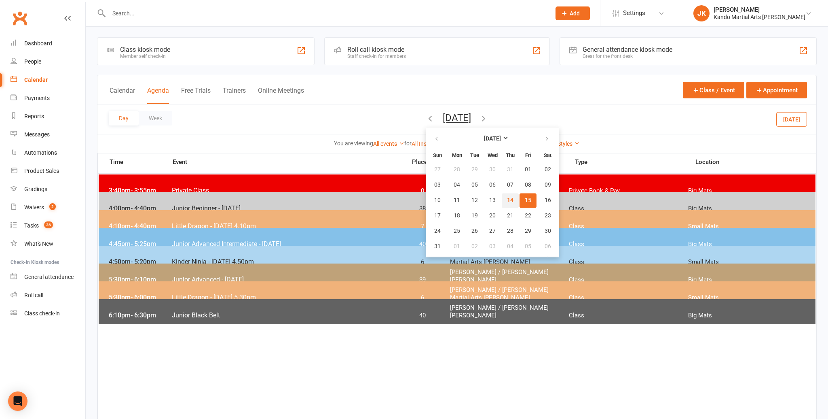
click at [507, 198] on span "14" at bounding box center [510, 200] width 6 height 6
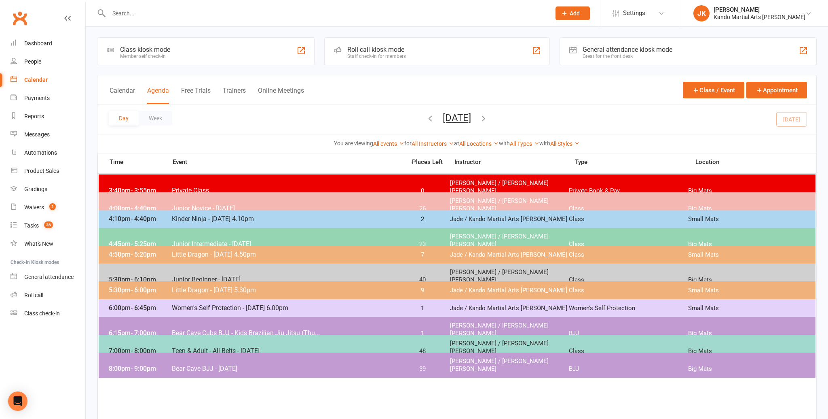
click at [169, 287] on span "5:30pm - 6:00pm" at bounding box center [139, 290] width 65 height 8
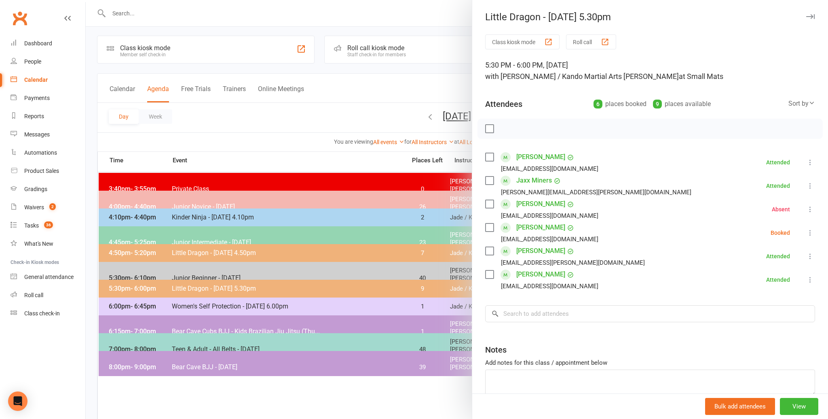
scroll to position [2, 0]
click at [529, 202] on link "[PERSON_NAME]" at bounding box center [541, 203] width 49 height 13
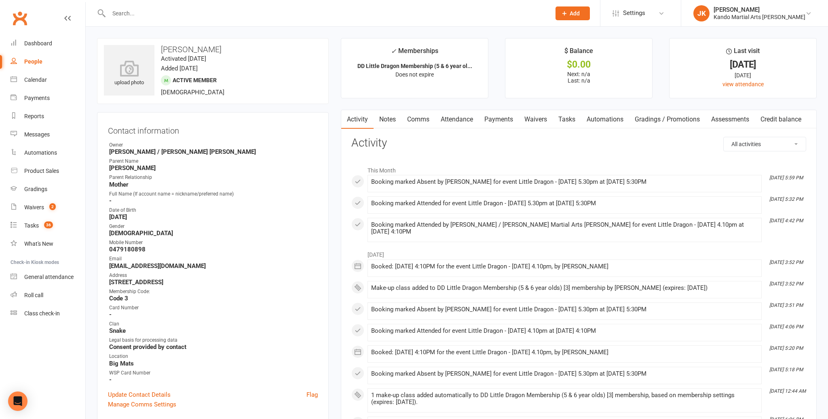
click at [463, 119] on link "Attendance" at bounding box center [457, 119] width 44 height 19
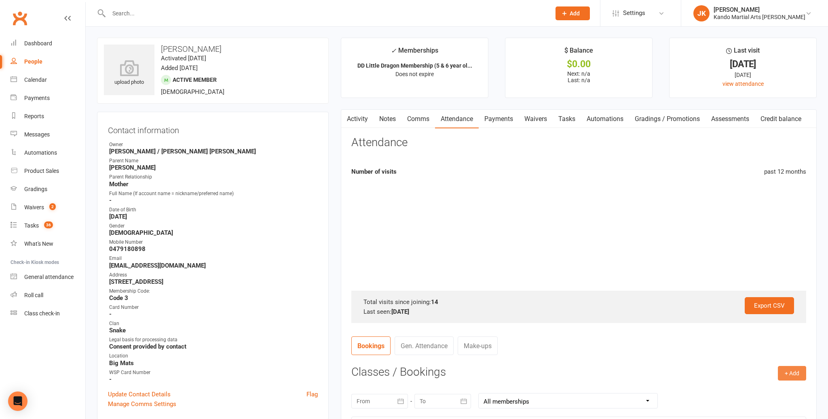
scroll to position [1, 0]
click at [795, 370] on button "+ Add" at bounding box center [792, 372] width 28 height 15
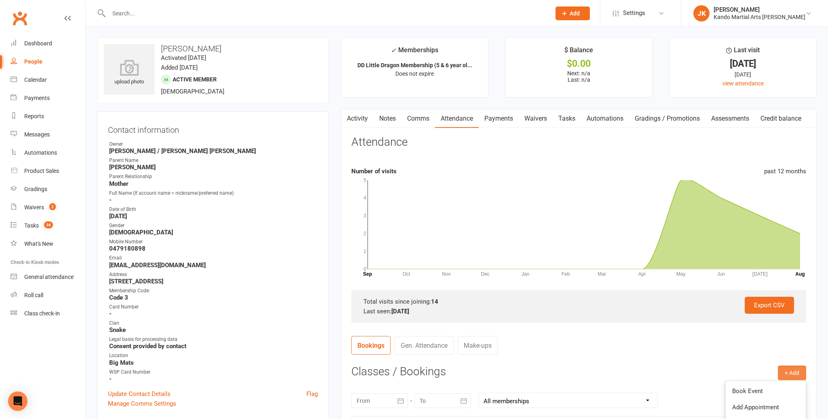
scroll to position [0, 0]
click at [762, 390] on link "Book Event" at bounding box center [766, 391] width 80 height 16
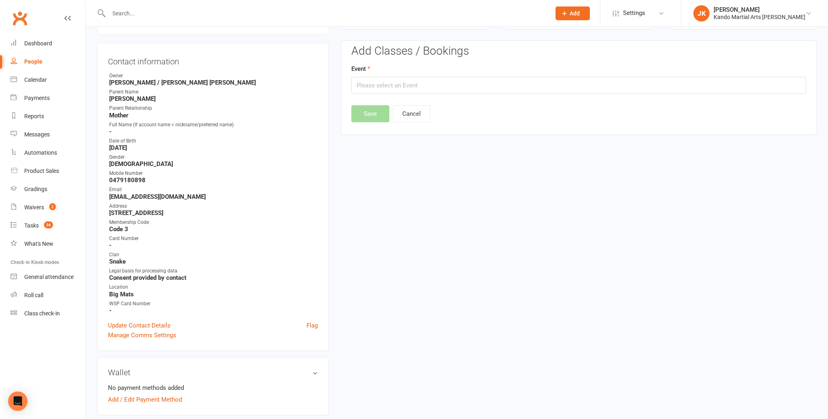
scroll to position [70, 0]
click at [381, 84] on input "text" at bounding box center [579, 84] width 455 height 17
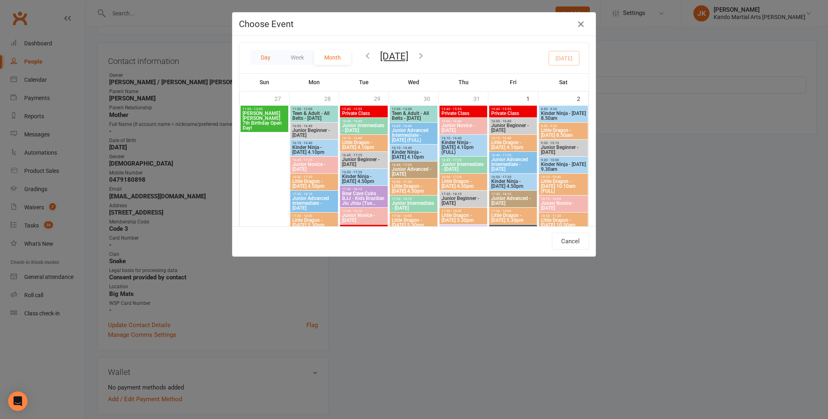
click at [268, 56] on button "Day" at bounding box center [266, 57] width 30 height 15
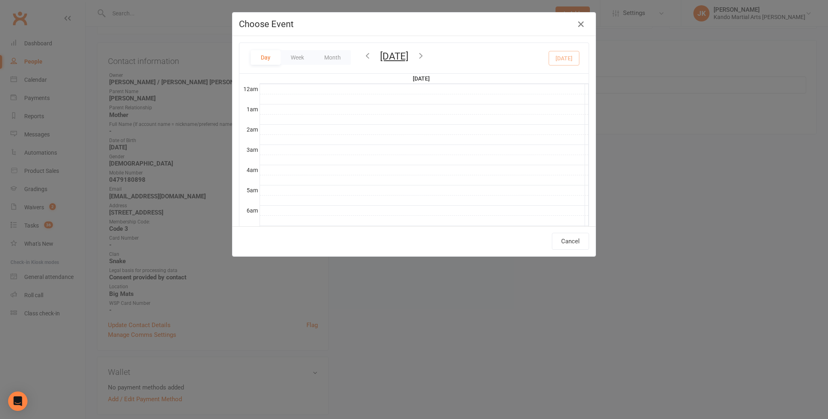
scroll to position [181, 0]
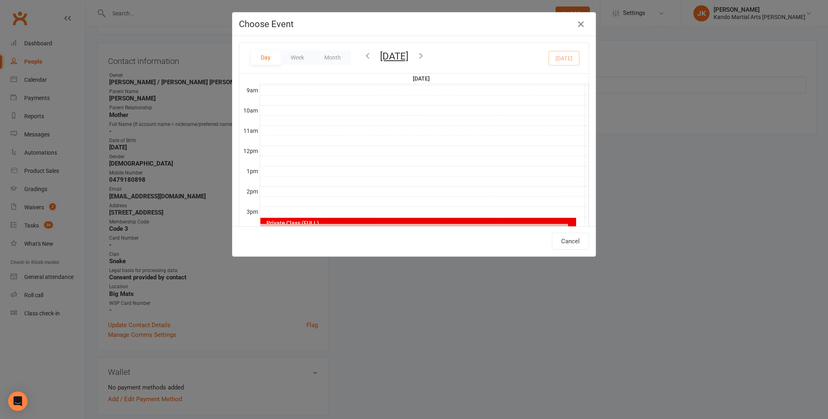
click at [402, 57] on button "[DATE]" at bounding box center [394, 56] width 28 height 11
click at [341, 146] on span "15" at bounding box center [342, 147] width 6 height 6
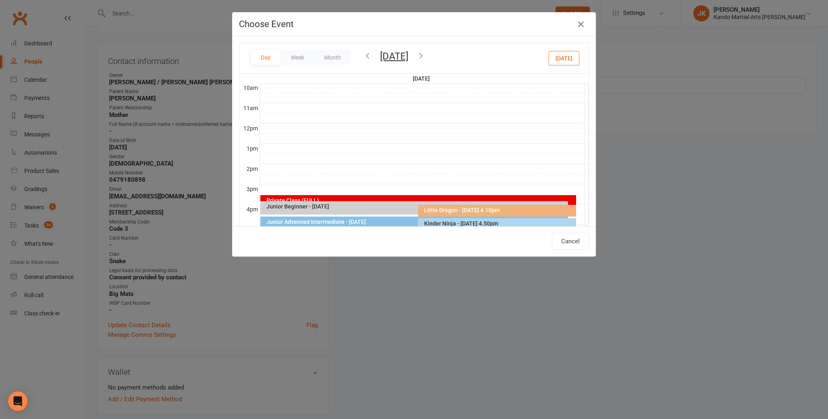
scroll to position [233, 0]
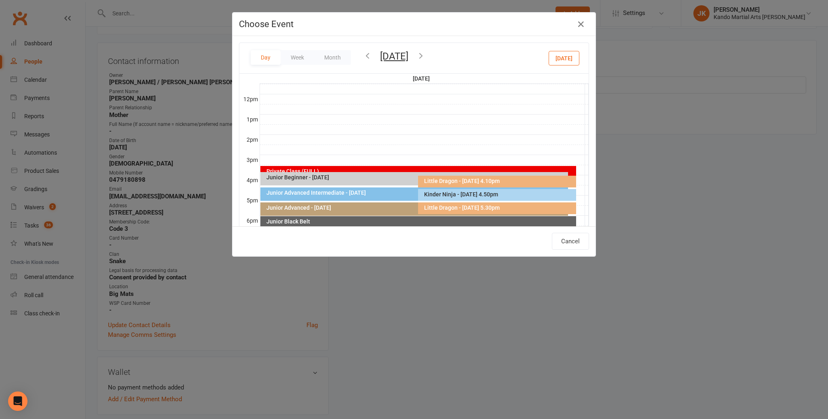
click at [456, 179] on div "Little Dragon - [DATE] 4.10pm" at bounding box center [499, 181] width 150 height 6
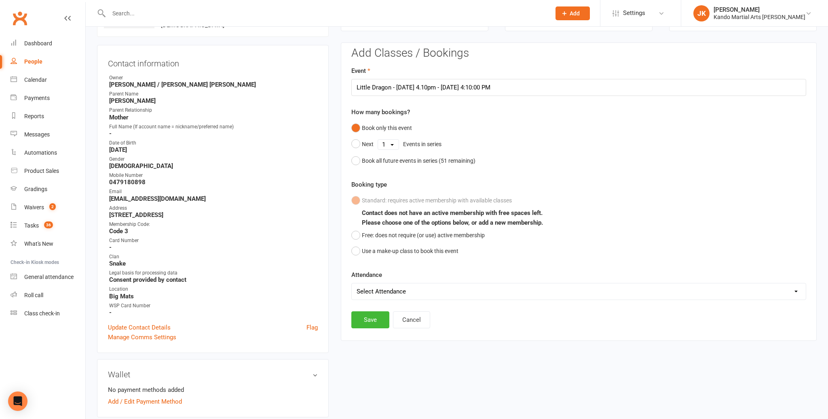
scroll to position [68, 0]
click at [362, 318] on button "Save" at bounding box center [371, 319] width 38 height 17
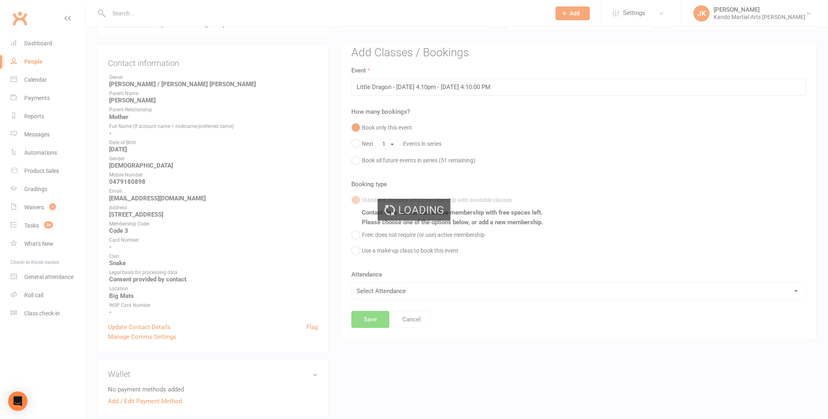
scroll to position [67, 0]
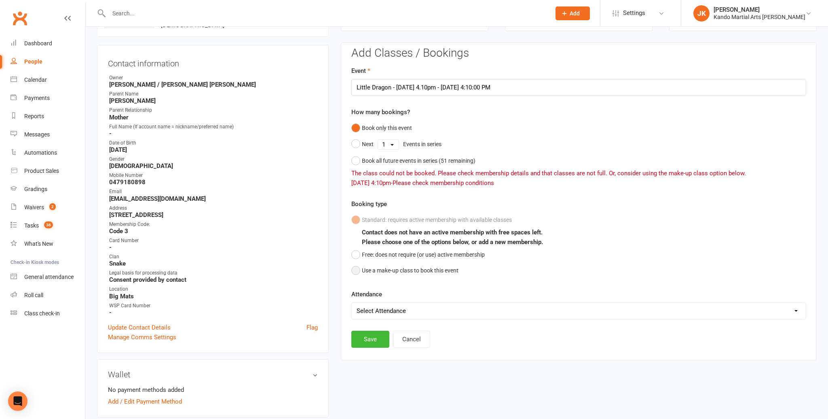
click at [358, 267] on button "Use a make-up class to book this event" at bounding box center [405, 270] width 107 height 15
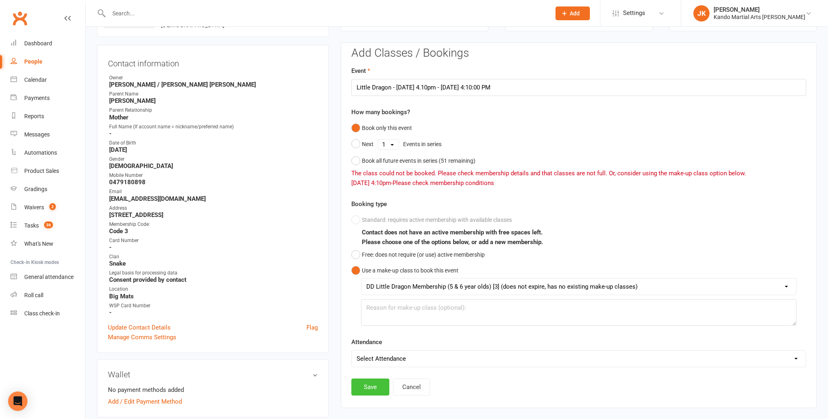
click at [374, 383] on button "Save" at bounding box center [371, 386] width 38 height 17
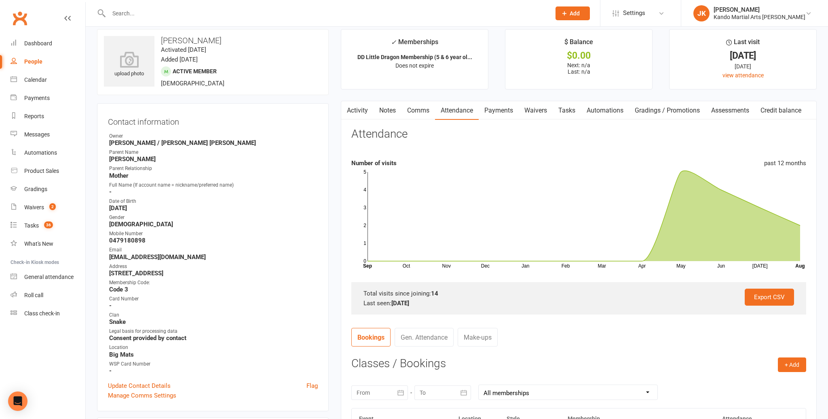
scroll to position [0, 0]
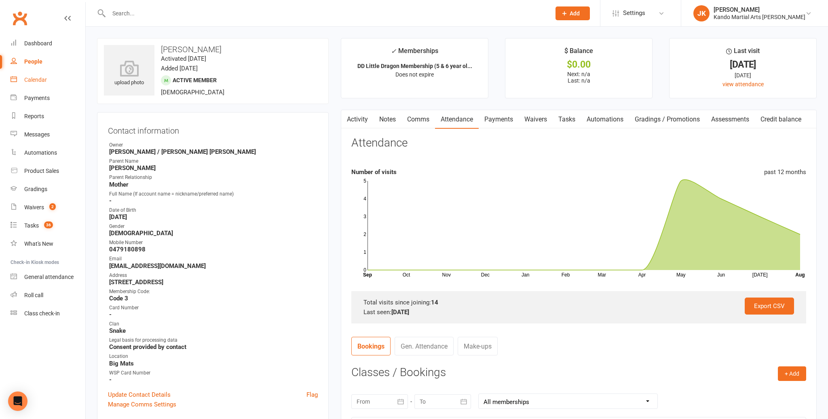
click at [32, 79] on div "Calendar" at bounding box center [35, 79] width 23 height 6
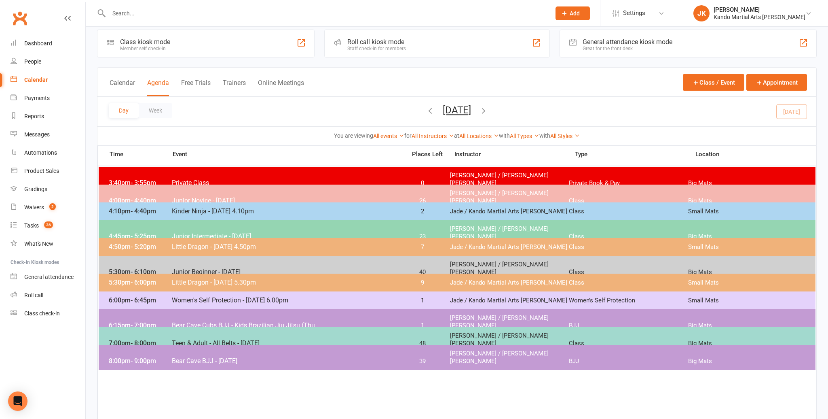
scroll to position [5, 0]
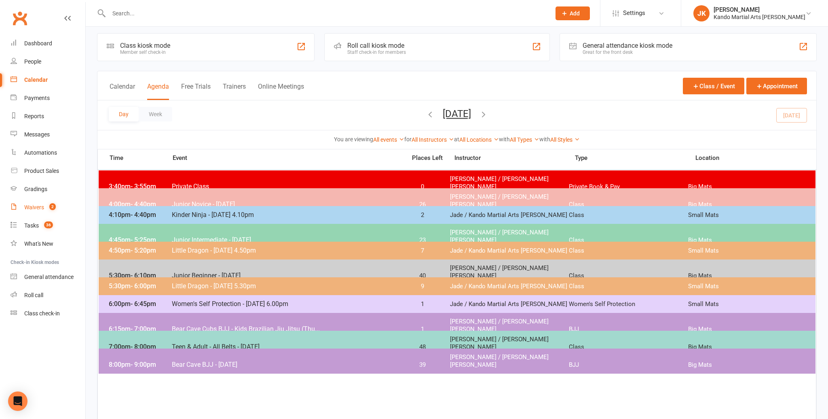
click at [32, 205] on div "Waivers" at bounding box center [34, 207] width 20 height 6
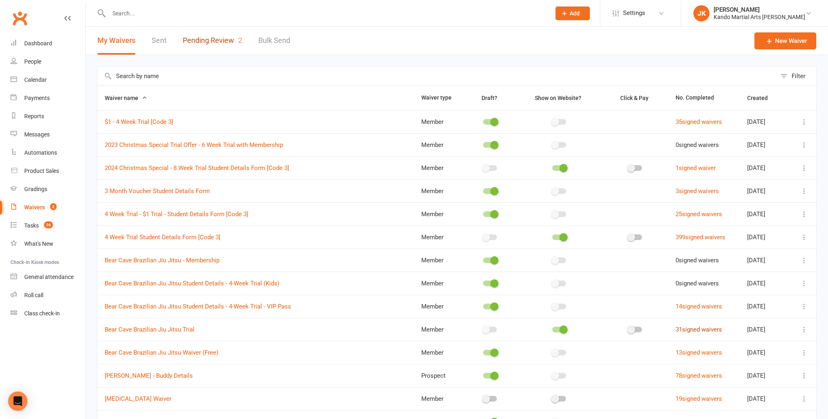
drag, startPoint x: 220, startPoint y: 39, endPoint x: 696, endPoint y: 329, distance: 557.3
click at [224, 39] on link "Pending Review 2" at bounding box center [212, 40] width 59 height 28
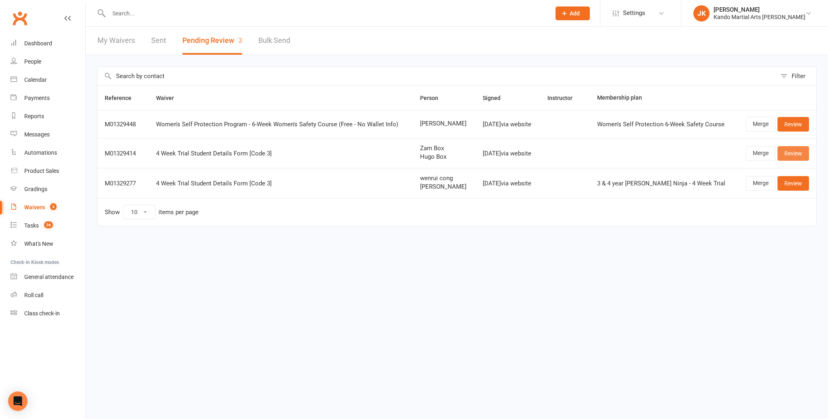
click at [796, 150] on link "Review" at bounding box center [794, 153] width 32 height 15
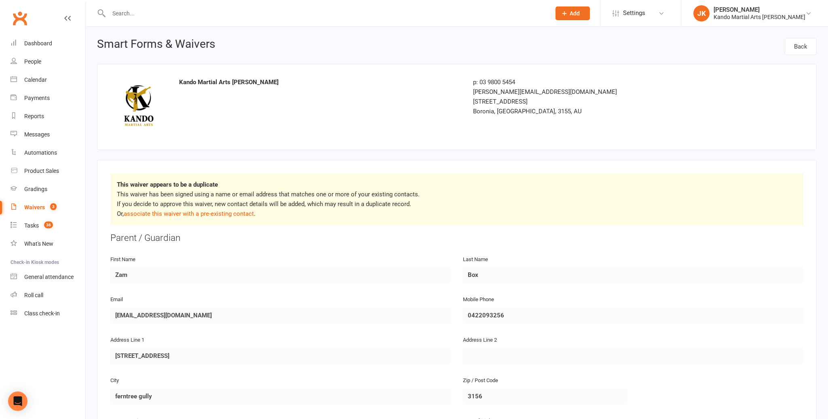
click at [130, 13] on input "text" at bounding box center [325, 13] width 439 height 11
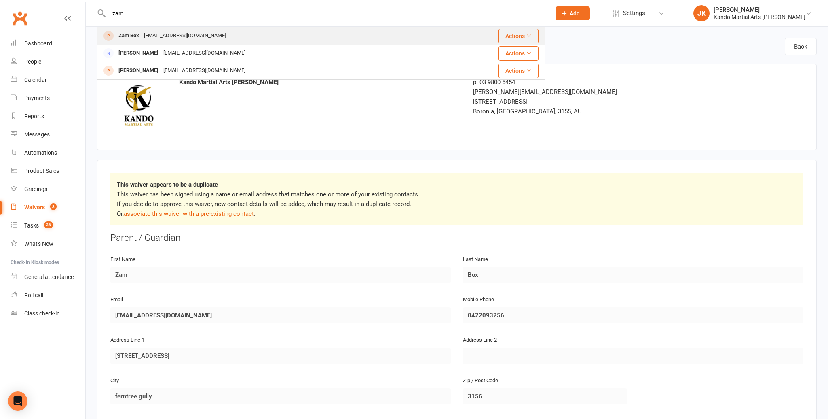
click at [134, 33] on div "Zam Box" at bounding box center [128, 36] width 25 height 12
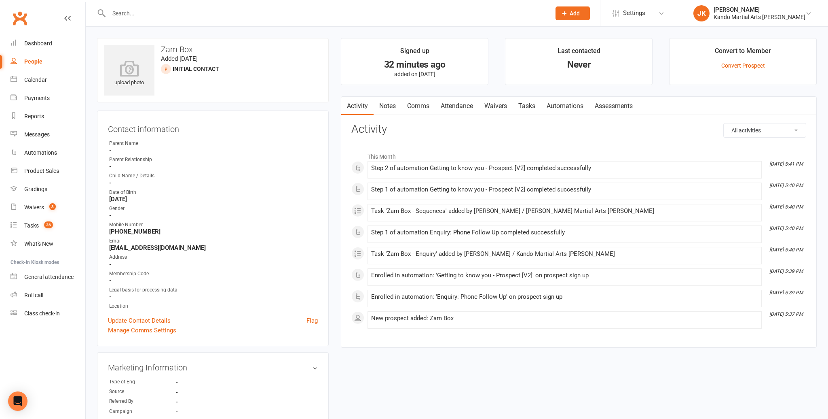
click at [379, 102] on link "Notes" at bounding box center [388, 106] width 28 height 19
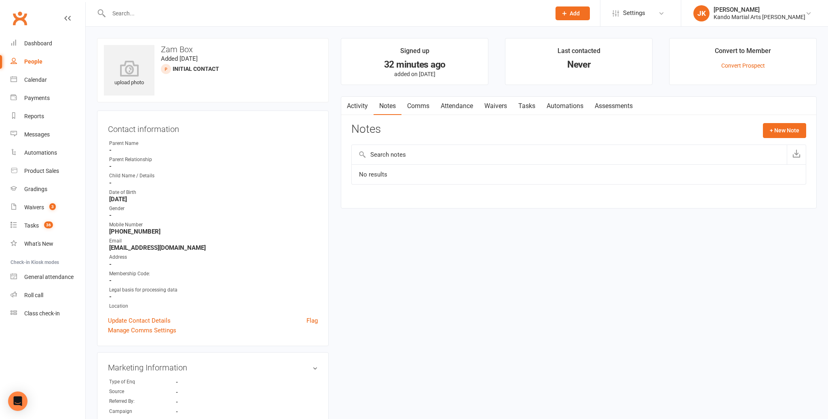
click at [493, 103] on link "Waivers" at bounding box center [496, 106] width 34 height 19
click at [530, 101] on link "Tasks" at bounding box center [527, 106] width 28 height 19
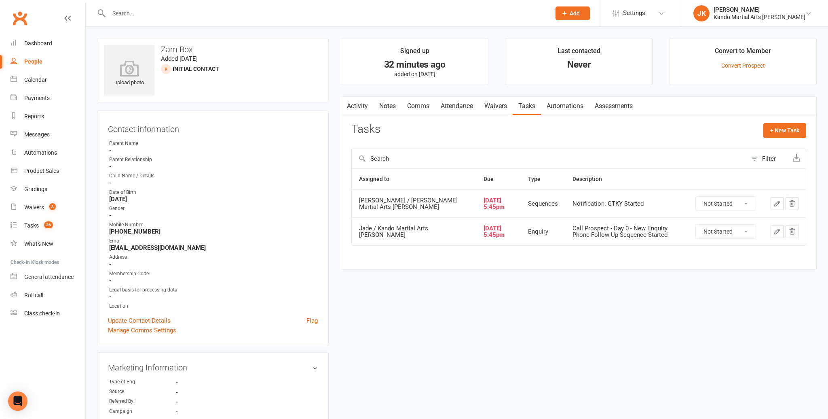
click at [748, 228] on select "Not Started In Progress Waiting Complete" at bounding box center [726, 231] width 60 height 14
click at [31, 207] on div "Waivers" at bounding box center [34, 207] width 20 height 6
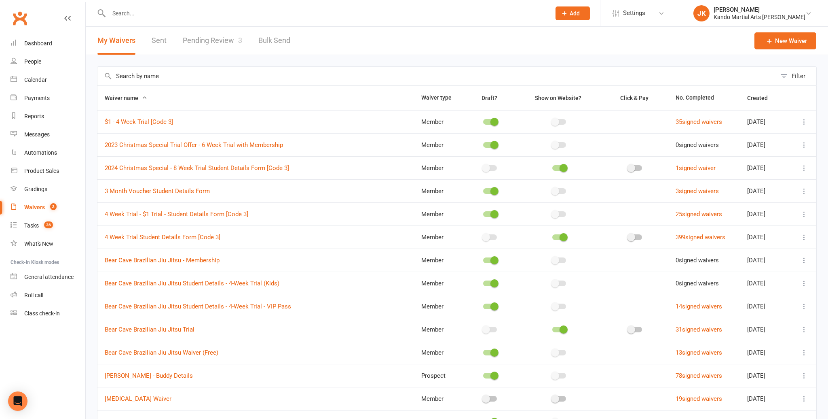
click at [204, 37] on link "Pending Review 3" at bounding box center [212, 41] width 59 height 28
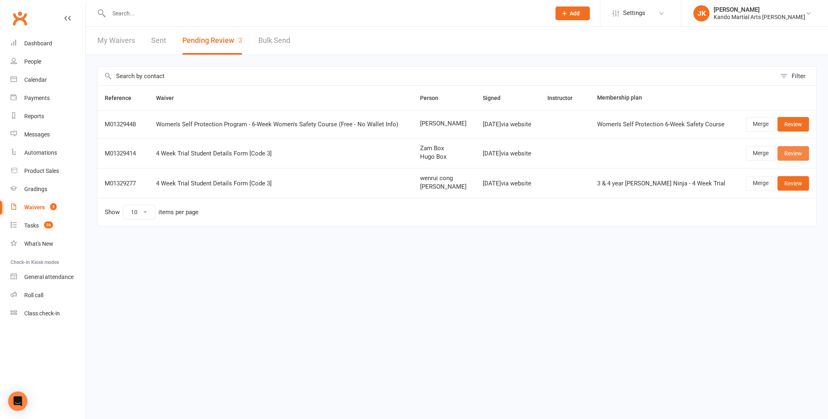
click at [795, 150] on link "Review" at bounding box center [794, 153] width 32 height 15
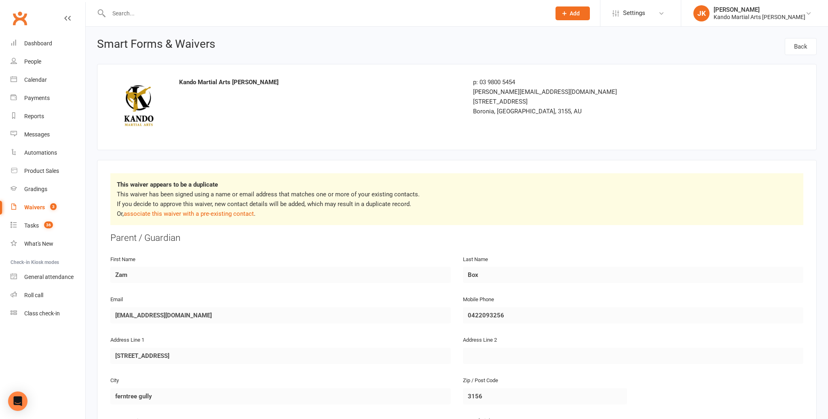
click at [123, 16] on input "text" at bounding box center [325, 13] width 439 height 11
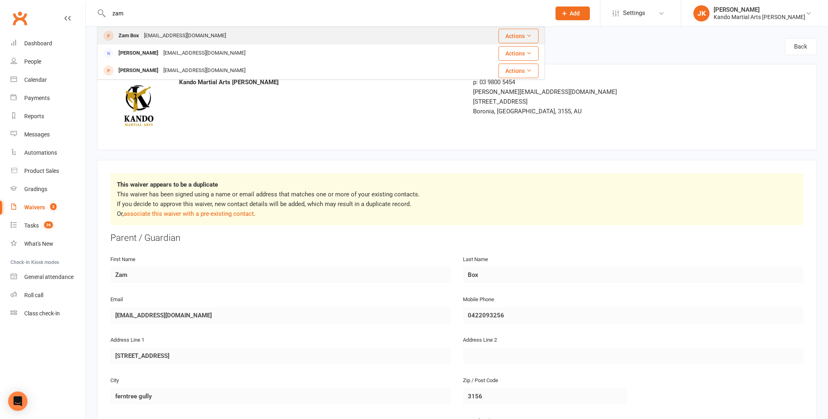
click at [135, 34] on div "Zam Box" at bounding box center [128, 36] width 25 height 12
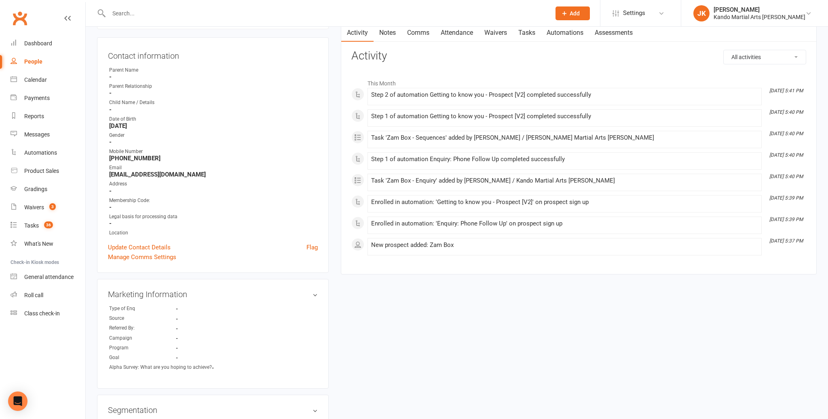
scroll to position [74, 0]
click at [148, 243] on link "Update Contact Details" at bounding box center [139, 246] width 63 height 10
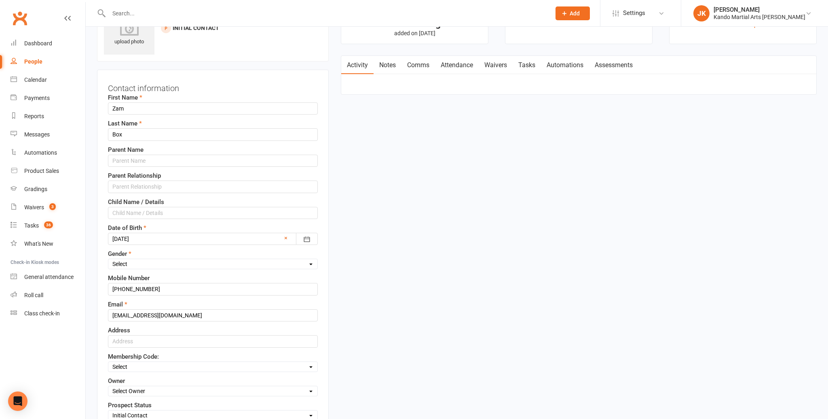
scroll to position [38, 0]
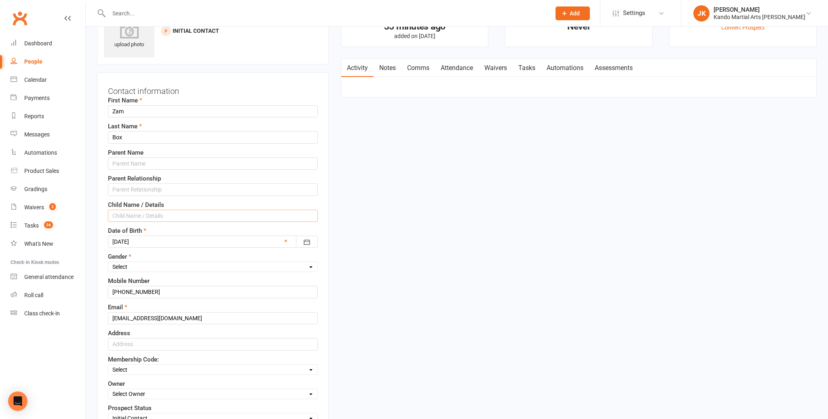
click at [120, 216] on input "text" at bounding box center [213, 216] width 210 height 12
click at [310, 262] on select "Select [DEMOGRAPHIC_DATA] [DEMOGRAPHIC_DATA]" at bounding box center [212, 265] width 209 height 9
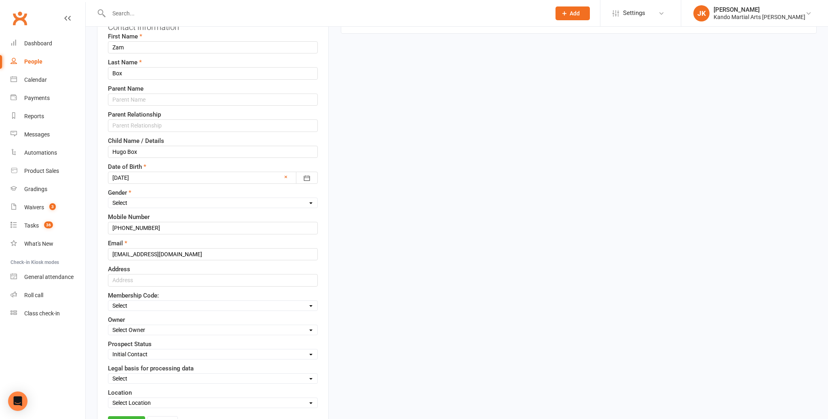
scroll to position [108, 0]
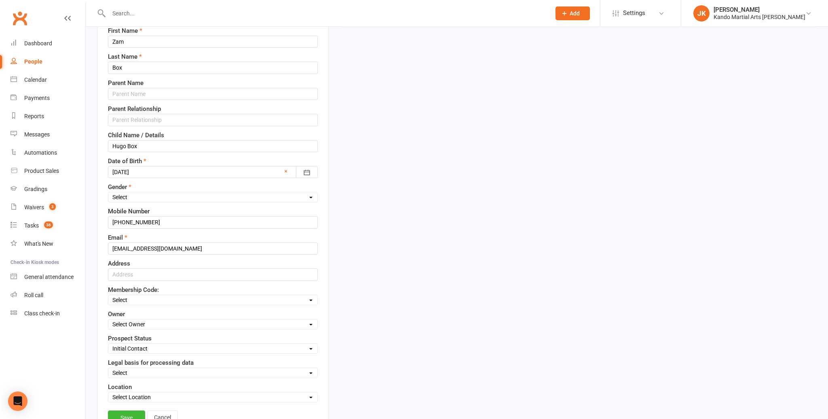
click at [311, 298] on select "Select Code 1 Code 2 Code 3" at bounding box center [212, 299] width 209 height 9
click at [309, 320] on select "Select Owner [PERSON_NAME] / [PERSON_NAME] [PERSON_NAME] [PERSON_NAME] [PERSON_…" at bounding box center [212, 324] width 209 height 9
click at [313, 368] on select "Select Consent provided by contact Legitimate Interest - Existing Customer Legi…" at bounding box center [212, 372] width 209 height 9
click at [311, 392] on select "Select Location Big Mats Desk Outdoor Small Mats Virtual" at bounding box center [212, 396] width 209 height 9
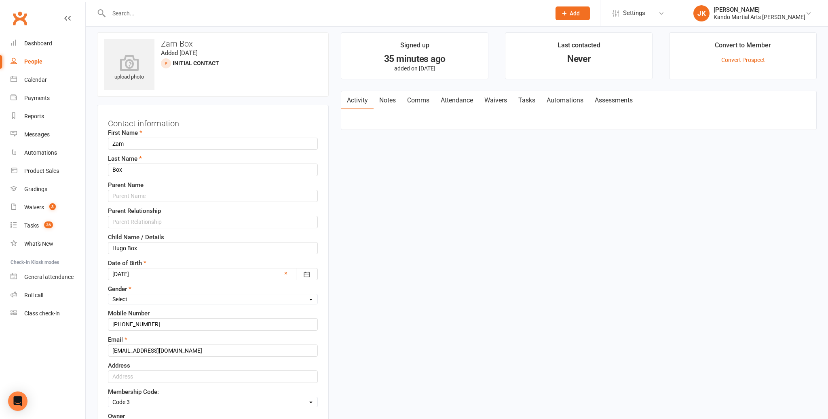
scroll to position [0, 0]
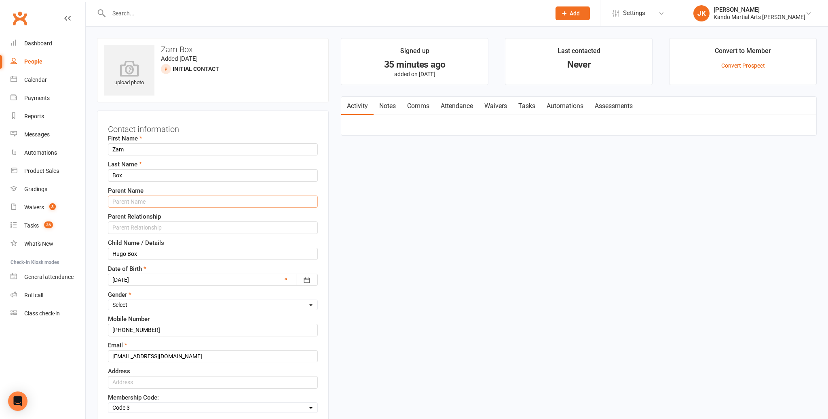
click at [121, 200] on input "text" at bounding box center [213, 201] width 210 height 12
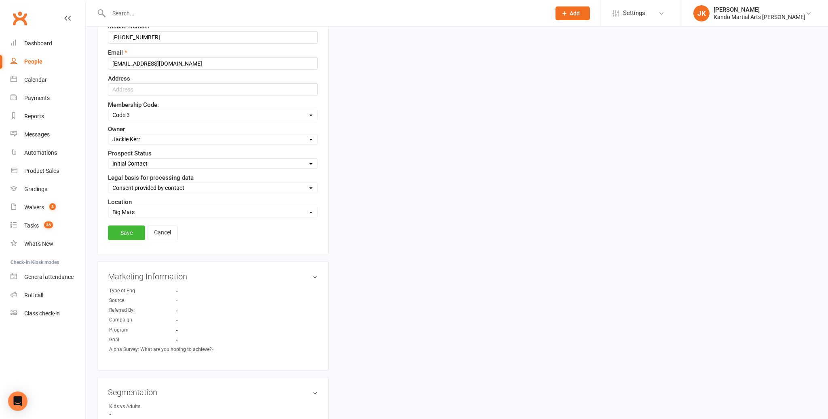
scroll to position [288, 0]
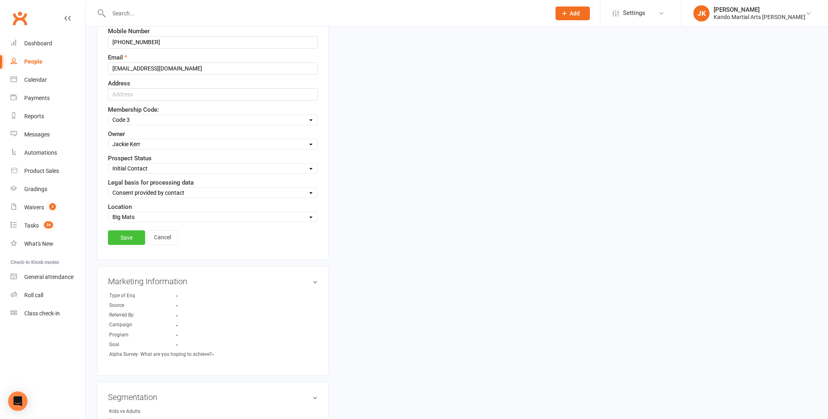
click at [131, 230] on link "Save" at bounding box center [126, 237] width 37 height 15
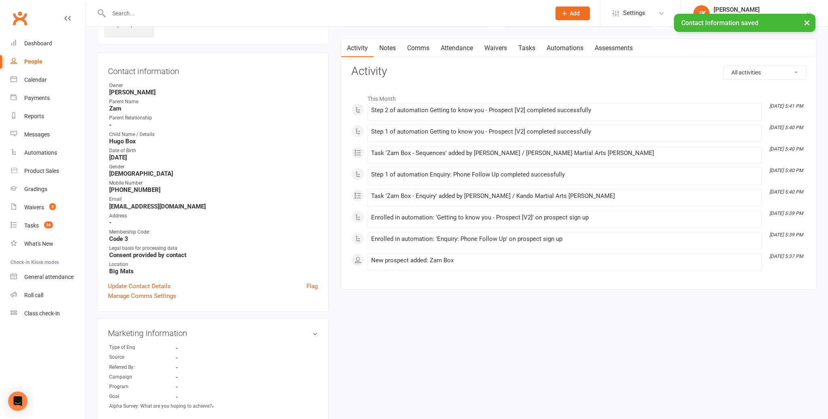
scroll to position [0, 0]
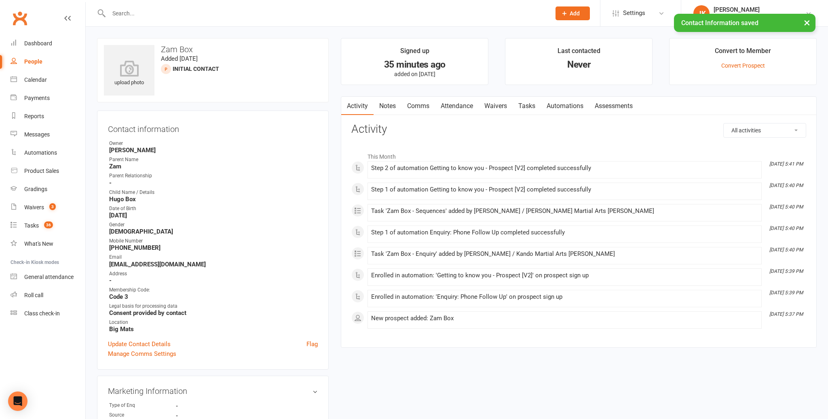
click at [383, 104] on link "Notes" at bounding box center [388, 106] width 28 height 19
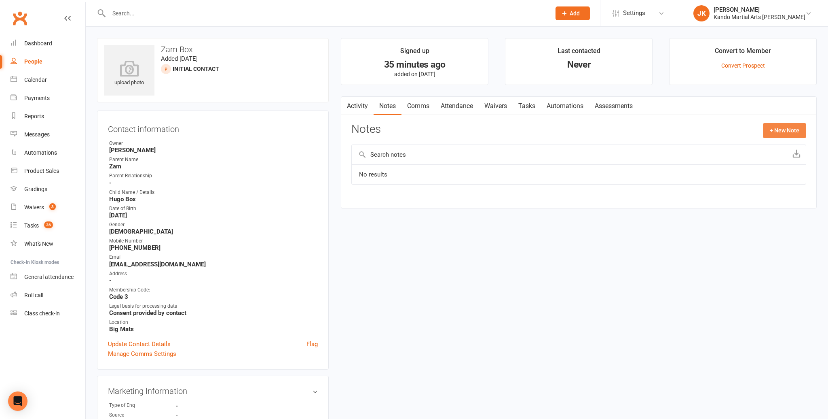
click at [788, 129] on button "+ New Note" at bounding box center [784, 130] width 43 height 15
click at [368, 163] on input "text" at bounding box center [579, 163] width 455 height 17
click at [358, 201] on textarea at bounding box center [579, 209] width 455 height 27
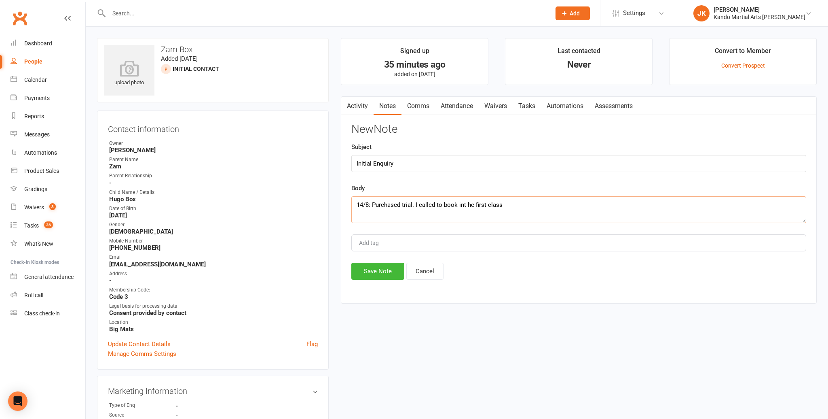
click at [465, 204] on textarea "14/8: Purchased trial. I called to book int he first class" at bounding box center [579, 209] width 455 height 27
click at [477, 203] on textarea "14/8: Purchased trial. I called to book into he first class" at bounding box center [579, 209] width 455 height 27
click at [415, 204] on textarea "14/8: Purchased trial. I called to book into his first class" at bounding box center [579, 209] width 455 height 27
click at [556, 204] on textarea "14/8: Purchased trial waiver is pending. I called to book into his first class" at bounding box center [579, 209] width 455 height 27
click at [370, 266] on button "Save Note" at bounding box center [378, 271] width 53 height 17
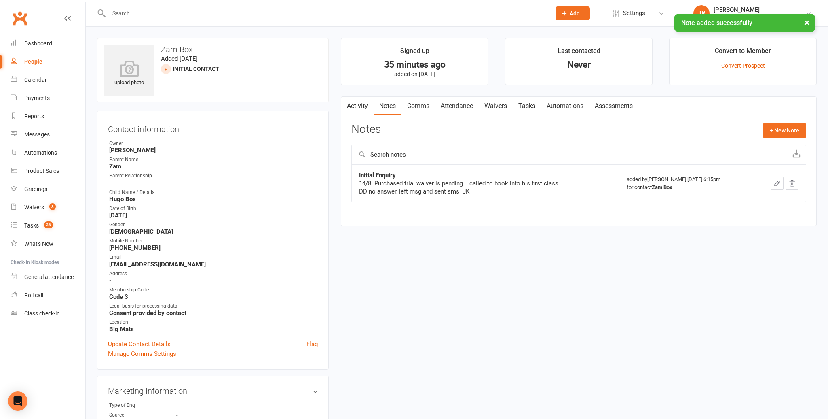
drag, startPoint x: 527, startPoint y: 104, endPoint x: 532, endPoint y: 104, distance: 5.7
click at [527, 104] on link "Tasks" at bounding box center [527, 106] width 28 height 19
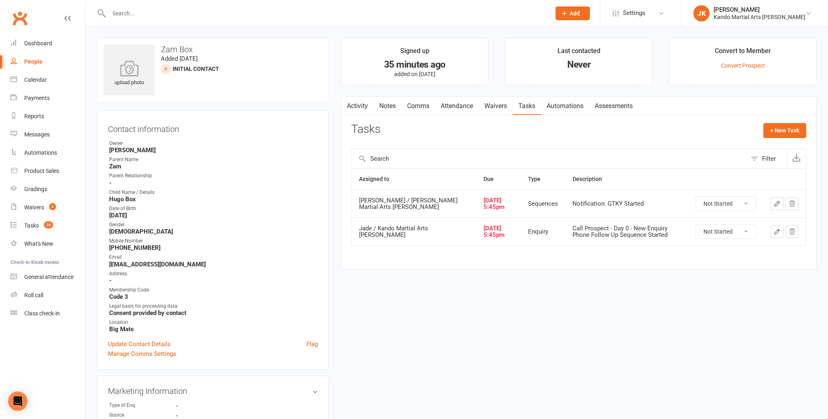
click at [748, 227] on select "Not Started In Progress Waiting Complete" at bounding box center [726, 231] width 60 height 14
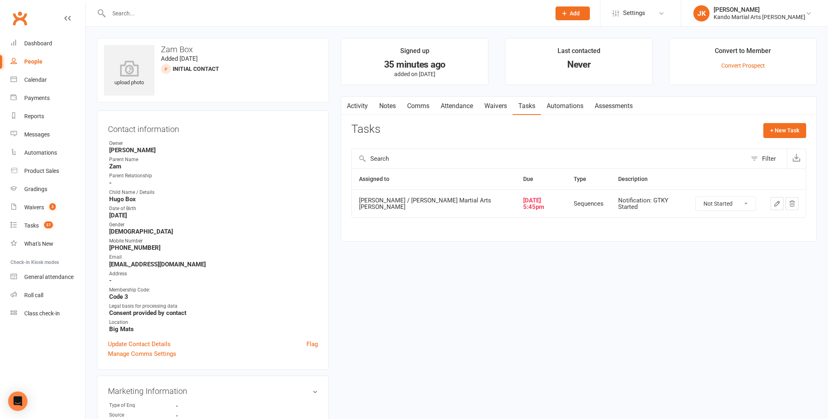
click at [389, 104] on link "Notes" at bounding box center [388, 106] width 28 height 19
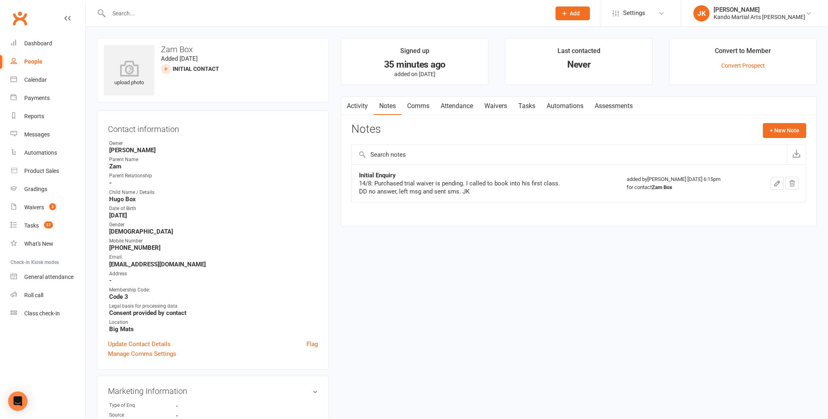
click at [421, 105] on link "Comms" at bounding box center [419, 106] width 34 height 19
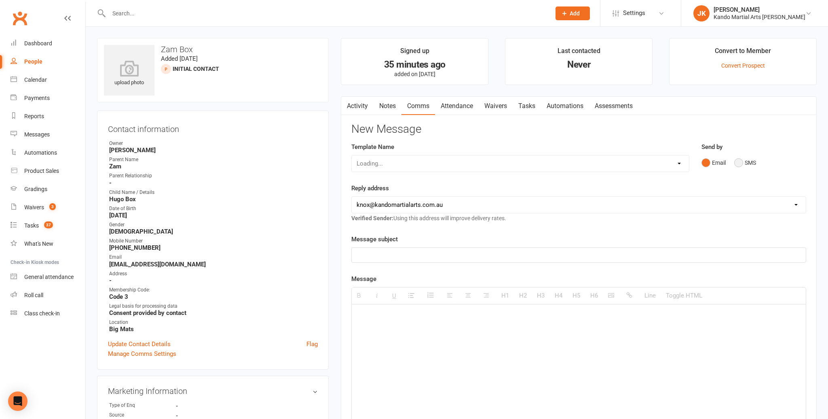
click at [739, 160] on button "SMS" at bounding box center [746, 162] width 22 height 15
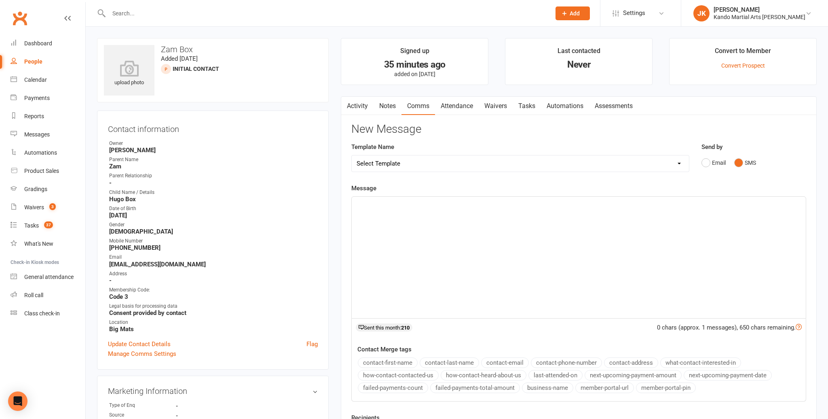
click at [363, 203] on p at bounding box center [579, 206] width 445 height 10
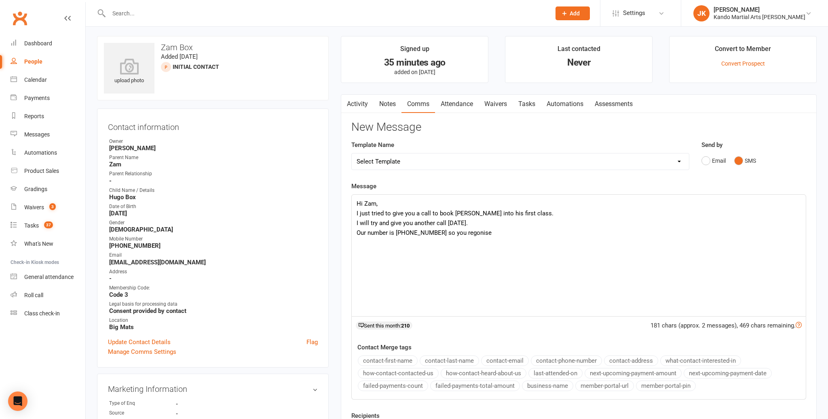
scroll to position [3, 0]
click at [483, 230] on p "Our number is [PHONE_NUMBER] so you regonise" at bounding box center [579, 232] width 445 height 10
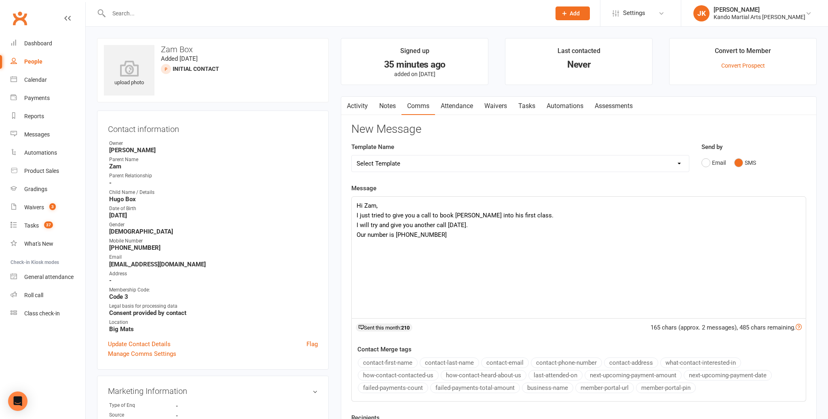
click at [356, 233] on div "Hi [PERSON_NAME], I just tried to give you a call to book [PERSON_NAME] into hi…" at bounding box center [579, 257] width 454 height 121
click at [558, 233] on p "If you want to give us a call in the meantime.Our number is [PHONE_NUMBER]" at bounding box center [579, 235] width 445 height 10
click at [476, 234] on p "If you want to give us a call in the meantime.Our number is [PHONE_NUMBER] ." at bounding box center [579, 235] width 445 height 10
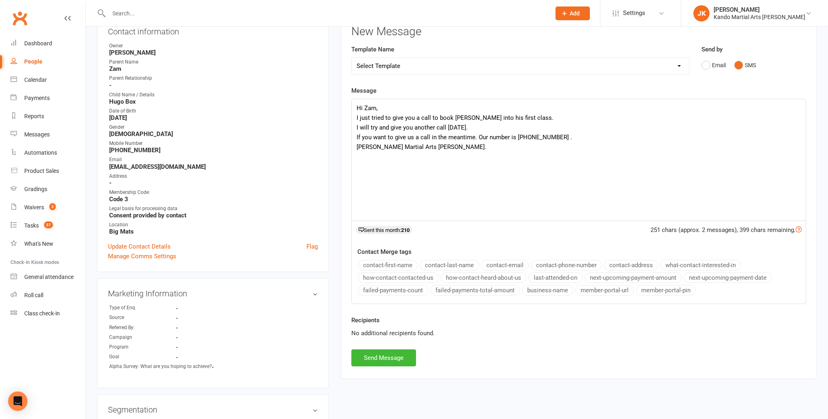
scroll to position [105, 0]
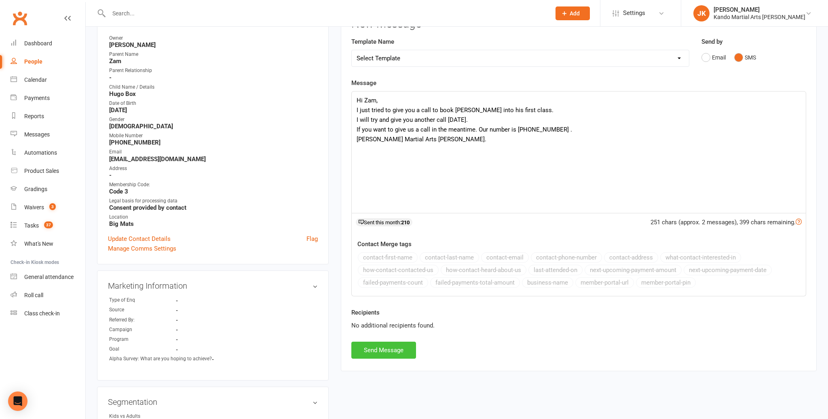
click at [388, 347] on button "Send Message" at bounding box center [384, 349] width 65 height 17
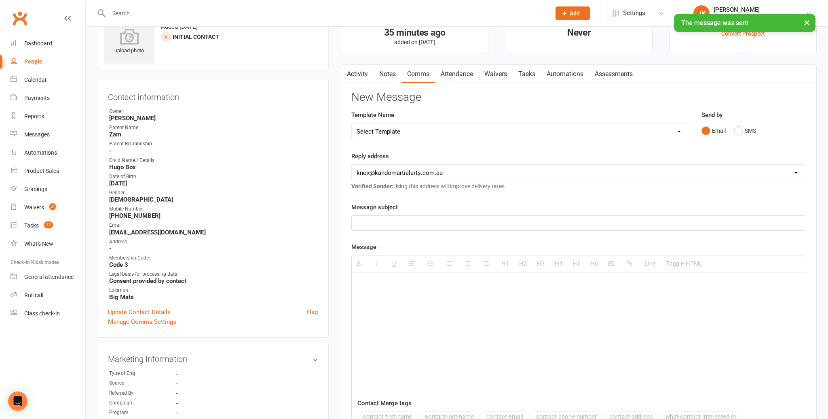
scroll to position [0, 0]
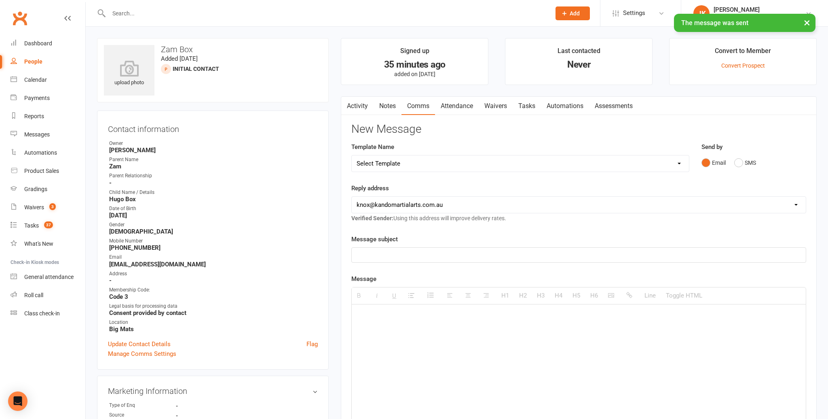
click at [385, 102] on link "Notes" at bounding box center [388, 106] width 28 height 19
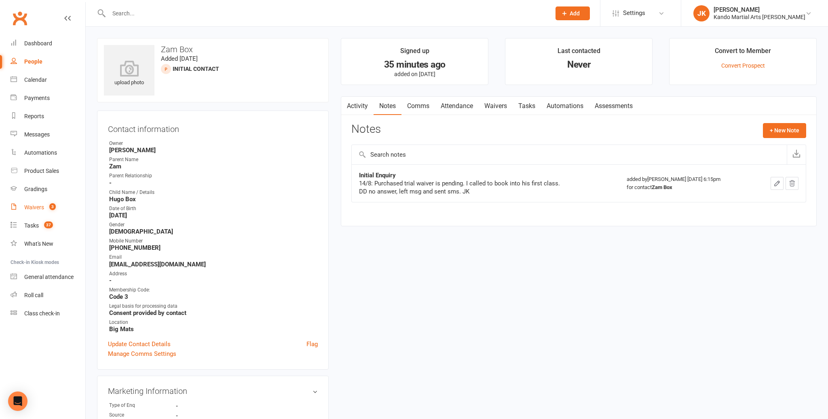
click at [37, 205] on div "Waivers" at bounding box center [34, 207] width 20 height 6
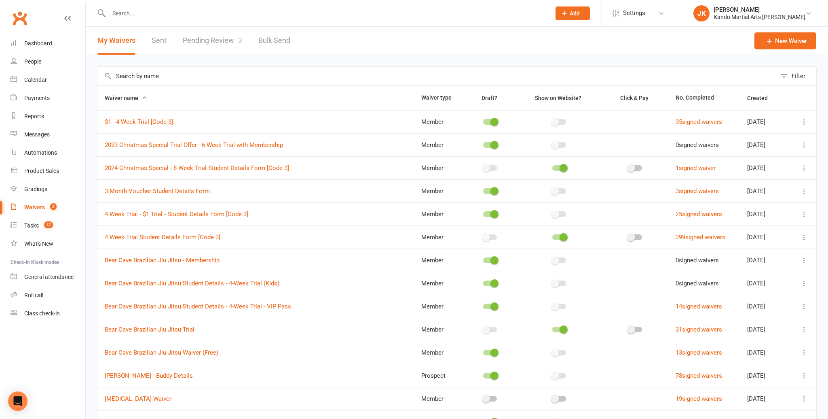
click at [217, 38] on link "Pending Review 3" at bounding box center [212, 41] width 59 height 28
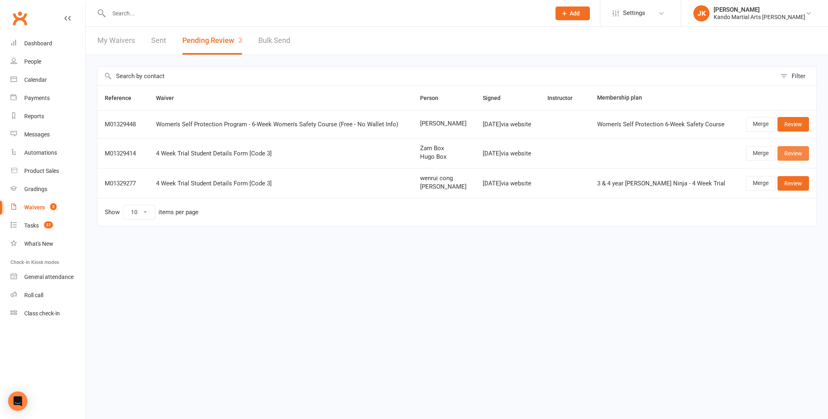
click at [795, 151] on link "Review" at bounding box center [794, 153] width 32 height 15
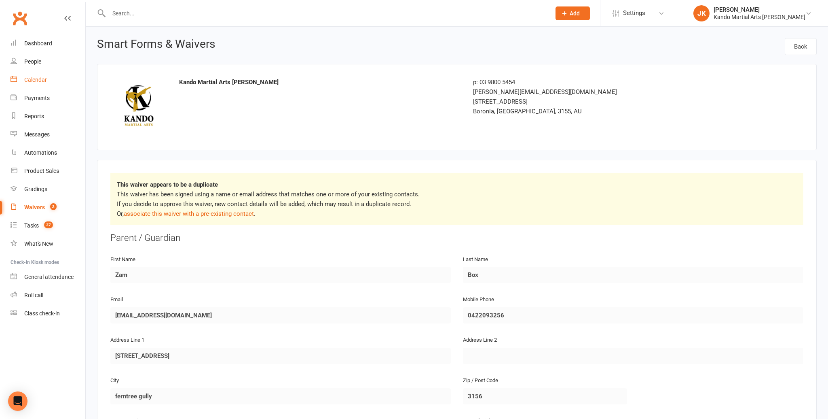
click at [37, 78] on div "Calendar" at bounding box center [35, 79] width 23 height 6
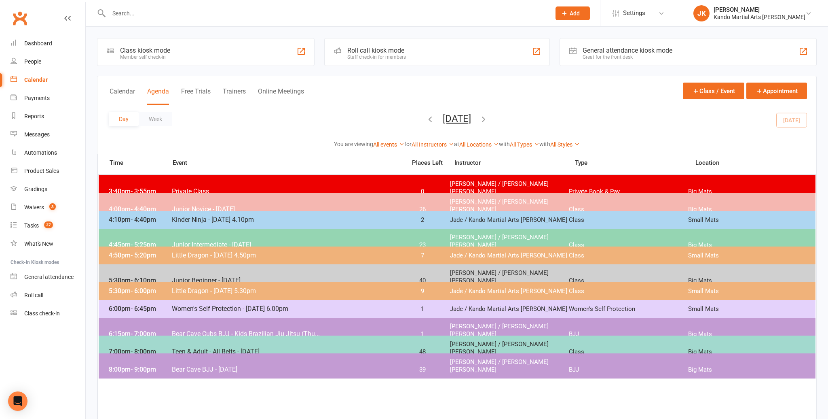
click at [211, 276] on span "Junior Beginner - [DATE]" at bounding box center [287, 280] width 230 height 8
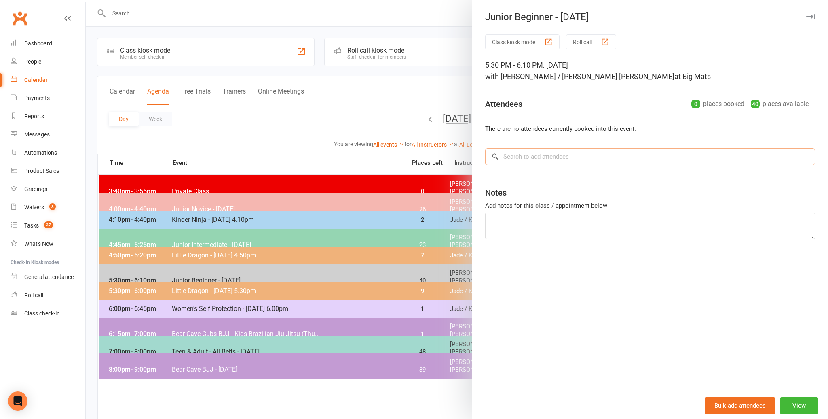
click at [510, 153] on input "search" at bounding box center [650, 156] width 330 height 17
click at [515, 154] on input "search" at bounding box center [650, 156] width 330 height 17
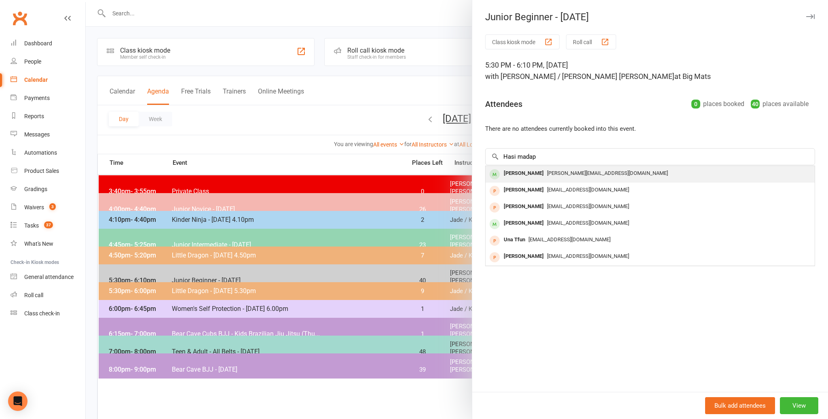
click at [503, 172] on div "[PERSON_NAME]" at bounding box center [524, 173] width 47 height 12
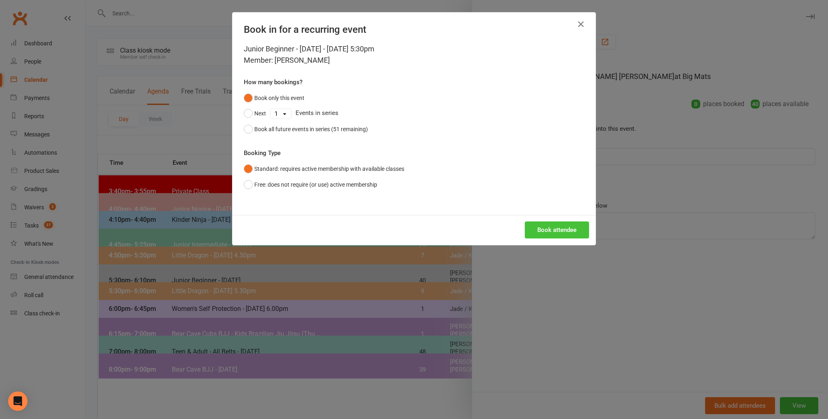
click at [548, 229] on button "Book attendee" at bounding box center [557, 229] width 64 height 17
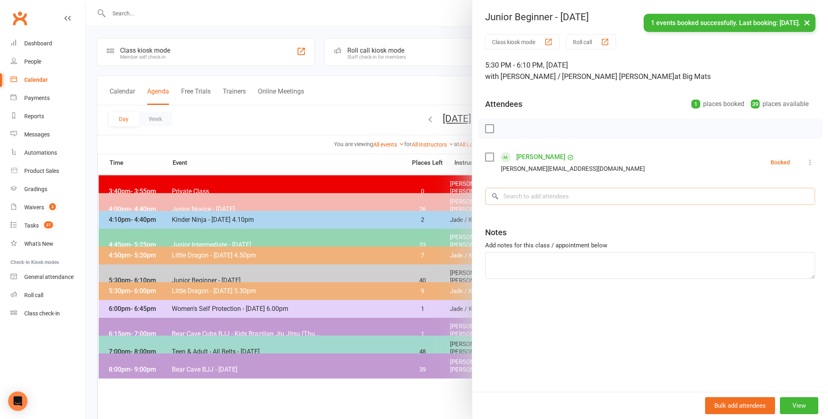
click at [525, 192] on input "search" at bounding box center [650, 196] width 330 height 17
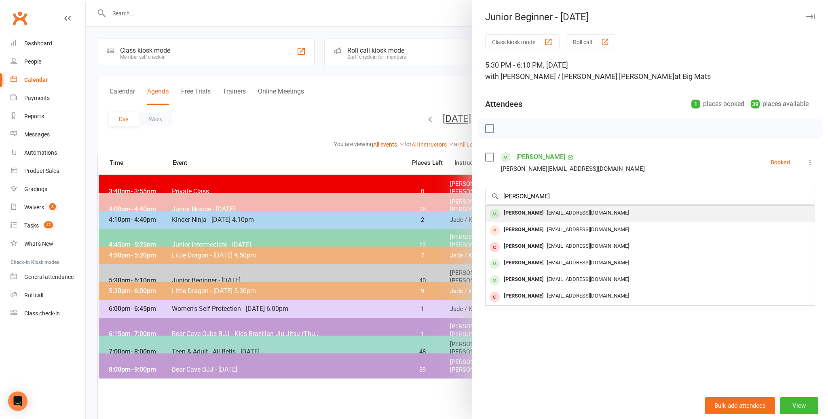
click at [512, 211] on div "[PERSON_NAME]" at bounding box center [524, 213] width 47 height 12
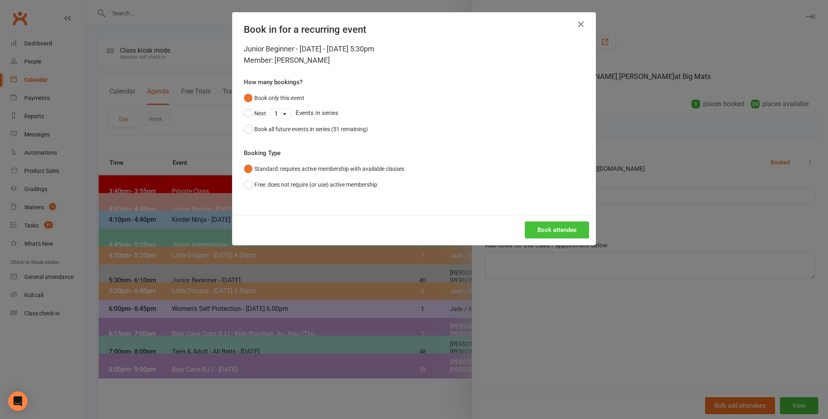
click at [555, 226] on button "Book attendee" at bounding box center [557, 229] width 64 height 17
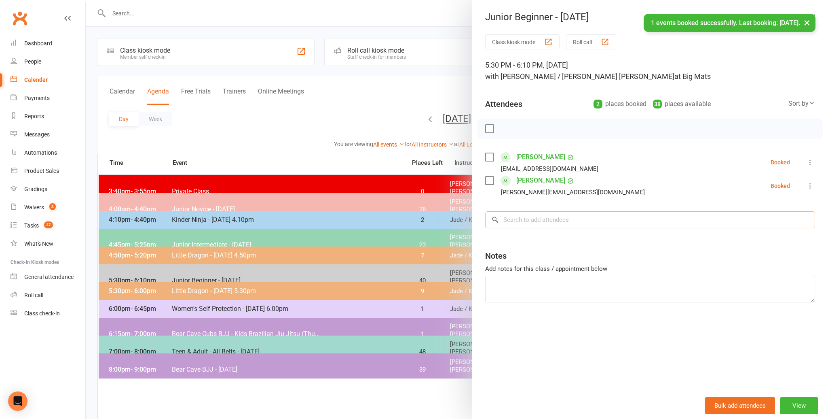
click at [520, 222] on input "search" at bounding box center [650, 219] width 330 height 17
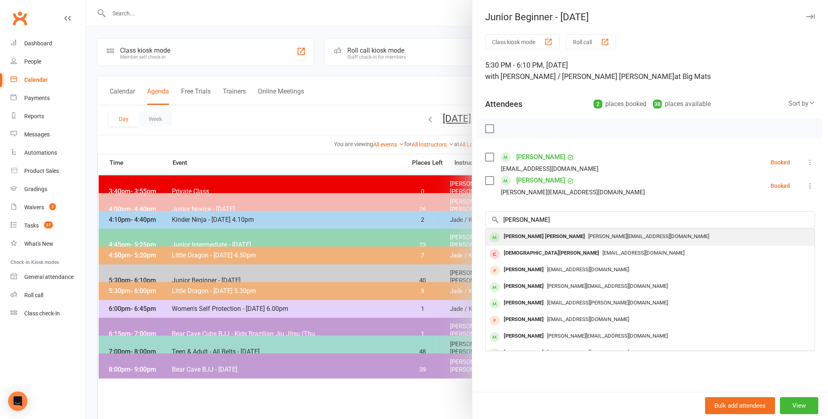
click at [515, 236] on div "[PERSON_NAME] [PERSON_NAME]" at bounding box center [545, 237] width 88 height 12
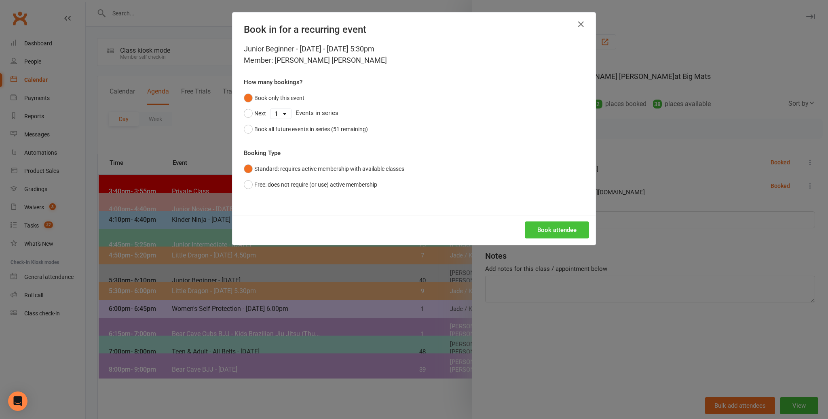
click at [556, 225] on button "Book attendee" at bounding box center [557, 229] width 64 height 17
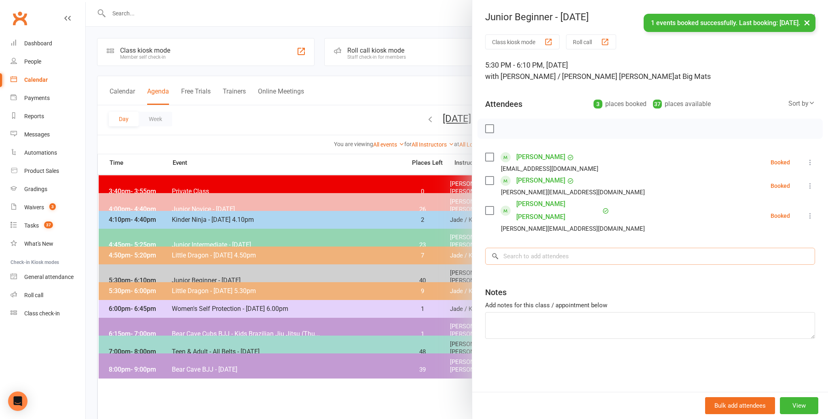
click at [517, 248] on input "search" at bounding box center [650, 256] width 330 height 17
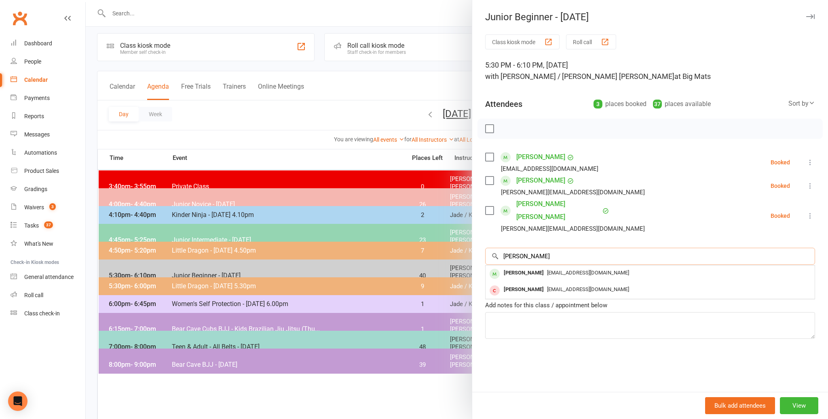
scroll to position [6, 0]
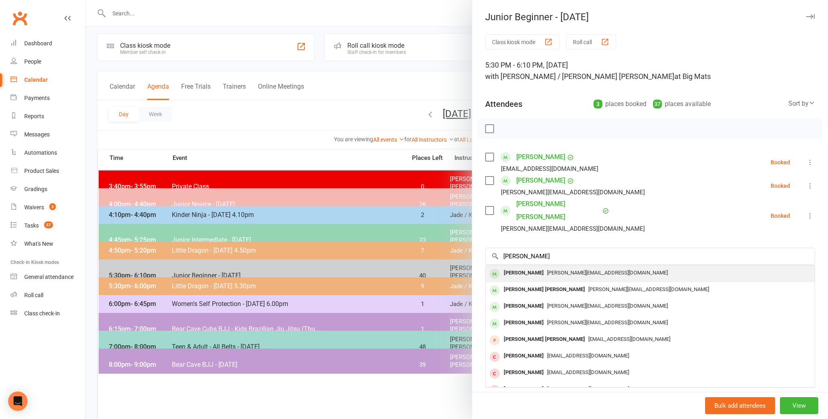
click at [518, 267] on div "[PERSON_NAME]" at bounding box center [524, 273] width 47 height 12
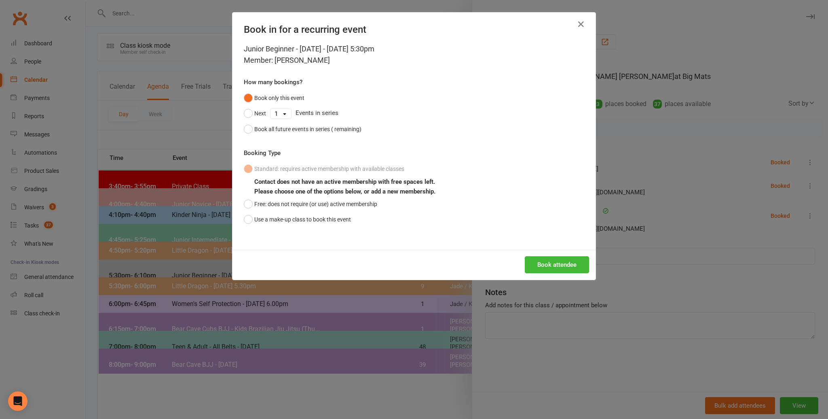
scroll to position [4, 0]
click at [546, 263] on button "Book attendee" at bounding box center [557, 264] width 64 height 17
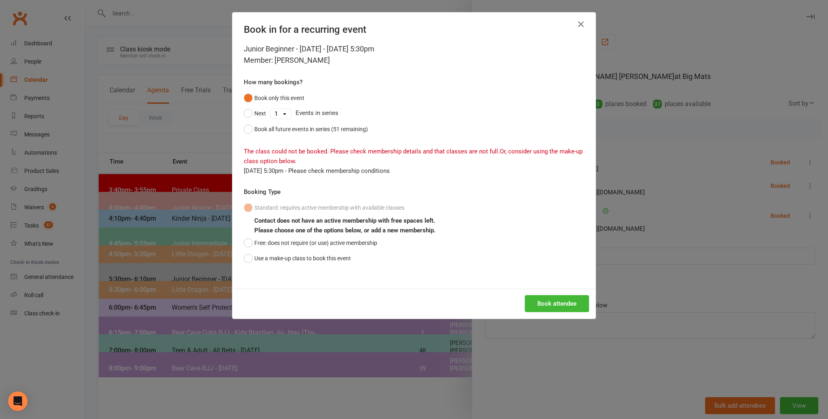
scroll to position [0, 0]
click at [210, 129] on div "Book in for a recurring event Junior Beginner - [DATE] - [DATE] 5:30pm Member: …" at bounding box center [414, 209] width 828 height 419
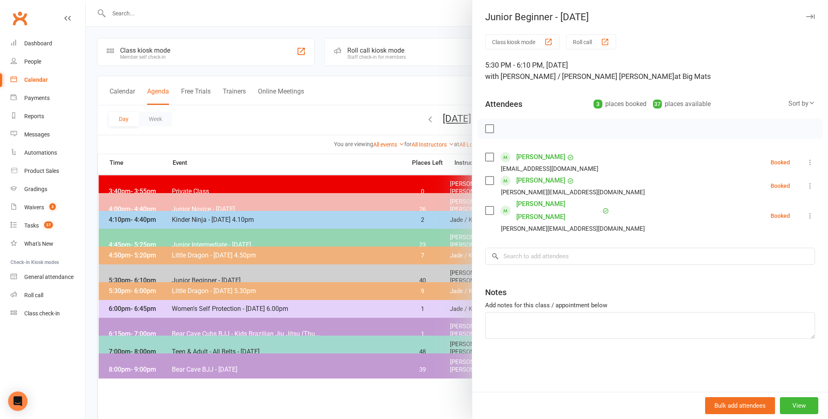
click at [133, 13] on div at bounding box center [457, 209] width 743 height 419
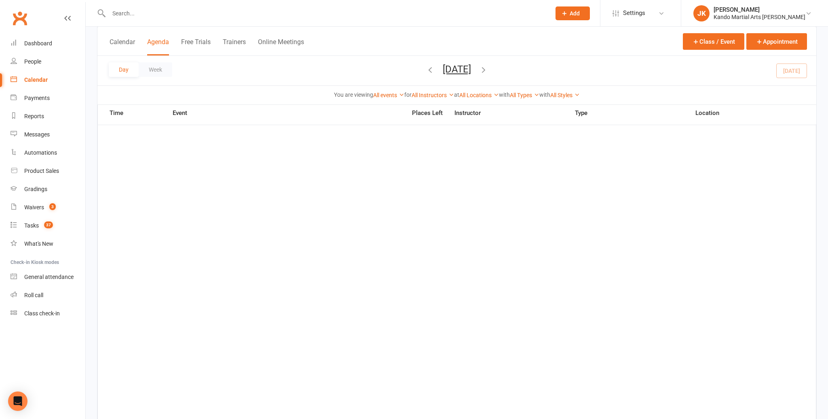
scroll to position [412, 0]
click at [119, 17] on input "text" at bounding box center [325, 13] width 439 height 11
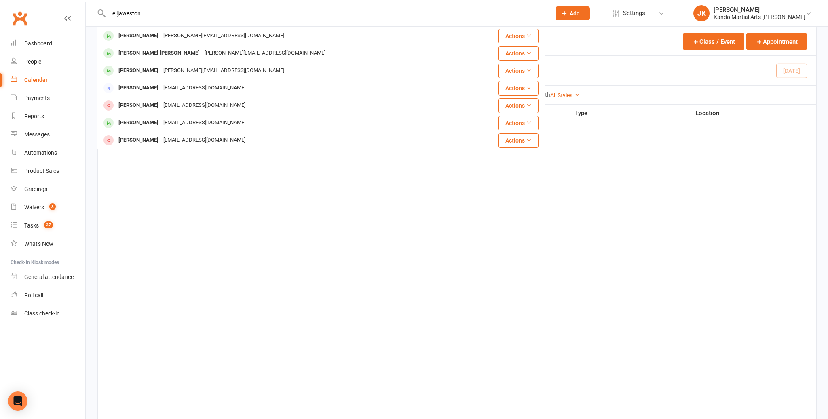
scroll to position [388, 0]
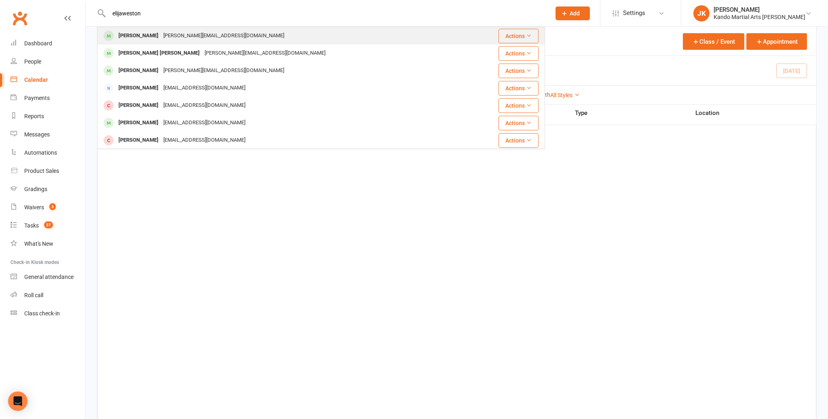
click at [129, 34] on div "[PERSON_NAME]" at bounding box center [138, 36] width 45 height 12
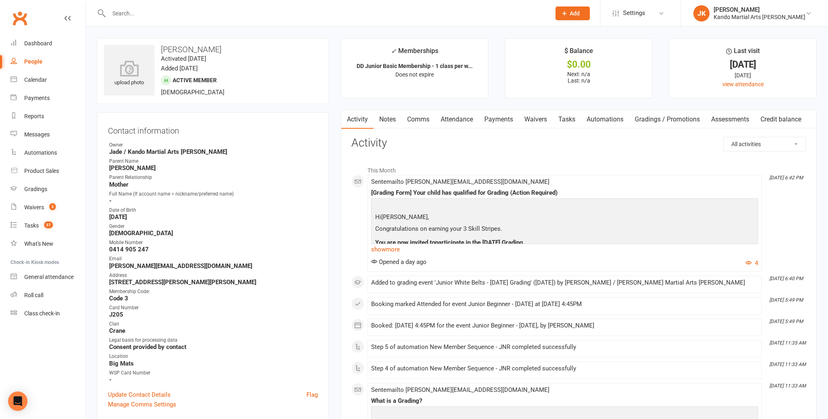
click at [116, 15] on input "text" at bounding box center [325, 13] width 439 height 11
click at [131, 14] on input "text" at bounding box center [325, 13] width 439 height 11
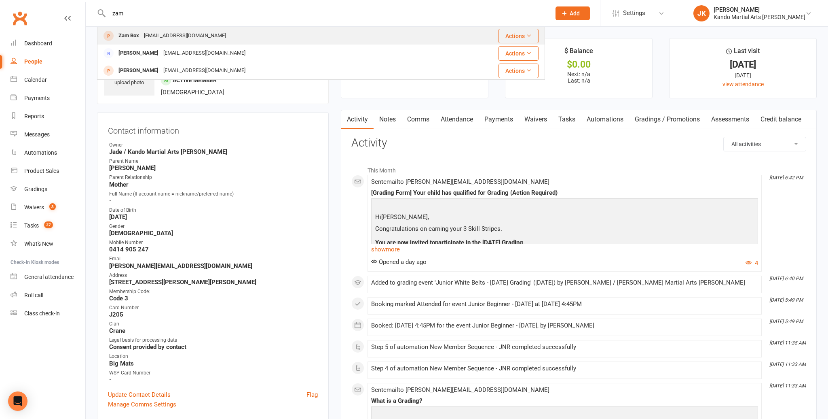
click at [142, 33] on div "[EMAIL_ADDRESS][DOMAIN_NAME]" at bounding box center [185, 36] width 87 height 12
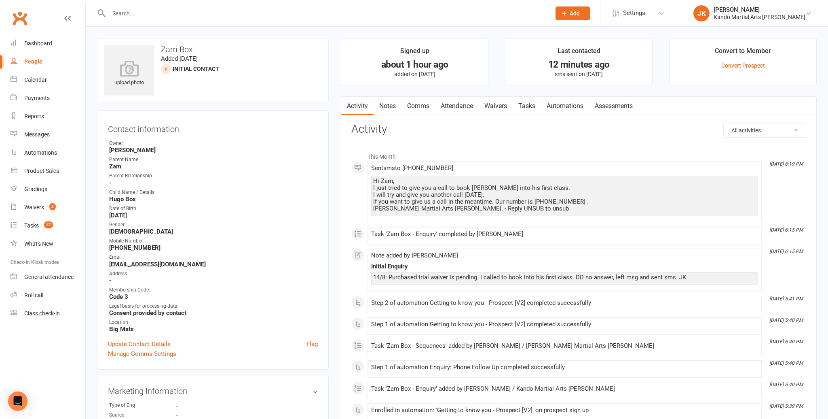
click at [386, 104] on link "Notes" at bounding box center [388, 106] width 28 height 19
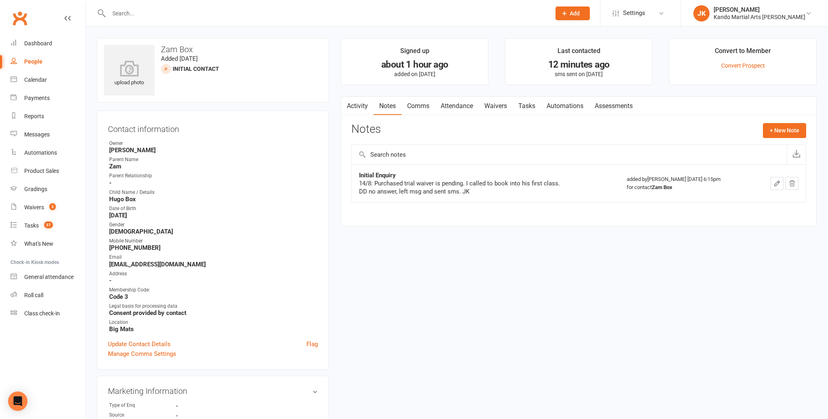
click at [778, 181] on icon "button" at bounding box center [777, 183] width 5 height 5
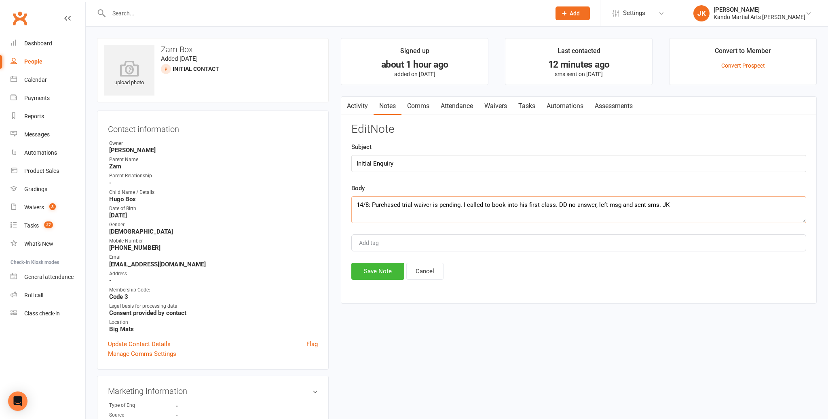
click at [360, 199] on textarea "14/8: Purchased trial waiver is pending. I called to book into his first class.…" at bounding box center [579, 209] width 455 height 27
click at [358, 203] on textarea "14/8: Purchased trial waiver is pending. I called to book into his first class.…" at bounding box center [579, 209] width 455 height 27
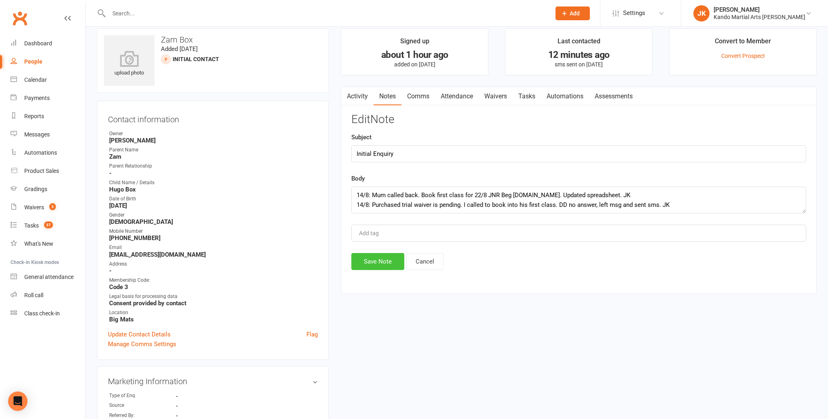
scroll to position [9, 0]
drag, startPoint x: 375, startPoint y: 260, endPoint x: 377, endPoint y: 242, distance: 18.4
click at [375, 260] on button "Save Note" at bounding box center [378, 262] width 53 height 17
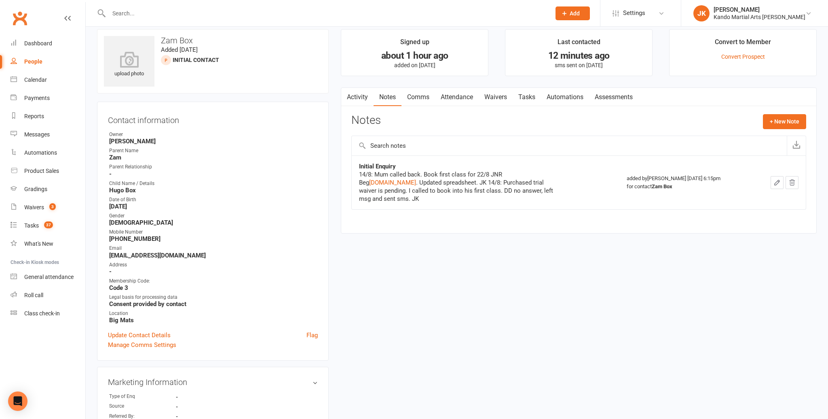
click at [531, 93] on link "Tasks" at bounding box center [527, 97] width 28 height 19
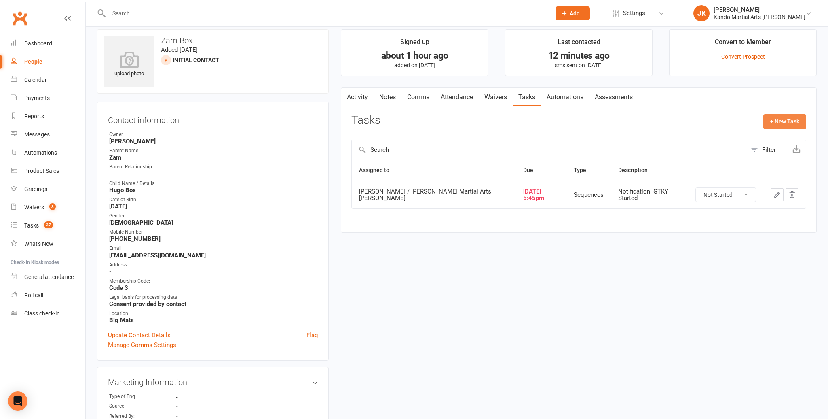
click at [784, 116] on button "+ New Task" at bounding box center [785, 121] width 43 height 15
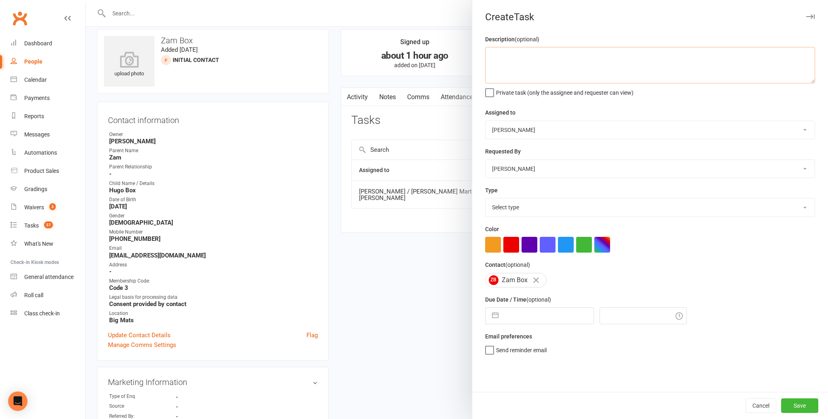
click at [502, 57] on textarea at bounding box center [650, 65] width 330 height 36
click at [633, 55] on textarea "Please book first class into JNR Beg [DOMAIN_NAME]. [DATE]." at bounding box center [650, 65] width 330 height 36
click at [805, 125] on select "[PERSON_NAME] / [PERSON_NAME] [PERSON_NAME] [PERSON_NAME] [PERSON_NAME] [PERSON…" at bounding box center [650, 130] width 329 height 18
click at [805, 204] on select "Select type Admin Bbpc - black belt prep course Cancellation Enquiry Follow-up …" at bounding box center [650, 207] width 329 height 18
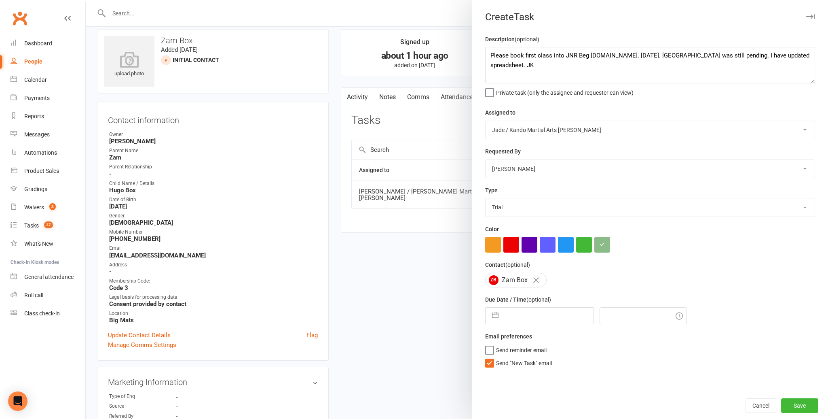
click at [494, 315] on button "button" at bounding box center [495, 315] width 15 height 16
click at [563, 408] on td "14" at bounding box center [565, 407] width 16 height 15
click at [490, 362] on label "Send "New Task" email" at bounding box center [518, 361] width 67 height 8
click at [490, 357] on input "Send "New Task" email" at bounding box center [518, 357] width 67 height 0
click at [798, 404] on button "Save" at bounding box center [799, 405] width 37 height 15
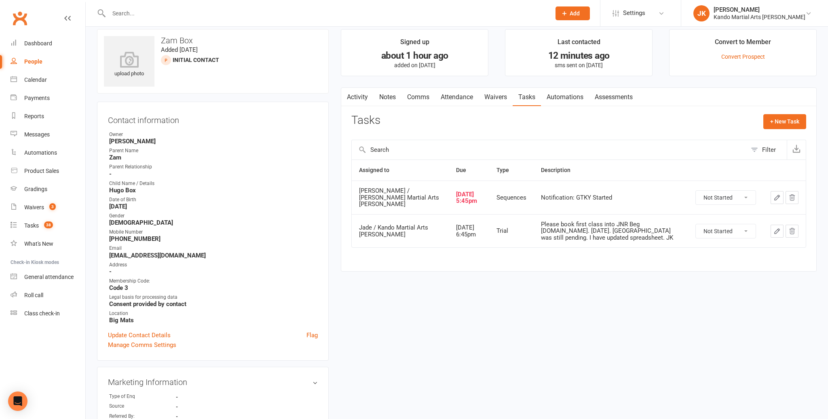
click at [117, 13] on input "text" at bounding box center [325, 13] width 439 height 11
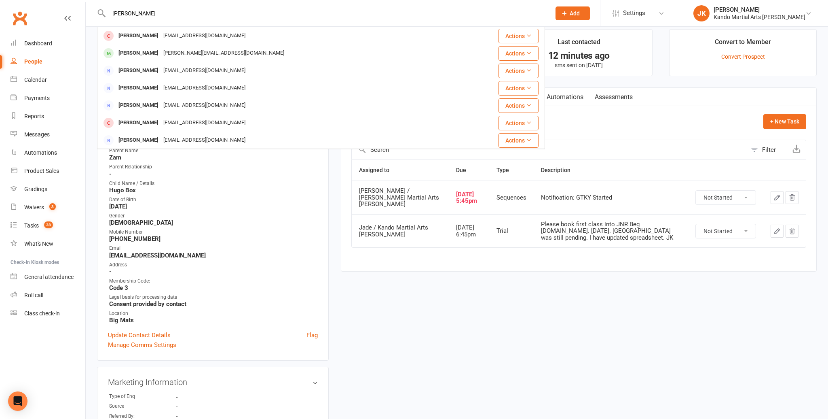
drag, startPoint x: 159, startPoint y: 49, endPoint x: 163, endPoint y: 49, distance: 4.1
click at [160, 49] on div "[PERSON_NAME]" at bounding box center [138, 53] width 45 height 12
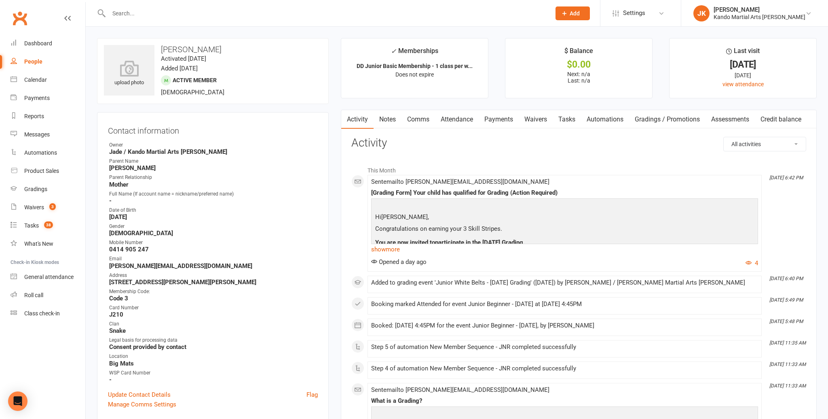
click at [504, 117] on link "Payments" at bounding box center [499, 119] width 40 height 19
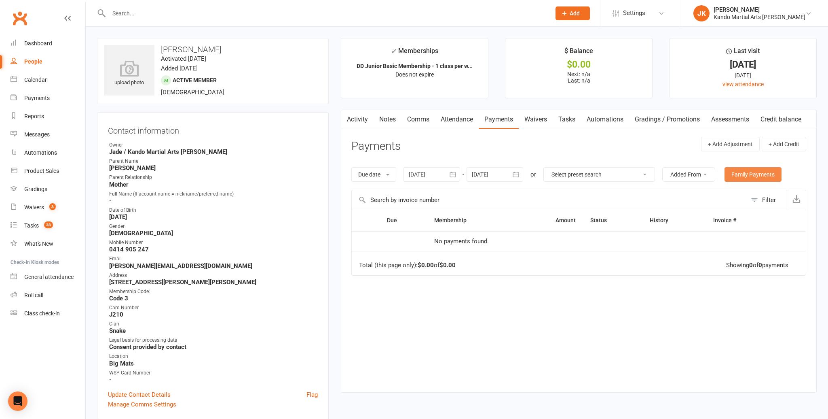
click at [749, 174] on link "Family Payments" at bounding box center [753, 174] width 57 height 15
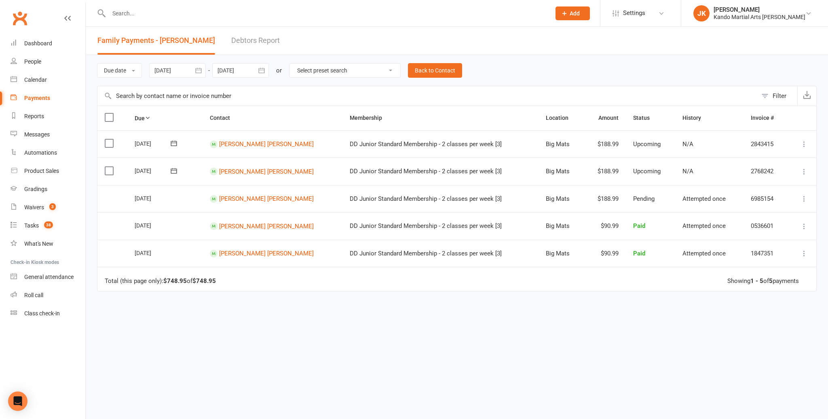
click at [103, 13] on icon at bounding box center [101, 13] width 9 height 10
click at [126, 13] on input "text" at bounding box center [325, 13] width 439 height 11
click at [35, 79] on div "Calendar" at bounding box center [35, 79] width 23 height 6
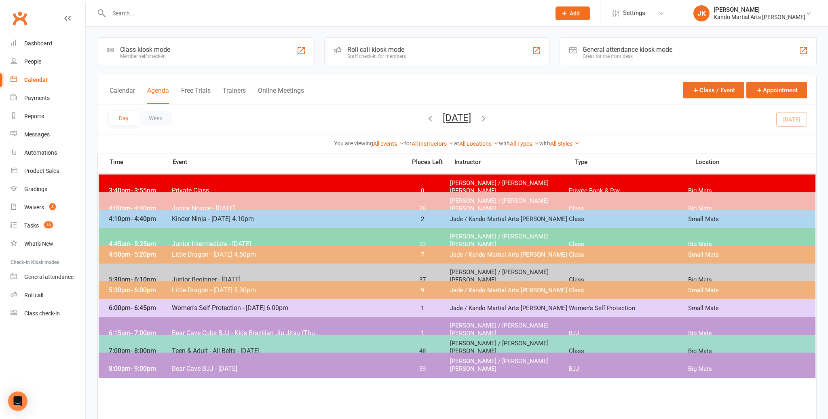
scroll to position [2, 0]
click at [224, 275] on span "Junior Beginner - [DATE]" at bounding box center [287, 279] width 230 height 8
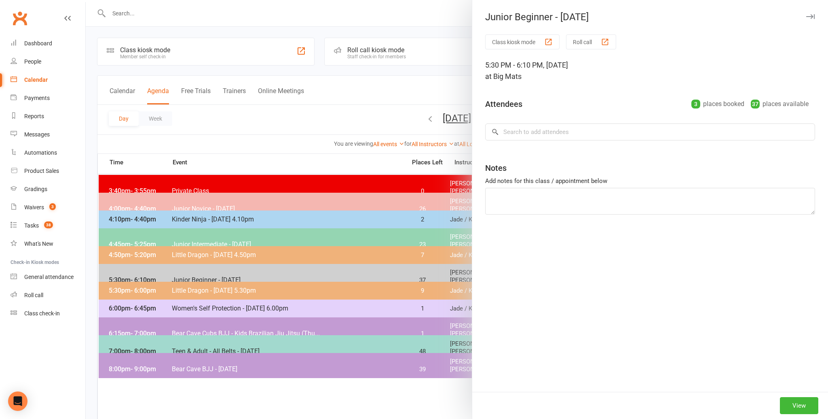
scroll to position [0, 0]
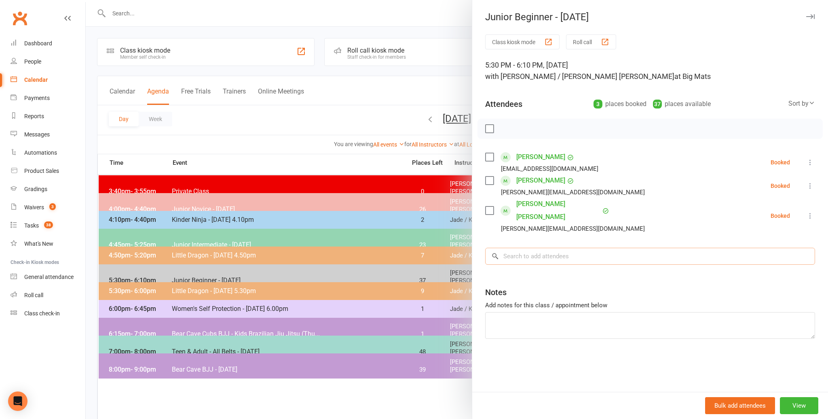
click at [511, 248] on input "search" at bounding box center [650, 256] width 330 height 17
click at [533, 202] on link "[PERSON_NAME] [PERSON_NAME]" at bounding box center [559, 210] width 84 height 26
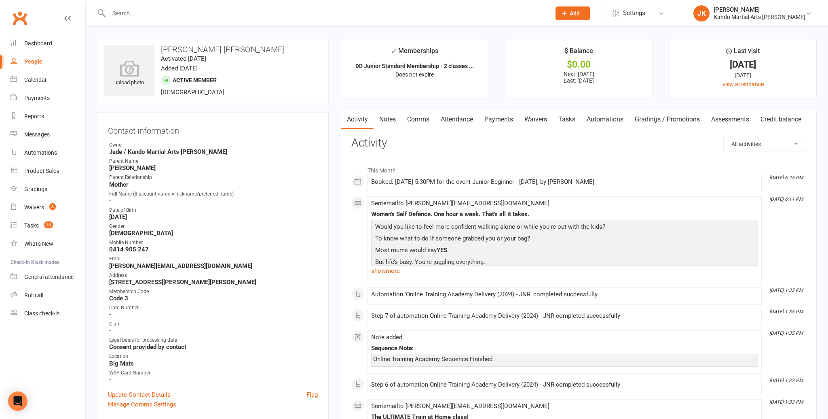
click at [503, 119] on link "Payments" at bounding box center [499, 119] width 40 height 19
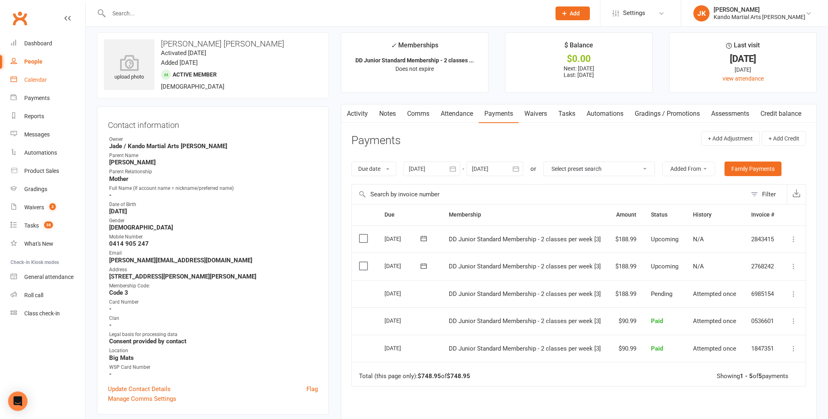
scroll to position [6, 0]
click at [32, 79] on div "Calendar" at bounding box center [35, 79] width 23 height 6
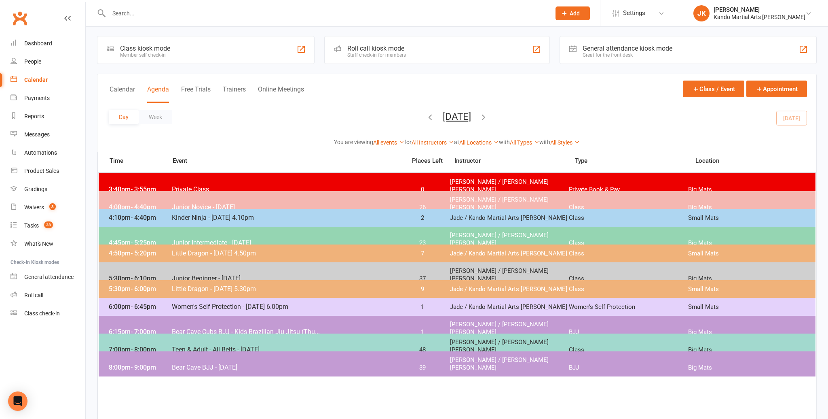
scroll to position [3, 0]
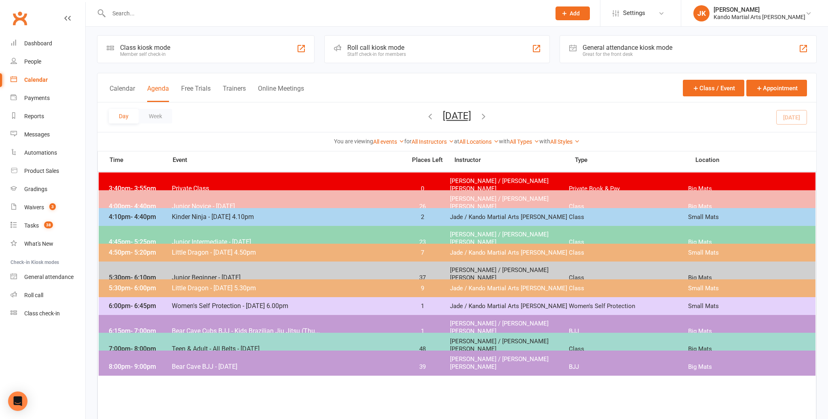
click at [215, 273] on span "Junior Beginner - [DATE]" at bounding box center [287, 277] width 230 height 8
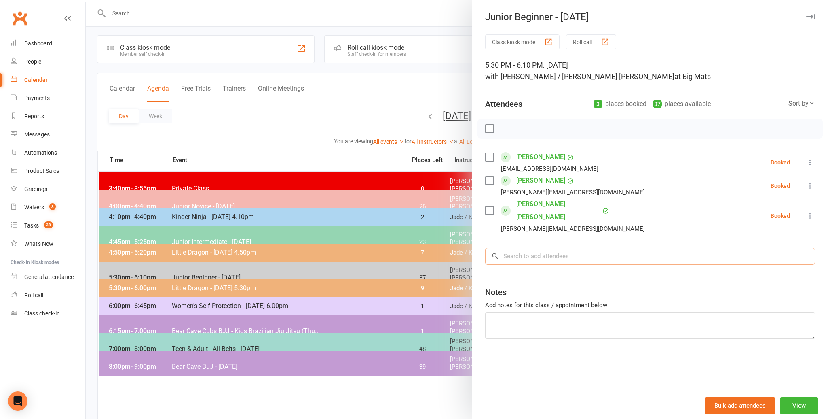
click at [515, 248] on input "search" at bounding box center [650, 256] width 330 height 17
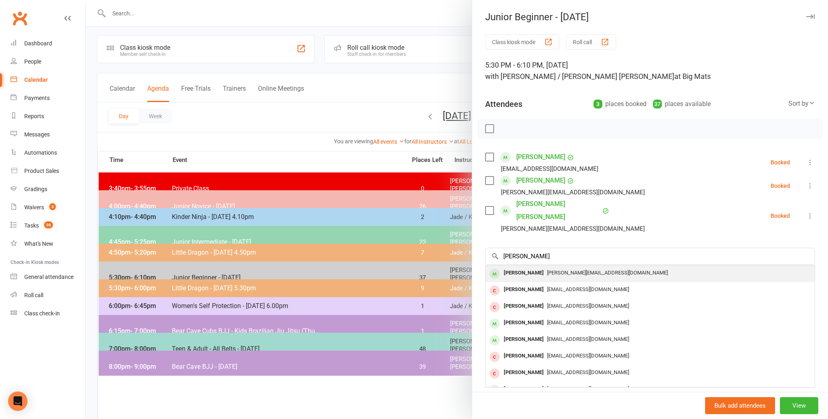
click at [521, 267] on div "[PERSON_NAME]" at bounding box center [524, 273] width 47 height 12
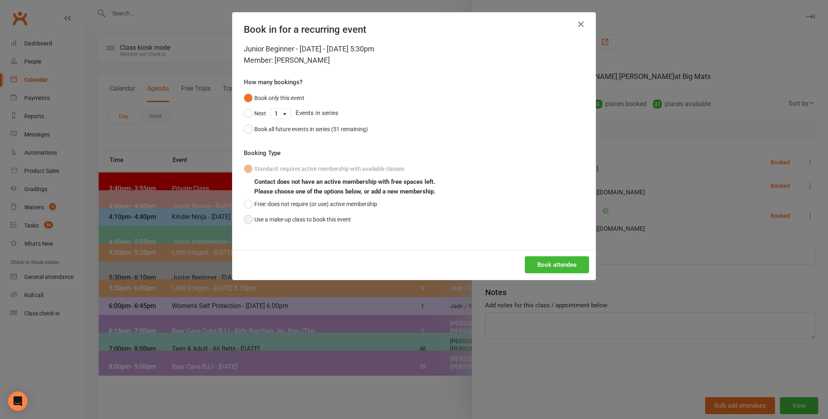
click at [249, 218] on button "Use a make-up class to book this event" at bounding box center [297, 219] width 107 height 15
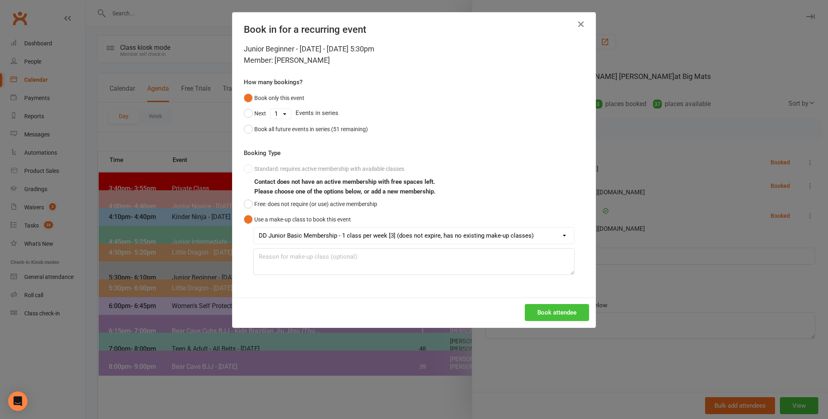
click at [560, 309] on button "Book attendee" at bounding box center [557, 312] width 64 height 17
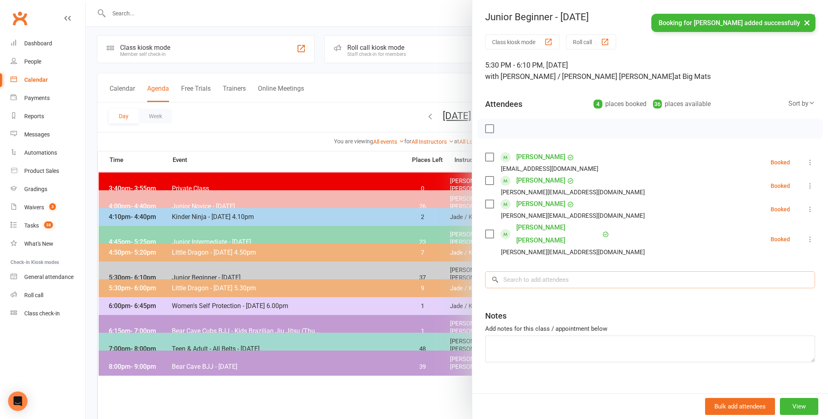
click at [524, 278] on input "search" at bounding box center [650, 279] width 330 height 17
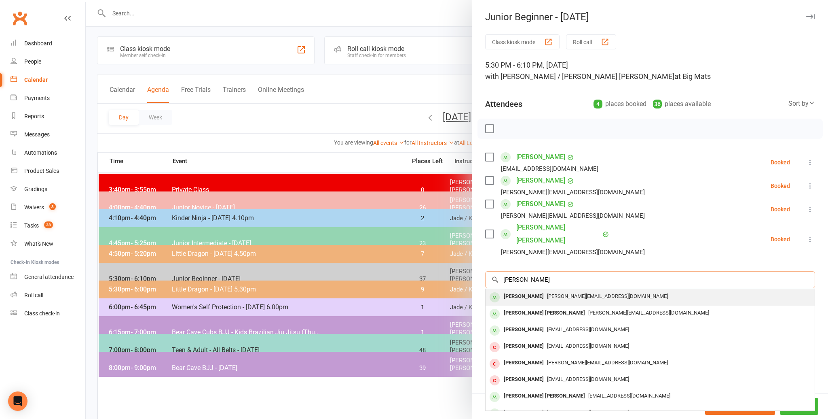
scroll to position [0, 0]
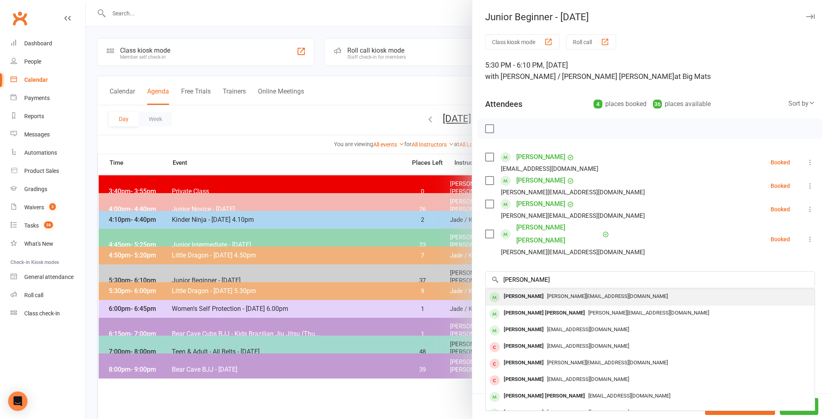
click at [518, 294] on div "[PERSON_NAME]" at bounding box center [524, 296] width 47 height 12
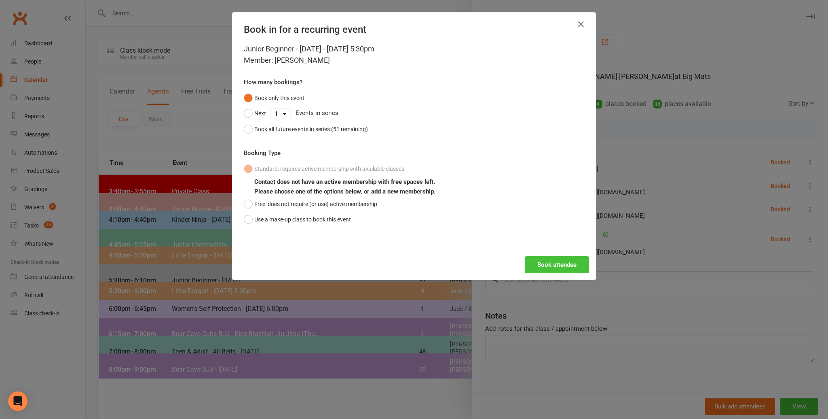
click at [556, 262] on button "Book attendee" at bounding box center [557, 264] width 64 height 17
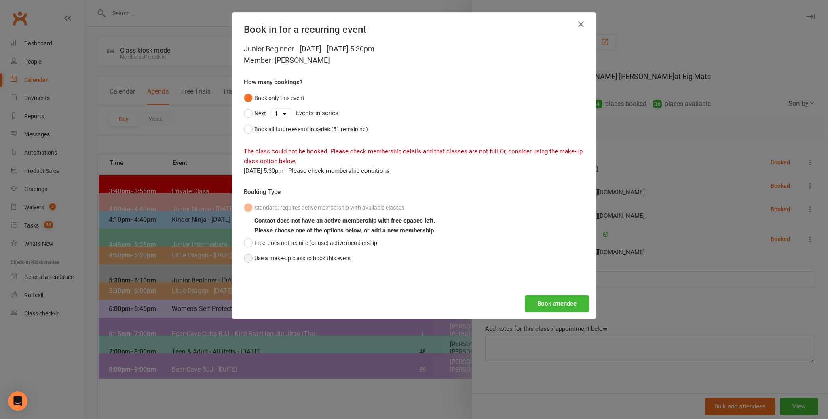
drag, startPoint x: 245, startPoint y: 256, endPoint x: 257, endPoint y: 256, distance: 12.1
click at [248, 256] on button "Use a make-up class to book this event" at bounding box center [297, 257] width 107 height 15
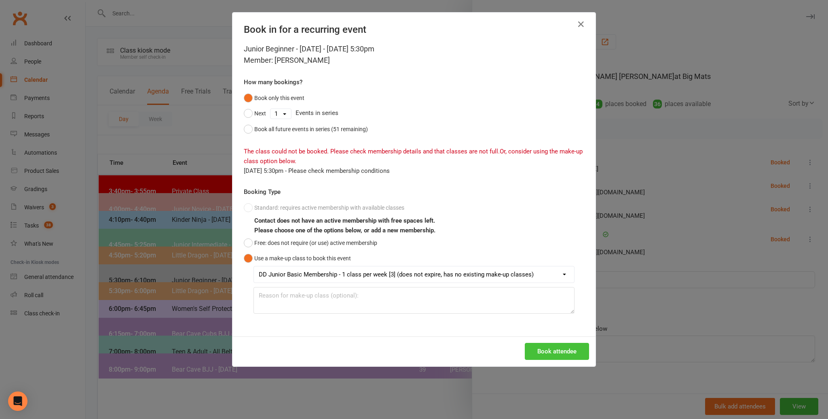
click at [560, 351] on button "Book attendee" at bounding box center [557, 351] width 64 height 17
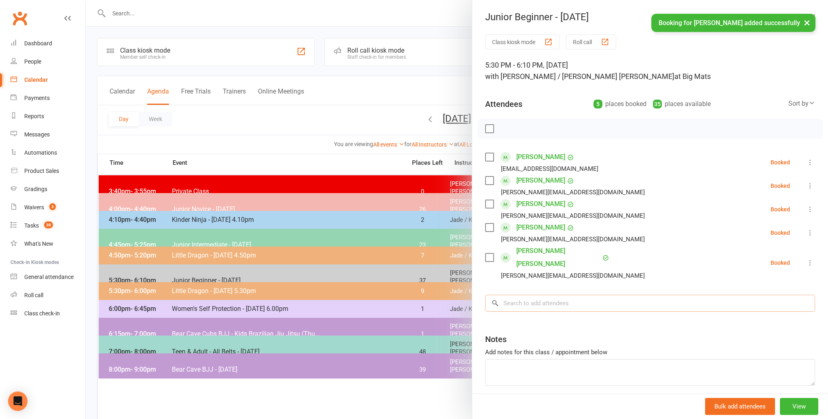
click at [514, 299] on input "search" at bounding box center [650, 302] width 330 height 17
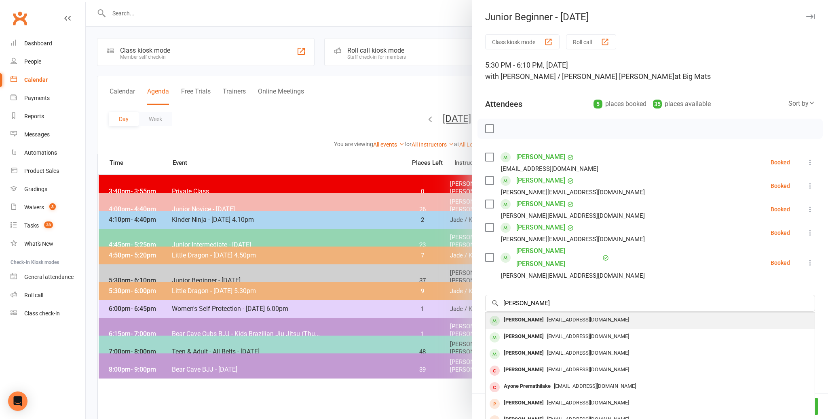
click at [522, 317] on div "[PERSON_NAME]" at bounding box center [524, 320] width 47 height 12
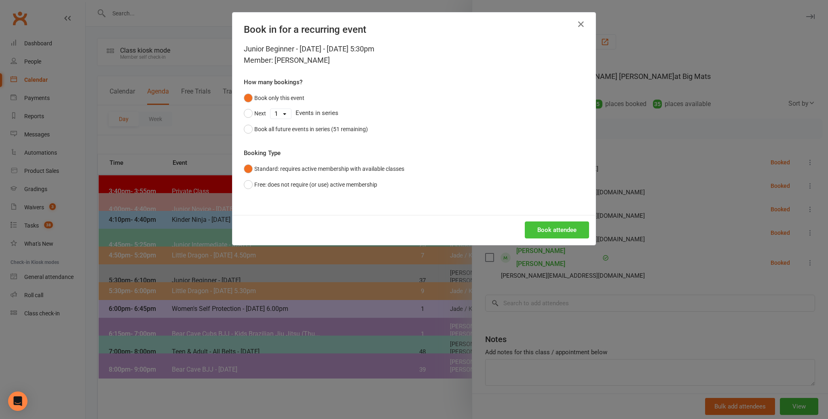
click at [556, 227] on button "Book attendee" at bounding box center [557, 229] width 64 height 17
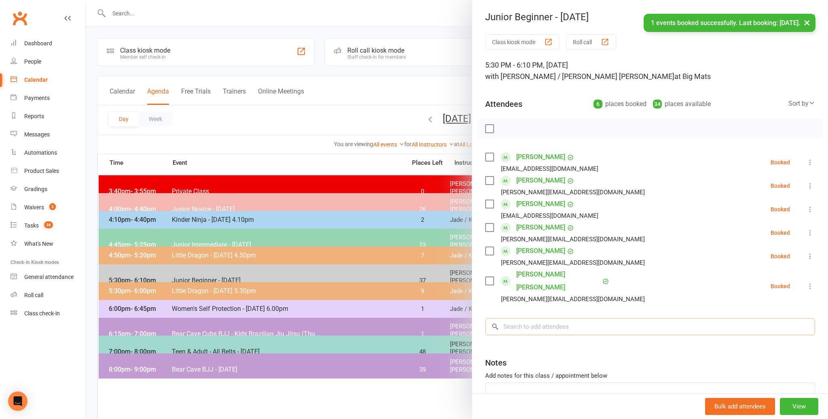
click at [516, 324] on input "search" at bounding box center [650, 326] width 330 height 17
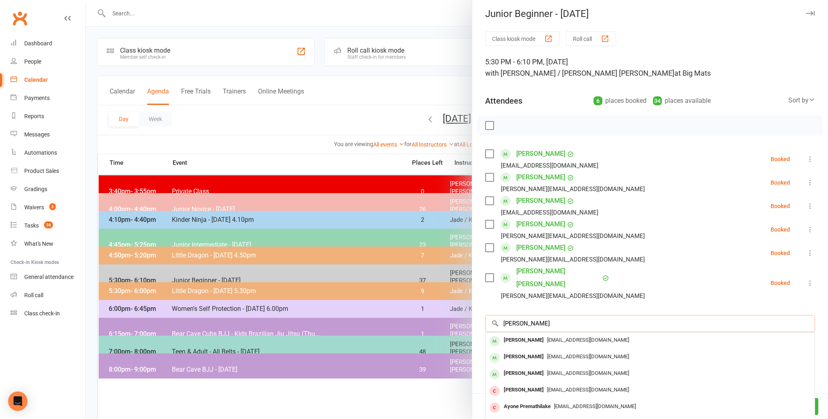
scroll to position [4, 0]
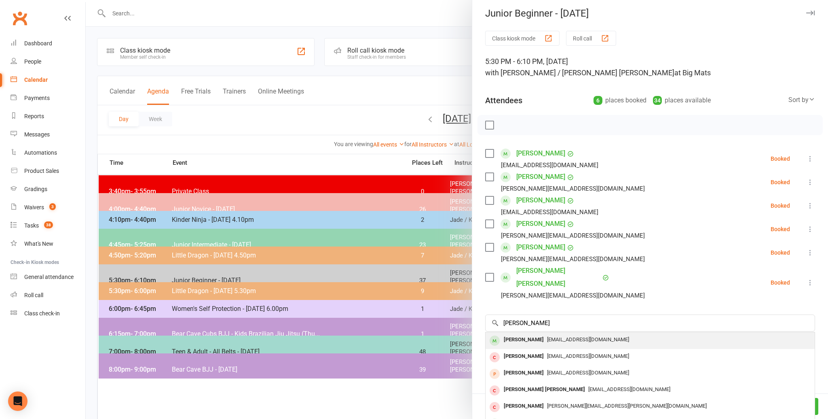
click at [512, 337] on div "[PERSON_NAME]" at bounding box center [524, 340] width 47 height 12
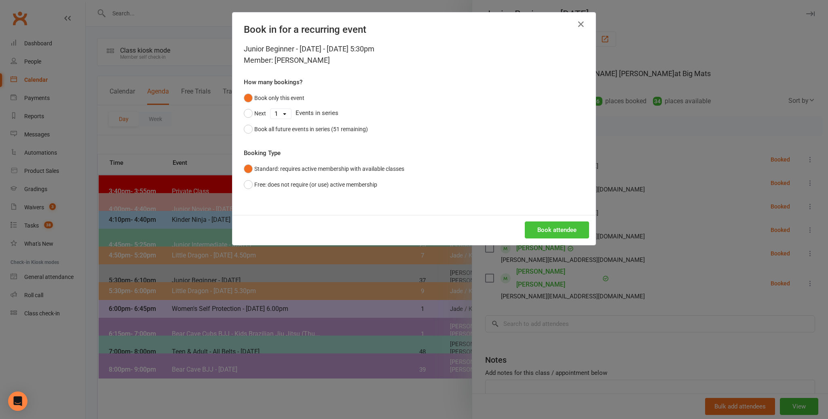
click at [565, 229] on button "Book attendee" at bounding box center [557, 229] width 64 height 17
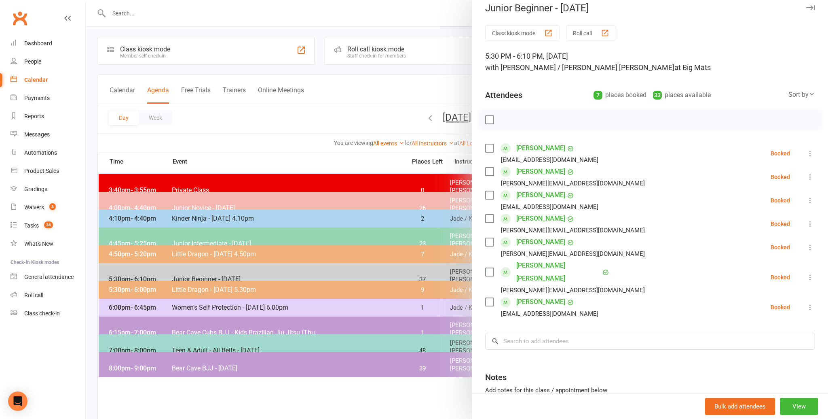
scroll to position [0, 0]
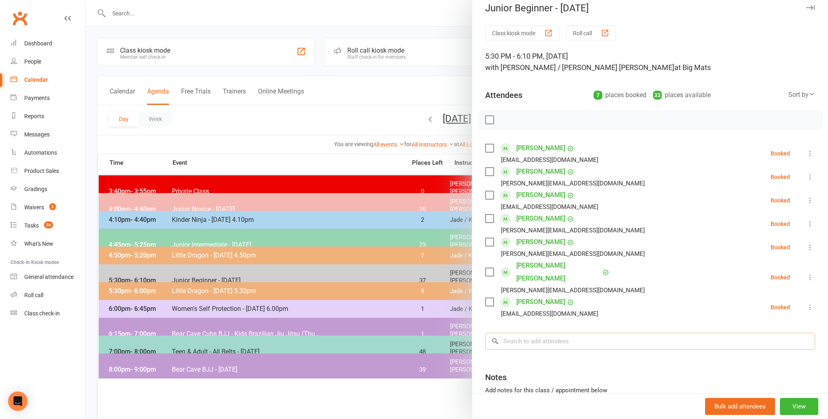
click at [528, 343] on input "search" at bounding box center [650, 340] width 330 height 17
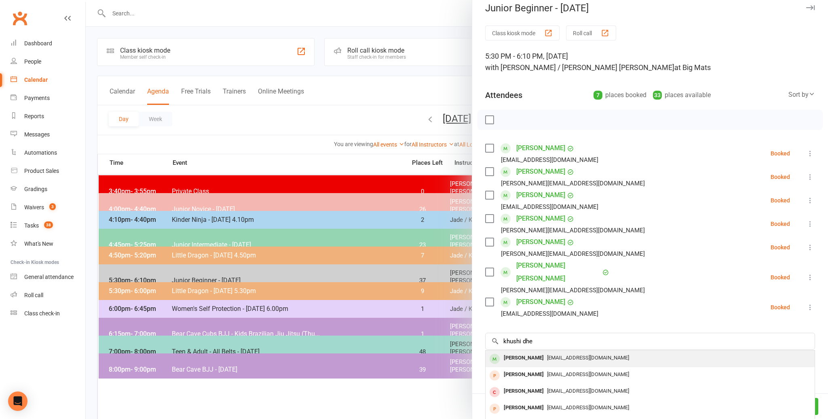
click at [527, 358] on div "[PERSON_NAME]" at bounding box center [524, 358] width 47 height 12
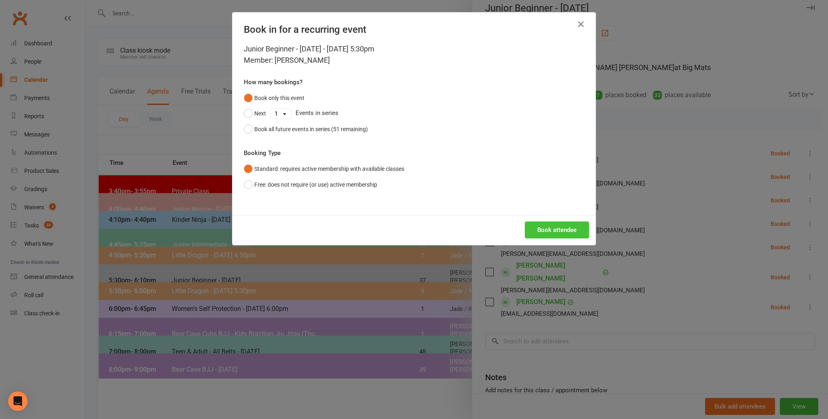
click at [550, 227] on button "Book attendee" at bounding box center [557, 229] width 64 height 17
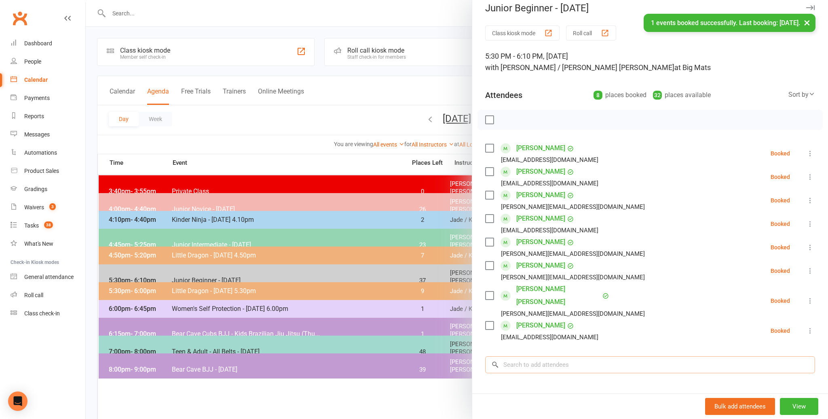
click at [525, 370] on input "search" at bounding box center [650, 364] width 330 height 17
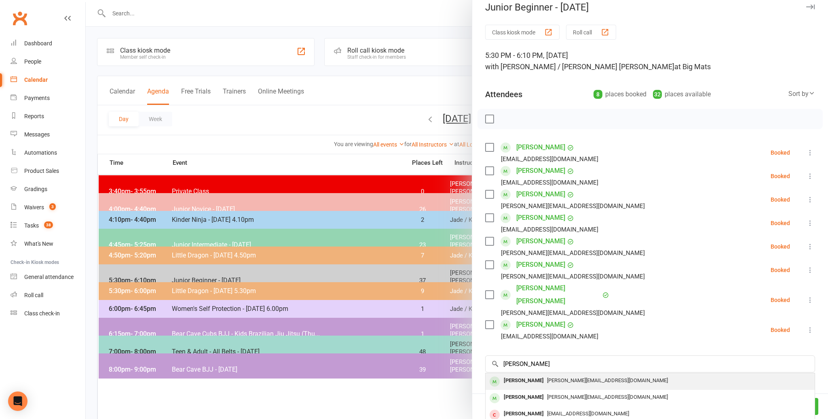
scroll to position [8, 0]
click at [522, 380] on div "[PERSON_NAME]" at bounding box center [524, 382] width 47 height 12
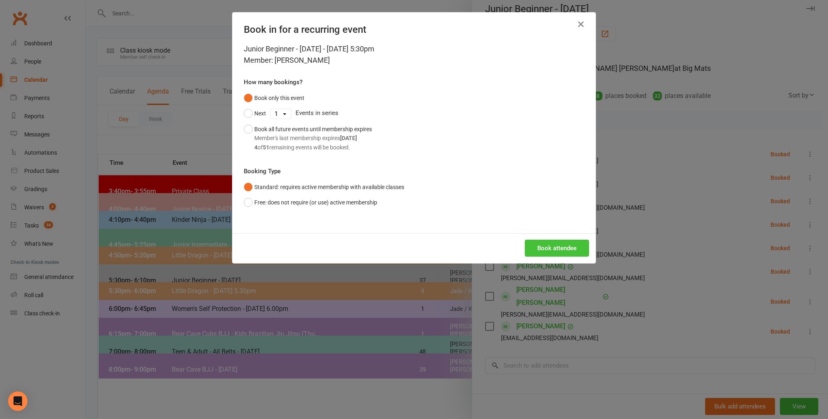
click at [558, 244] on button "Book attendee" at bounding box center [557, 247] width 64 height 17
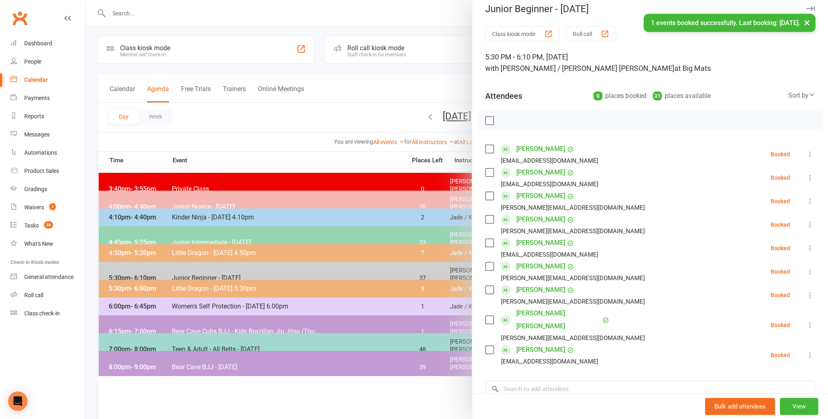
click at [653, 355] on li "[PERSON_NAME] Yua [EMAIL_ADDRESS][DOMAIN_NAME] Booked More info Remove Check in…" at bounding box center [650, 354] width 330 height 23
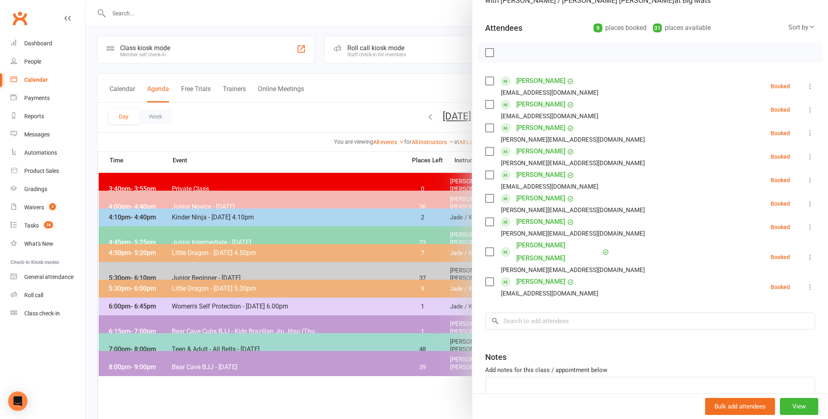
scroll to position [121, 0]
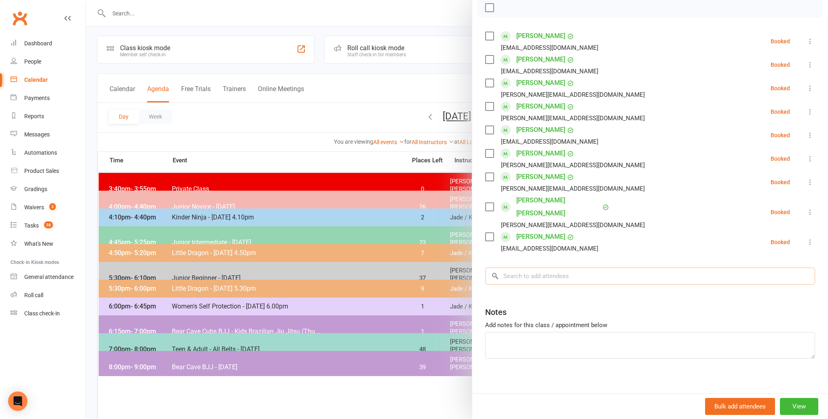
click at [518, 274] on input "search" at bounding box center [650, 275] width 330 height 17
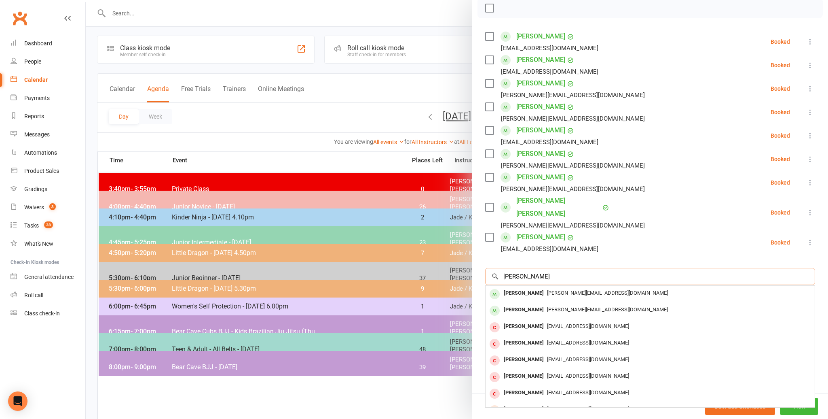
scroll to position [120, 0]
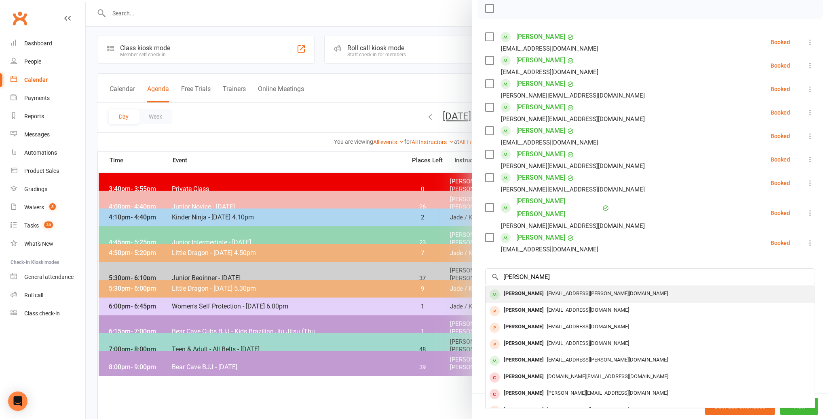
click at [521, 291] on div "[PERSON_NAME]" at bounding box center [524, 294] width 47 height 12
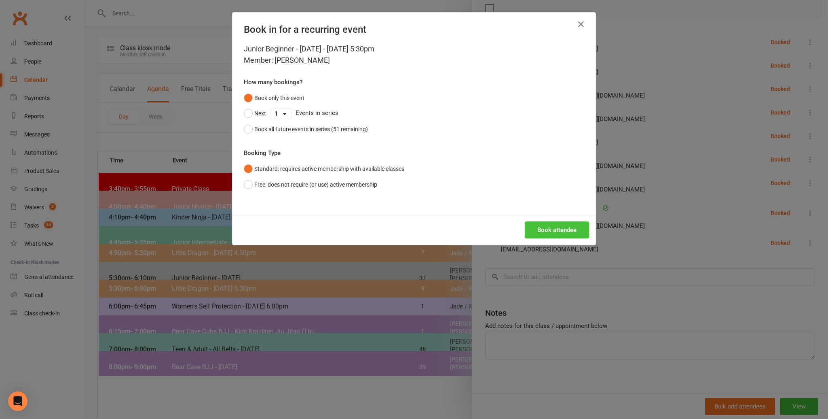
click at [566, 226] on button "Book attendee" at bounding box center [557, 229] width 64 height 17
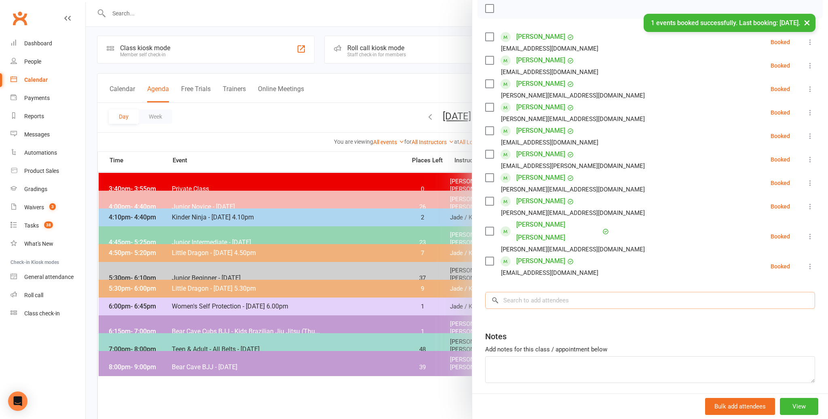
scroll to position [114, 0]
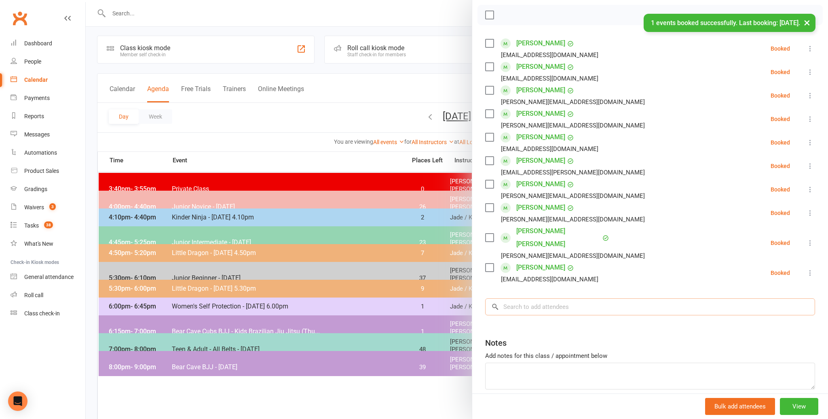
click at [531, 301] on input "search" at bounding box center [650, 306] width 330 height 17
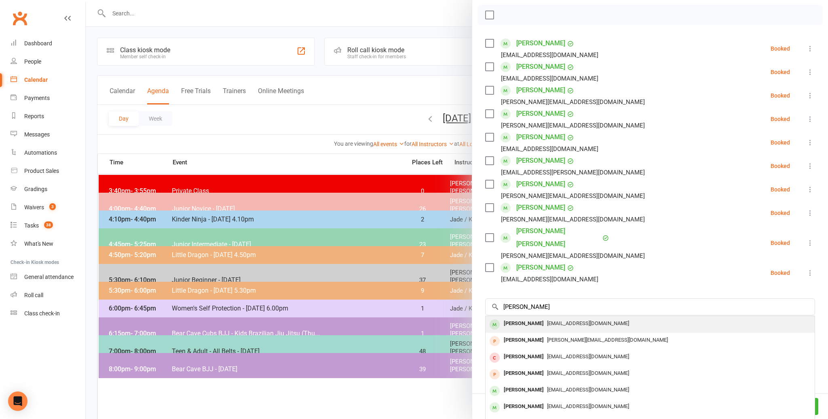
click at [513, 321] on div "[PERSON_NAME]" at bounding box center [524, 324] width 47 height 12
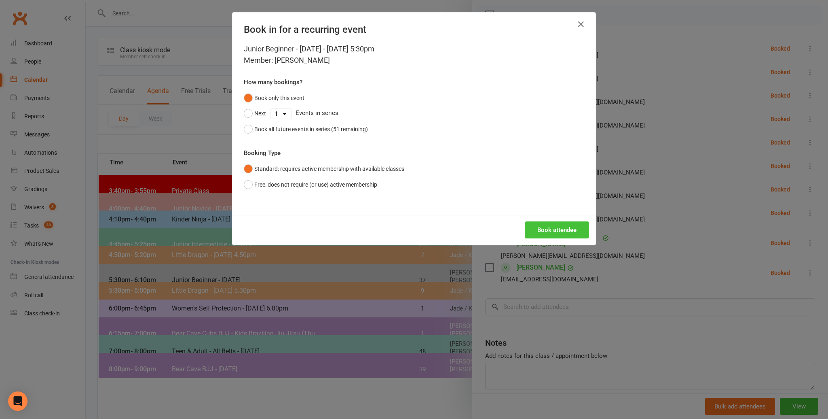
click at [546, 231] on button "Book attendee" at bounding box center [557, 229] width 64 height 17
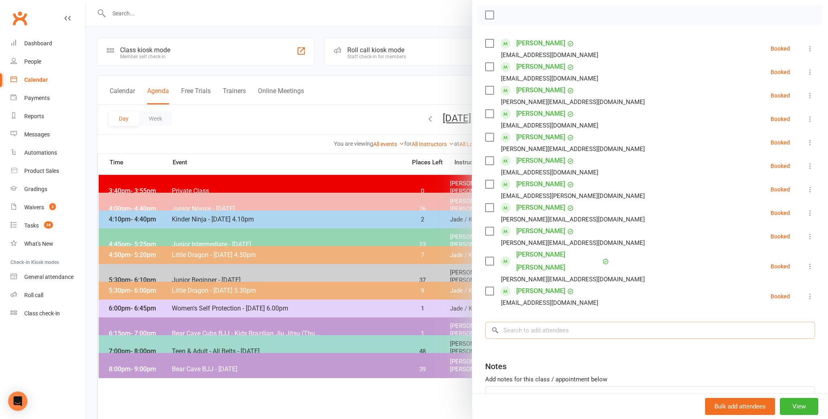
click at [521, 330] on input "search" at bounding box center [650, 330] width 330 height 17
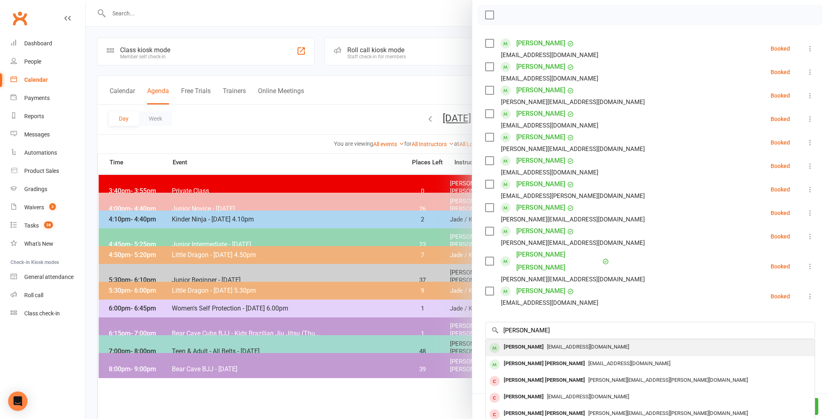
click at [517, 343] on div "[PERSON_NAME]" at bounding box center [524, 347] width 47 height 12
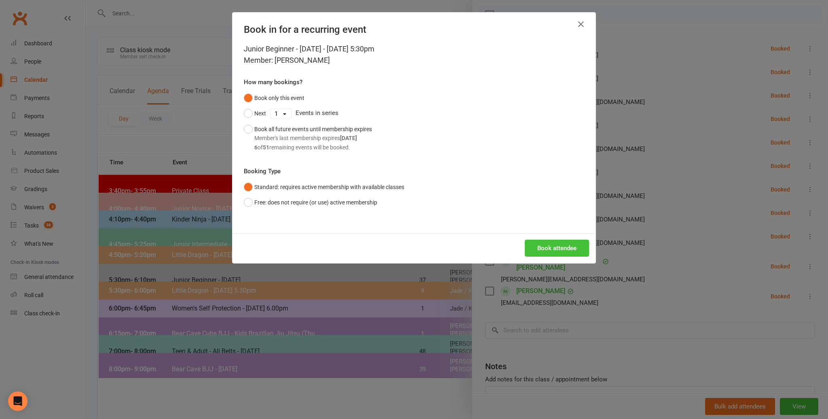
click at [540, 246] on button "Book attendee" at bounding box center [557, 247] width 64 height 17
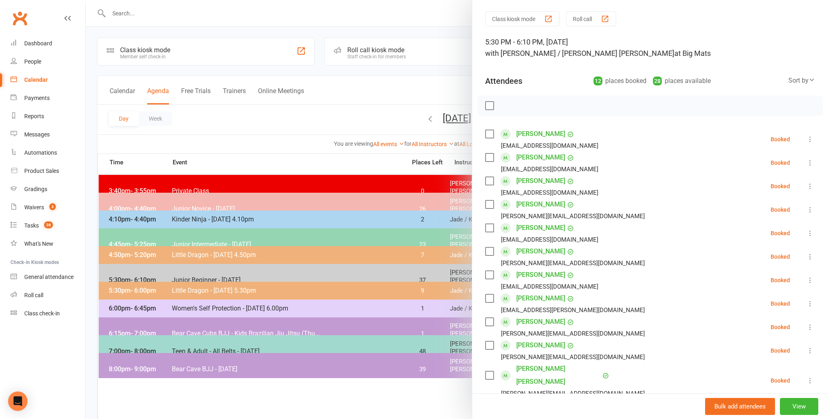
scroll to position [0, 0]
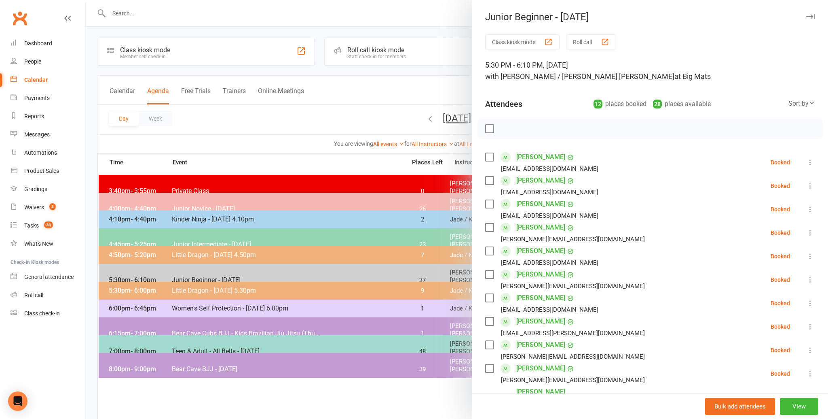
click at [489, 126] on label at bounding box center [489, 129] width 8 height 8
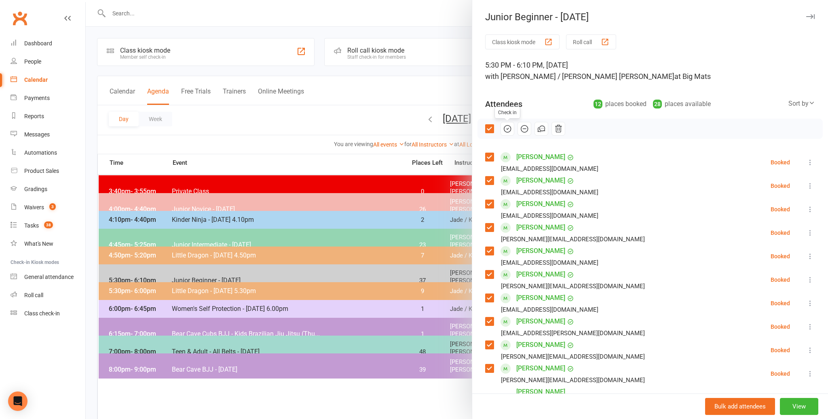
click at [510, 126] on icon "button" at bounding box center [507, 128] width 9 height 9
click at [306, 114] on div at bounding box center [457, 209] width 743 height 419
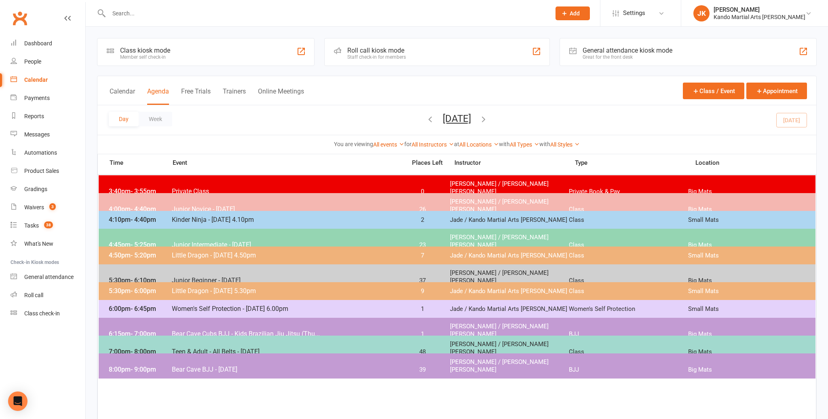
click at [208, 276] on span "Junior Beginner - [DATE]" at bounding box center [287, 280] width 230 height 8
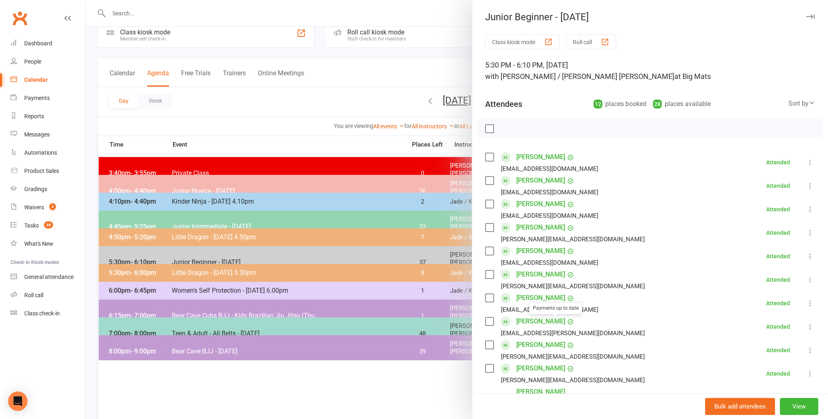
scroll to position [17, 0]
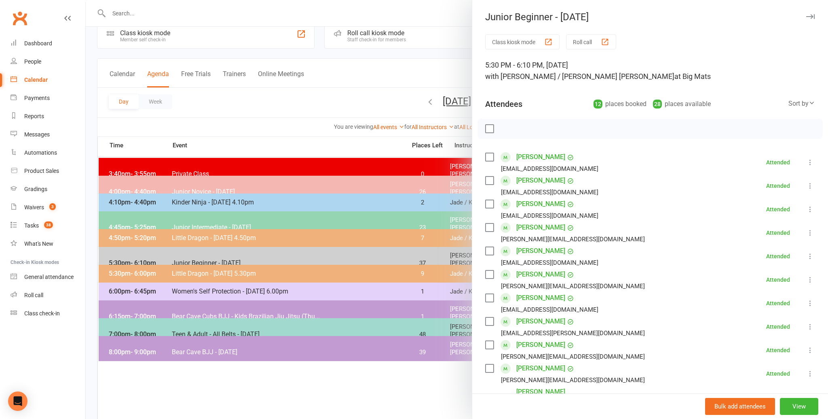
click at [545, 343] on link "[PERSON_NAME]" at bounding box center [541, 344] width 49 height 13
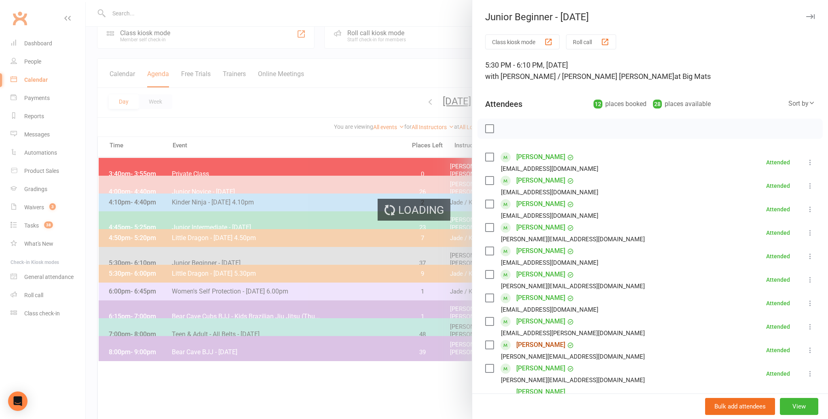
scroll to position [20, 0]
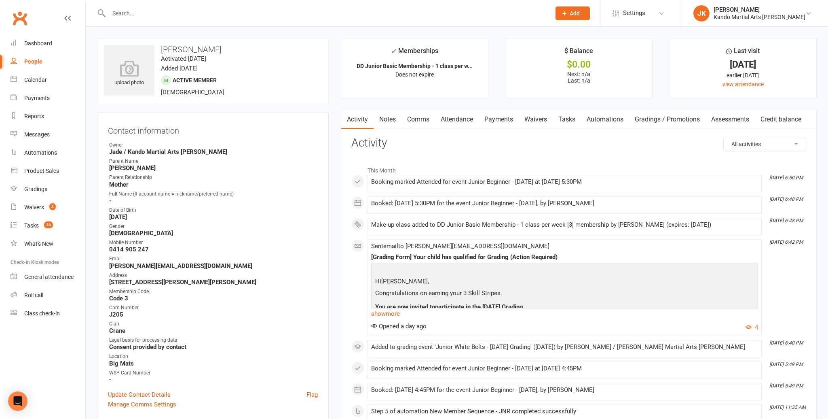
click at [385, 117] on link "Notes" at bounding box center [388, 119] width 28 height 19
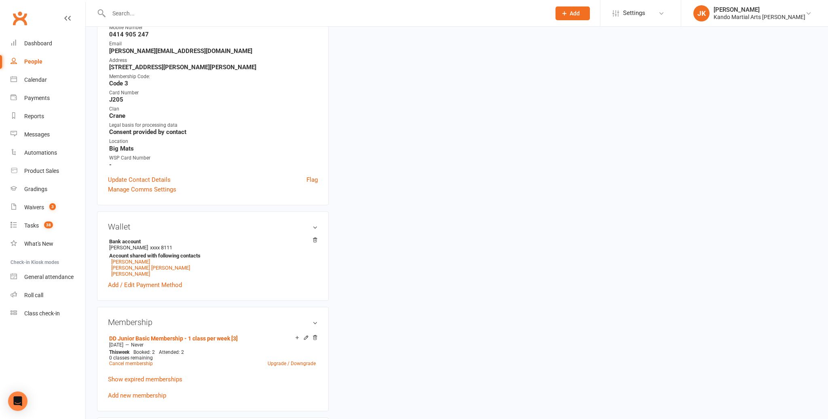
scroll to position [216, 0]
click at [137, 258] on link "[PERSON_NAME]" at bounding box center [130, 261] width 39 height 6
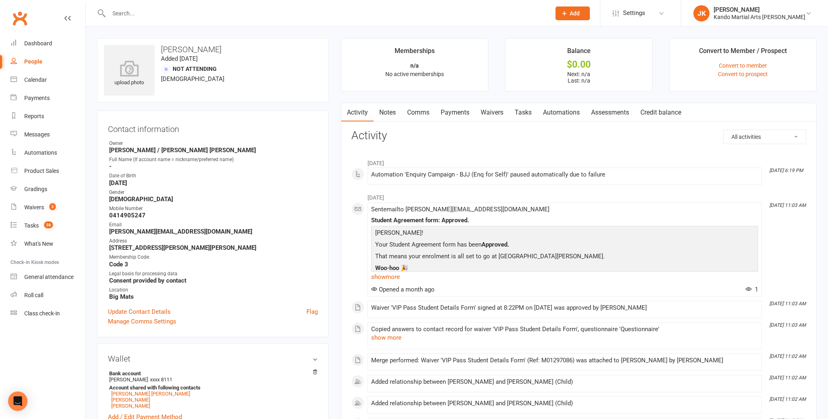
click at [390, 110] on link "Notes" at bounding box center [388, 112] width 28 height 19
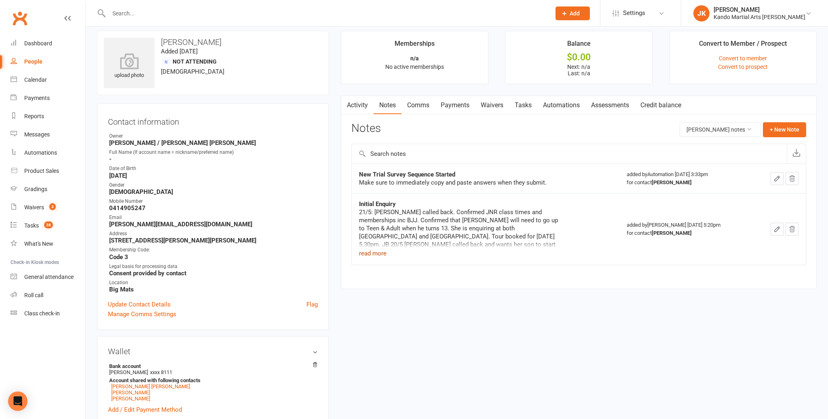
click at [379, 251] on button "read more" at bounding box center [373, 253] width 28 height 10
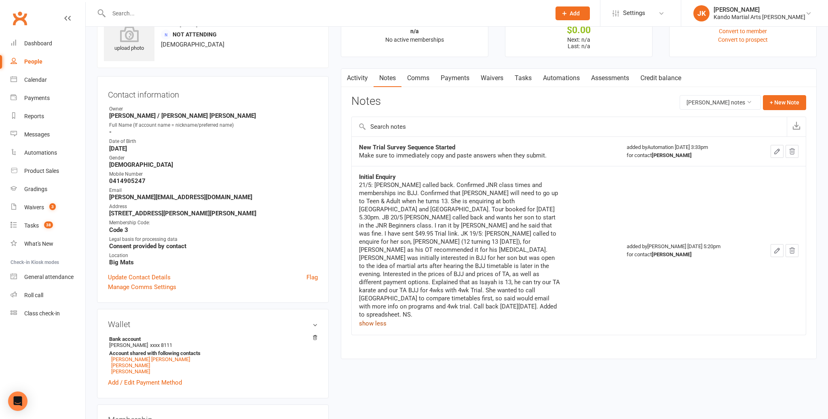
scroll to position [51, 0]
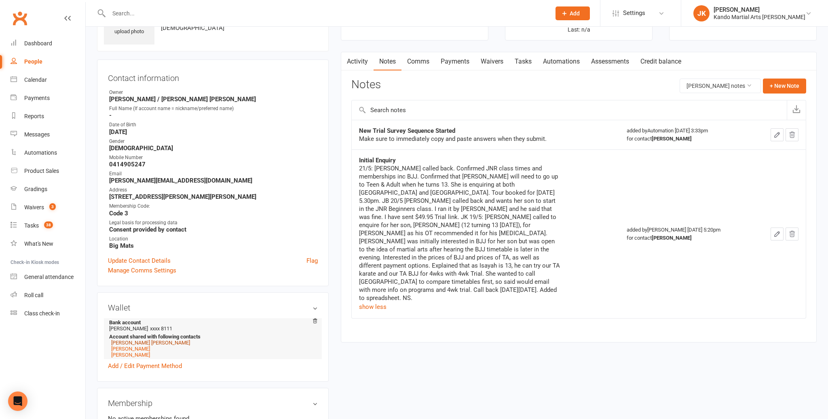
click at [126, 339] on link "[PERSON_NAME] [PERSON_NAME]" at bounding box center [150, 342] width 79 height 6
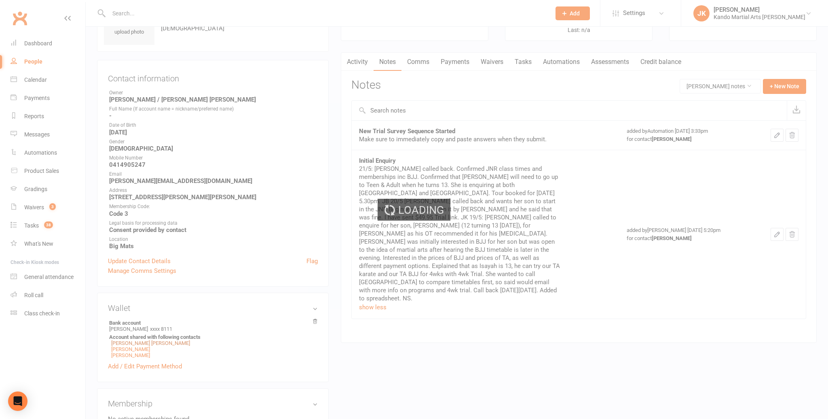
scroll to position [49, 0]
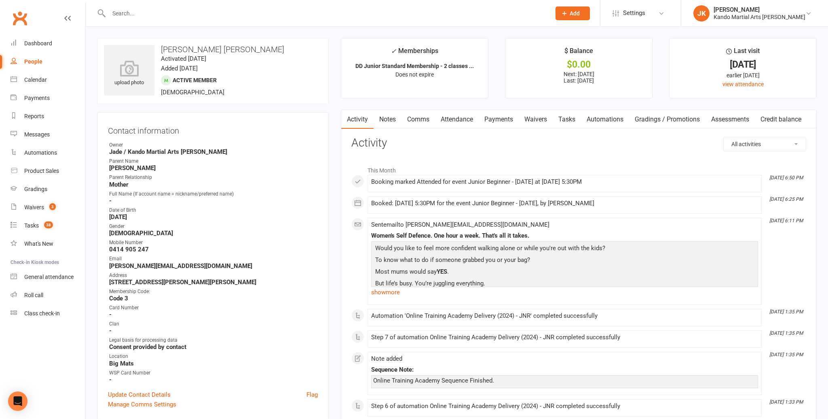
scroll to position [0, 0]
click at [390, 116] on link "Notes" at bounding box center [388, 119] width 28 height 19
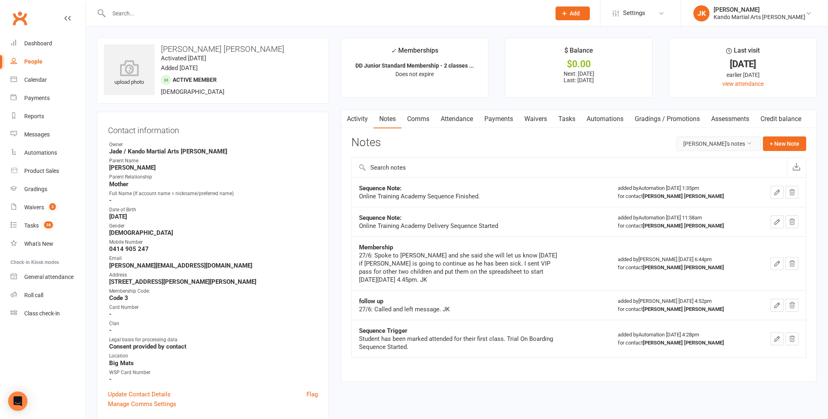
click at [749, 141] on icon at bounding box center [750, 143] width 6 height 6
click at [720, 178] on link "All family notes" at bounding box center [721, 177] width 80 height 16
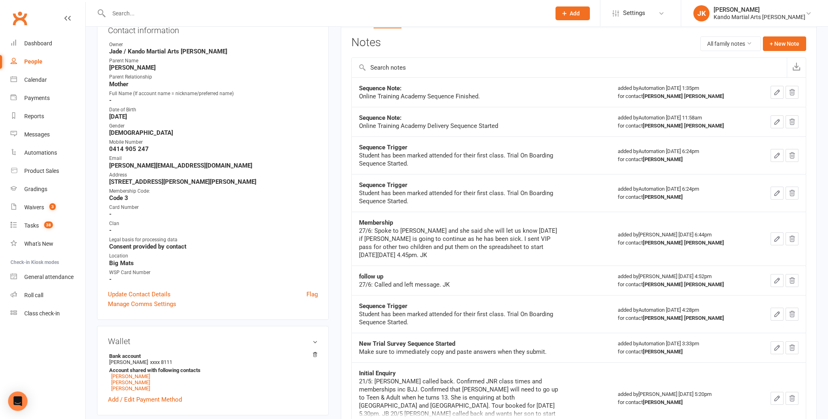
scroll to position [97, 0]
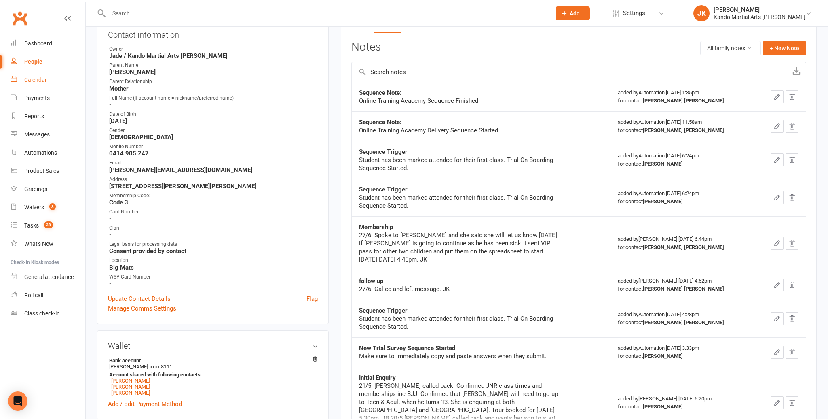
click at [30, 76] on link "Calendar" at bounding box center [48, 80] width 75 height 18
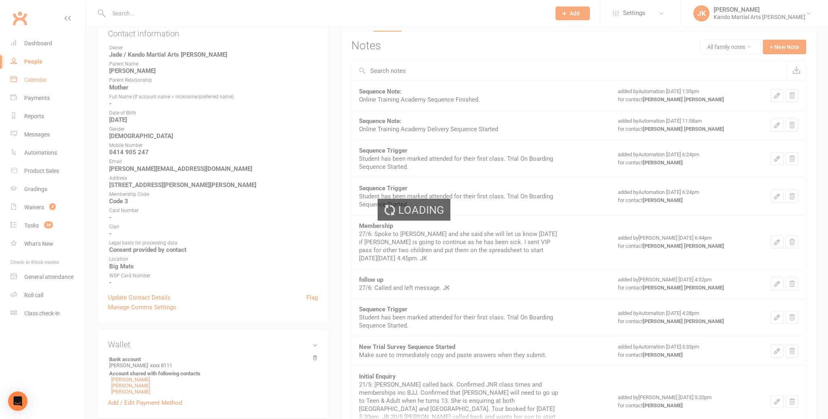
scroll to position [96, 0]
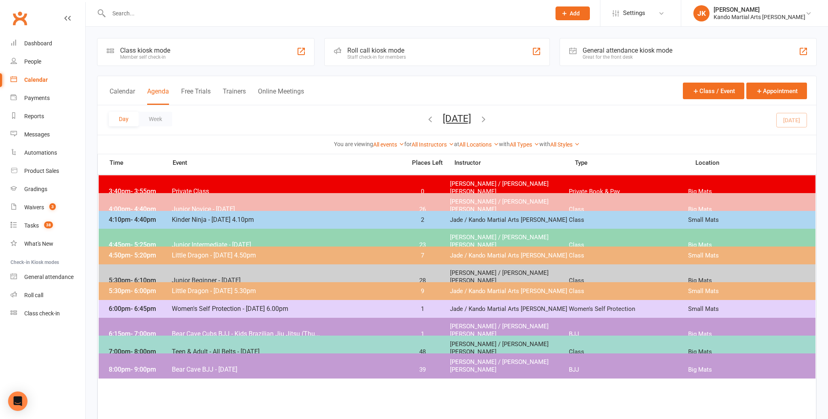
scroll to position [1, 0]
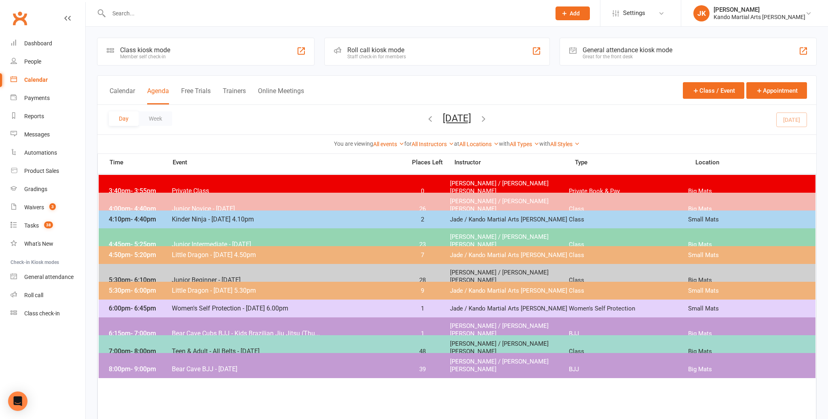
click at [186, 320] on div "6:15pm - 7:00pm Bear Cave Cubs BJJ - Kids Brazilian Jiu Jitsu (Thu... 1 [PERSON…" at bounding box center [457, 329] width 717 height 25
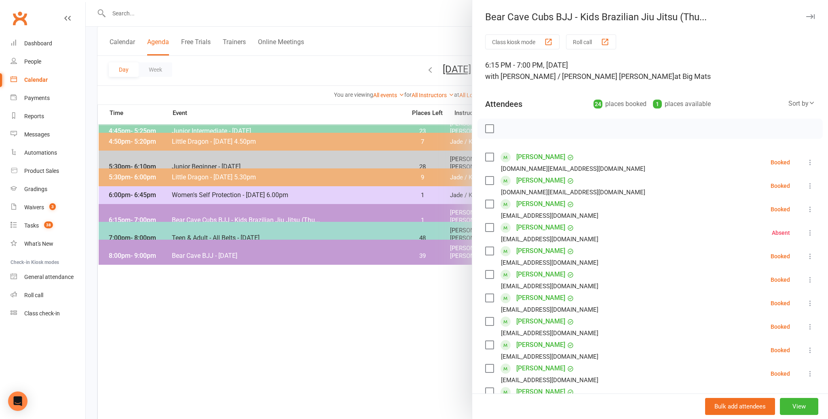
scroll to position [119, 0]
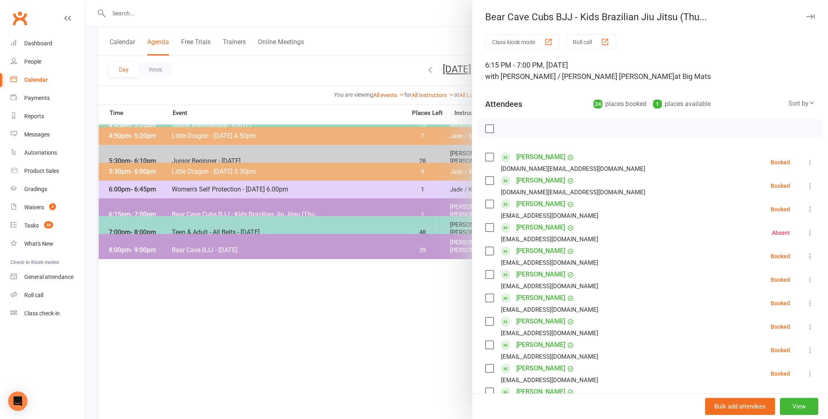
click at [809, 103] on icon at bounding box center [812, 103] width 6 height 6
click at [756, 133] on link "First name" at bounding box center [775, 137] width 80 height 16
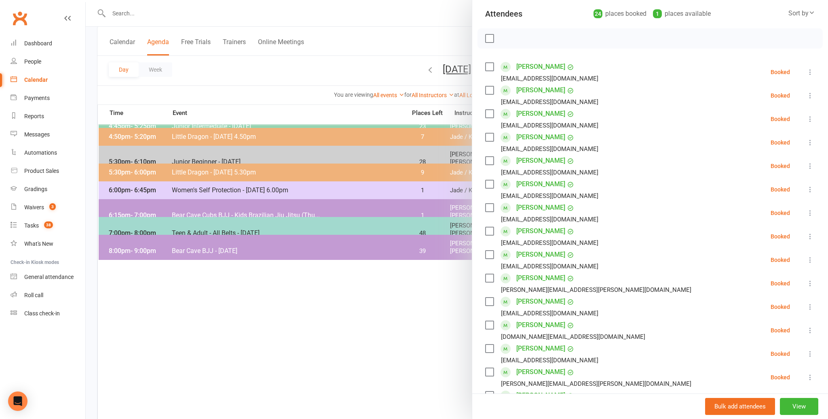
scroll to position [129, 0]
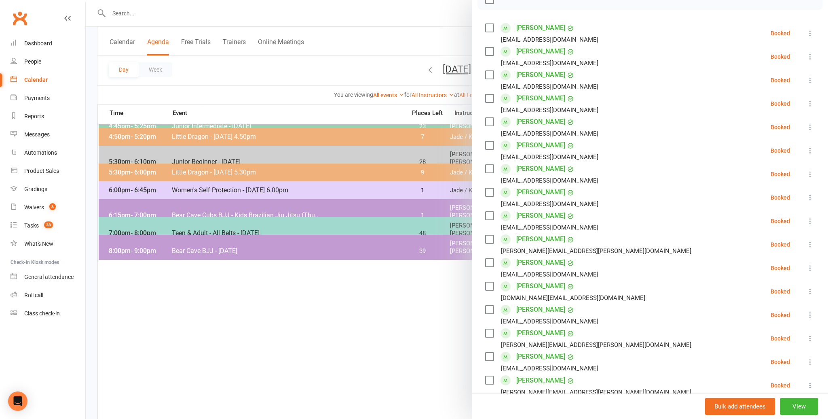
click at [491, 237] on label at bounding box center [489, 239] width 8 height 8
click at [489, 49] on label at bounding box center [489, 51] width 8 height 8
click at [491, 97] on label at bounding box center [489, 98] width 8 height 8
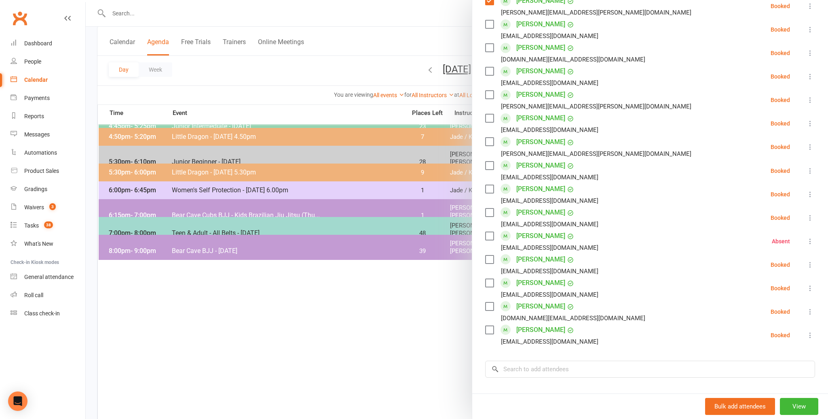
scroll to position [368, 0]
click at [488, 256] on label at bounding box center [489, 259] width 8 height 8
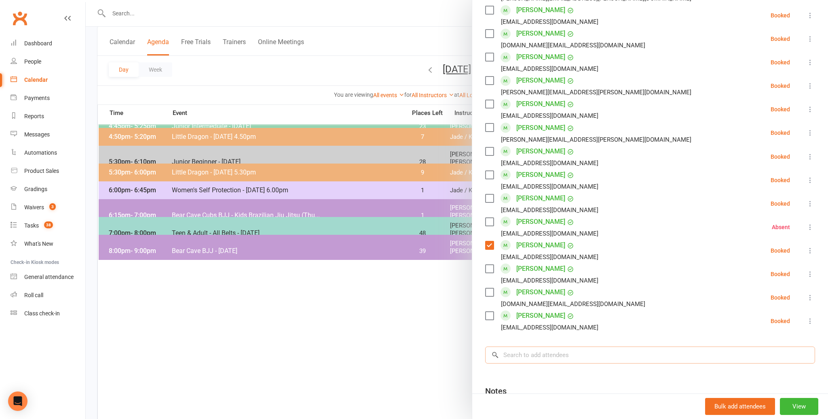
scroll to position [377, 0]
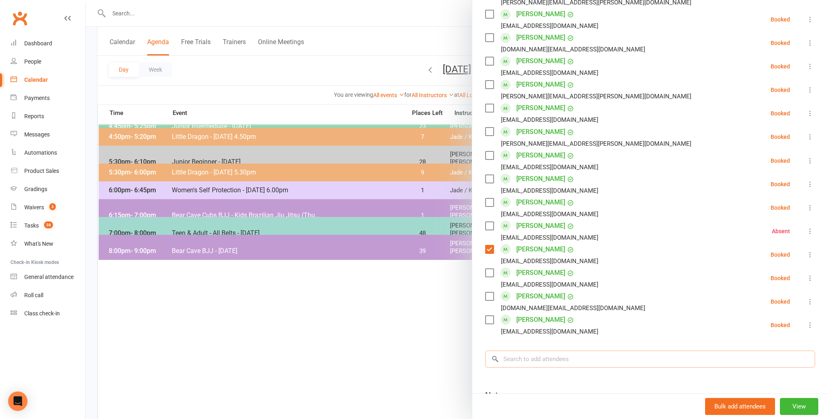
click at [535, 354] on input "search" at bounding box center [650, 358] width 330 height 17
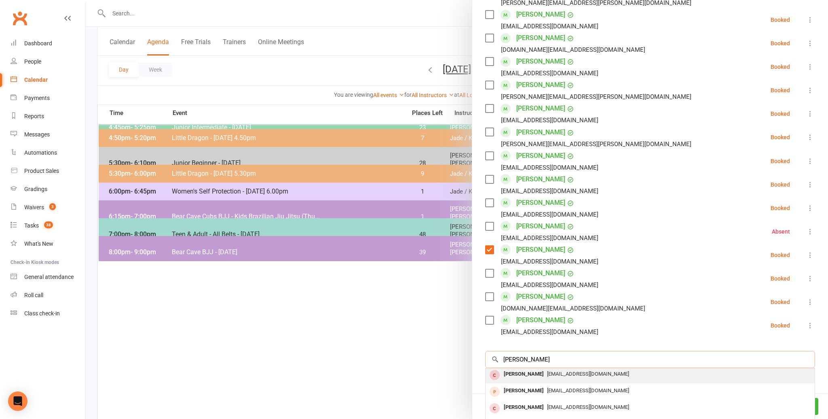
scroll to position [0, 0]
click at [514, 375] on div "[PERSON_NAME]" at bounding box center [524, 376] width 47 height 12
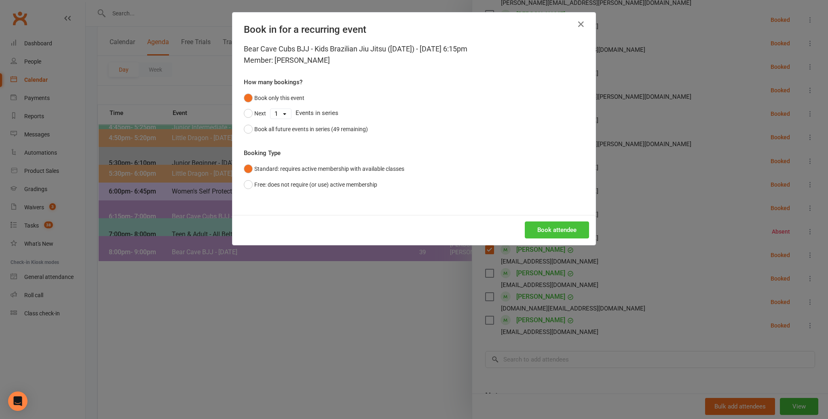
click at [550, 226] on button "Book attendee" at bounding box center [557, 229] width 64 height 17
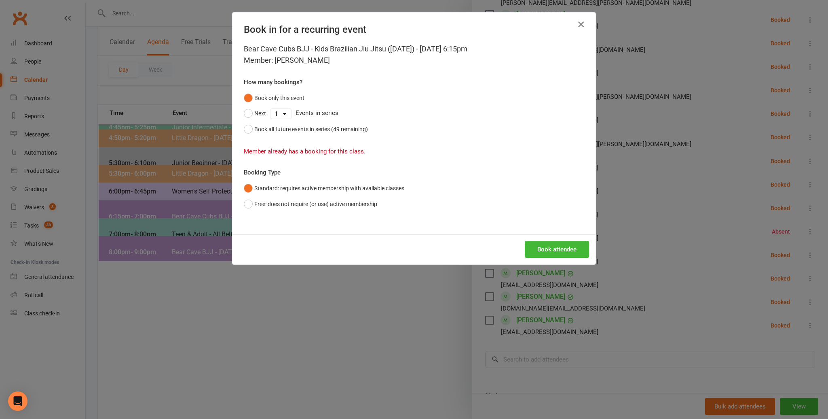
click at [582, 22] on icon "button" at bounding box center [581, 24] width 10 height 10
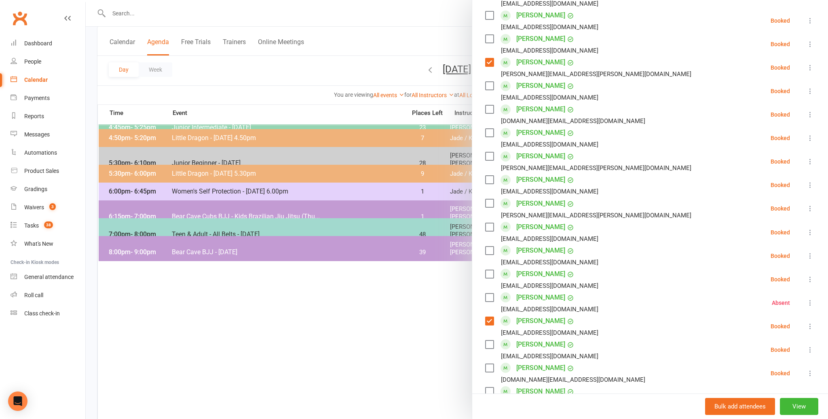
scroll to position [292, 0]
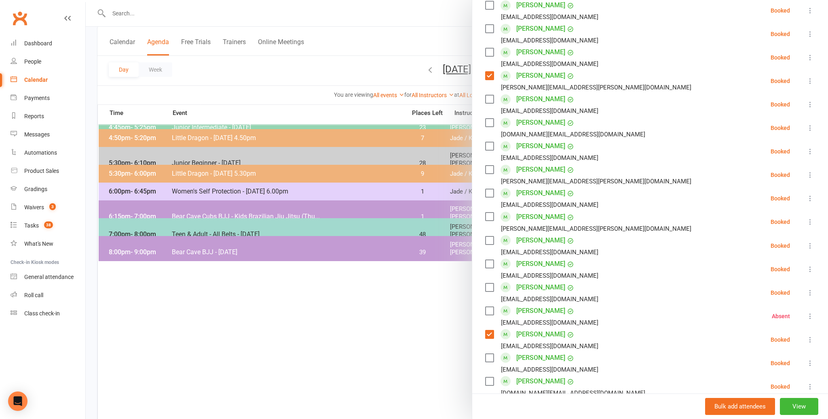
click at [489, 143] on label at bounding box center [489, 146] width 8 height 8
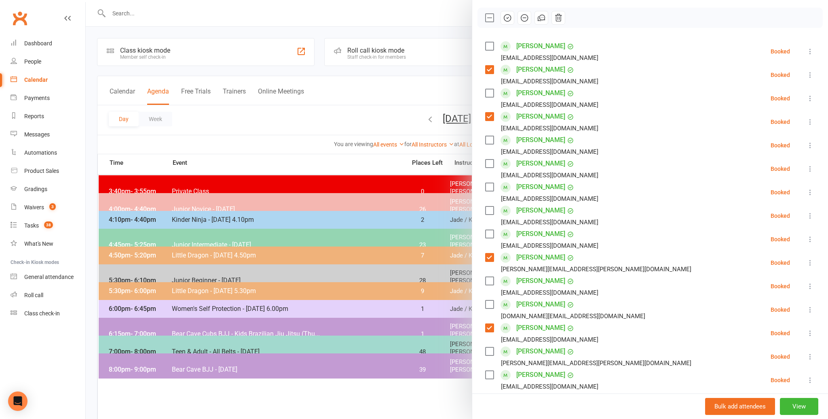
scroll to position [95, 0]
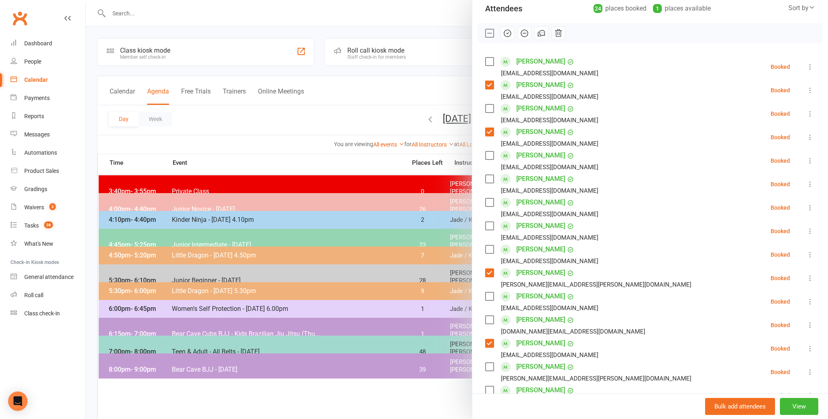
click at [491, 154] on label at bounding box center [489, 155] width 8 height 8
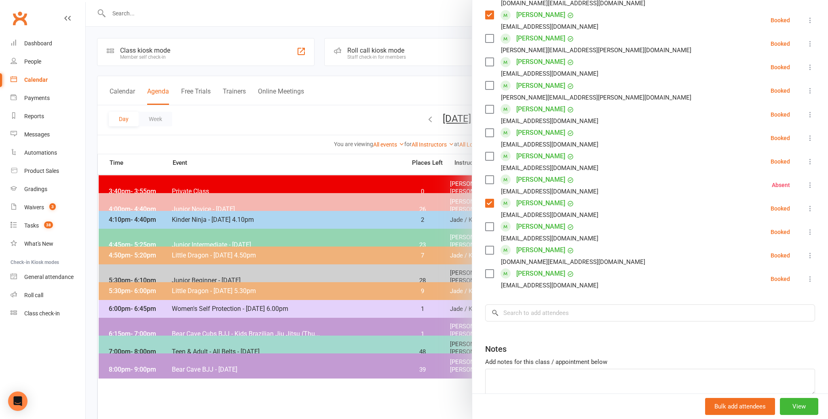
scroll to position [442, 0]
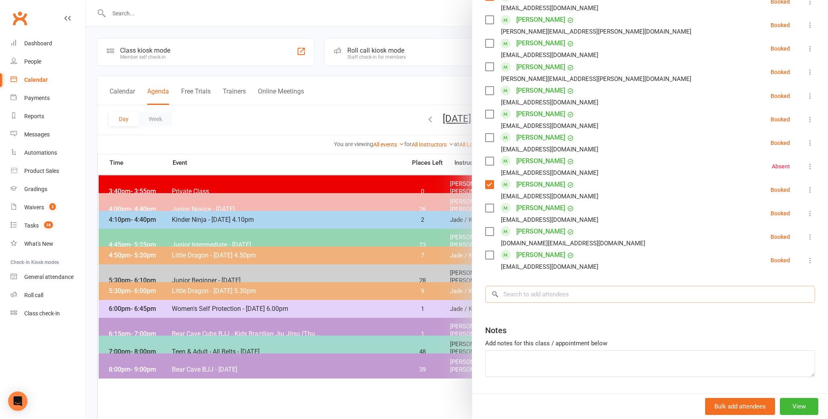
click at [523, 292] on input "search" at bounding box center [650, 294] width 330 height 17
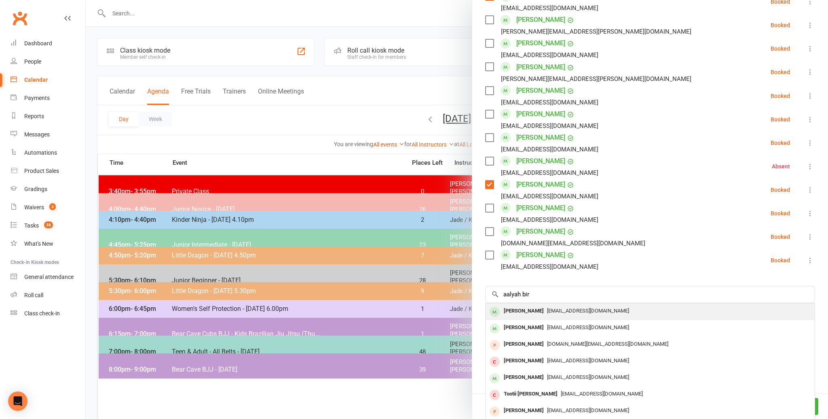
scroll to position [440, 0]
click at [521, 309] on div "[PERSON_NAME]" at bounding box center [524, 313] width 47 height 12
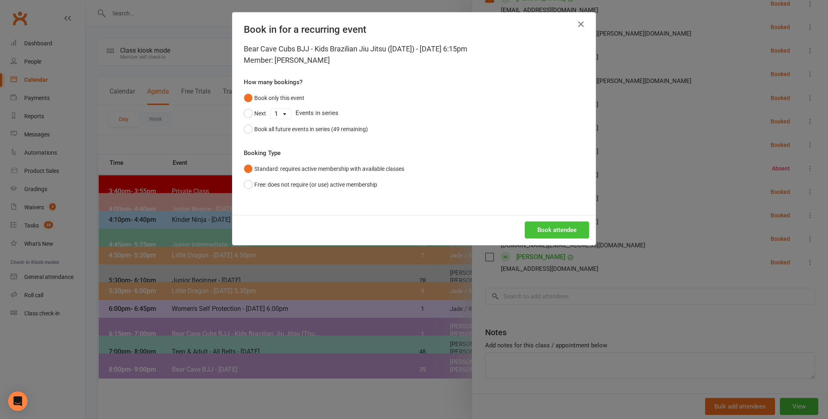
click at [542, 231] on button "Book attendee" at bounding box center [557, 229] width 64 height 17
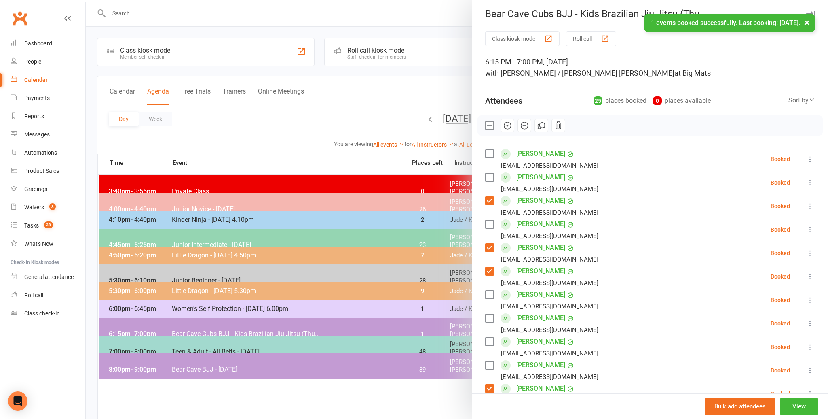
scroll to position [1, 0]
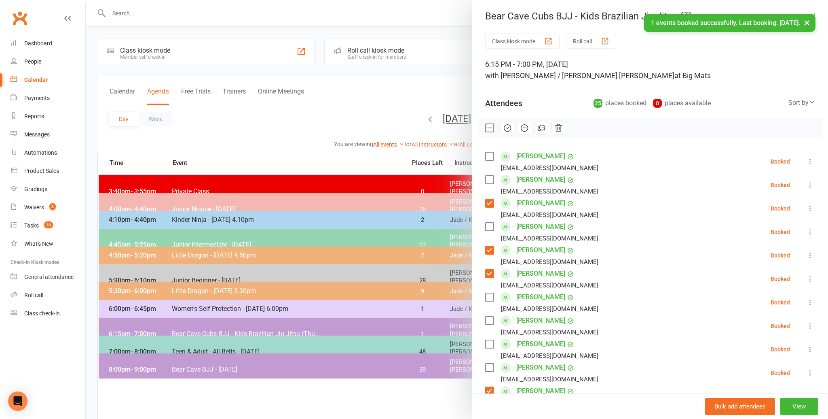
click at [491, 153] on label at bounding box center [489, 156] width 8 height 8
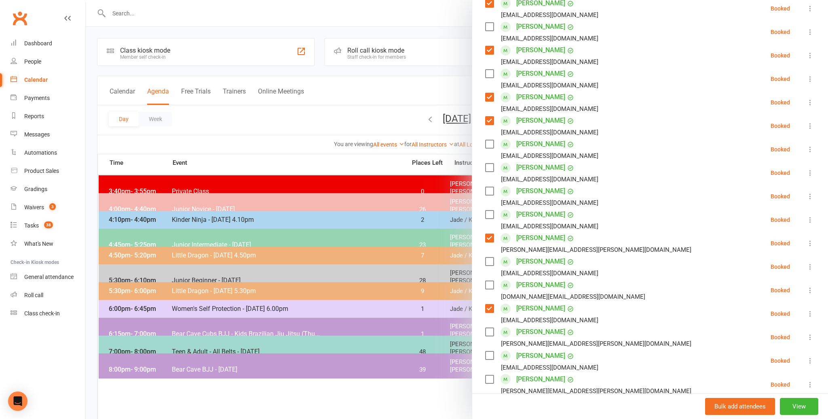
scroll to position [162, 0]
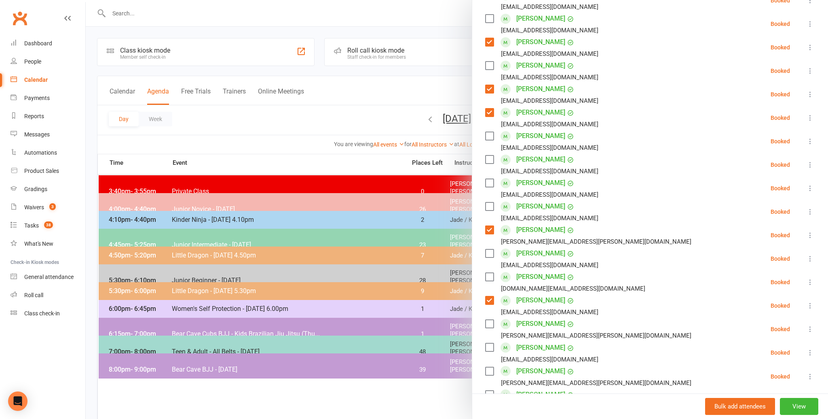
click at [490, 252] on label at bounding box center [489, 253] width 8 height 8
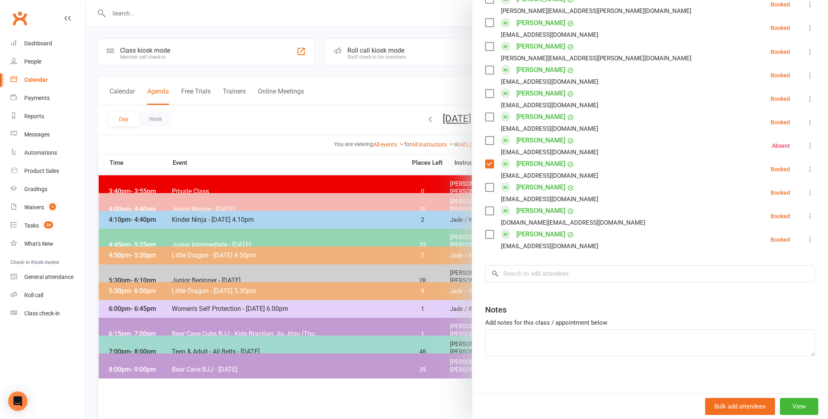
scroll to position [489, 0]
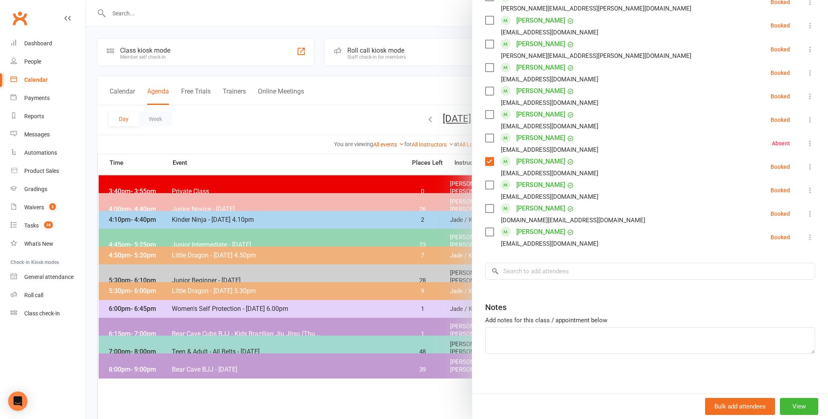
click at [488, 228] on label at bounding box center [489, 232] width 8 height 8
click at [491, 183] on label at bounding box center [489, 185] width 8 height 8
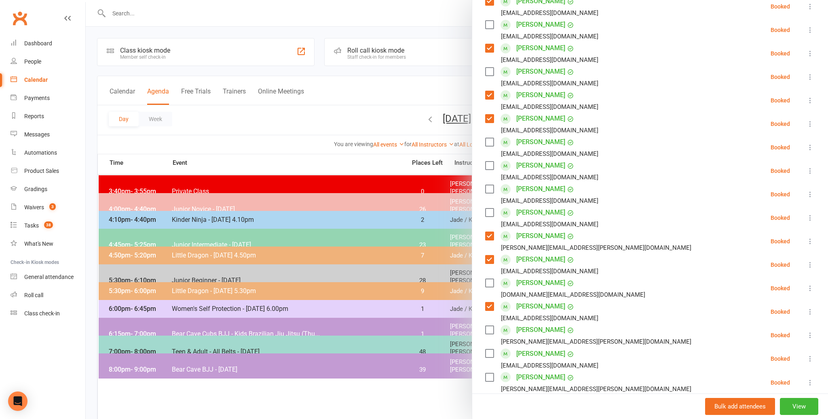
scroll to position [155, 0]
click at [489, 188] on label at bounding box center [489, 189] width 8 height 8
click at [491, 210] on label at bounding box center [489, 213] width 8 height 8
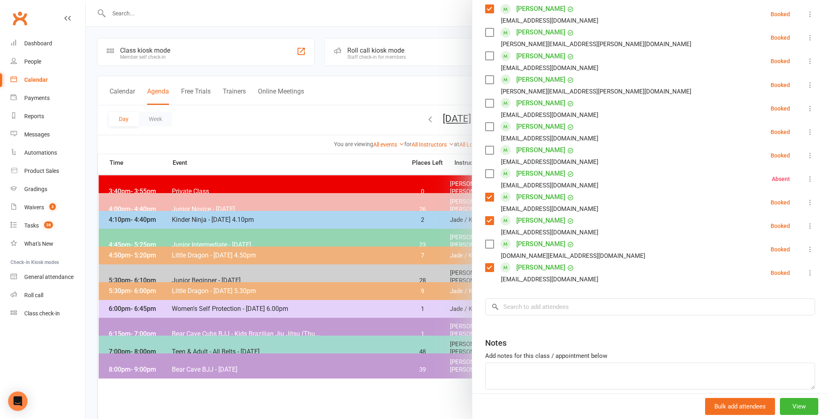
scroll to position [489, 0]
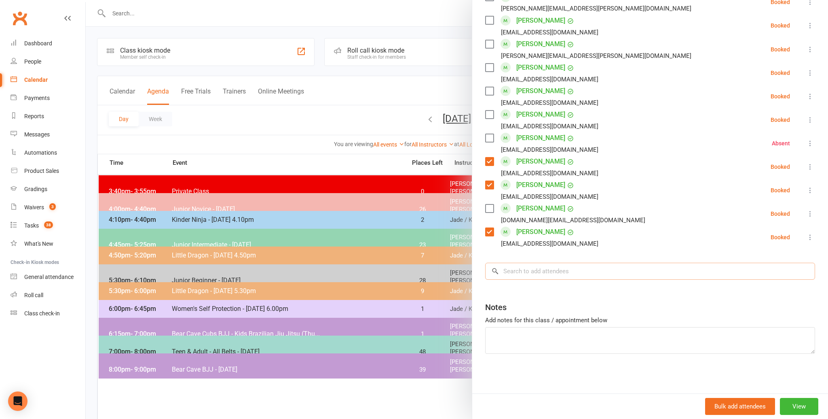
click at [516, 271] on input "search" at bounding box center [650, 271] width 330 height 17
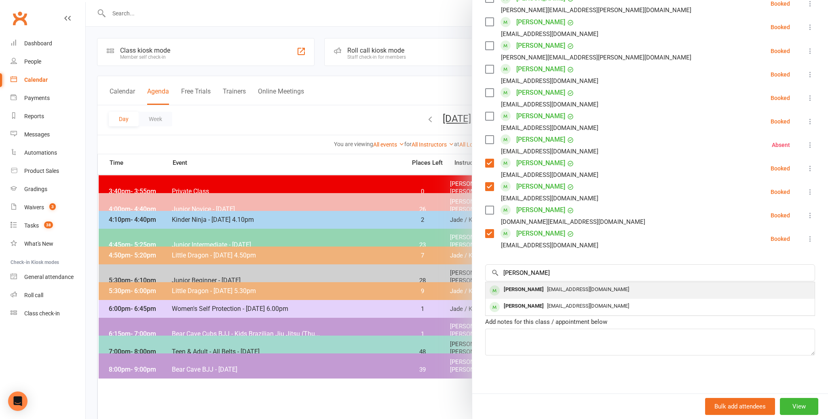
scroll to position [487, 0]
click at [515, 287] on div "[PERSON_NAME]" at bounding box center [524, 290] width 47 height 12
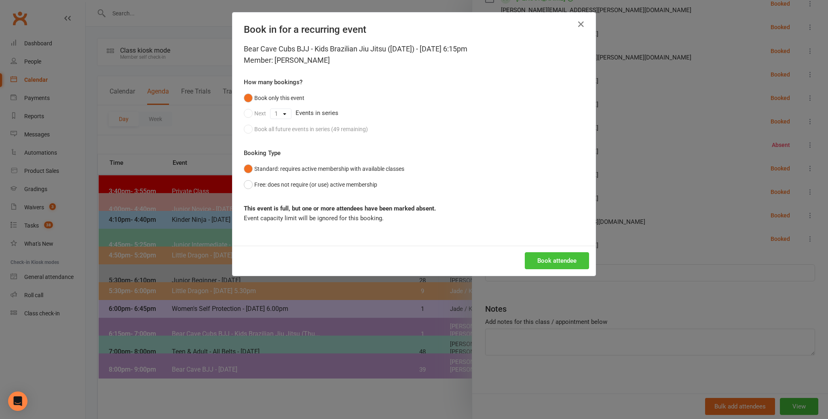
click at [549, 256] on button "Book attendee" at bounding box center [557, 260] width 64 height 17
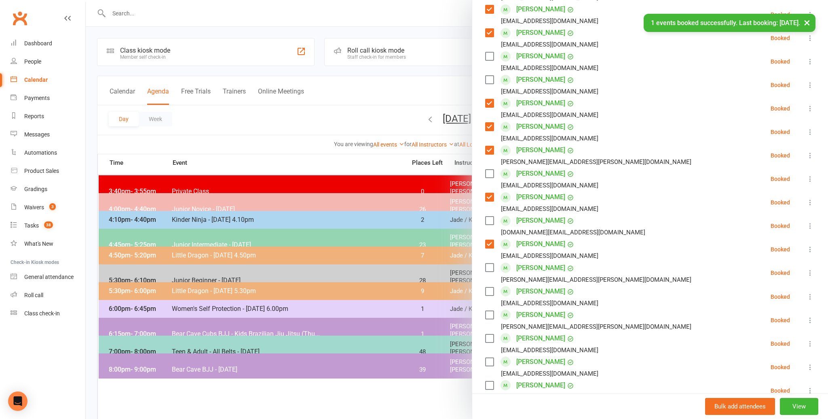
scroll to position [241, 0]
click at [489, 172] on label at bounding box center [489, 174] width 8 height 8
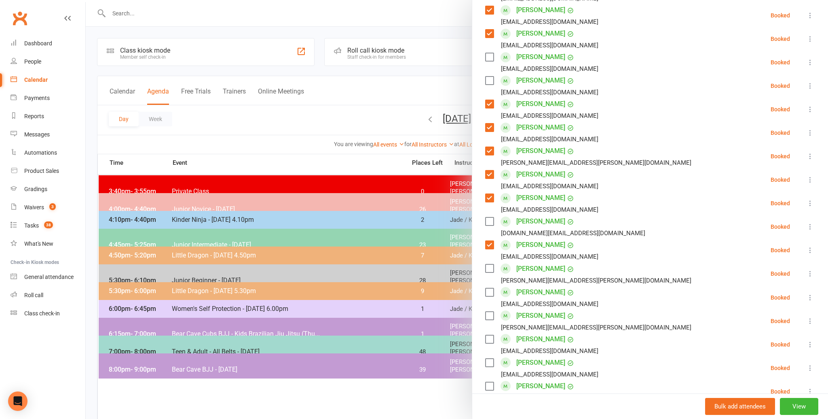
click at [490, 336] on label at bounding box center [489, 339] width 8 height 8
click at [488, 383] on label at bounding box center [489, 386] width 8 height 8
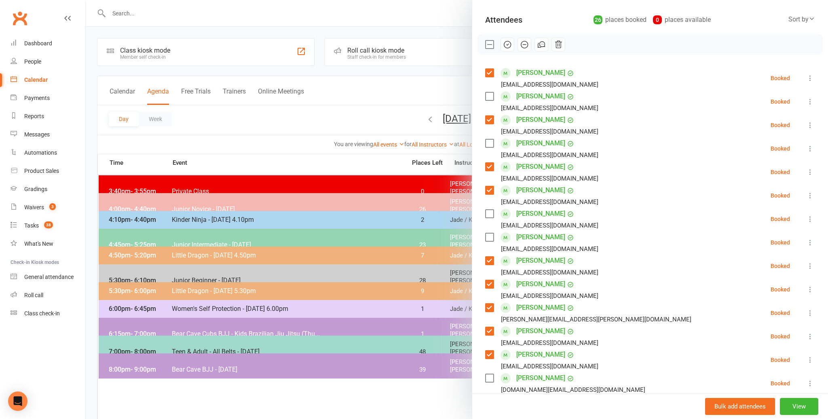
scroll to position [0, 0]
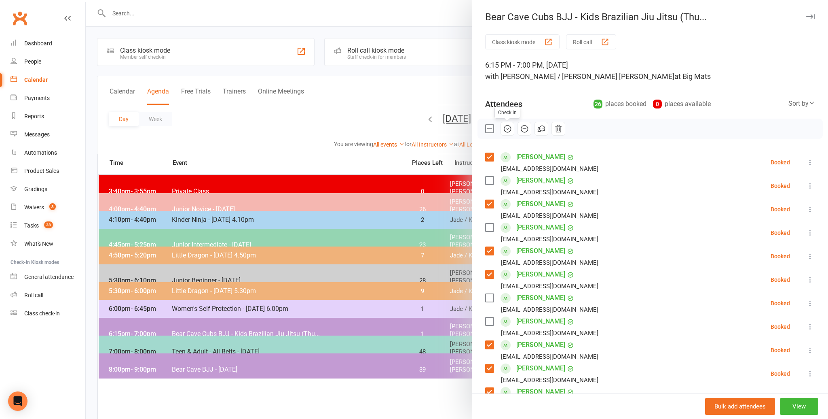
click at [507, 126] on icon "button" at bounding box center [507, 128] width 9 height 9
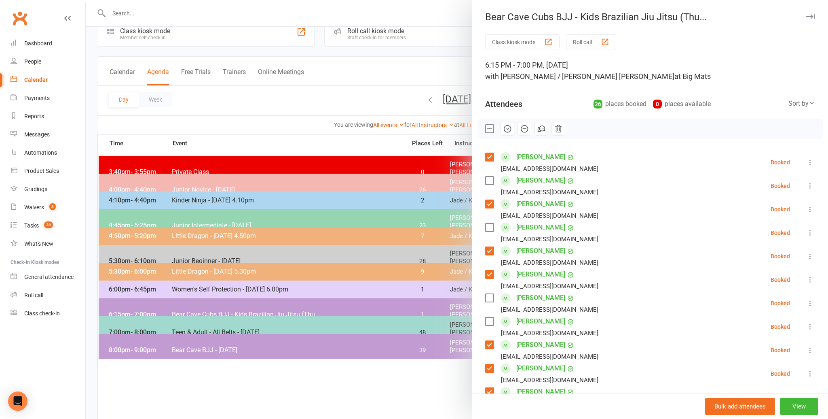
scroll to position [20, 0]
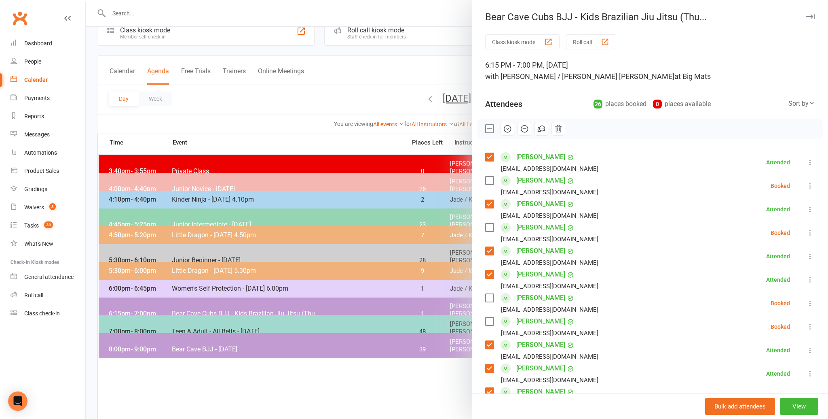
click at [810, 183] on icon at bounding box center [811, 186] width 8 height 8
click at [779, 251] on link "Mark absent" at bounding box center [771, 250] width 87 height 16
click at [809, 229] on icon at bounding box center [811, 233] width 8 height 8
click at [773, 295] on link "Mark absent" at bounding box center [771, 297] width 87 height 16
click at [811, 300] on icon at bounding box center [811, 303] width 8 height 8
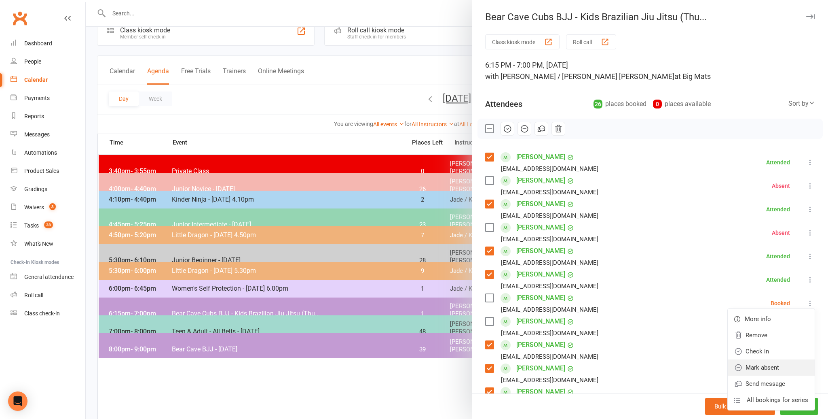
click at [779, 364] on link "Mark absent" at bounding box center [771, 367] width 87 height 16
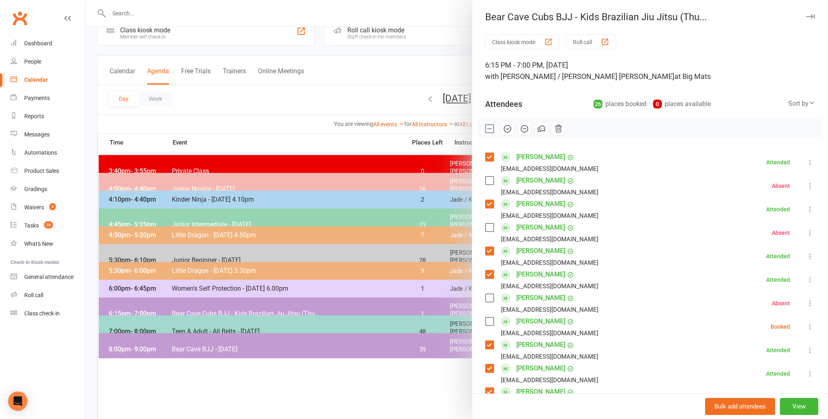
click at [810, 323] on icon at bounding box center [811, 326] width 8 height 8
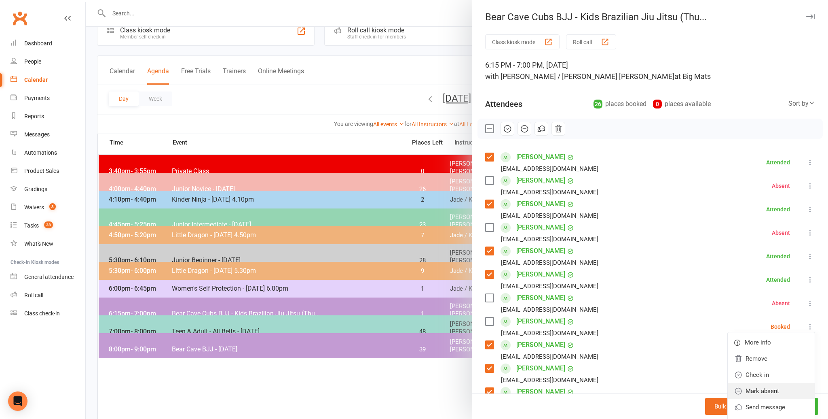
click at [777, 391] on link "Mark absent" at bounding box center [771, 391] width 87 height 16
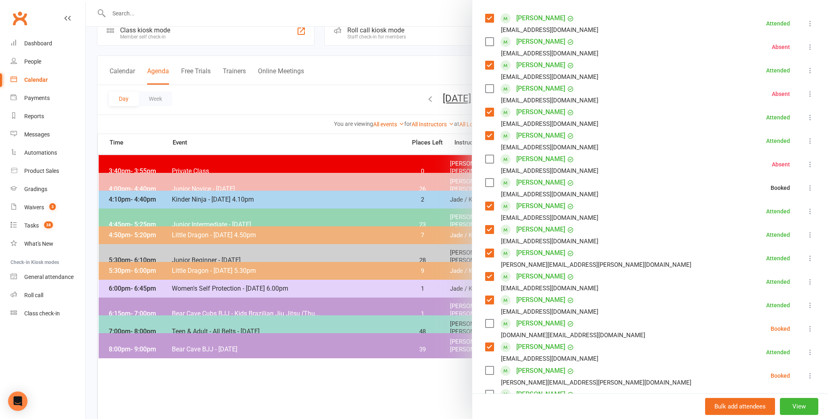
scroll to position [142, 0]
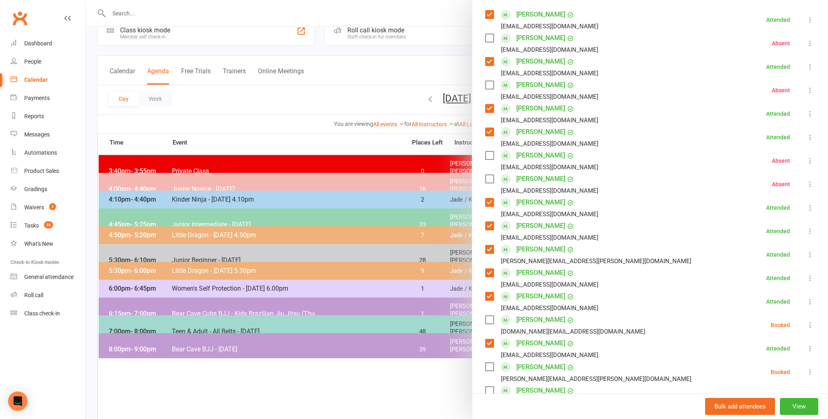
click at [810, 323] on icon at bounding box center [811, 325] width 8 height 8
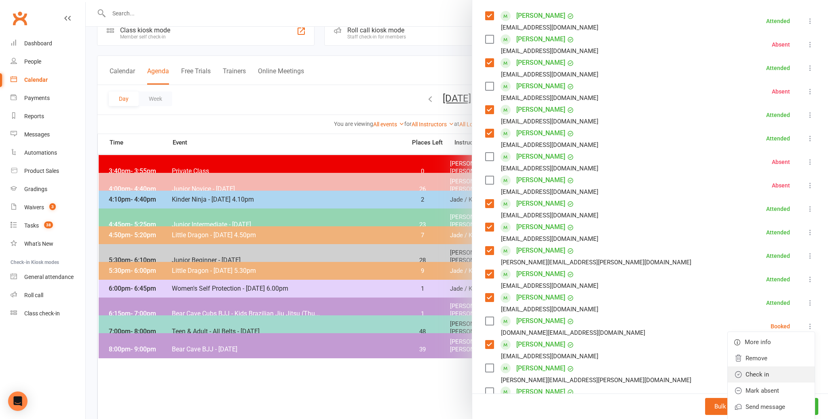
scroll to position [139, 0]
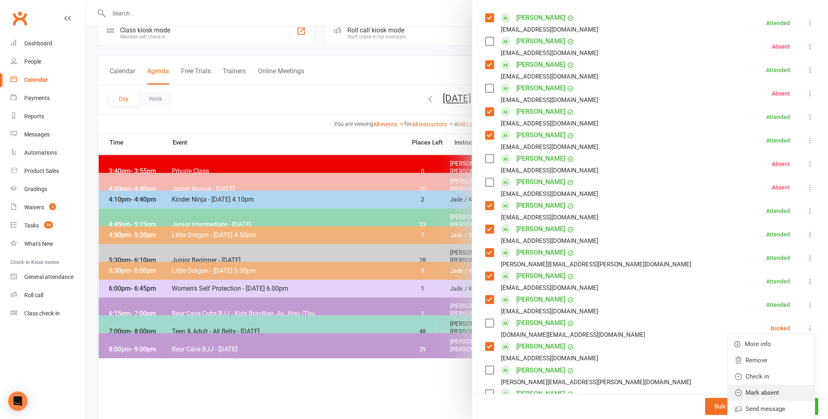
click at [755, 391] on link "Mark absent" at bounding box center [771, 392] width 87 height 16
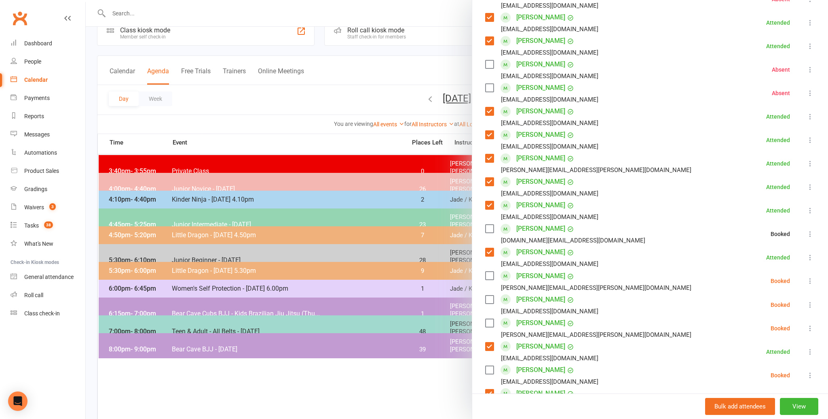
scroll to position [236, 0]
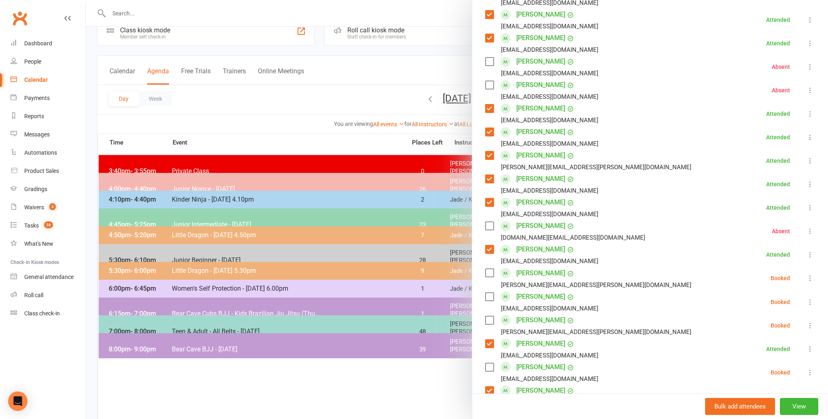
click at [811, 277] on icon at bounding box center [811, 278] width 8 height 8
click at [770, 342] on link "Mark absent" at bounding box center [771, 342] width 87 height 16
click at [811, 300] on icon at bounding box center [811, 302] width 8 height 8
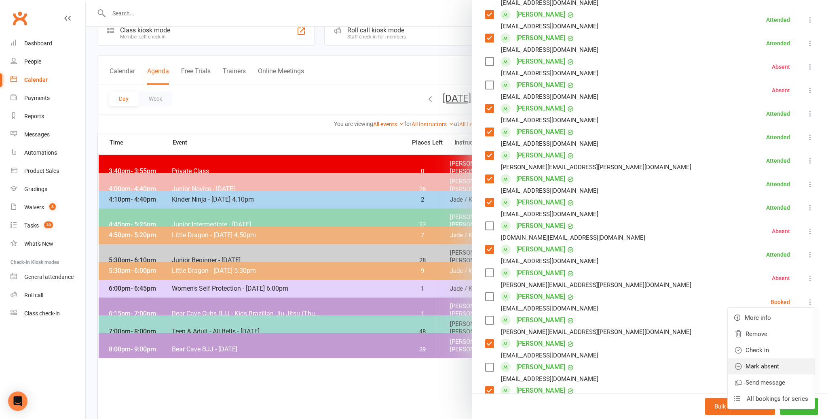
click at [757, 366] on link "Mark absent" at bounding box center [771, 366] width 87 height 16
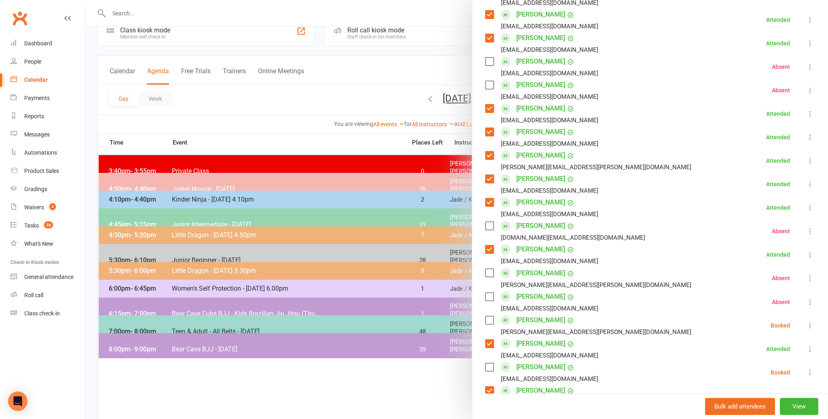
click at [809, 370] on icon at bounding box center [811, 372] width 8 height 8
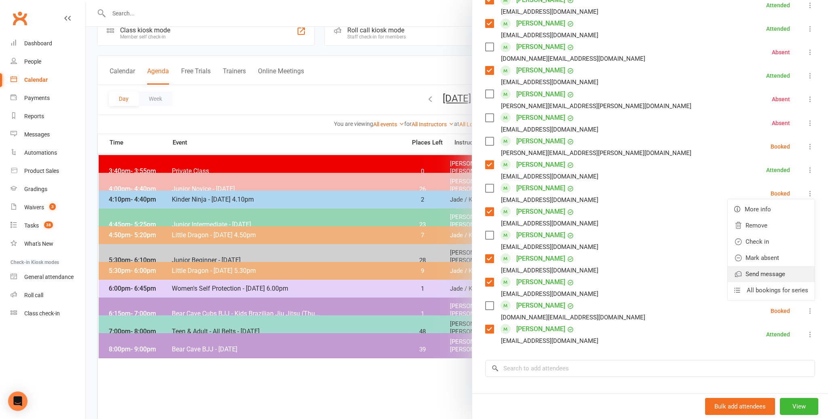
scroll to position [416, 0]
click at [770, 256] on link "Mark absent" at bounding box center [771, 257] width 87 height 16
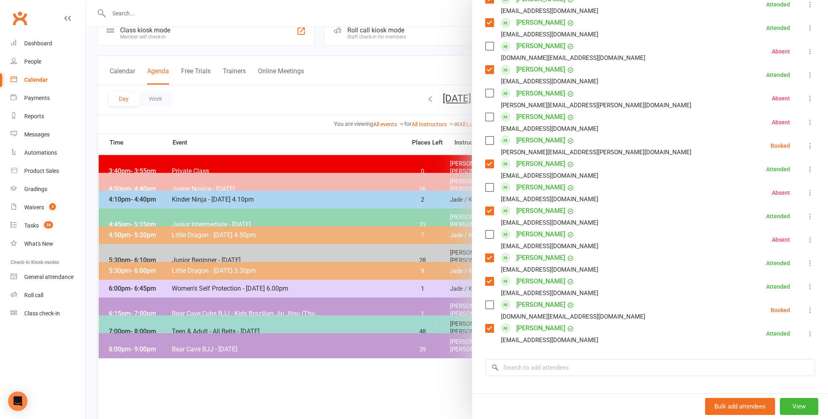
click at [810, 308] on icon at bounding box center [811, 310] width 8 height 8
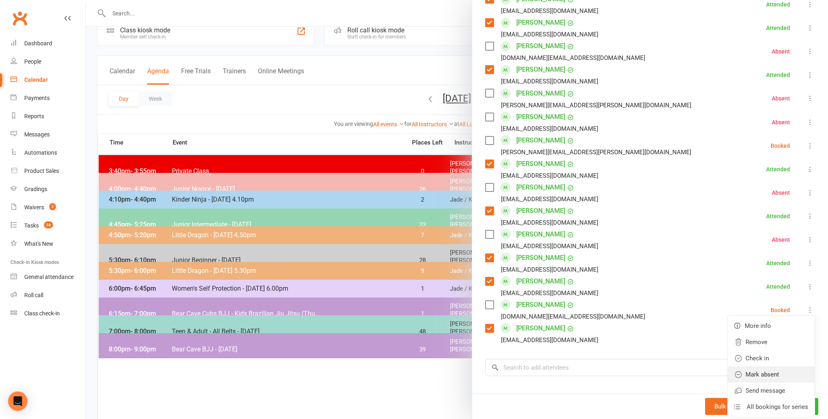
click at [760, 373] on link "Mark absent" at bounding box center [771, 374] width 87 height 16
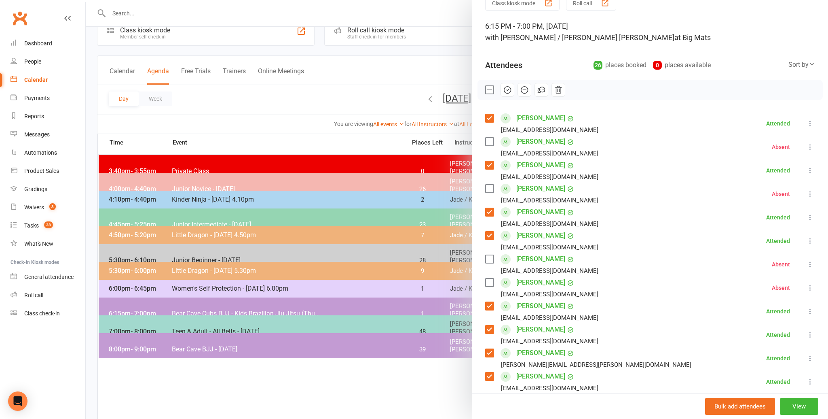
scroll to position [0, 0]
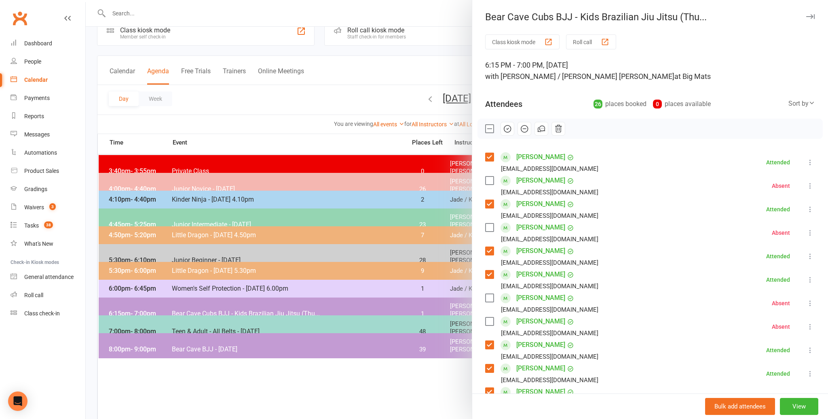
click at [397, 379] on div at bounding box center [457, 209] width 743 height 419
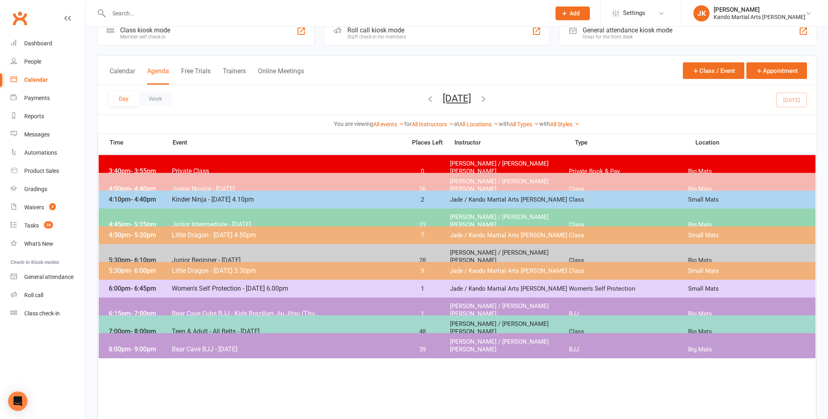
click at [207, 300] on div "6:15pm - 7:00pm Bear Cave Cubs BJJ - Kids Brazilian Jiu Jitsu (Thu... 1 [PERSON…" at bounding box center [457, 309] width 717 height 25
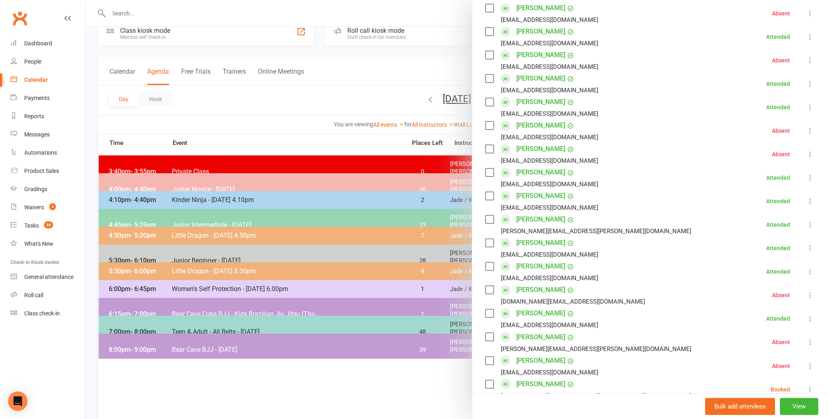
scroll to position [28, 0]
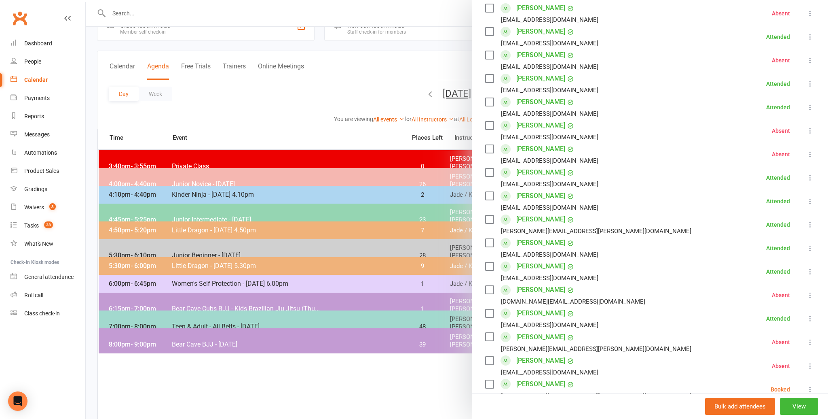
click at [212, 94] on div at bounding box center [457, 209] width 743 height 419
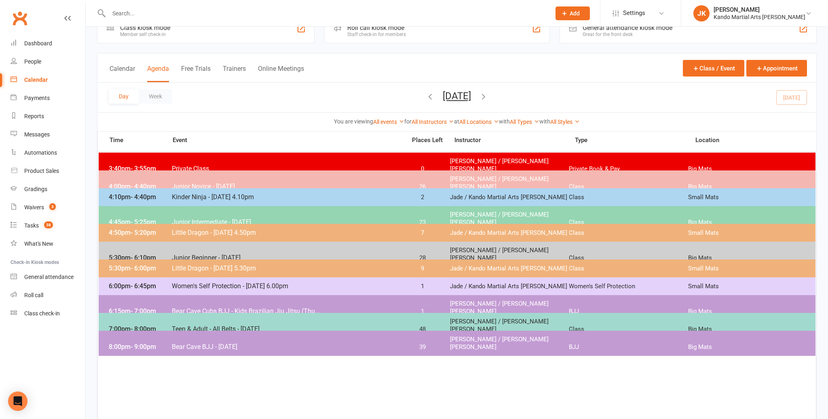
click at [127, 13] on input "text" at bounding box center [325, 13] width 439 height 11
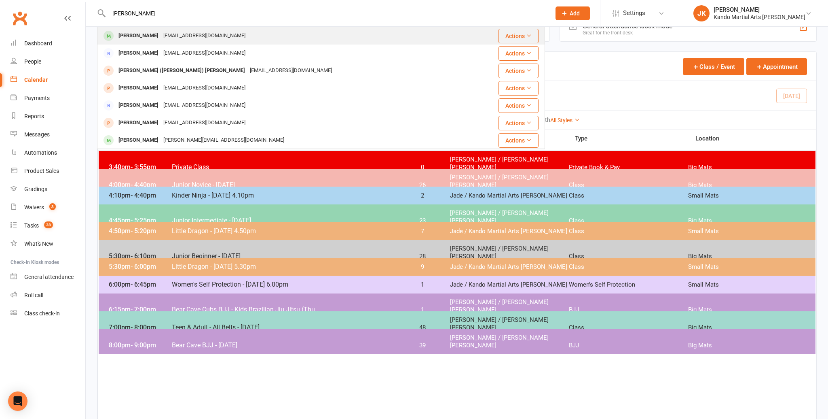
click at [156, 32] on div "[PERSON_NAME]" at bounding box center [138, 36] width 45 height 12
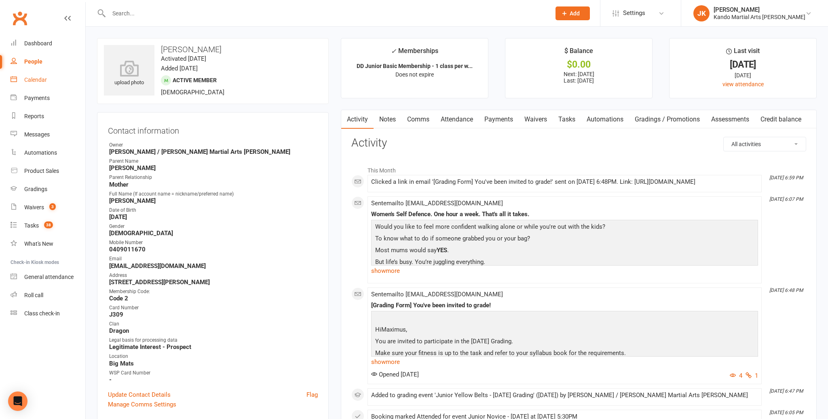
click at [27, 81] on div "Calendar" at bounding box center [35, 79] width 23 height 6
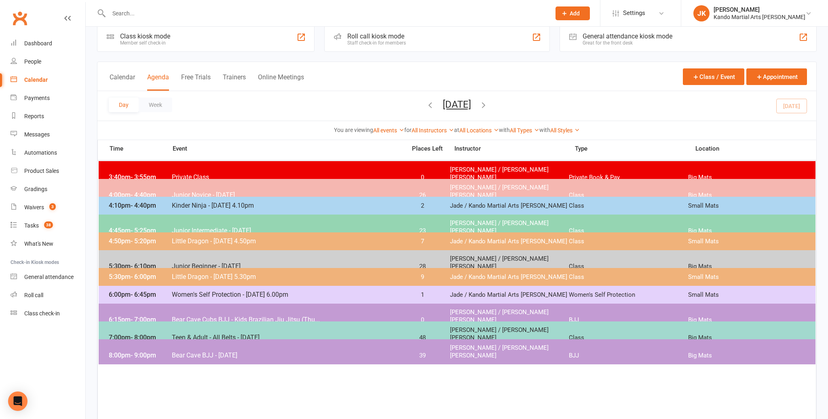
scroll to position [13, 0]
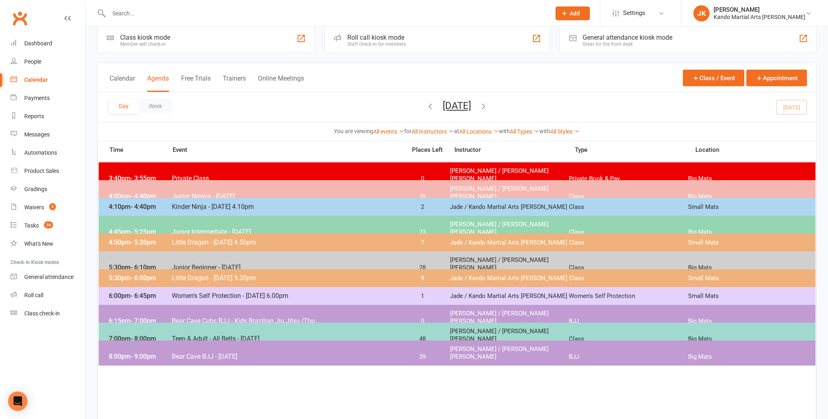
click at [203, 335] on span "Teen & Adult - All Belts - [DATE]" at bounding box center [287, 339] width 230 height 8
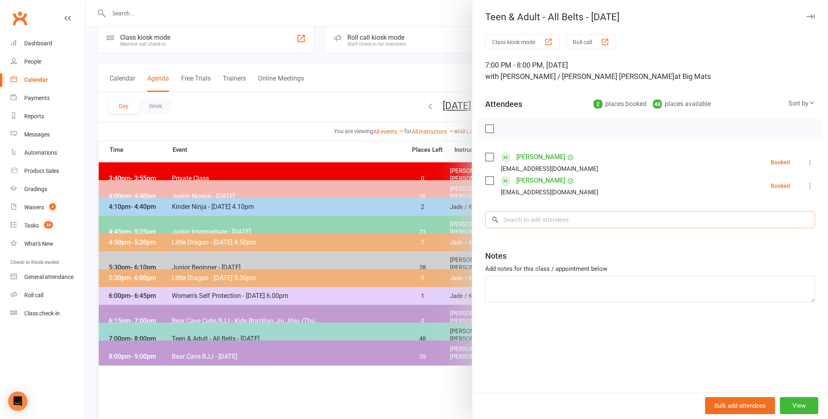
click at [571, 214] on input "search" at bounding box center [650, 219] width 330 height 17
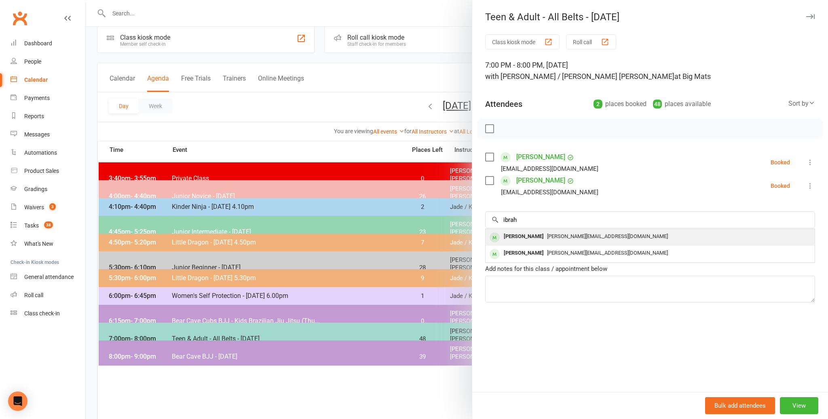
click at [570, 237] on span "[PERSON_NAME][EMAIL_ADDRESS][DOMAIN_NAME]" at bounding box center [607, 236] width 121 height 6
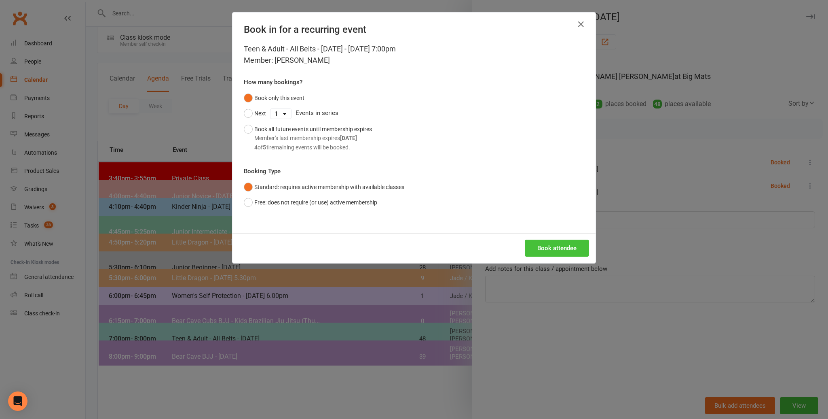
click at [562, 244] on button "Book attendee" at bounding box center [557, 247] width 64 height 17
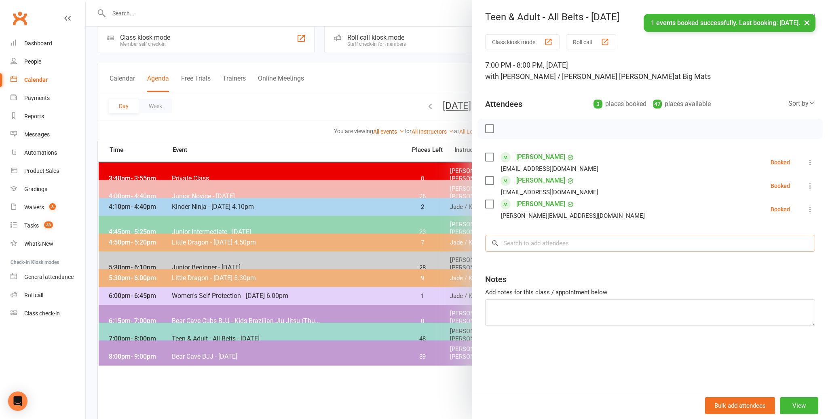
click at [542, 248] on input "search" at bounding box center [650, 243] width 330 height 17
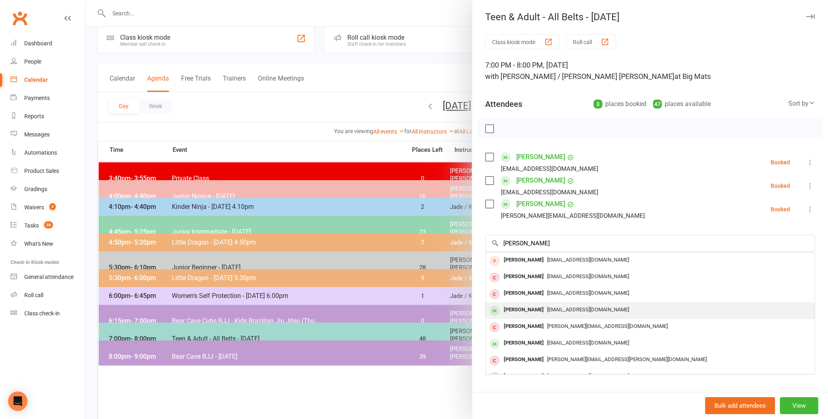
click at [553, 306] on span "[EMAIL_ADDRESS][DOMAIN_NAME]" at bounding box center [588, 309] width 82 height 6
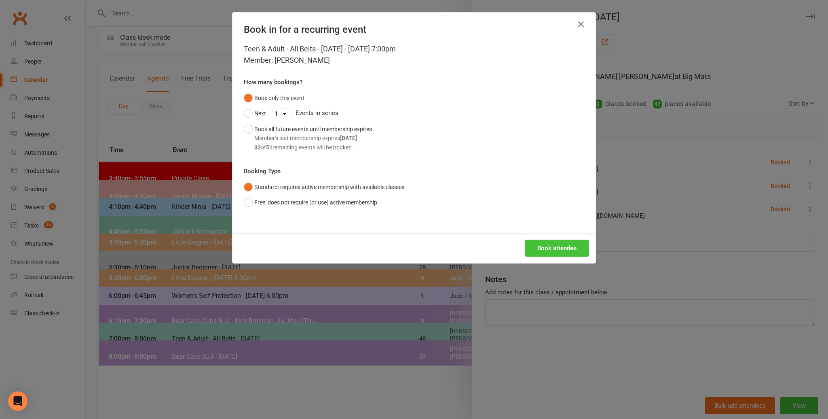
click at [561, 252] on button "Book attendee" at bounding box center [557, 247] width 64 height 17
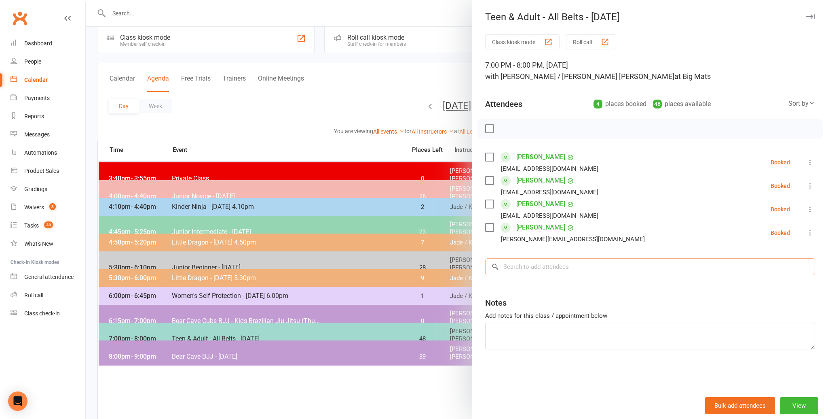
click at [555, 265] on input "search" at bounding box center [650, 266] width 330 height 17
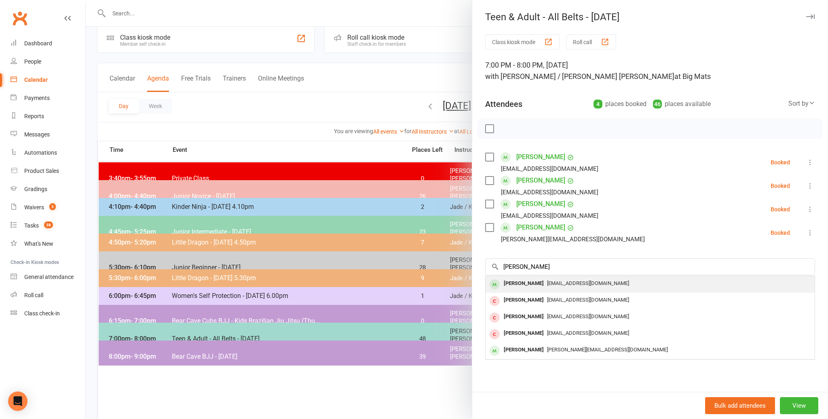
click at [542, 288] on div "[PERSON_NAME]" at bounding box center [524, 283] width 47 height 12
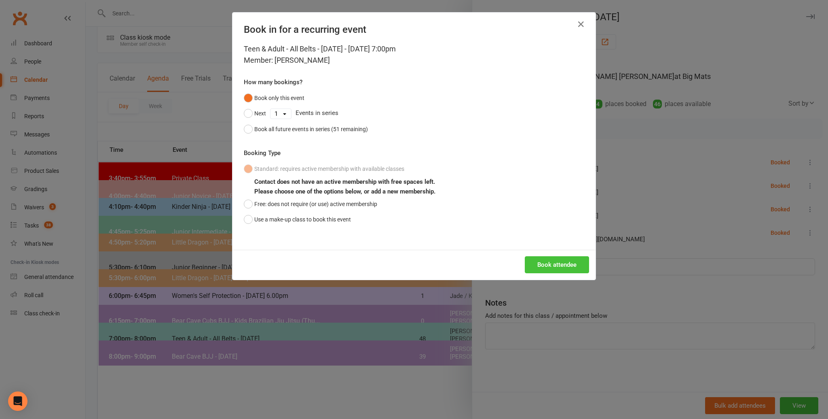
click at [549, 269] on button "Book attendee" at bounding box center [557, 264] width 64 height 17
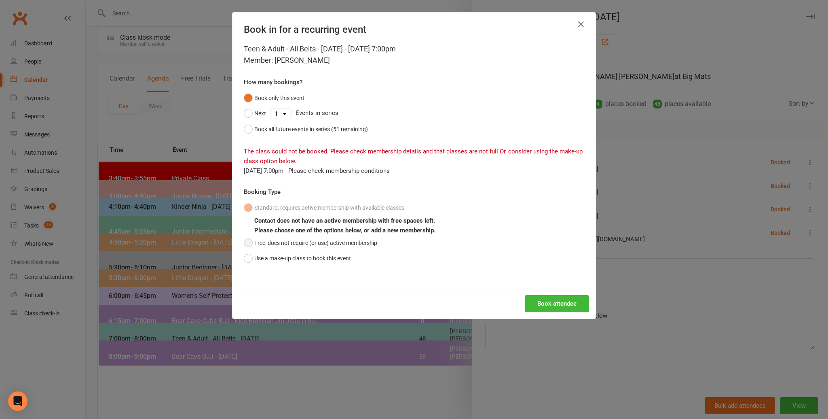
click at [251, 241] on button "Free: does not require (or use) active membership" at bounding box center [310, 242] width 133 height 15
click at [535, 299] on button "Book attendee" at bounding box center [557, 303] width 64 height 17
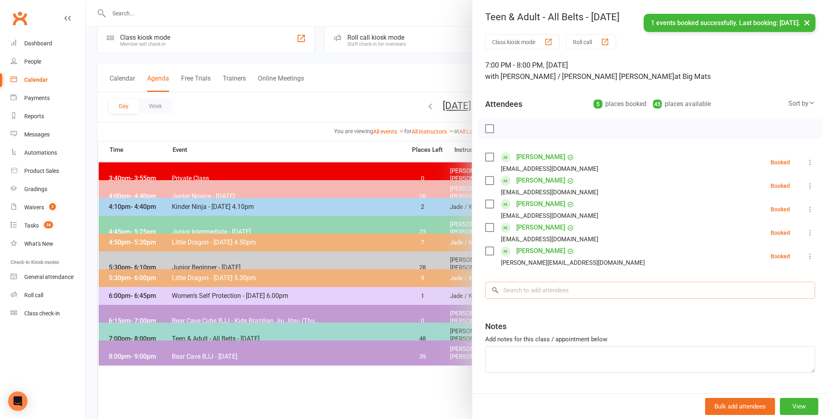
click at [536, 294] on input "search" at bounding box center [650, 290] width 330 height 17
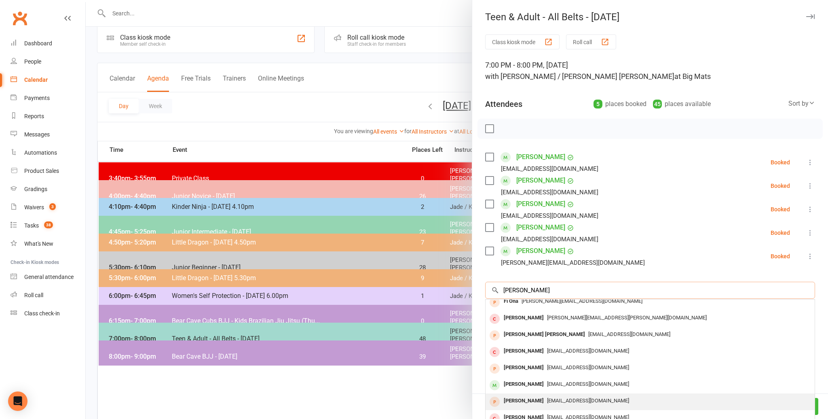
scroll to position [10, 0]
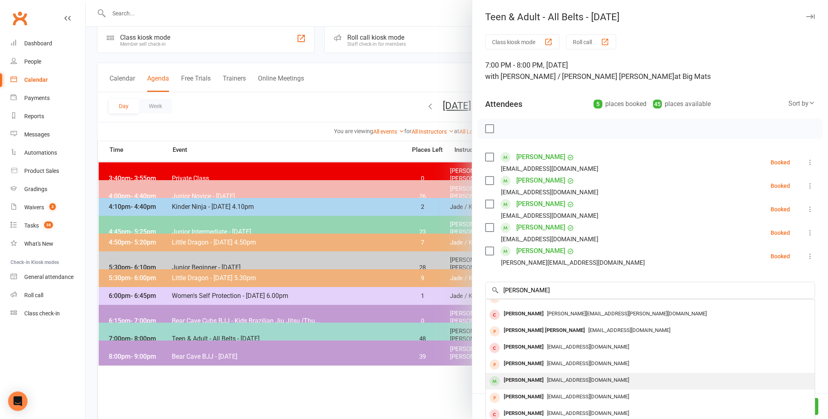
click at [570, 380] on span "[EMAIL_ADDRESS][DOMAIN_NAME]" at bounding box center [588, 380] width 82 height 6
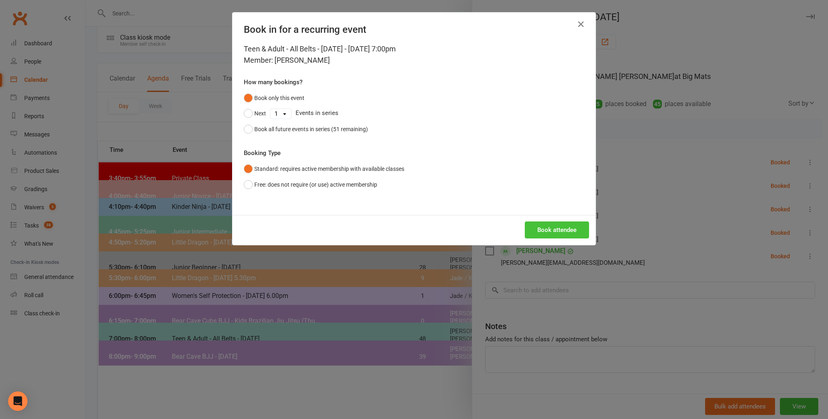
scroll to position [11, 0]
click at [559, 235] on button "Book attendee" at bounding box center [557, 229] width 64 height 17
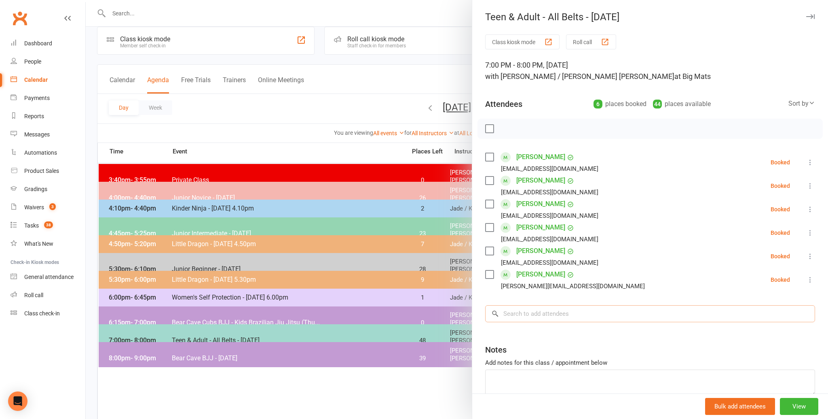
click at [533, 309] on input "search" at bounding box center [650, 313] width 330 height 17
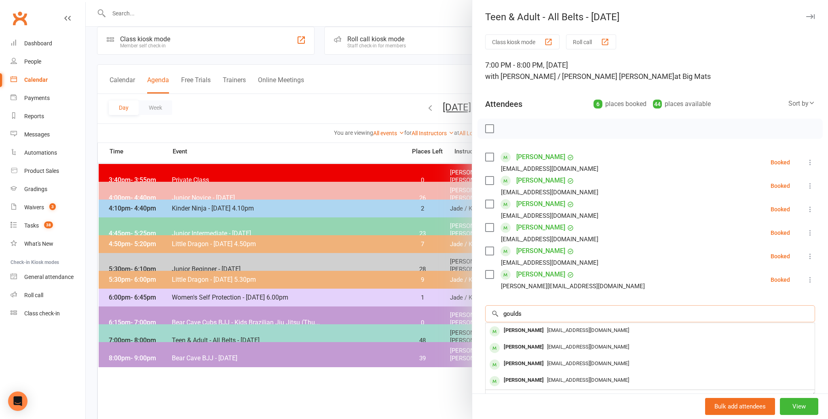
scroll to position [0, 0]
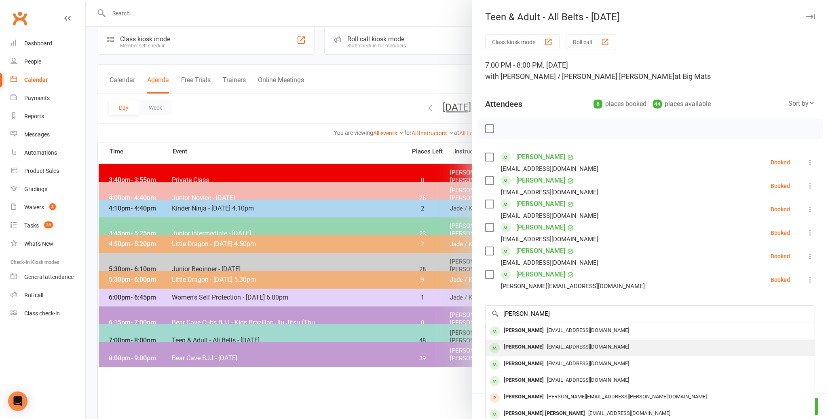
click at [534, 345] on div "[PERSON_NAME]" at bounding box center [524, 347] width 47 height 12
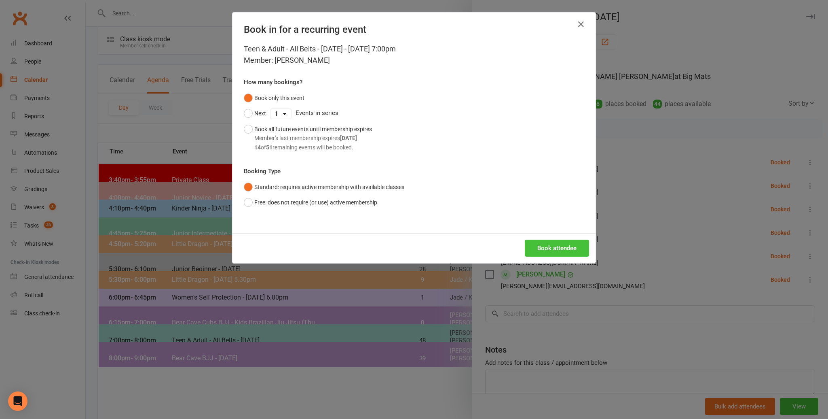
click at [542, 241] on button "Book attendee" at bounding box center [557, 247] width 64 height 17
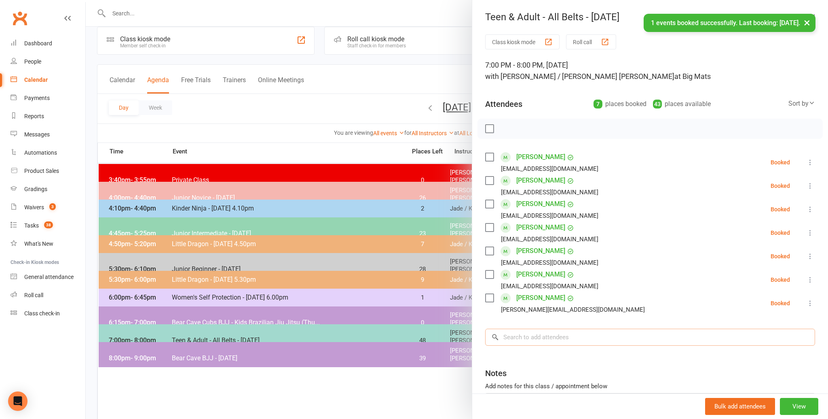
click at [563, 332] on input "search" at bounding box center [650, 336] width 330 height 17
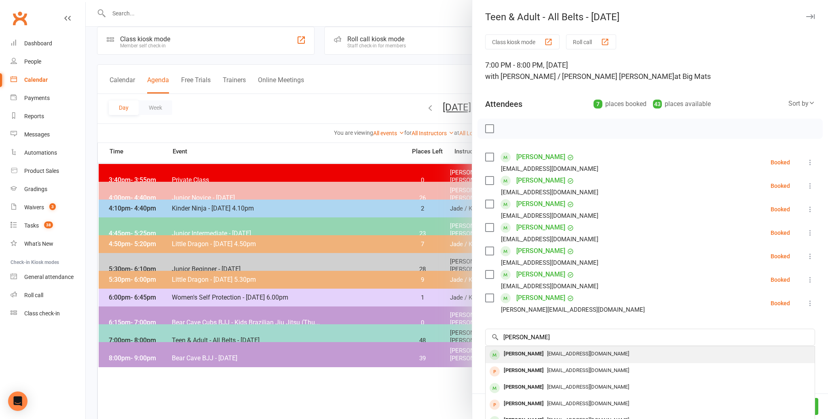
click at [560, 353] on span "[EMAIL_ADDRESS][DOMAIN_NAME]" at bounding box center [588, 353] width 82 height 6
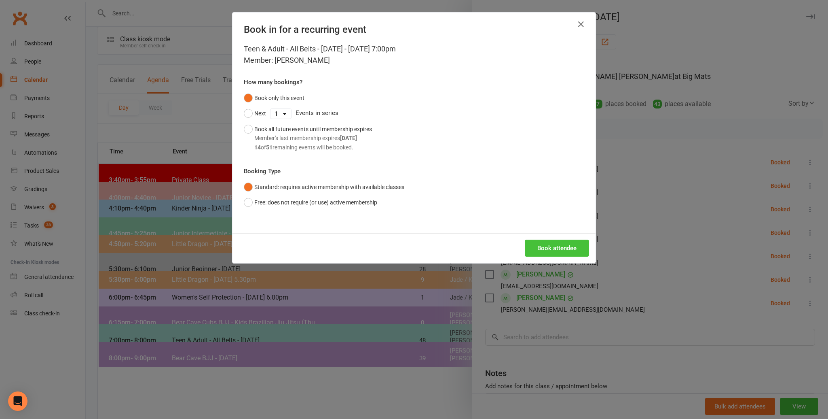
click at [553, 244] on button "Book attendee" at bounding box center [557, 247] width 64 height 17
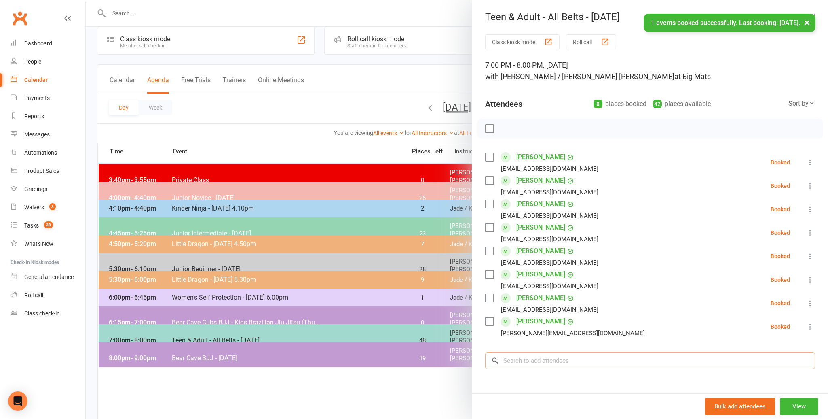
click at [562, 354] on input "search" at bounding box center [650, 360] width 330 height 17
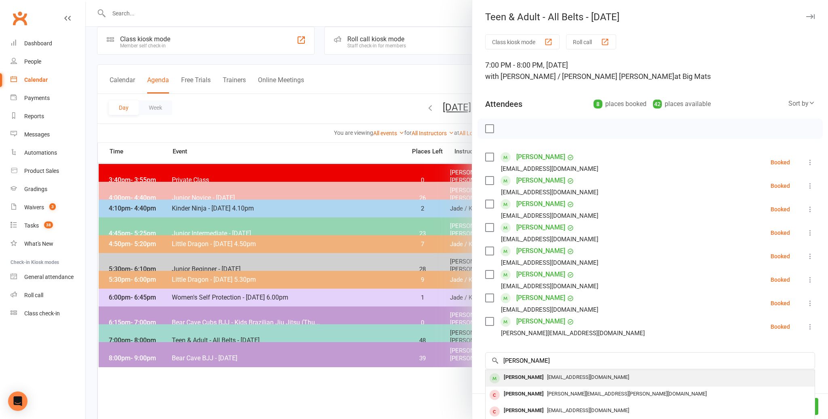
click at [546, 375] on div "[PERSON_NAME]" at bounding box center [524, 377] width 47 height 12
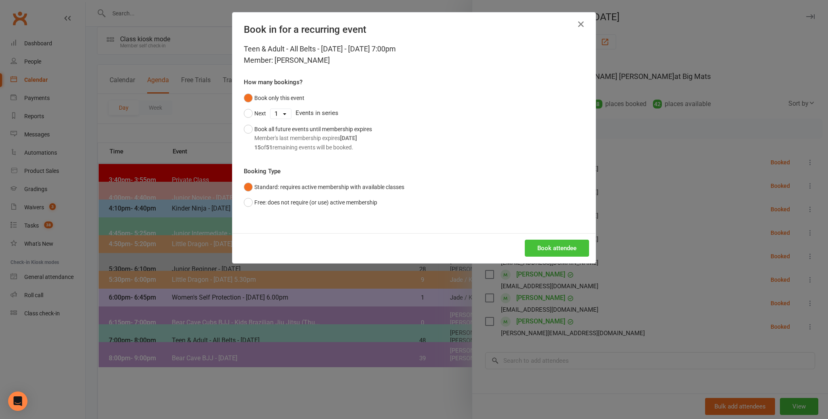
click at [572, 248] on button "Book attendee" at bounding box center [557, 247] width 64 height 17
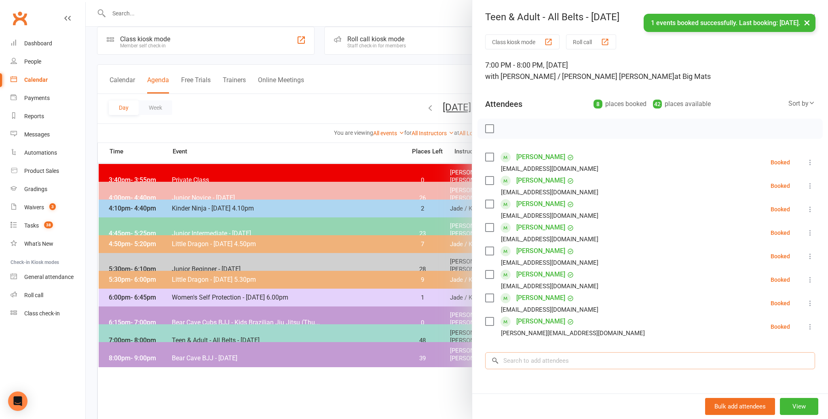
click at [530, 362] on input "search" at bounding box center [650, 360] width 330 height 17
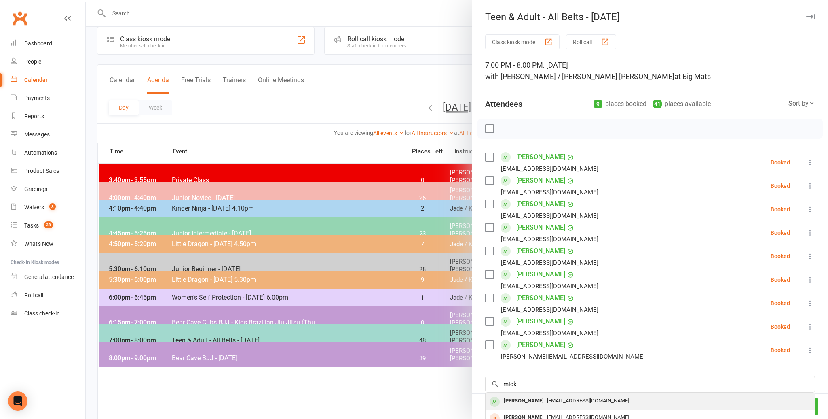
click at [527, 400] on div "[PERSON_NAME]" at bounding box center [524, 401] width 47 height 12
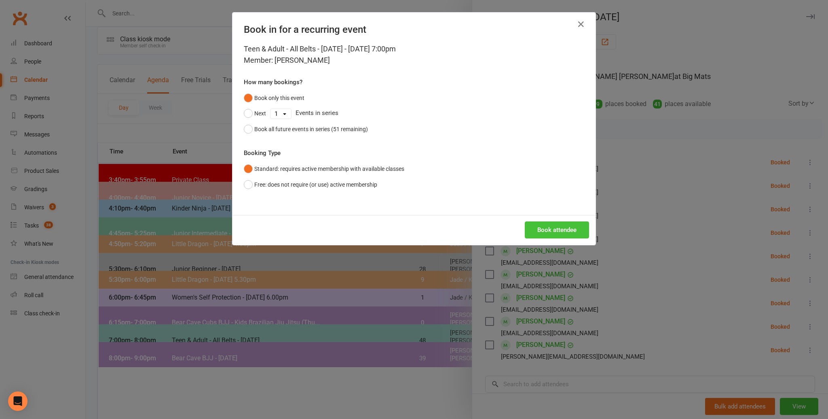
click at [534, 231] on button "Book attendee" at bounding box center [557, 229] width 64 height 17
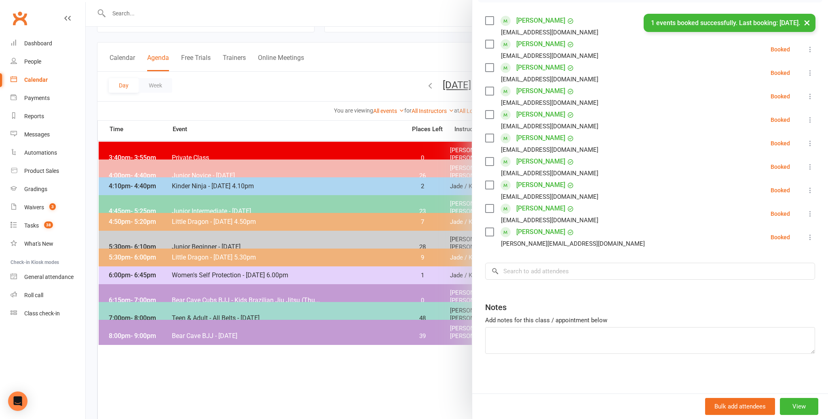
scroll to position [42, 0]
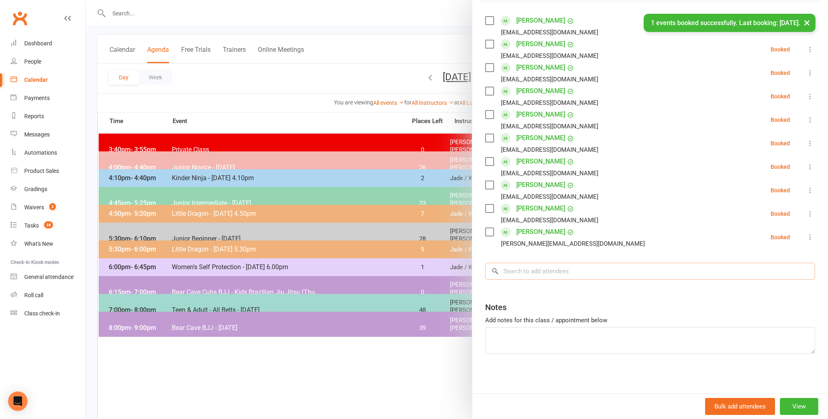
click at [546, 271] on input "search" at bounding box center [650, 271] width 330 height 17
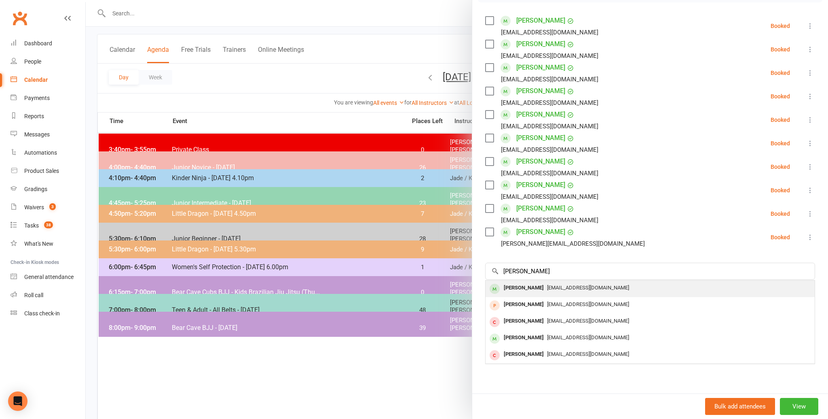
click at [547, 292] on div "[PERSON_NAME]" at bounding box center [524, 288] width 47 height 12
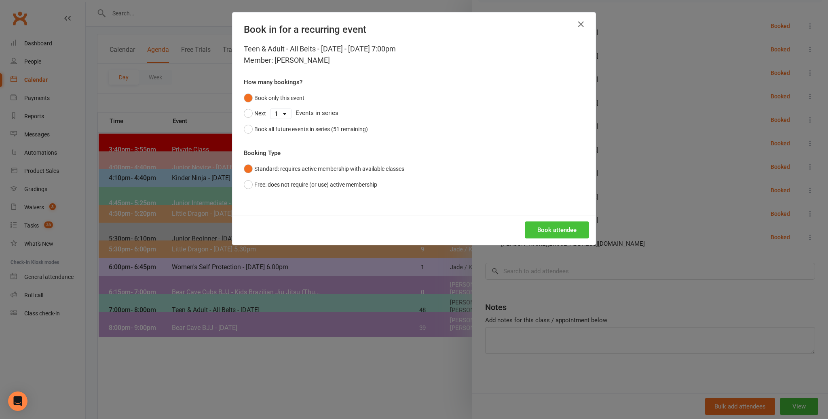
click at [563, 237] on button "Book attendee" at bounding box center [557, 229] width 64 height 17
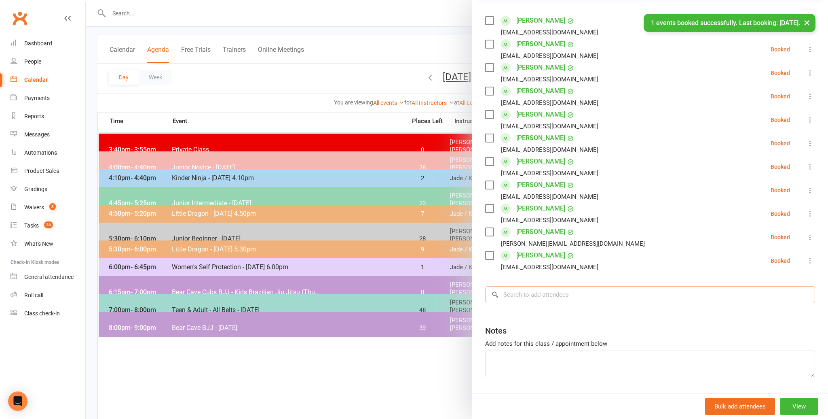
click at [533, 291] on input "search" at bounding box center [650, 294] width 330 height 17
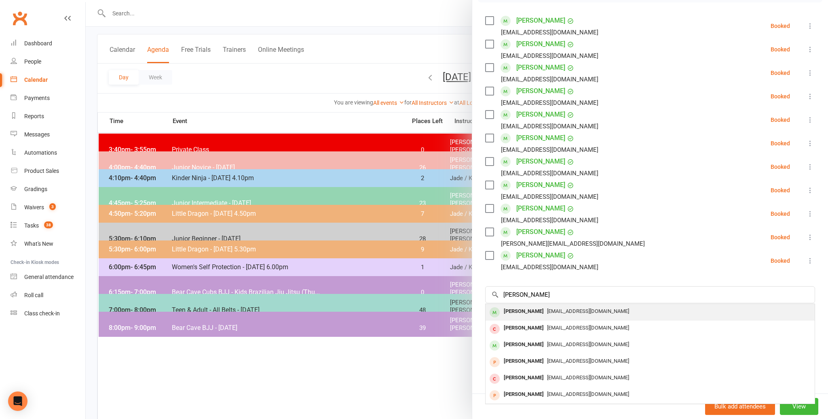
click at [559, 314] on div "[EMAIL_ADDRESS][DOMAIN_NAME]" at bounding box center [650, 311] width 323 height 12
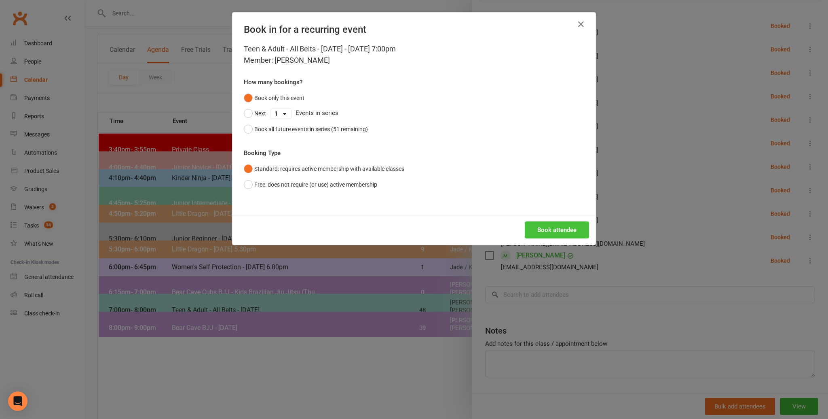
click at [559, 234] on button "Book attendee" at bounding box center [557, 229] width 64 height 17
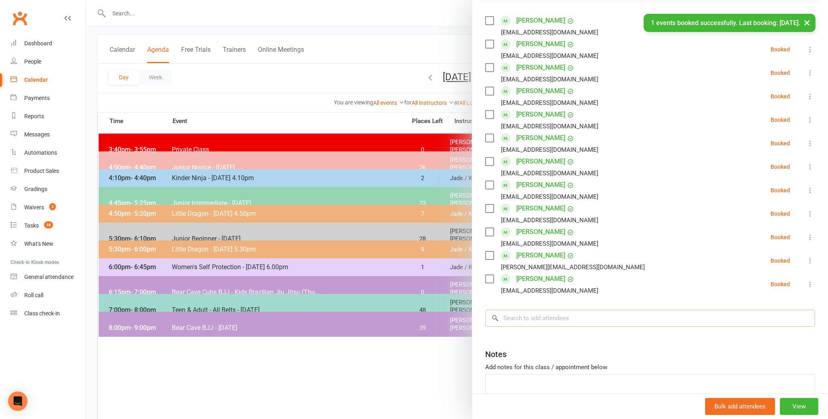
click at [589, 314] on input "search" at bounding box center [650, 317] width 330 height 17
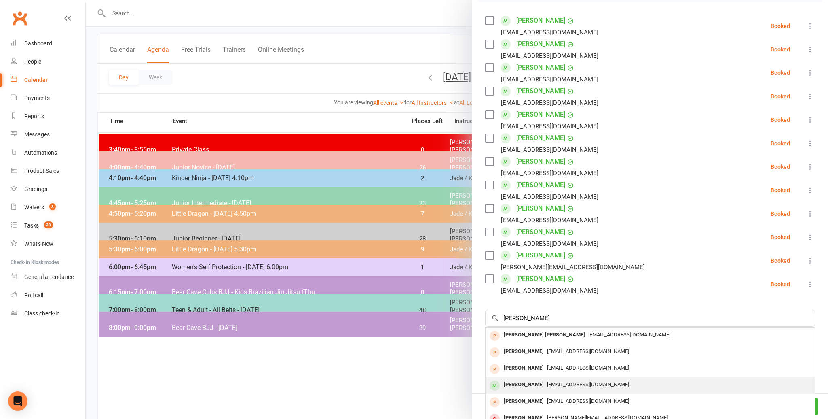
click at [555, 381] on span "[EMAIL_ADDRESS][DOMAIN_NAME]" at bounding box center [588, 384] width 82 height 6
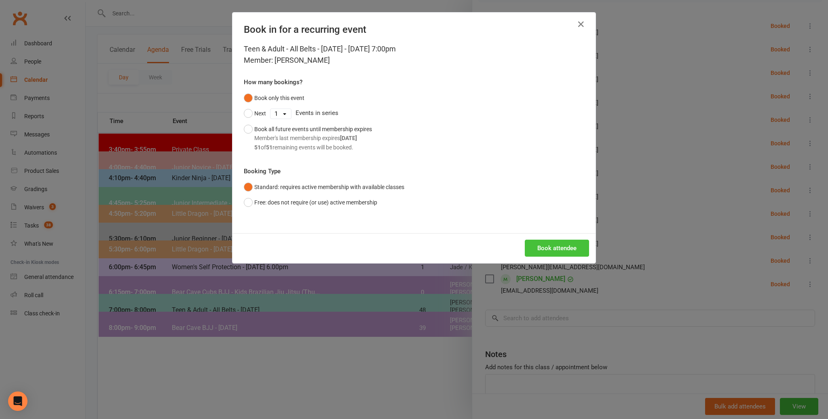
click at [560, 250] on button "Book attendee" at bounding box center [557, 247] width 64 height 17
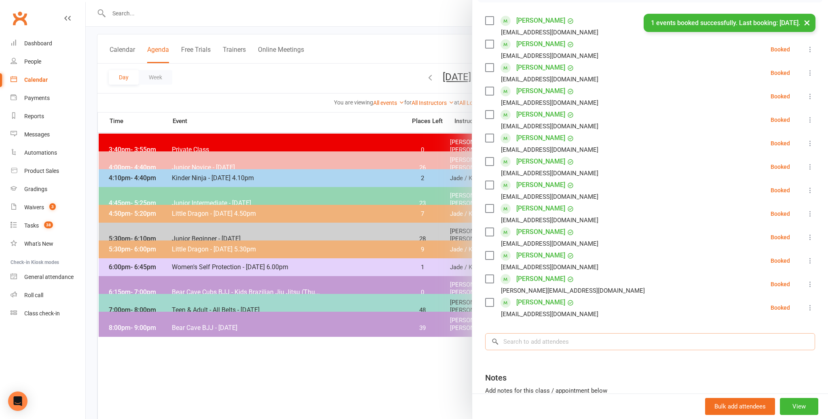
click at [580, 342] on input "search" at bounding box center [650, 341] width 330 height 17
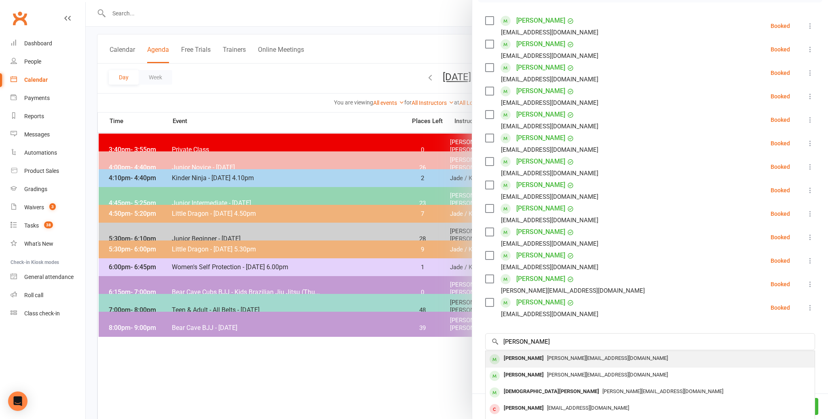
click at [564, 360] on span "[PERSON_NAME][EMAIL_ADDRESS][DOMAIN_NAME]" at bounding box center [607, 358] width 121 height 6
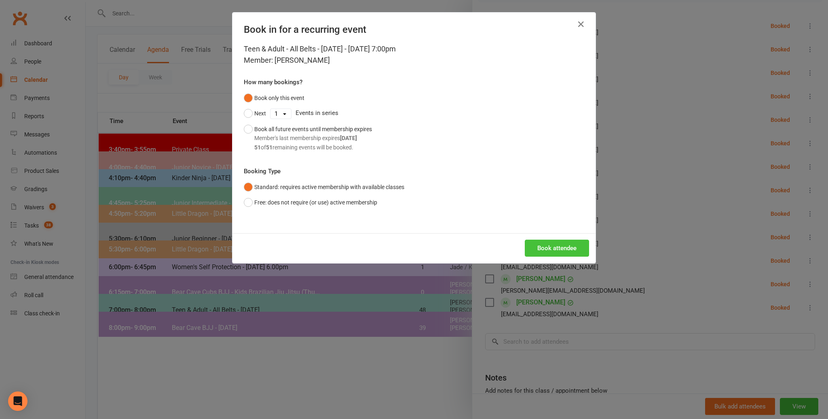
click at [544, 244] on button "Book attendee" at bounding box center [557, 247] width 64 height 17
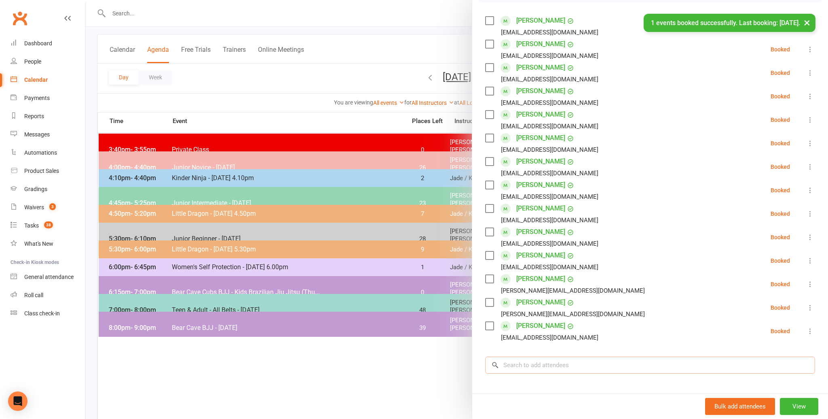
drag, startPoint x: 547, startPoint y: 372, endPoint x: 551, endPoint y: 368, distance: 5.4
click at [548, 371] on input "search" at bounding box center [650, 364] width 330 height 17
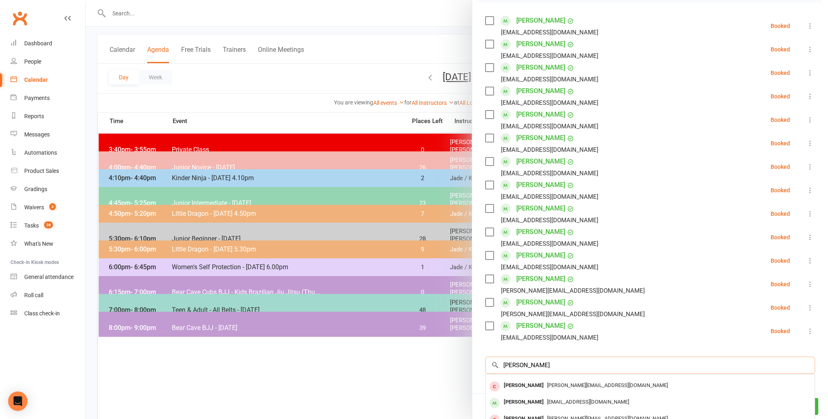
scroll to position [44, 0]
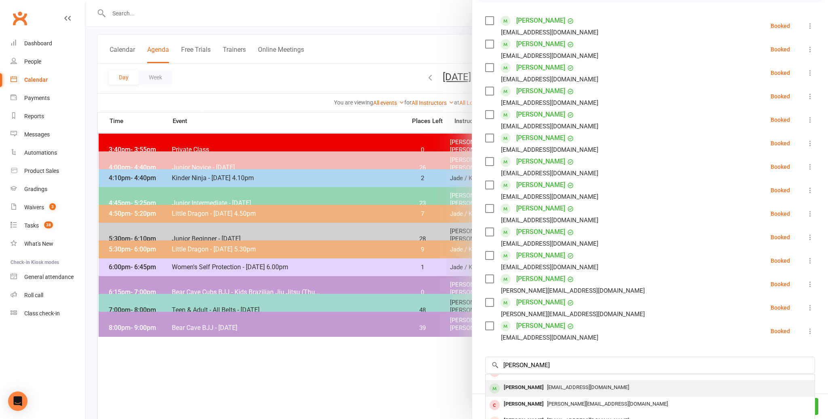
click at [547, 388] on span "[EMAIL_ADDRESS][DOMAIN_NAME]" at bounding box center [588, 387] width 82 height 6
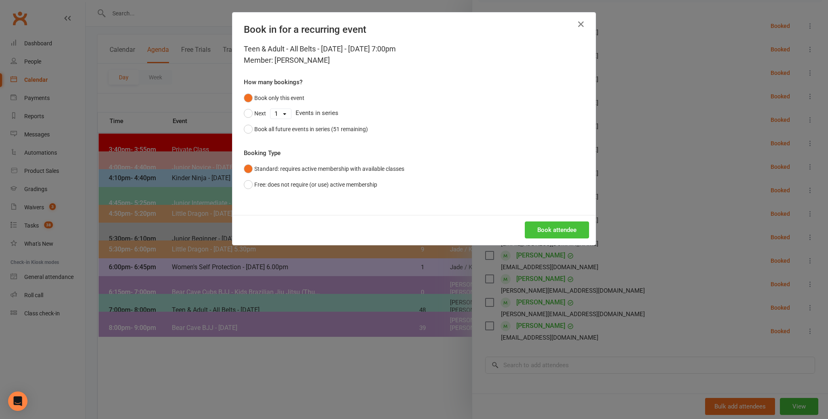
click at [544, 235] on button "Book attendee" at bounding box center [557, 229] width 64 height 17
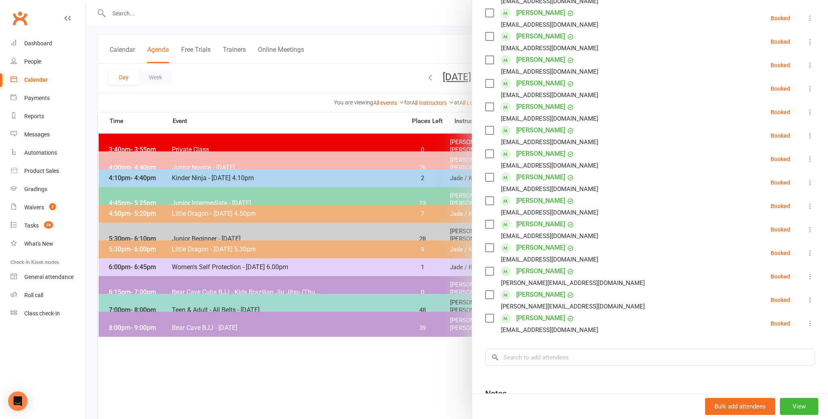
scroll to position [168, 0]
click at [568, 358] on input "search" at bounding box center [650, 356] width 330 height 17
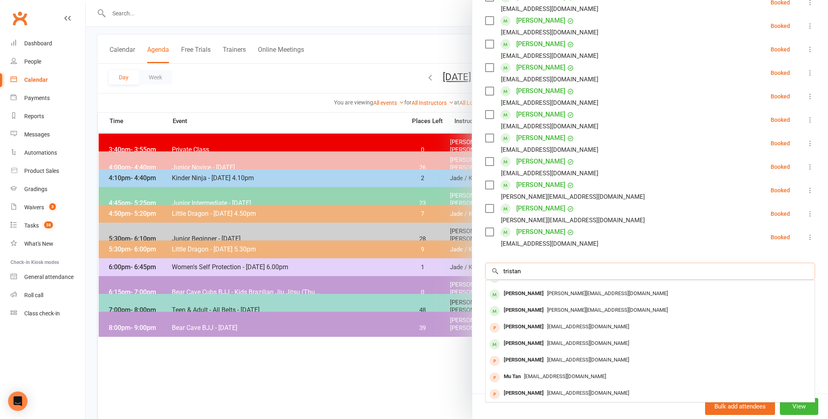
scroll to position [0, 0]
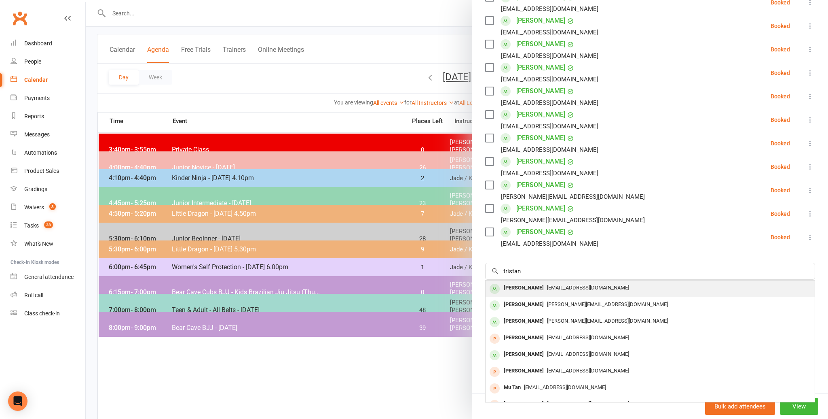
click at [559, 289] on span "[EMAIL_ADDRESS][DOMAIN_NAME]" at bounding box center [588, 287] width 82 height 6
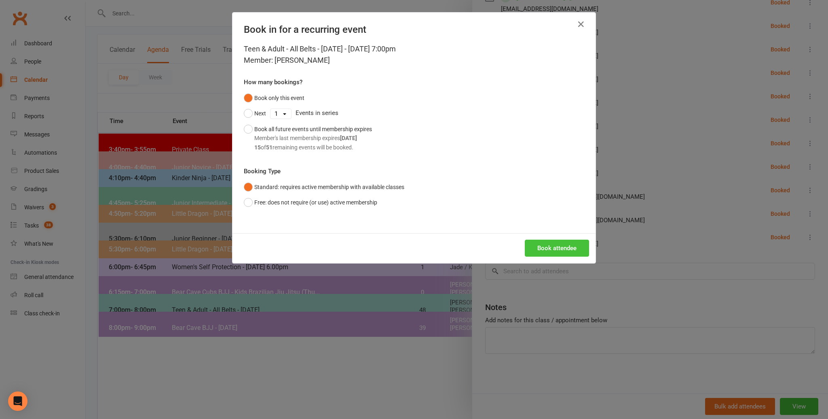
click at [548, 246] on button "Book attendee" at bounding box center [557, 247] width 64 height 17
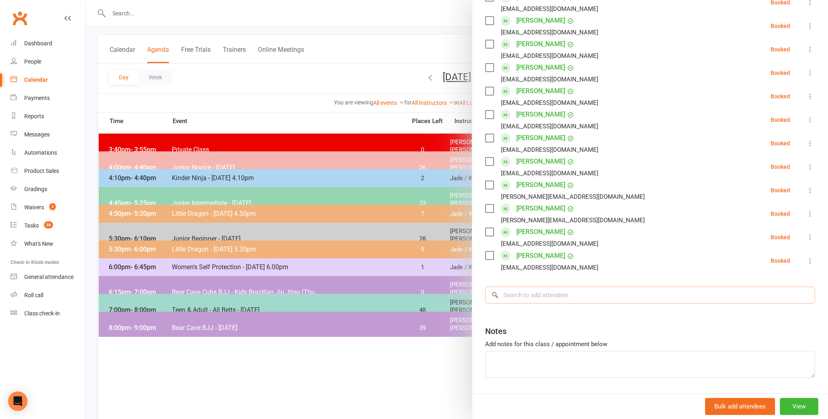
click at [561, 296] on input "search" at bounding box center [650, 294] width 330 height 17
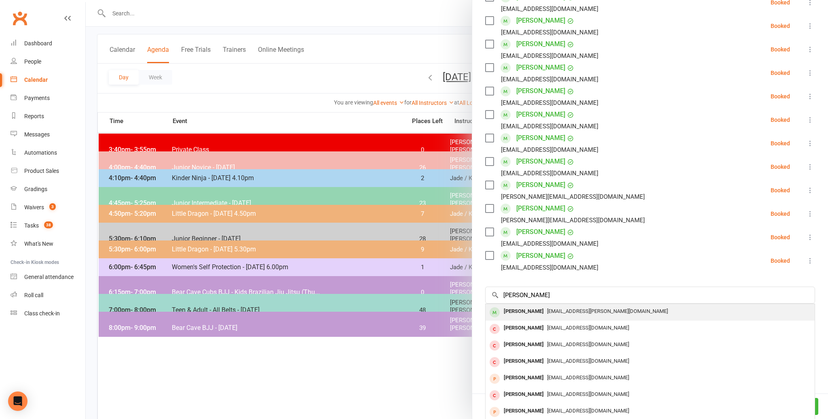
click at [527, 316] on div "[PERSON_NAME]" at bounding box center [524, 311] width 47 height 12
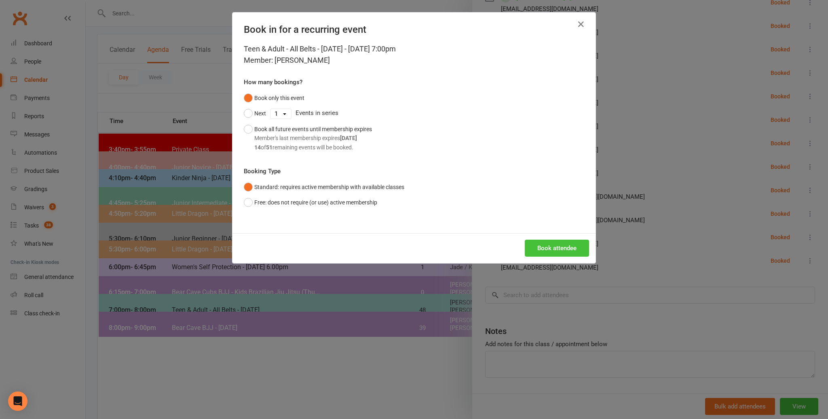
click at [563, 247] on button "Book attendee" at bounding box center [557, 247] width 64 height 17
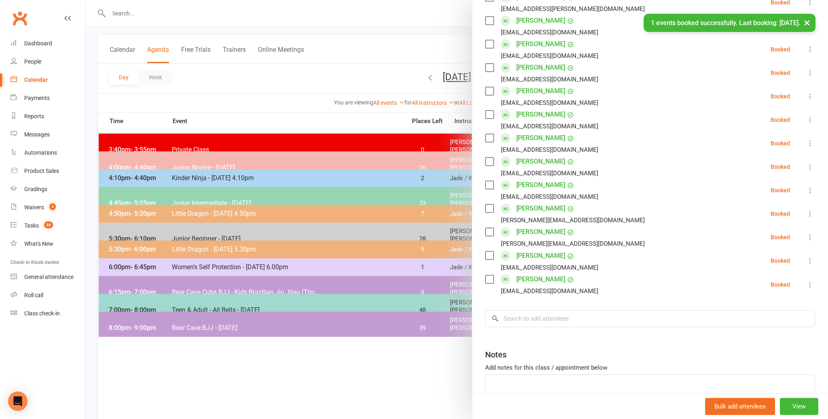
scroll to position [277, 0]
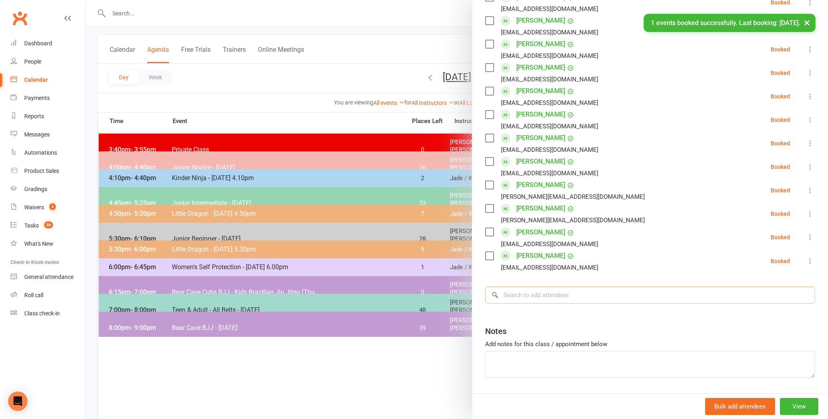
click at [569, 297] on input "search" at bounding box center [650, 294] width 330 height 17
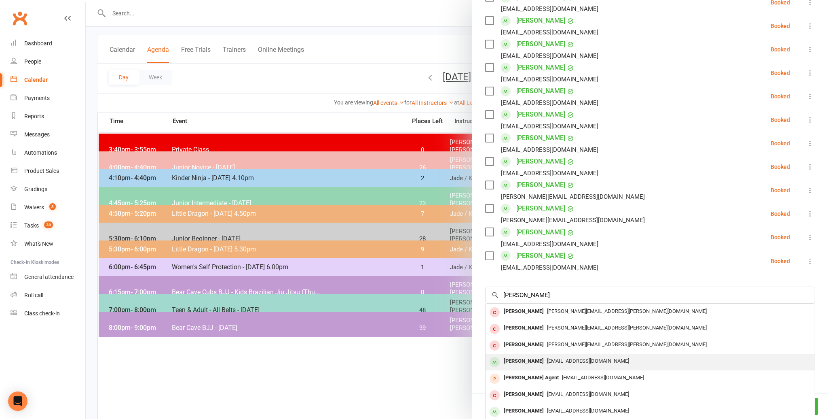
click at [566, 360] on span "[EMAIL_ADDRESS][DOMAIN_NAME]" at bounding box center [588, 361] width 82 height 6
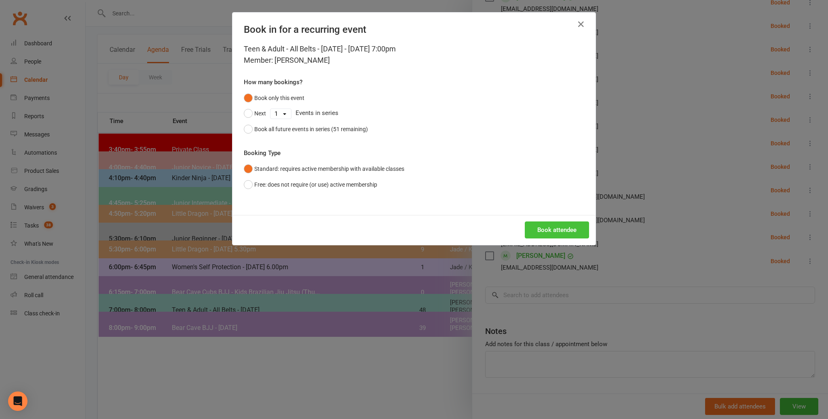
click at [574, 229] on button "Book attendee" at bounding box center [557, 229] width 64 height 17
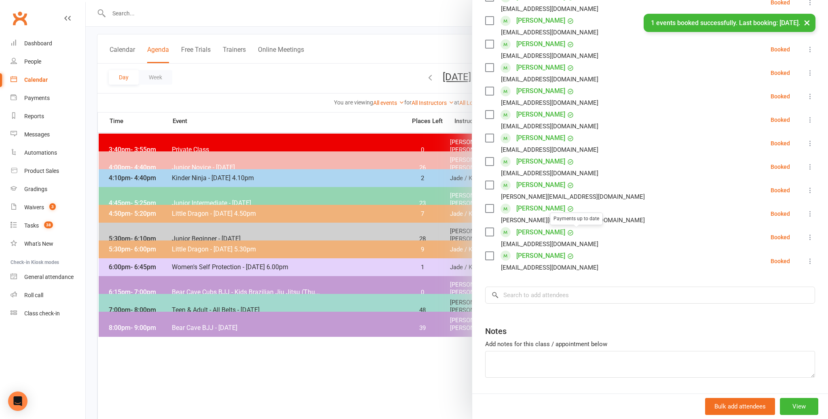
scroll to position [301, 0]
click at [557, 294] on input "search" at bounding box center [650, 294] width 330 height 17
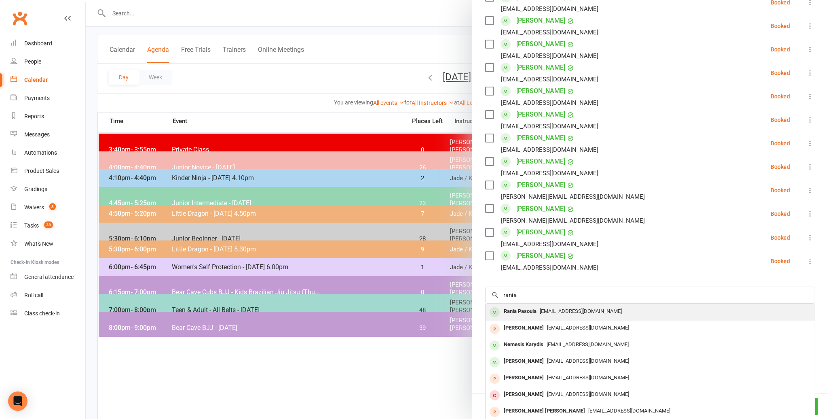
click at [519, 310] on div "Rania Pasoula" at bounding box center [520, 311] width 39 height 12
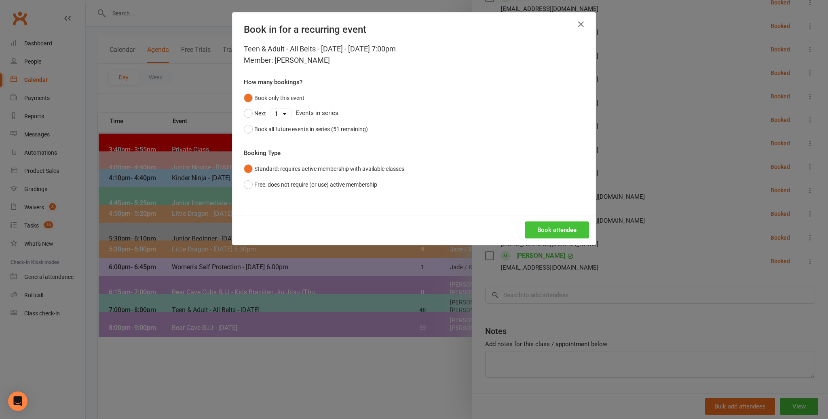
click at [550, 237] on button "Book attendee" at bounding box center [557, 229] width 64 height 17
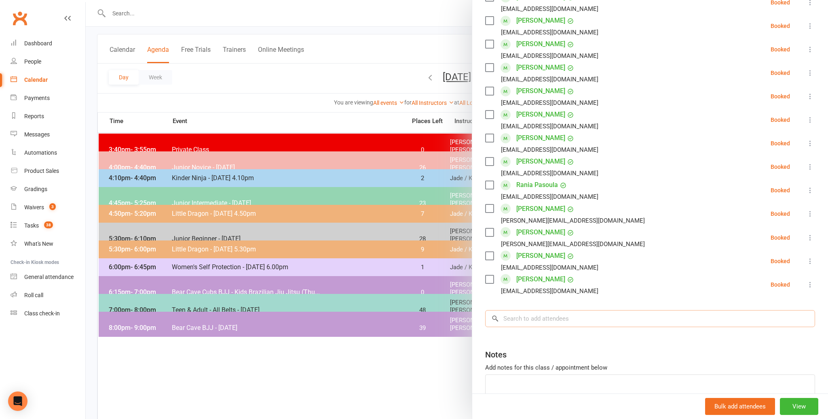
click at [550, 318] on input "search" at bounding box center [650, 318] width 330 height 17
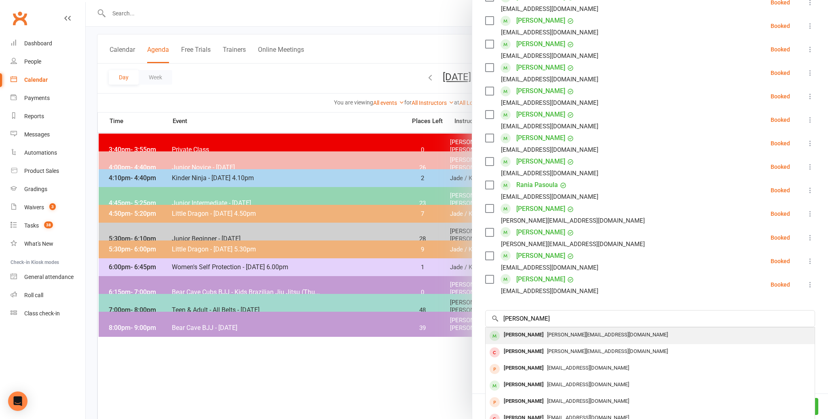
click at [560, 335] on span "[PERSON_NAME][EMAIL_ADDRESS][DOMAIN_NAME]" at bounding box center [607, 334] width 121 height 6
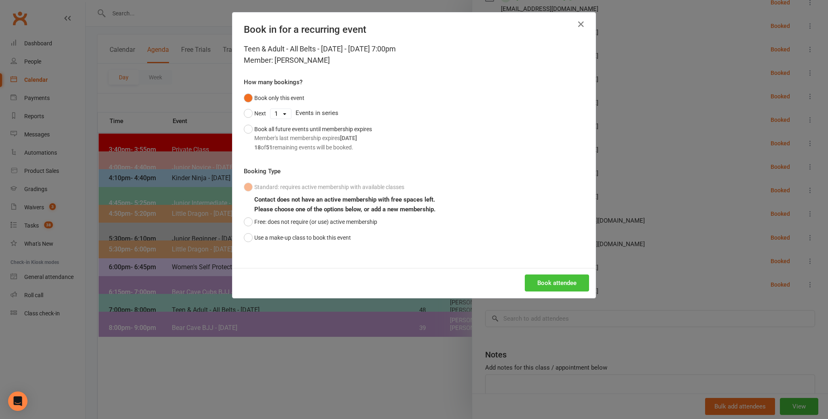
click at [558, 278] on button "Book attendee" at bounding box center [557, 282] width 64 height 17
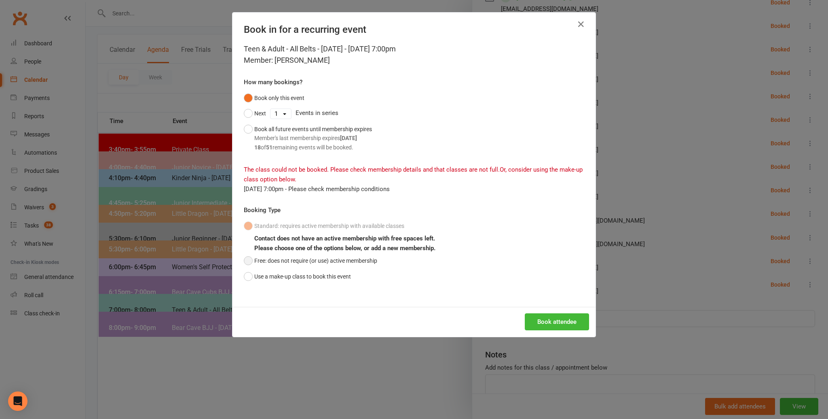
click at [258, 257] on button "Free: does not require (or use) active membership" at bounding box center [310, 260] width 133 height 15
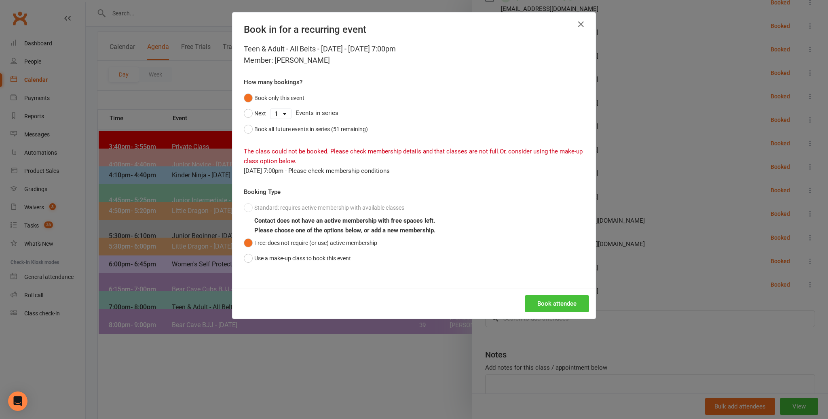
scroll to position [44, 0]
click at [544, 298] on button "Book attendee" at bounding box center [557, 303] width 64 height 17
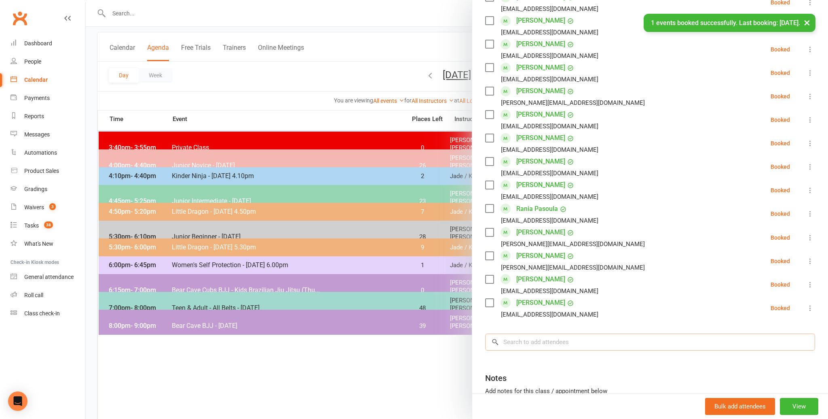
click at [551, 333] on input "search" at bounding box center [650, 341] width 330 height 17
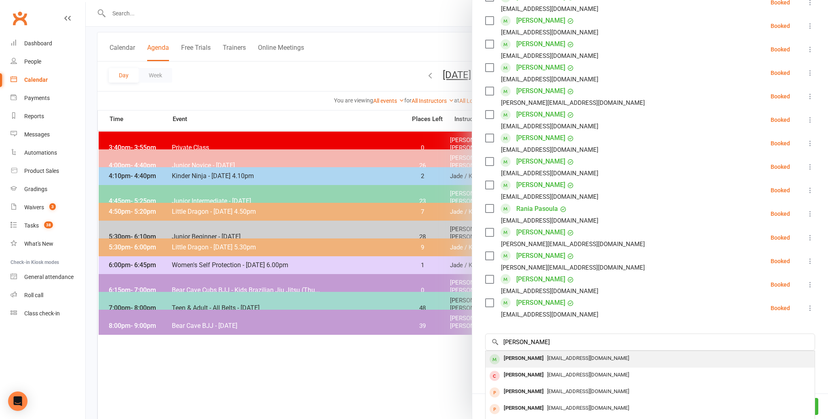
click at [599, 360] on span "[EMAIL_ADDRESS][DOMAIN_NAME]" at bounding box center [588, 358] width 82 height 6
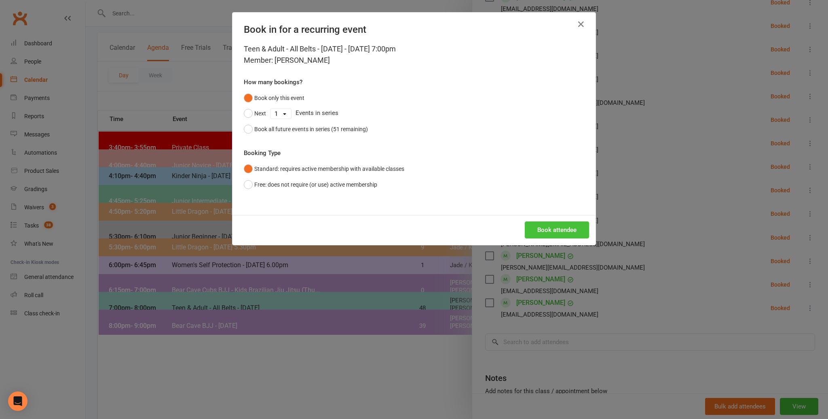
click at [556, 233] on button "Book attendee" at bounding box center [557, 229] width 64 height 17
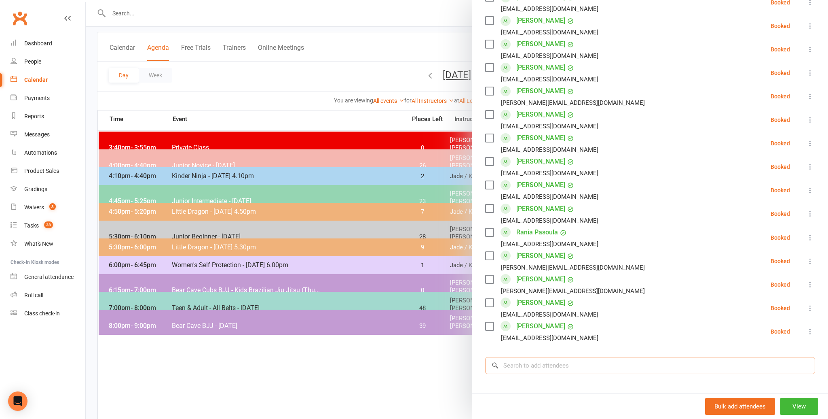
click at [532, 368] on input "search" at bounding box center [650, 365] width 330 height 17
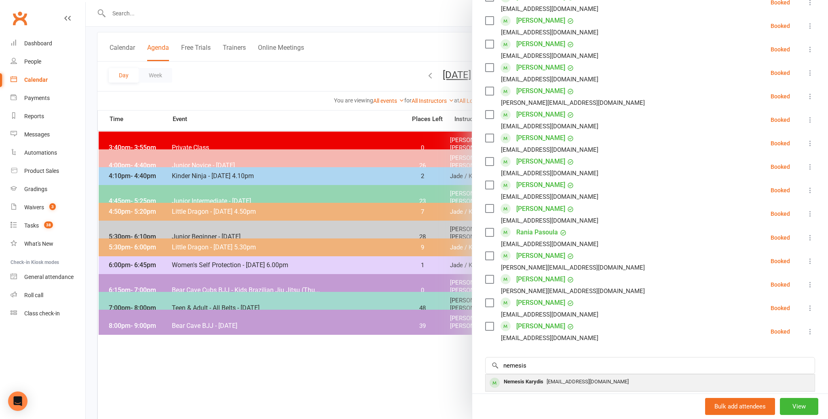
click at [519, 381] on div "Nemesis Karydis" at bounding box center [524, 382] width 46 height 12
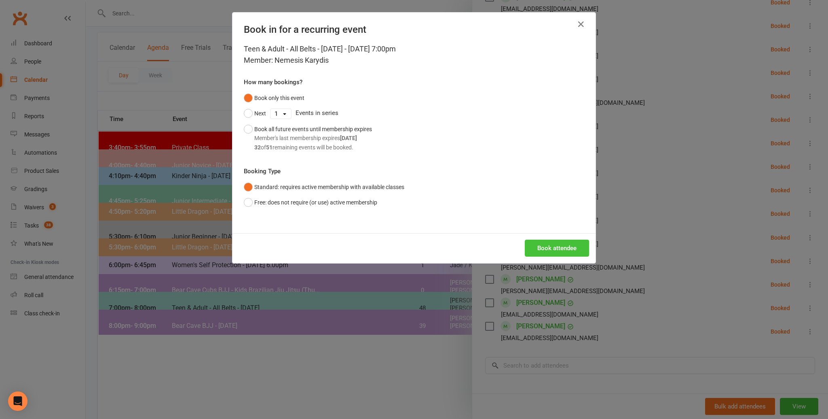
click at [561, 246] on button "Book attendee" at bounding box center [557, 247] width 64 height 17
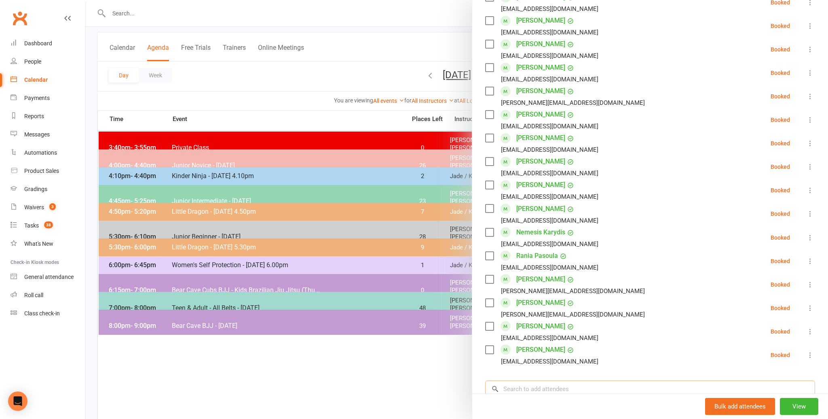
click at [563, 388] on input "search" at bounding box center [650, 388] width 330 height 17
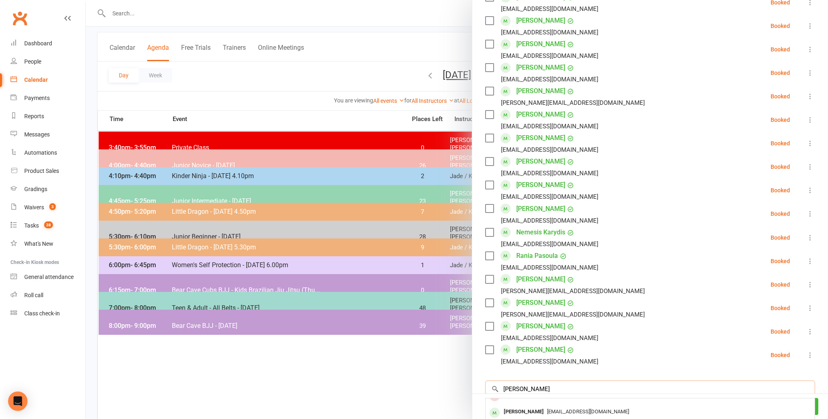
scroll to position [44, 0]
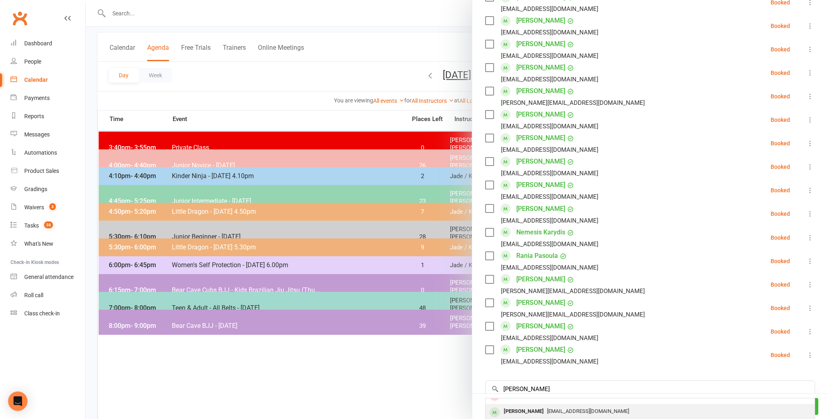
click at [568, 412] on span "[EMAIL_ADDRESS][DOMAIN_NAME]" at bounding box center [588, 411] width 82 height 6
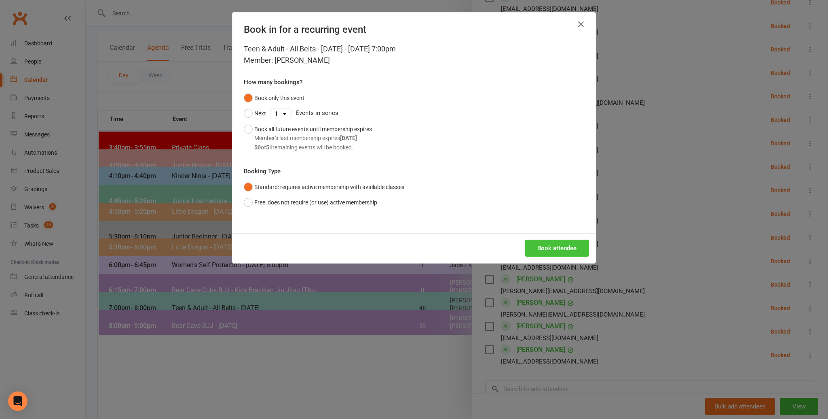
click at [535, 251] on button "Book attendee" at bounding box center [557, 247] width 64 height 17
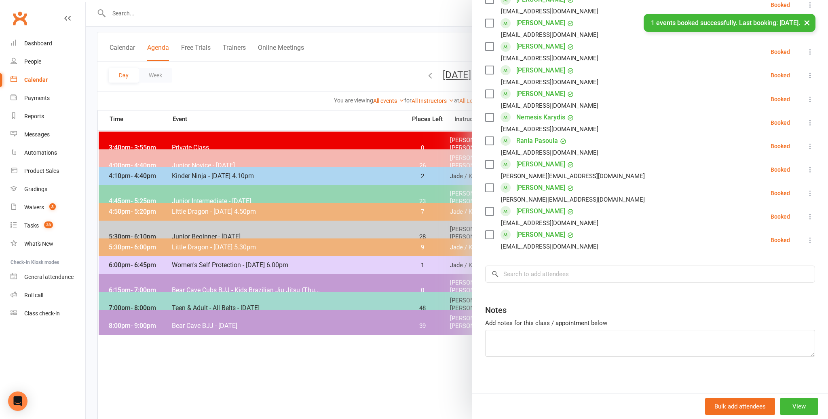
scroll to position [442, 0]
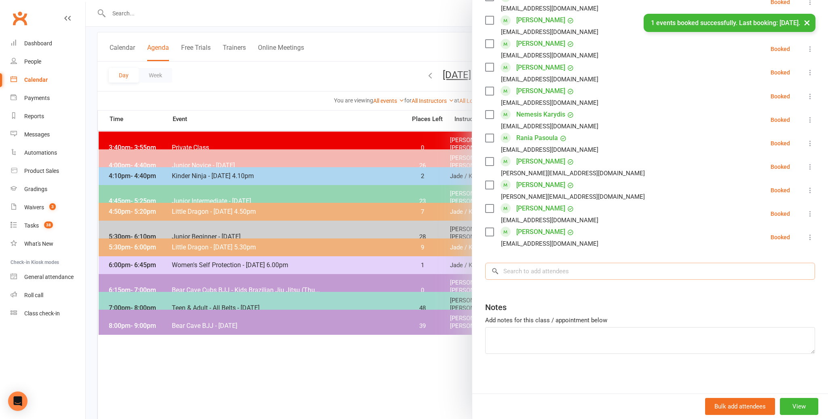
click at [644, 275] on input "search" at bounding box center [650, 271] width 330 height 17
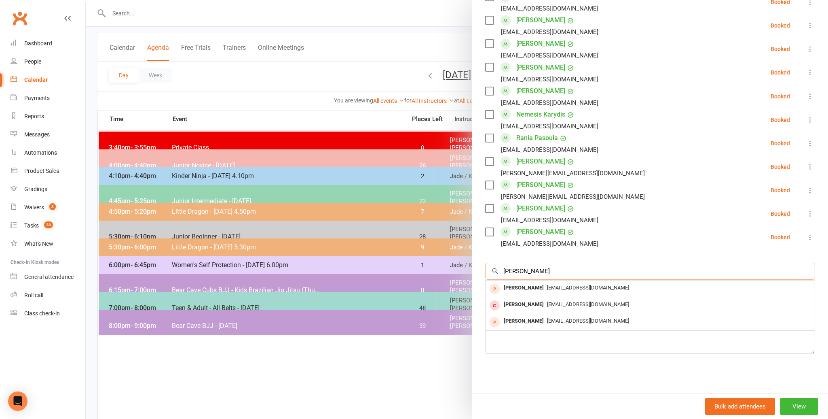
scroll to position [0, 0]
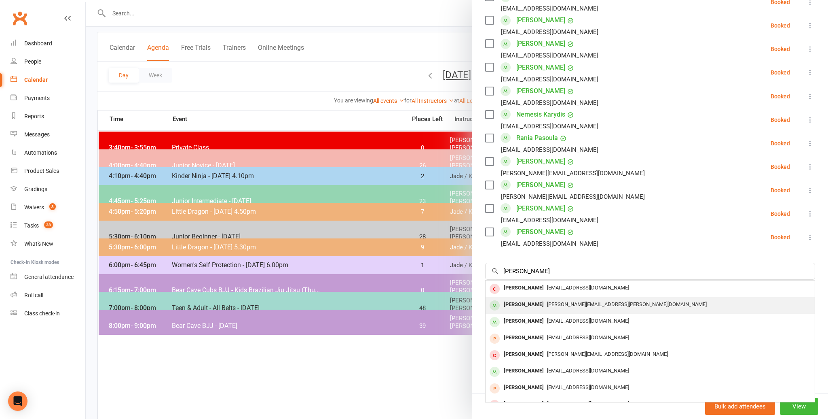
click at [570, 307] on div "[PERSON_NAME][EMAIL_ADDRESS][PERSON_NAME][DOMAIN_NAME]" at bounding box center [650, 305] width 323 height 12
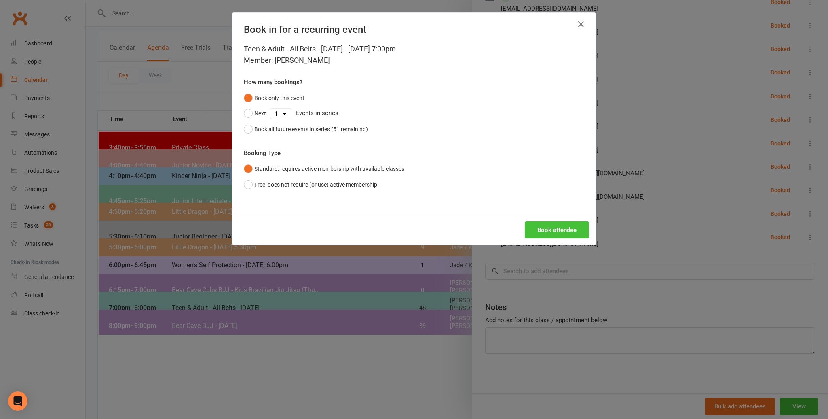
click at [558, 233] on button "Book attendee" at bounding box center [557, 229] width 64 height 17
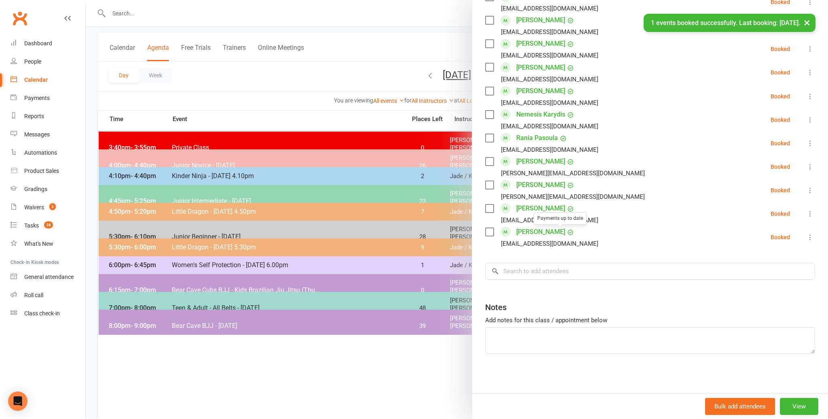
scroll to position [465, 0]
click at [546, 268] on input "search" at bounding box center [650, 271] width 330 height 17
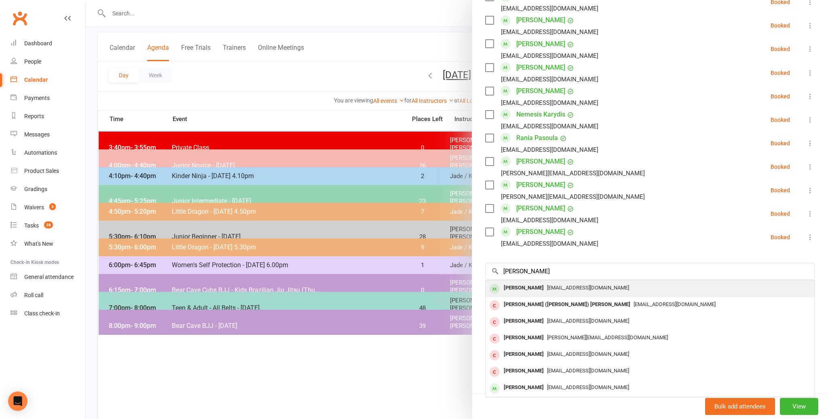
click at [532, 287] on div "[PERSON_NAME]" at bounding box center [524, 288] width 47 height 12
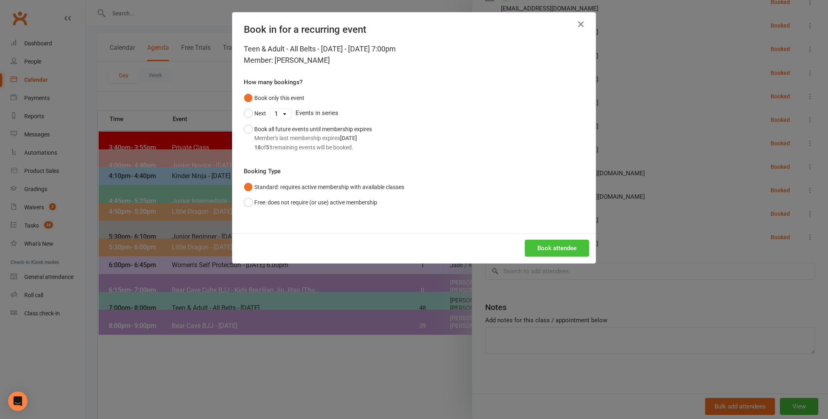
click at [540, 251] on button "Book attendee" at bounding box center [557, 247] width 64 height 17
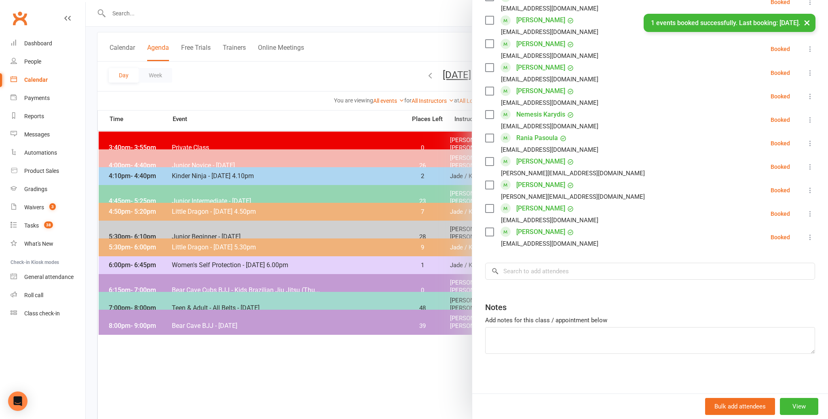
scroll to position [489, 0]
click at [506, 273] on input "search" at bounding box center [650, 271] width 330 height 17
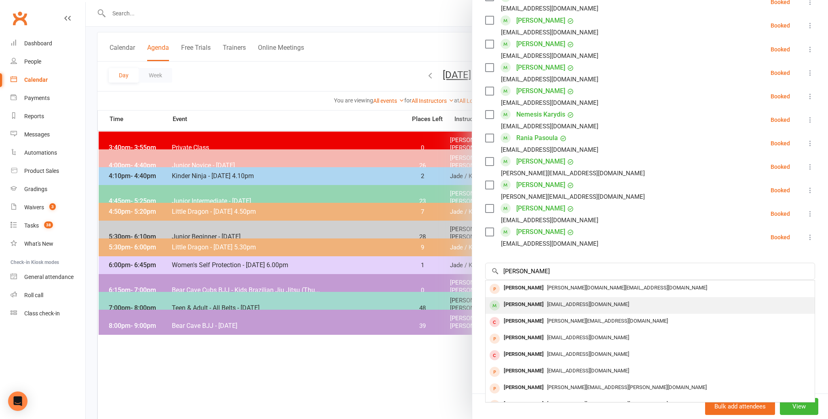
click at [512, 303] on div "[PERSON_NAME]" at bounding box center [524, 305] width 47 height 12
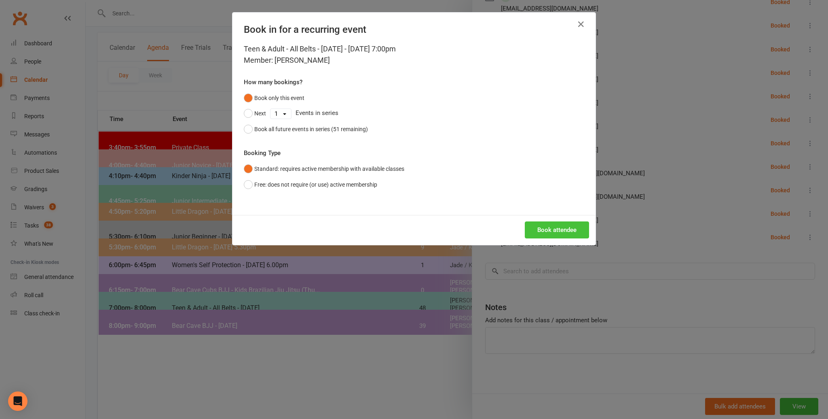
click at [553, 233] on button "Book attendee" at bounding box center [557, 229] width 64 height 17
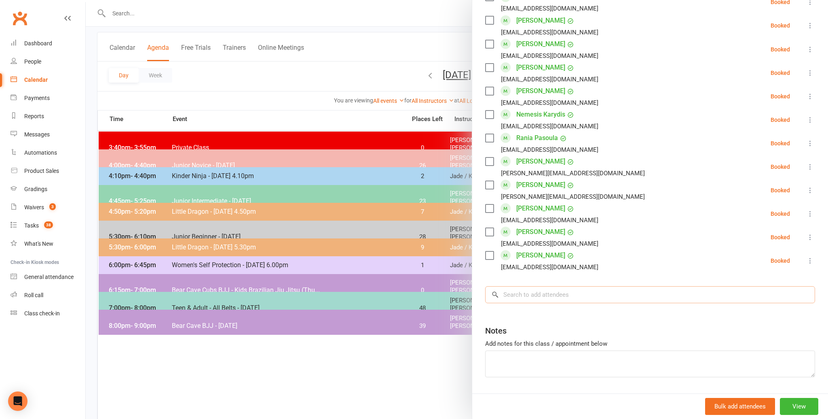
click at [525, 289] on input "search" at bounding box center [650, 294] width 330 height 17
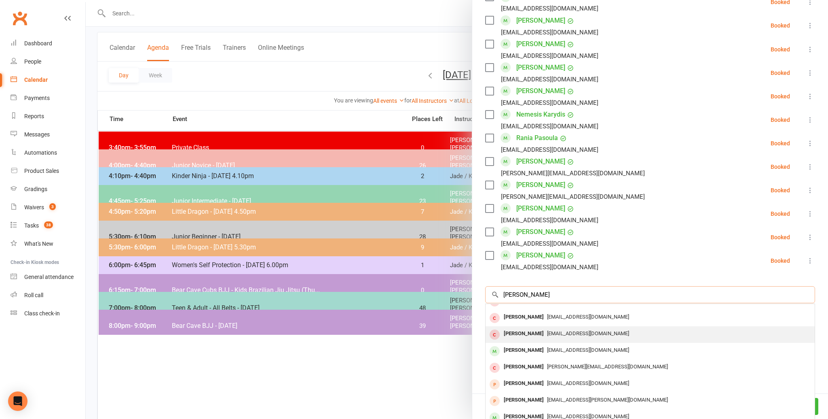
scroll to position [512, 0]
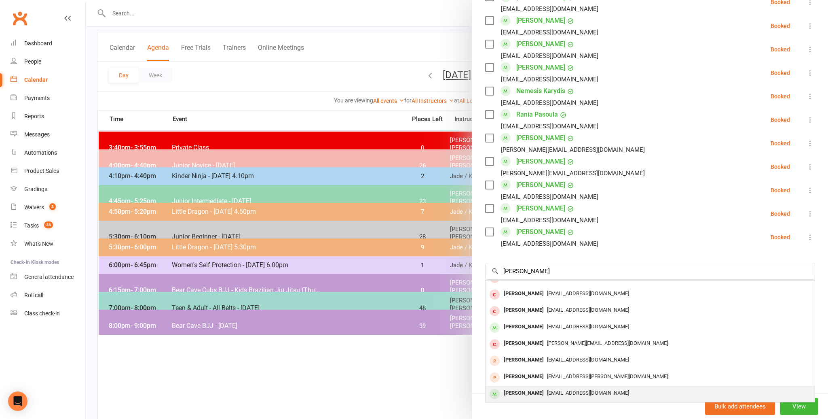
click at [564, 393] on span "[EMAIL_ADDRESS][DOMAIN_NAME]" at bounding box center [588, 393] width 82 height 6
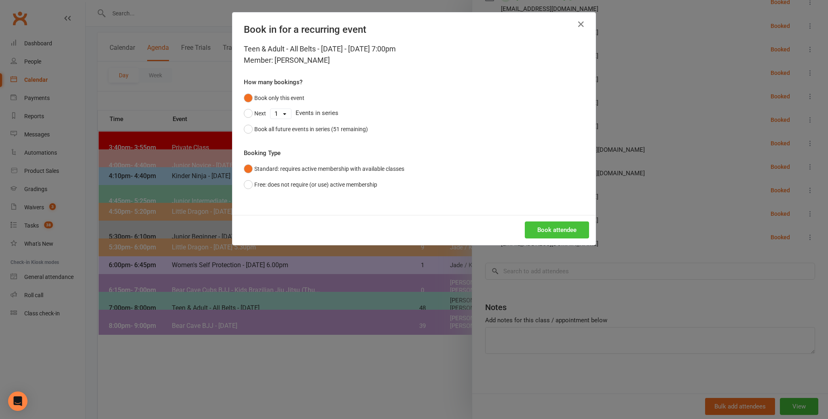
click at [550, 233] on button "Book attendee" at bounding box center [557, 229] width 64 height 17
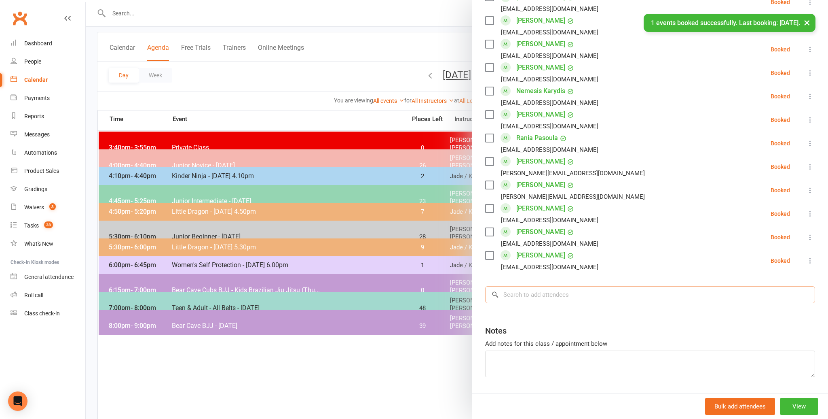
click at [536, 289] on input "search" at bounding box center [650, 294] width 330 height 17
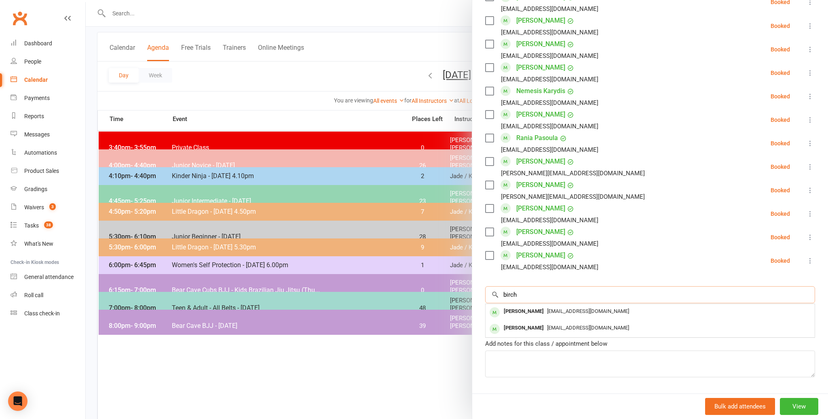
scroll to position [0, 0]
click at [542, 314] on div "[EMAIL_ADDRESS][DOMAIN_NAME]" at bounding box center [650, 311] width 323 height 12
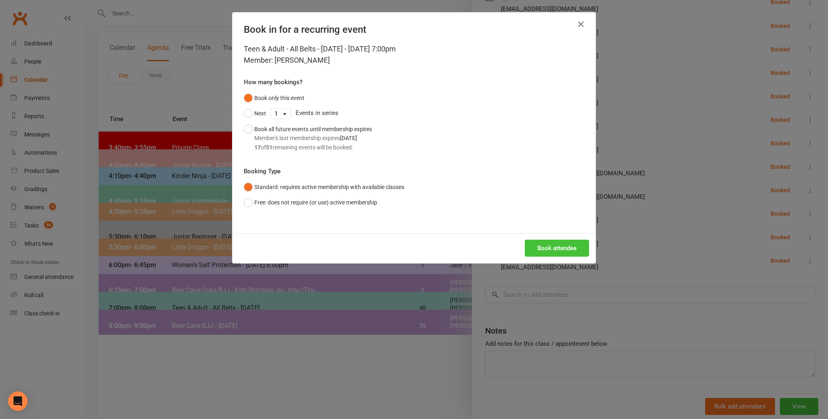
click at [547, 250] on button "Book attendee" at bounding box center [557, 247] width 64 height 17
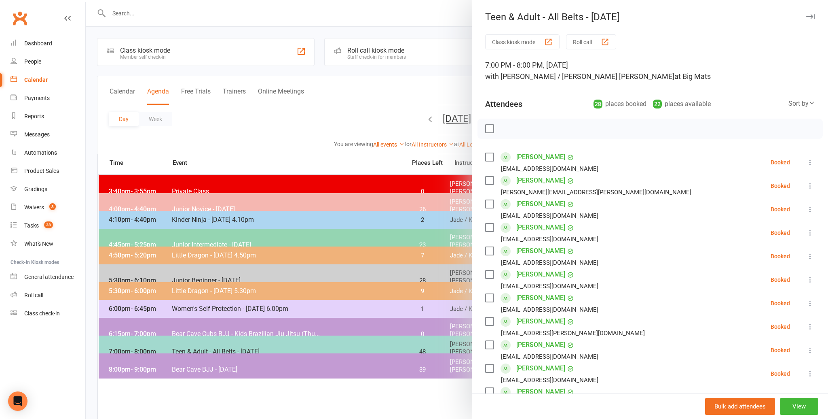
click at [486, 130] on label at bounding box center [489, 129] width 8 height 8
click at [507, 132] on icon "button" at bounding box center [507, 128] width 7 height 7
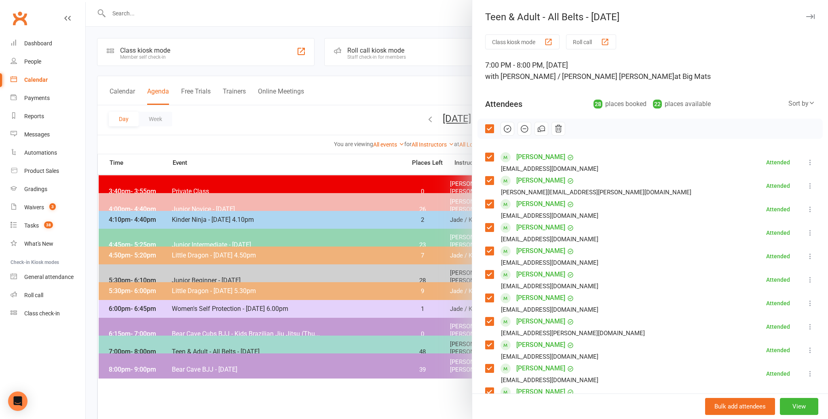
click at [814, 17] on icon "button" at bounding box center [811, 16] width 8 height 5
